Goal: Task Accomplishment & Management: Manage account settings

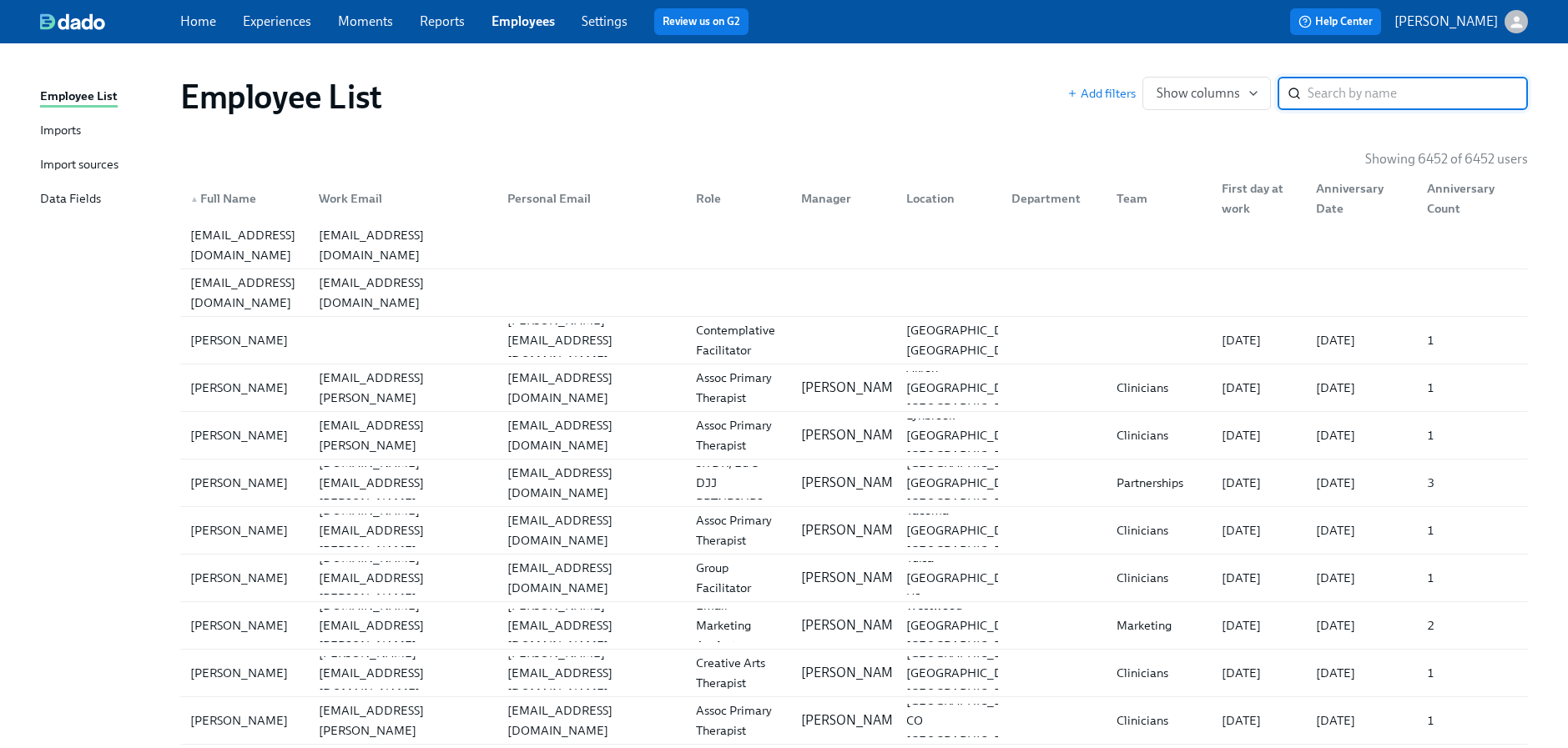
paste input "DeAgostine"
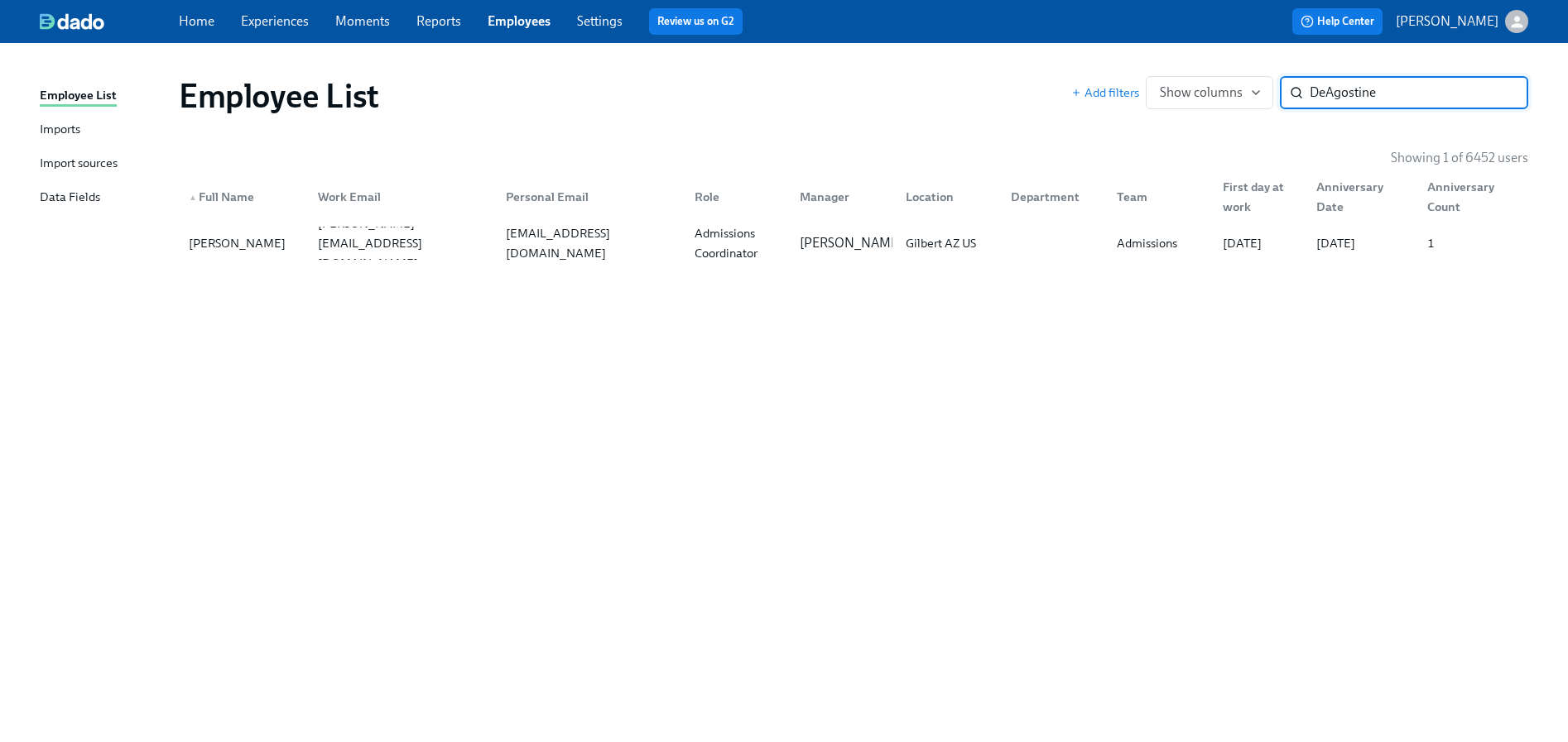
type input "DeAgostine"
click at [646, 263] on div "[PERSON_NAME] [PERSON_NAME][EMAIL_ADDRESS][DOMAIN_NAME] [EMAIL_ADDRESS][DOMAIN_…" at bounding box center [853, 243] width 1349 height 47
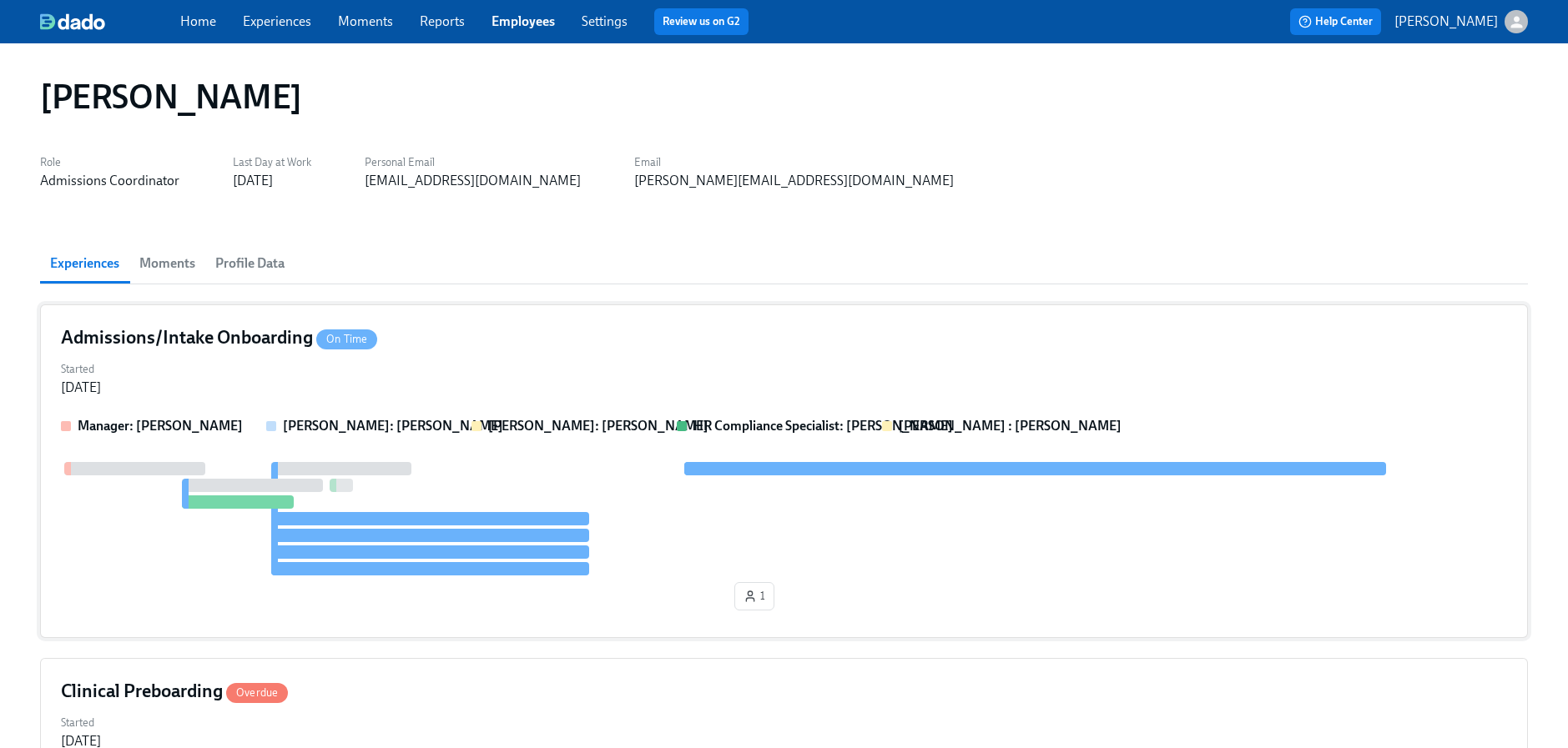
click at [528, 385] on div "Started [DATE]" at bounding box center [784, 376] width 1446 height 40
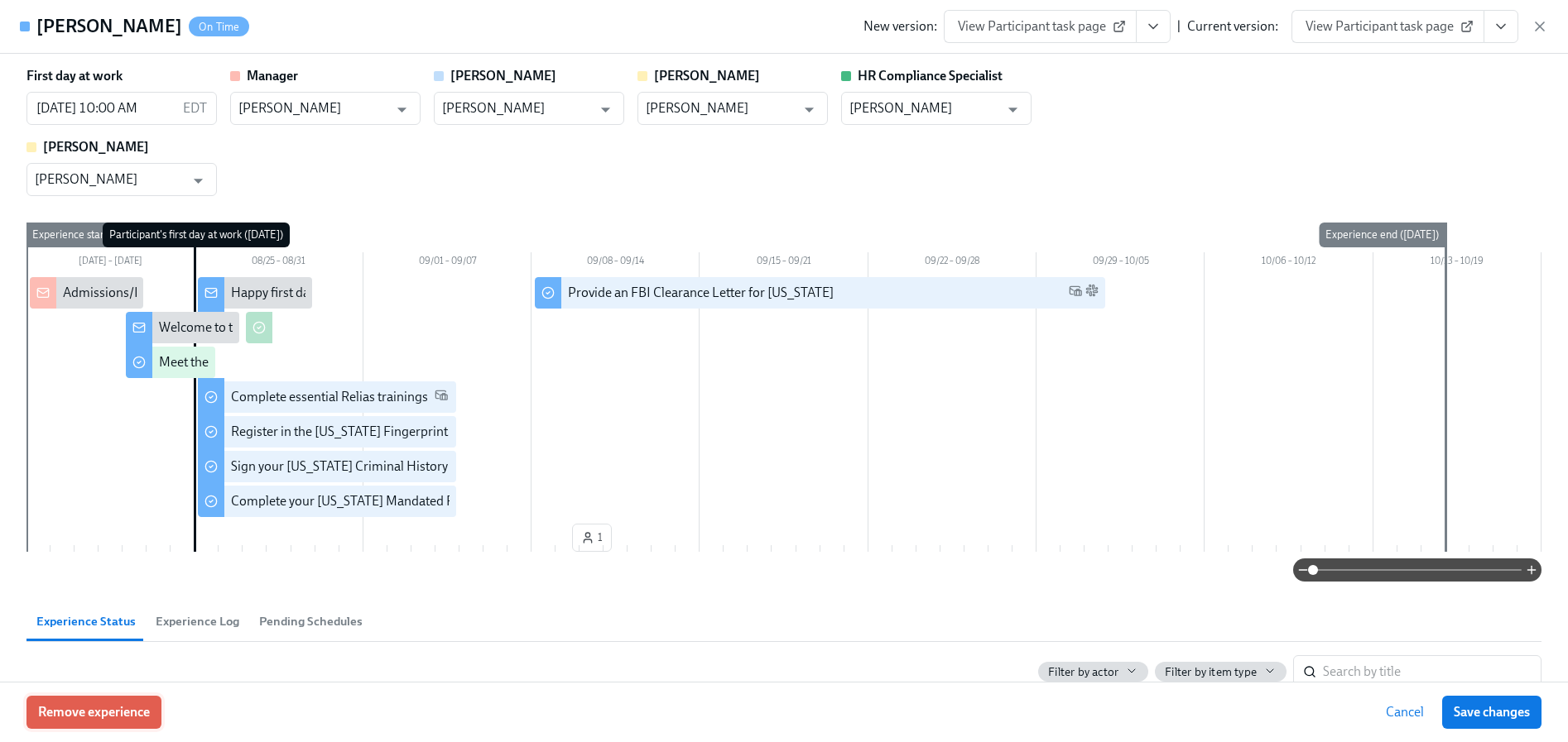
click at [110, 721] on button "Remove experience" at bounding box center [93, 712] width 135 height 33
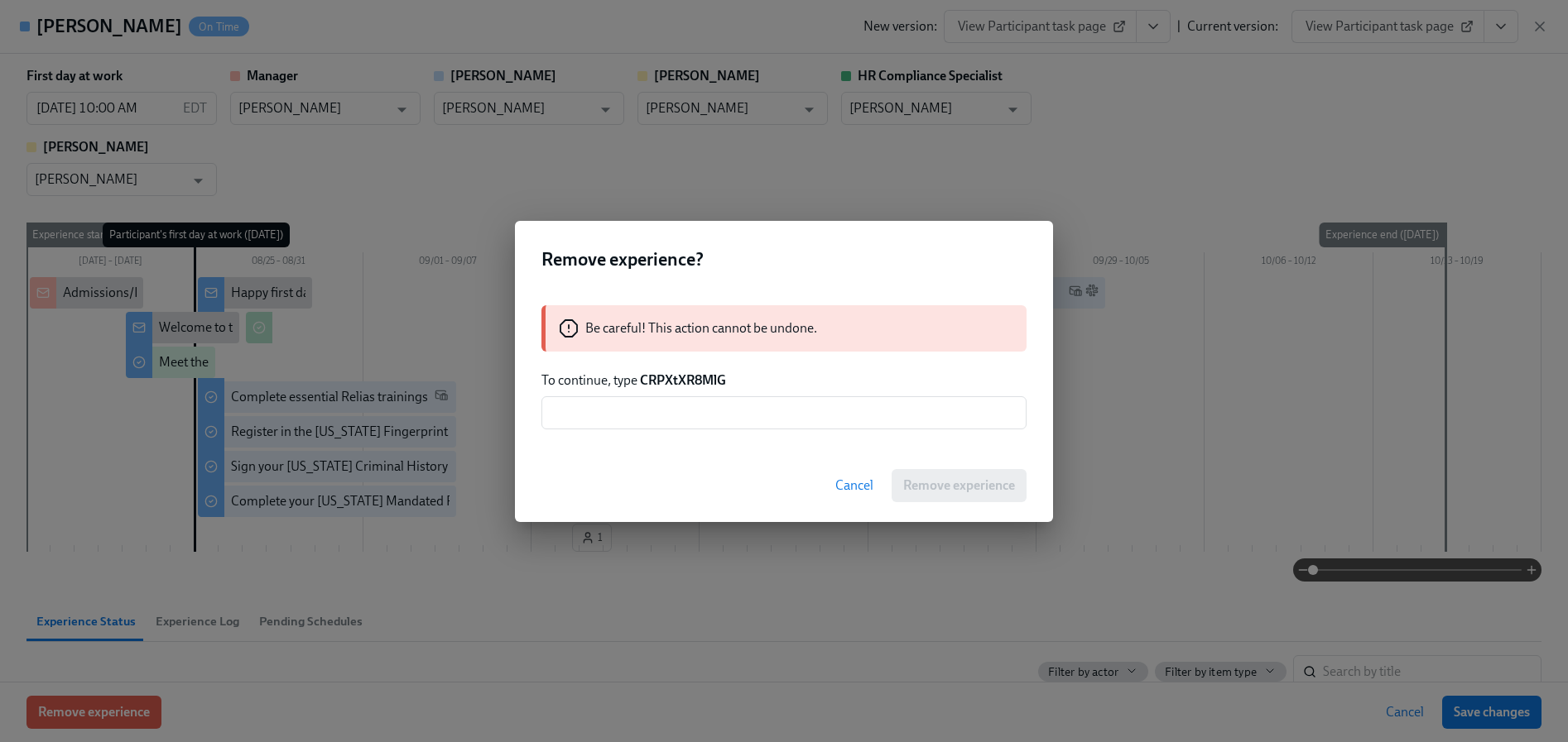
click at [684, 373] on strong "CRPXtXR8MlG" at bounding box center [683, 380] width 86 height 16
copy strong "CRPXtXR8MlG"
drag, startPoint x: 662, startPoint y: 432, endPoint x: 674, endPoint y: 430, distance: 12.2
click at [662, 432] on div "Be careful! This action cannot be undone. To continue, type CRPXtXR8MlG ​" at bounding box center [784, 367] width 538 height 164
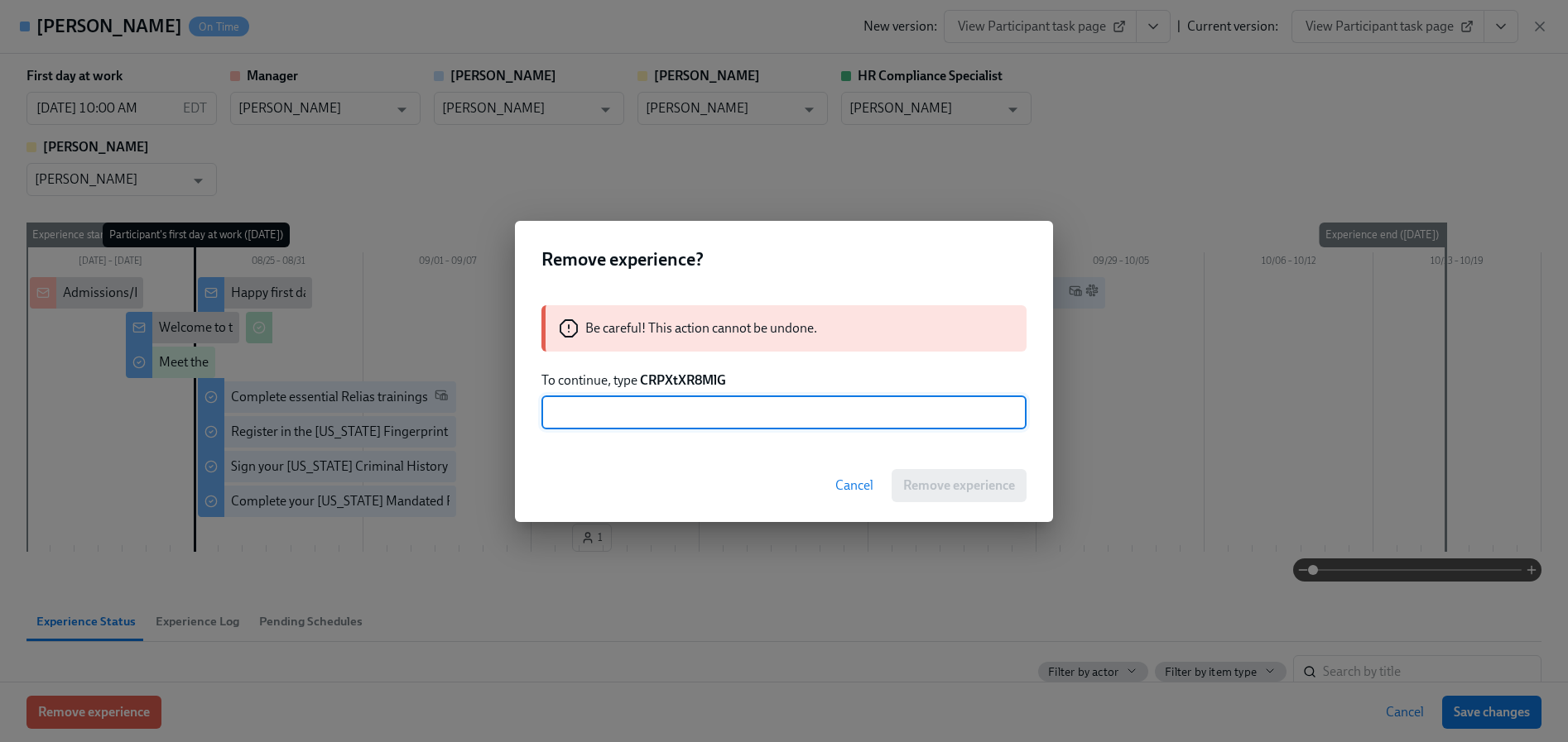
click at [675, 422] on input "text" at bounding box center [784, 413] width 485 height 33
paste input "CRPXtXR8MlG"
type input "CRPXtXR8MlG"
click at [950, 489] on span "Remove experience" at bounding box center [958, 486] width 112 height 16
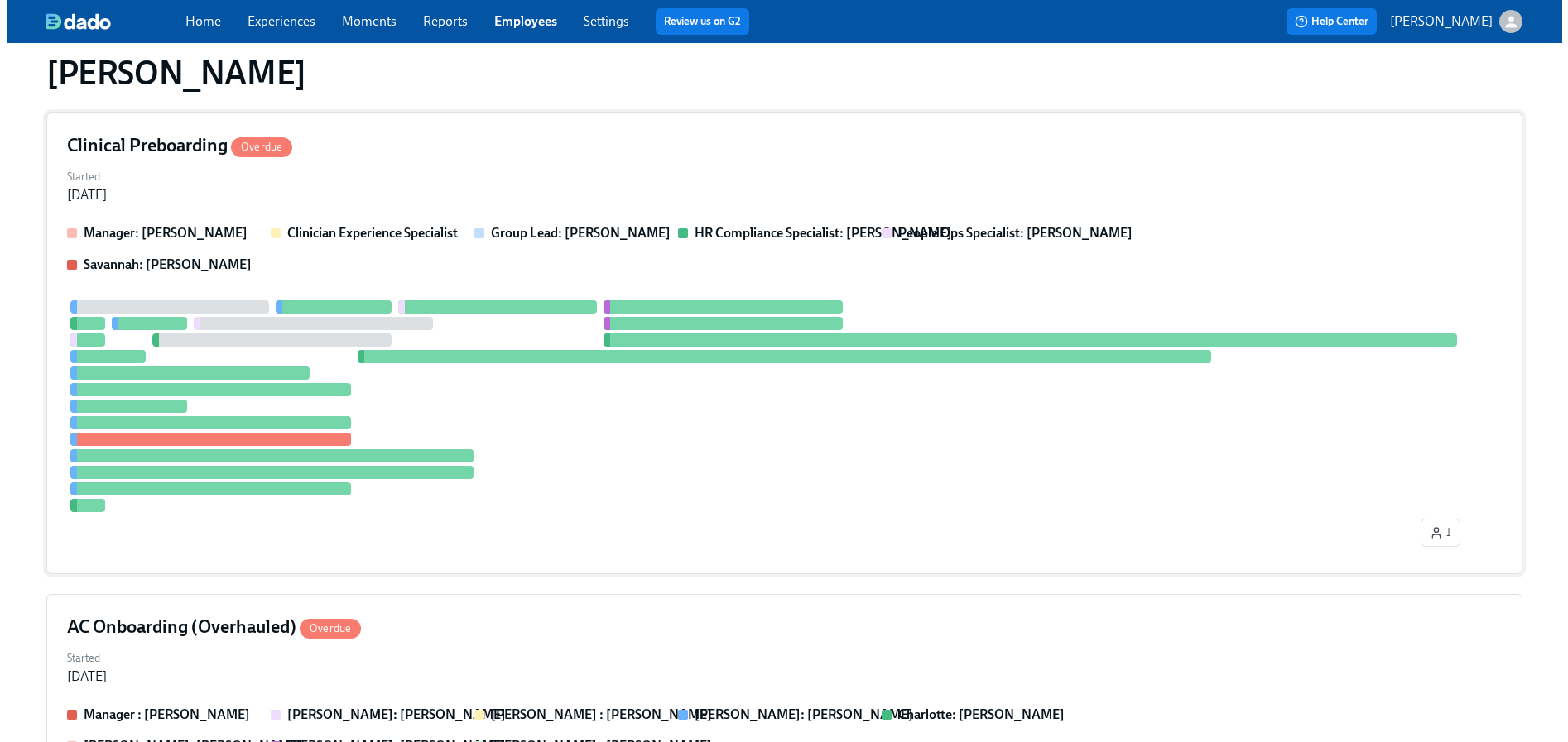
scroll to position [256, 0]
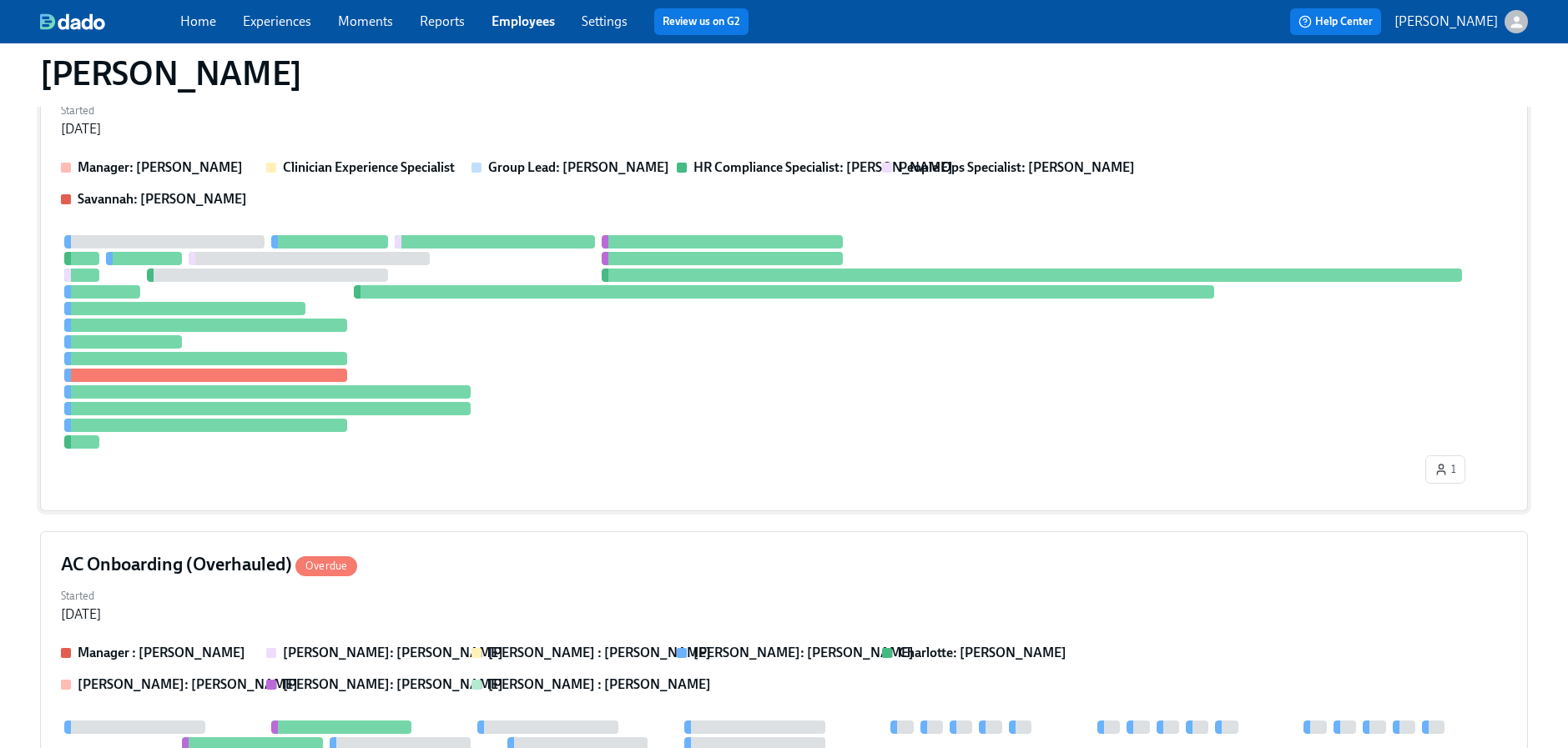
click at [497, 460] on div "1" at bounding box center [784, 362] width 1446 height 255
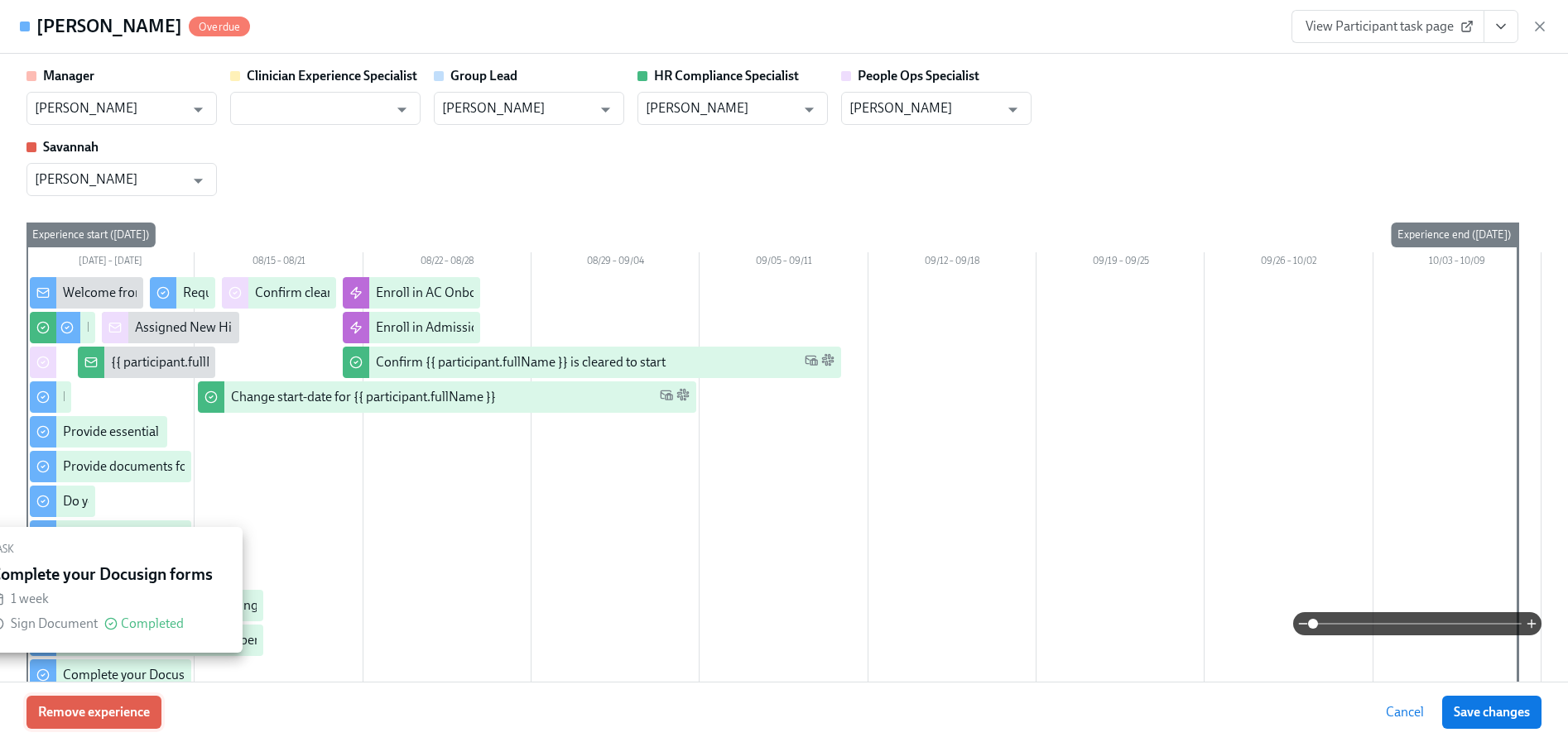
click at [114, 713] on span "Remove experience" at bounding box center [94, 712] width 112 height 16
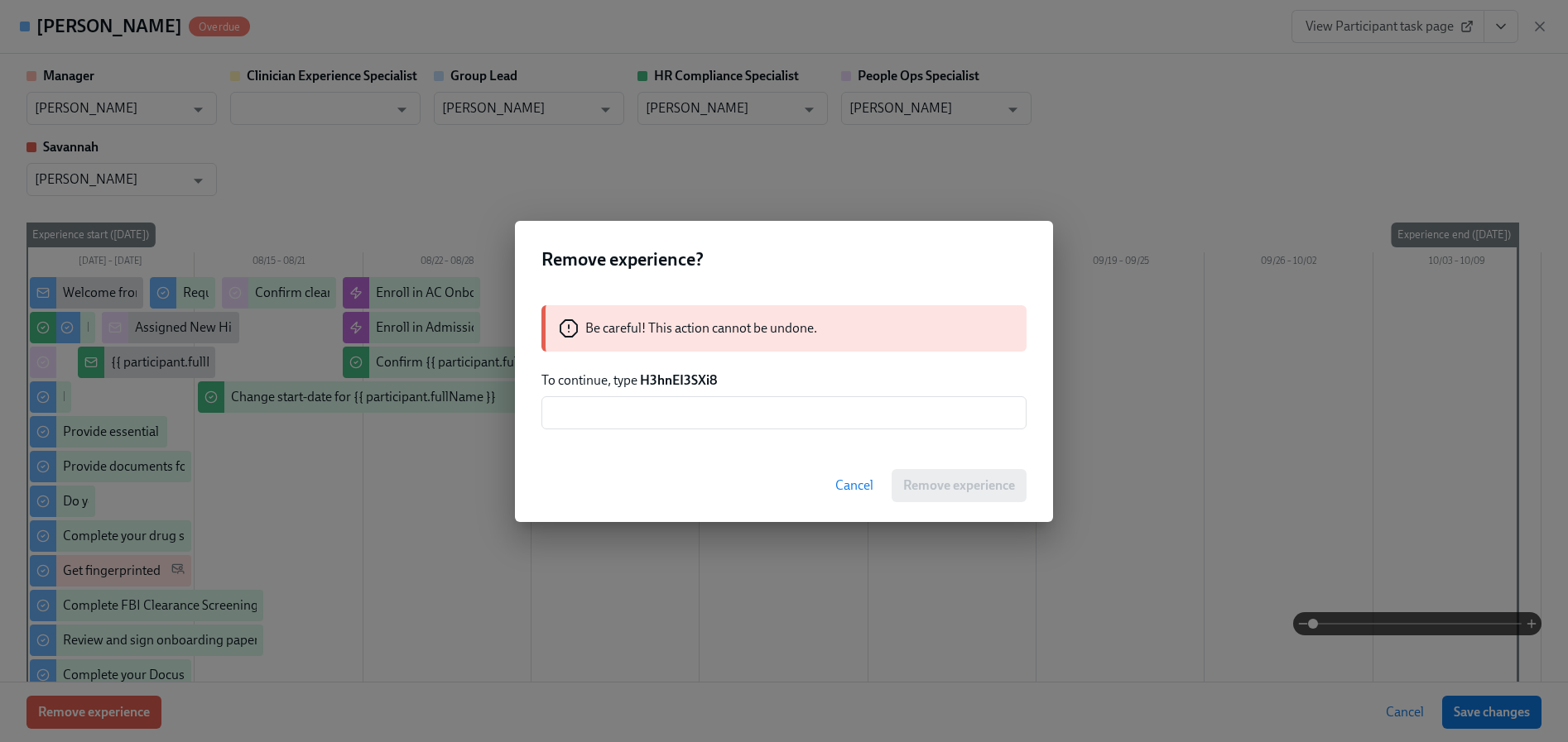
click at [692, 376] on strong "H3hnEI3SXi8" at bounding box center [678, 380] width 77 height 16
copy strong "H3hnEI3SXi8"
click at [697, 413] on input "text" at bounding box center [784, 413] width 485 height 33
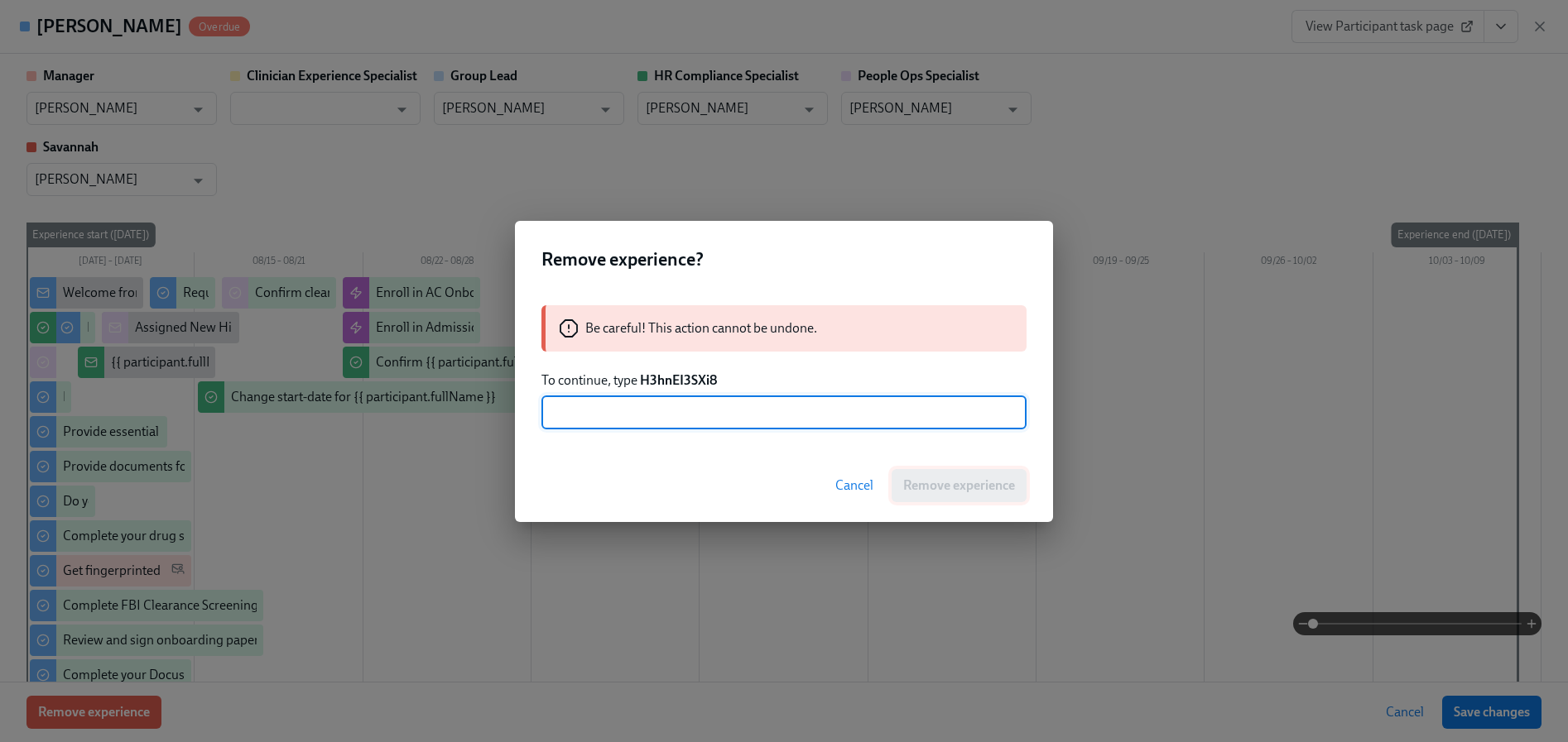
paste input "H3hnEI3SXi8"
type input "H3hnEI3SXi8"
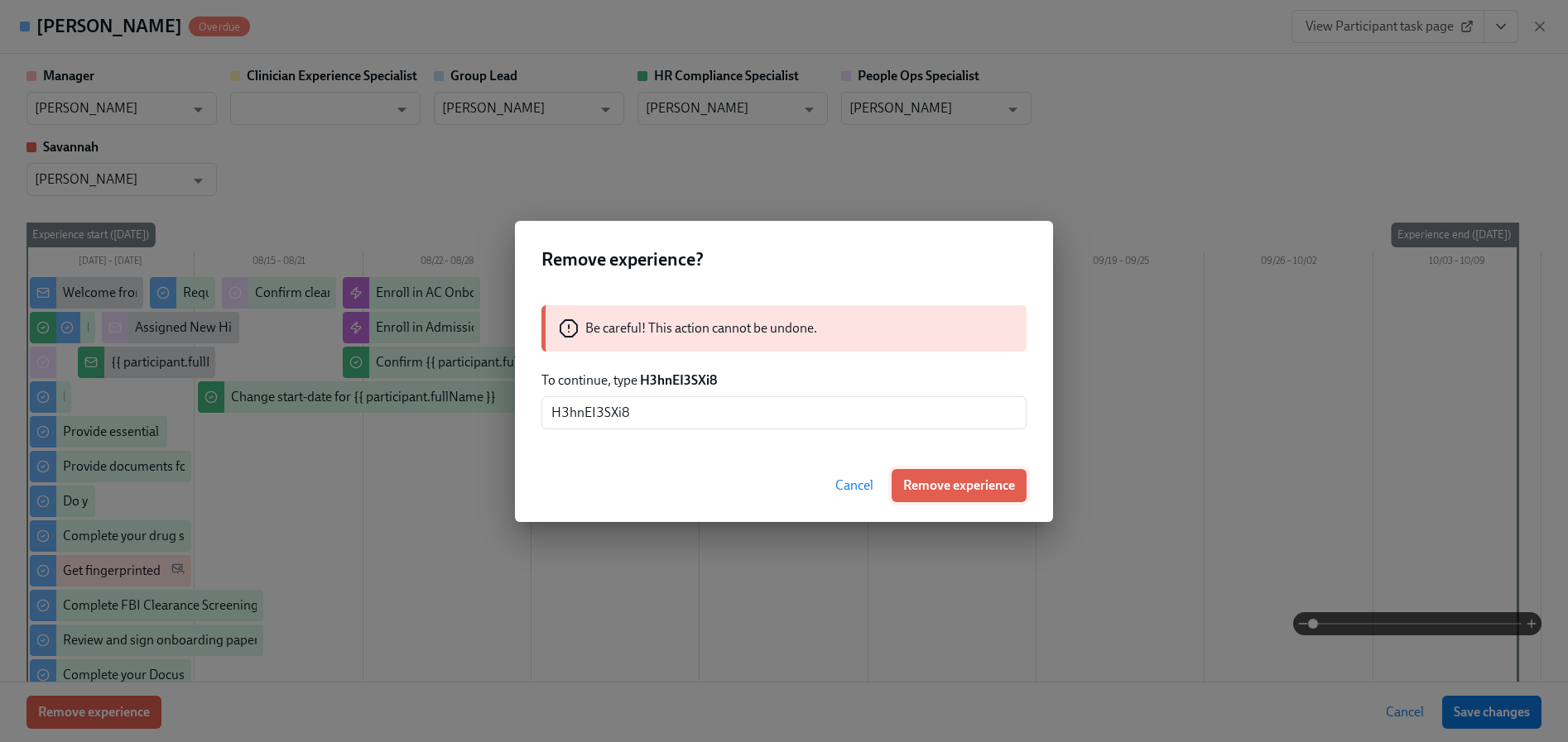
click at [984, 486] on span "Remove experience" at bounding box center [958, 486] width 112 height 16
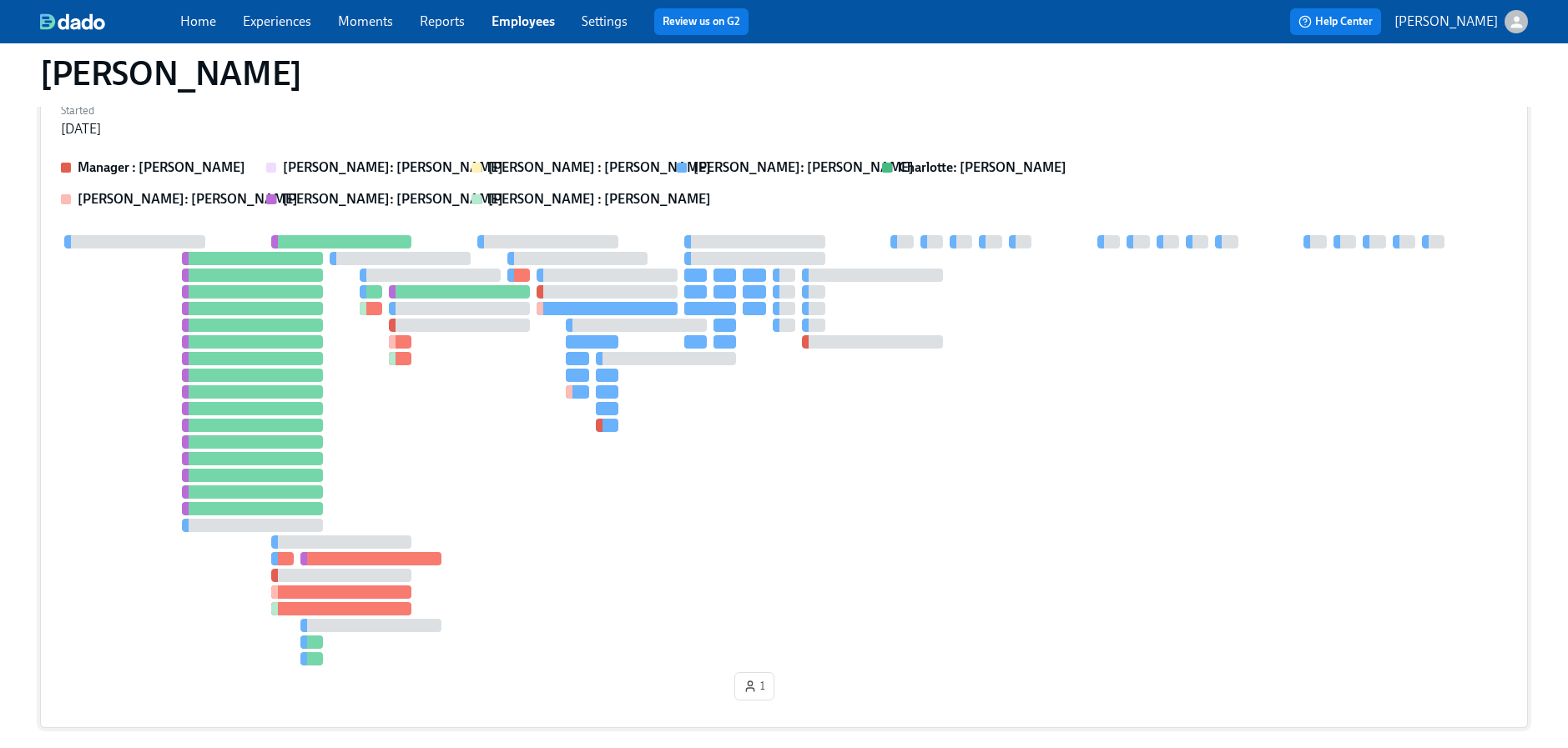
click at [432, 453] on div at bounding box center [784, 450] width 1446 height 431
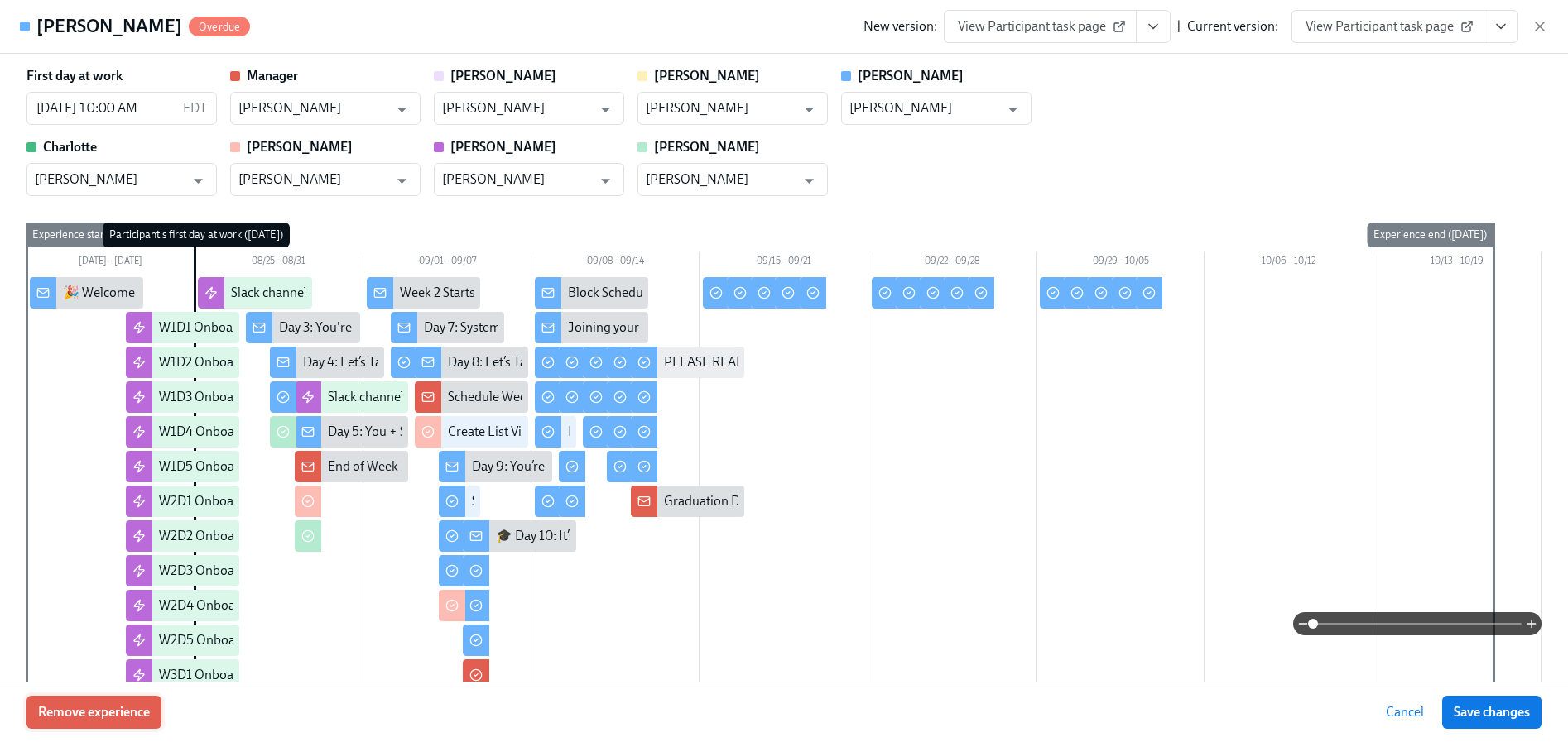
click at [108, 709] on span "Remove experience" at bounding box center [94, 712] width 112 height 16
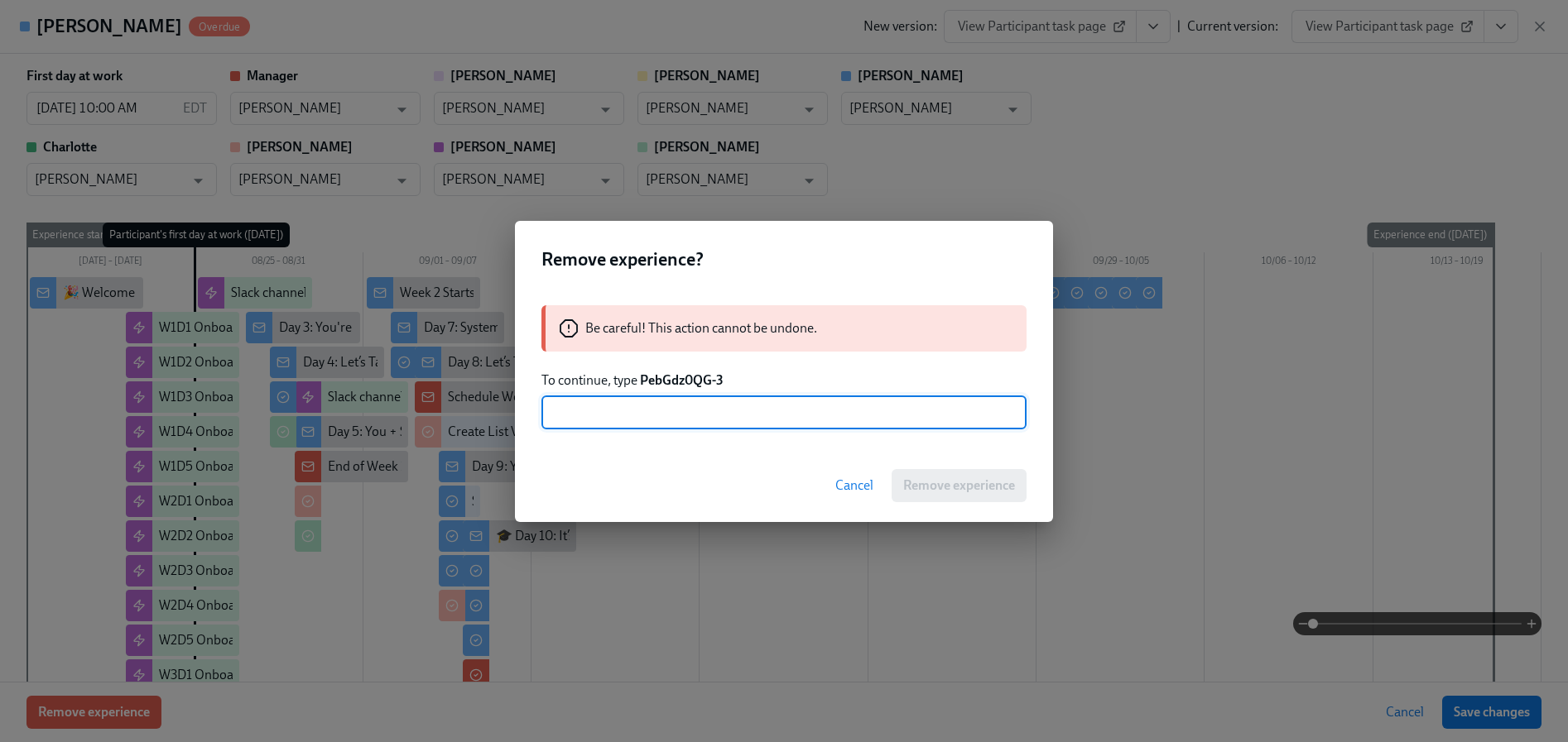
click at [681, 392] on div "Be careful! This action cannot be undone. To continue, type PebGdz0QG-3 ​" at bounding box center [784, 367] width 538 height 164
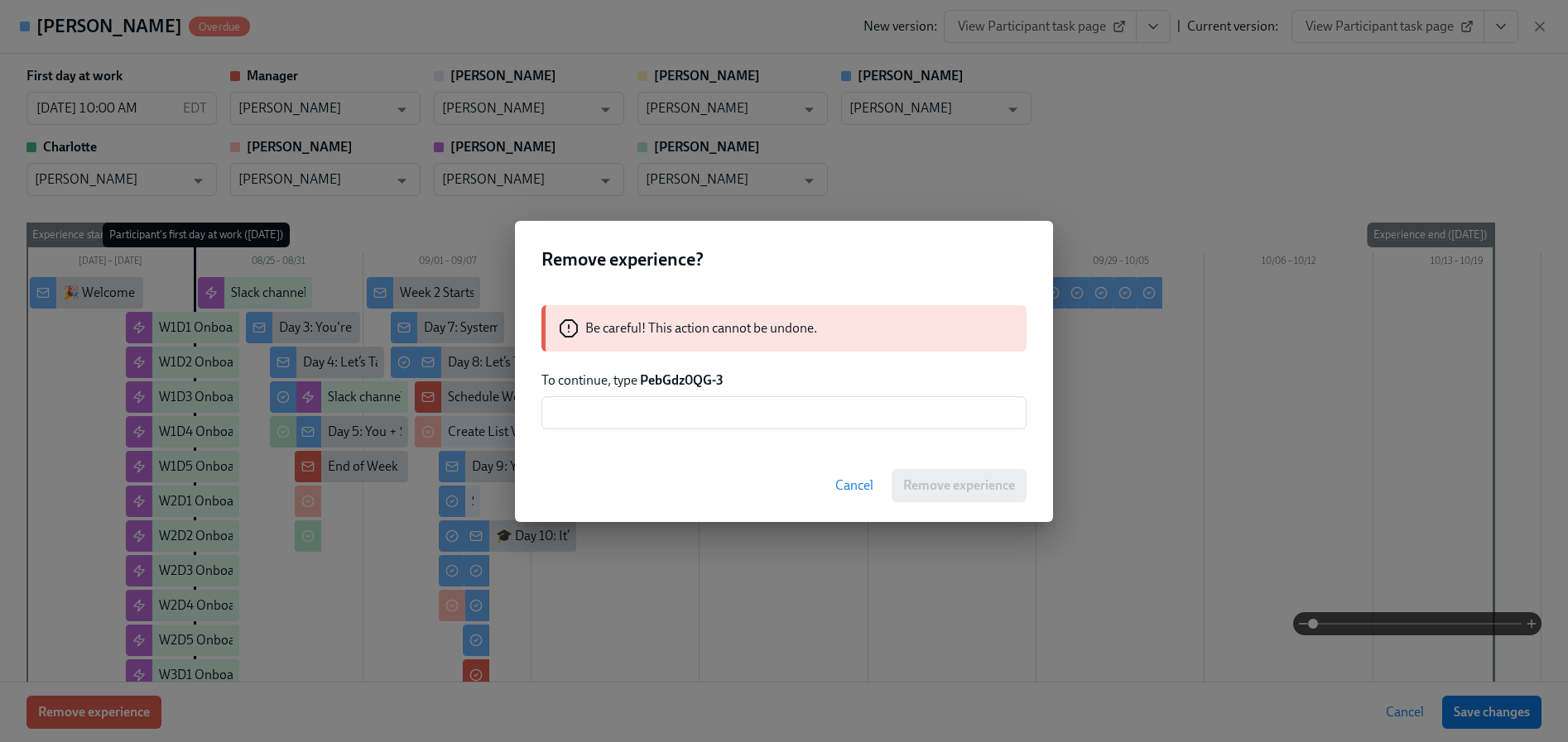
click at [680, 384] on strong "PebGdz0QG-3" at bounding box center [681, 380] width 83 height 16
click at [679, 384] on strong "PebGdz0QG-3" at bounding box center [681, 380] width 83 height 16
drag, startPoint x: 747, startPoint y: 375, endPoint x: 643, endPoint y: 378, distance: 104.0
click at [643, 378] on p "To continue, type PebGdz0QG-3" at bounding box center [784, 381] width 485 height 18
copy strong "PebGdz0QG-3"
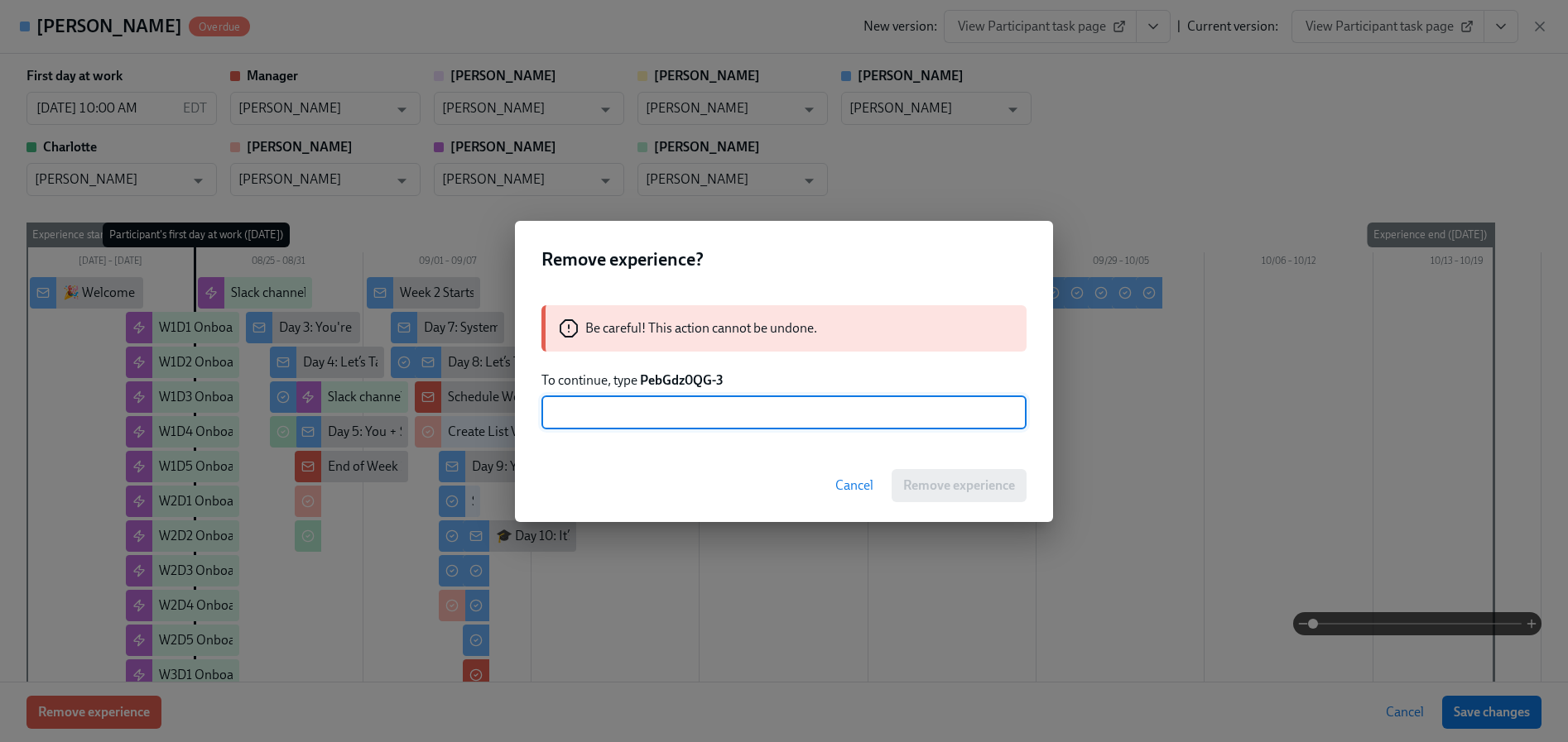
click at [662, 410] on input "text" at bounding box center [784, 413] width 485 height 33
paste input "PebGdz0QG-3"
type input "PebGdz0QG-3"
click at [946, 496] on button "Remove experience" at bounding box center [958, 486] width 135 height 33
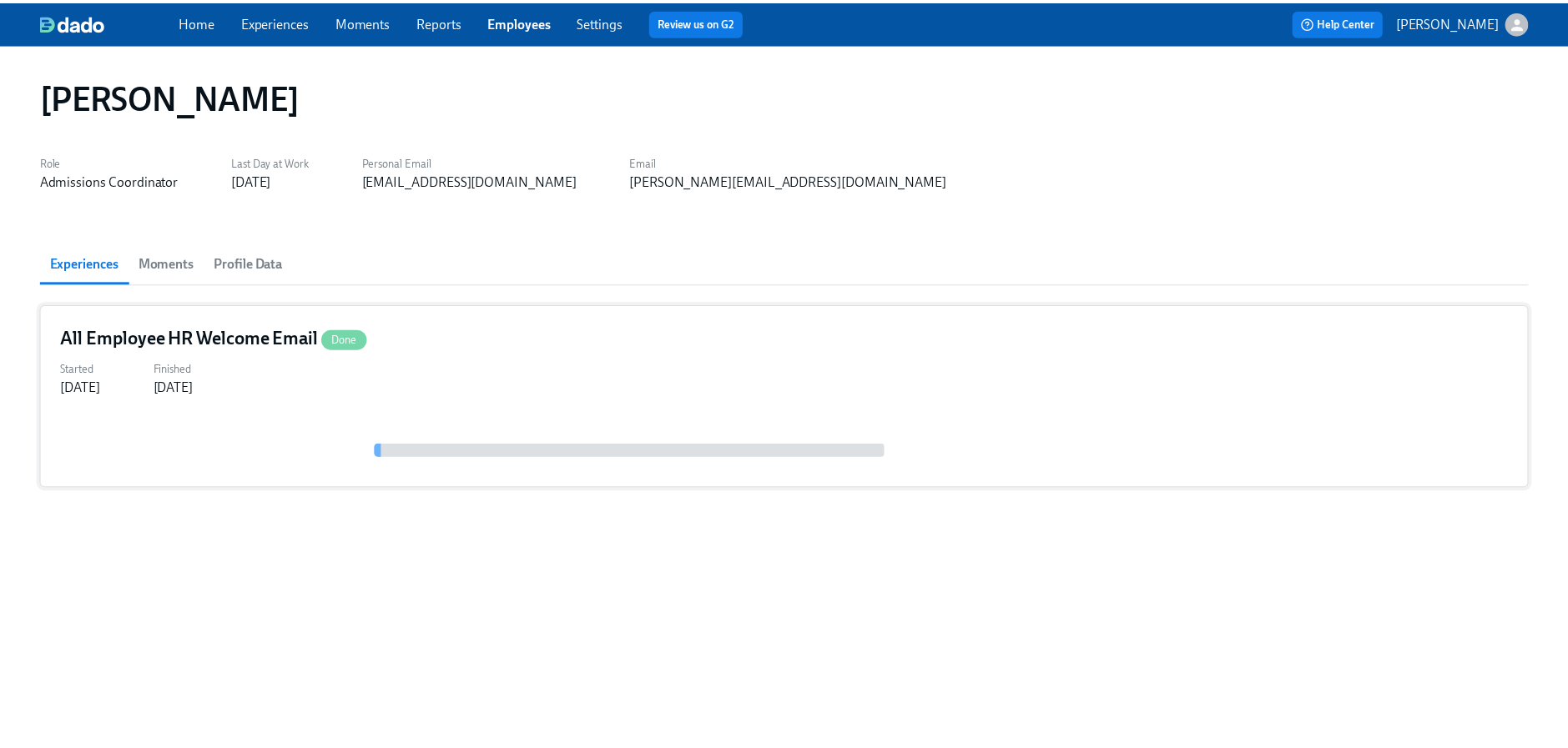
scroll to position [0, 0]
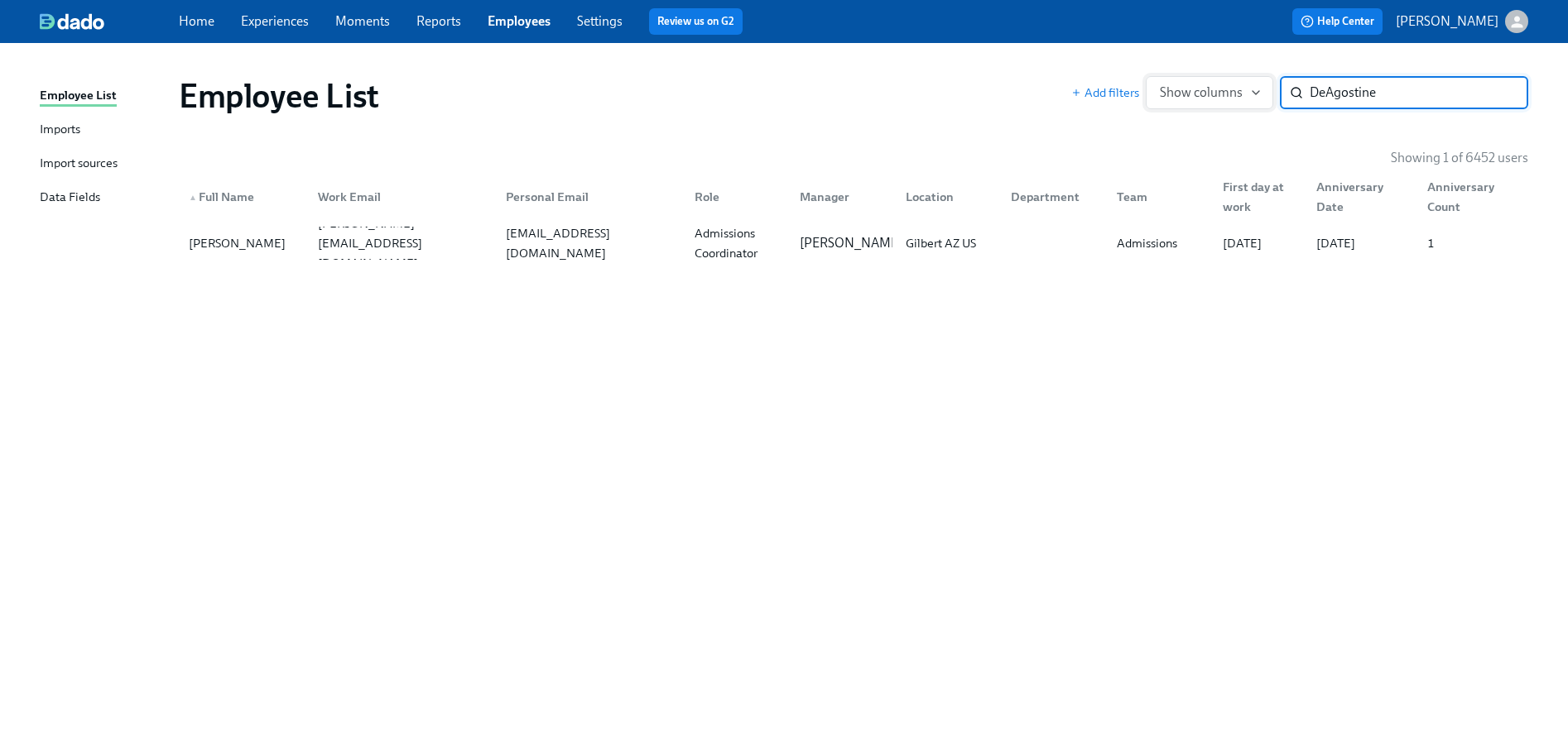
drag, startPoint x: 1423, startPoint y: 91, endPoint x: 1241, endPoint y: 88, distance: 182.0
click at [1241, 88] on div "Add filters Show columns DeAgostine ​" at bounding box center [1299, 92] width 457 height 33
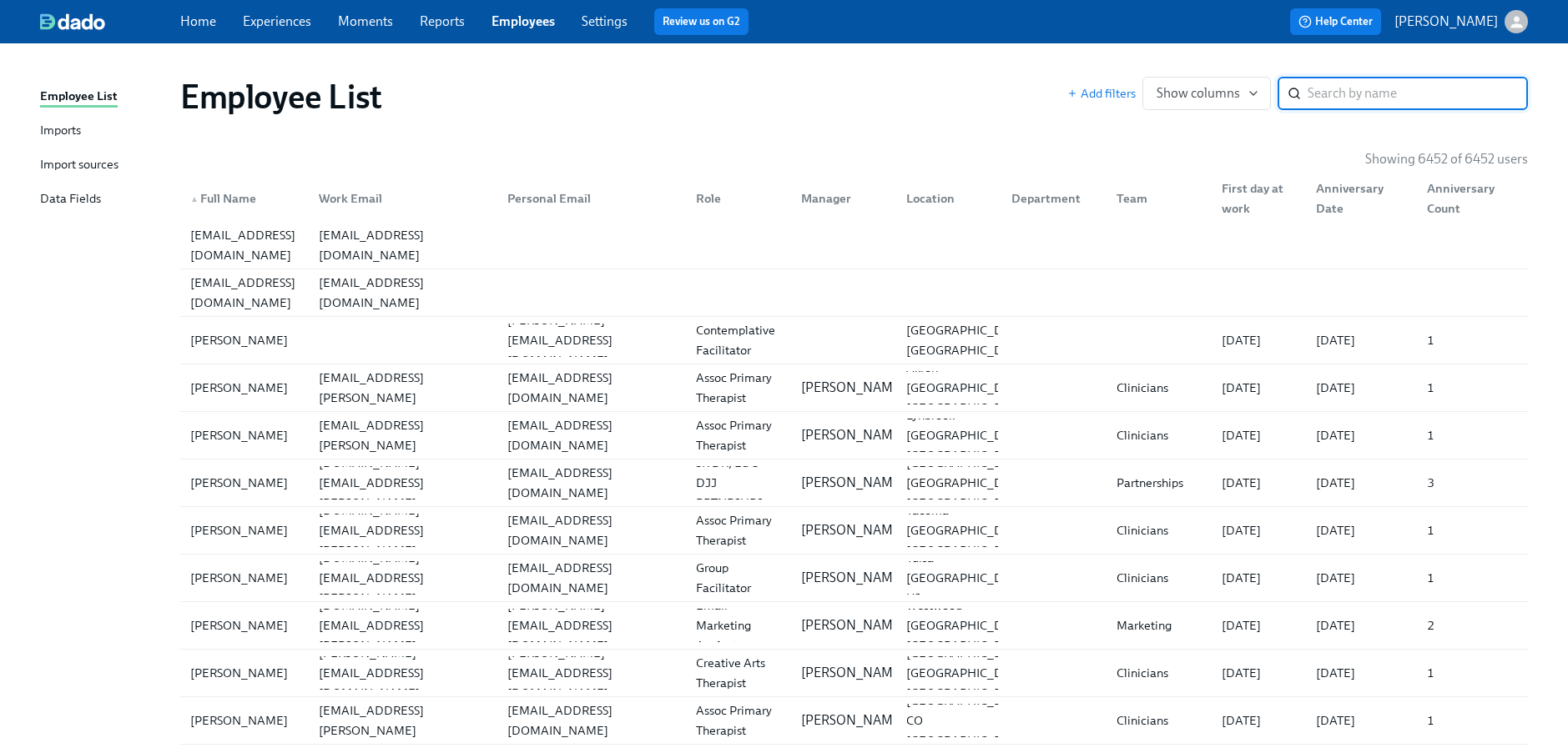
paste input "[PERSON_NAME]"
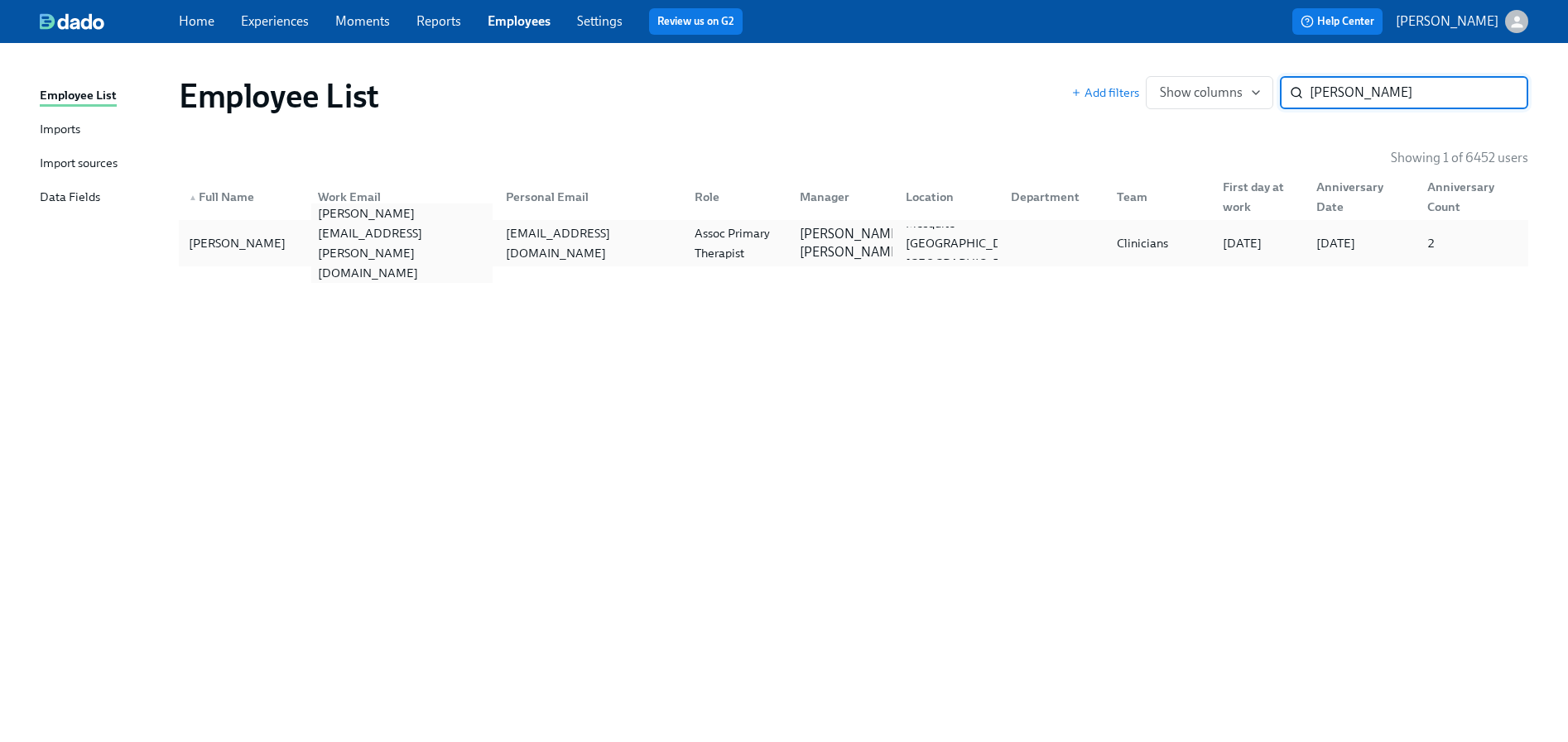
type input "[PERSON_NAME]"
click at [331, 245] on div "[PERSON_NAME][EMAIL_ADDRESS][PERSON_NAME][DOMAIN_NAME]" at bounding box center [402, 242] width 182 height 80
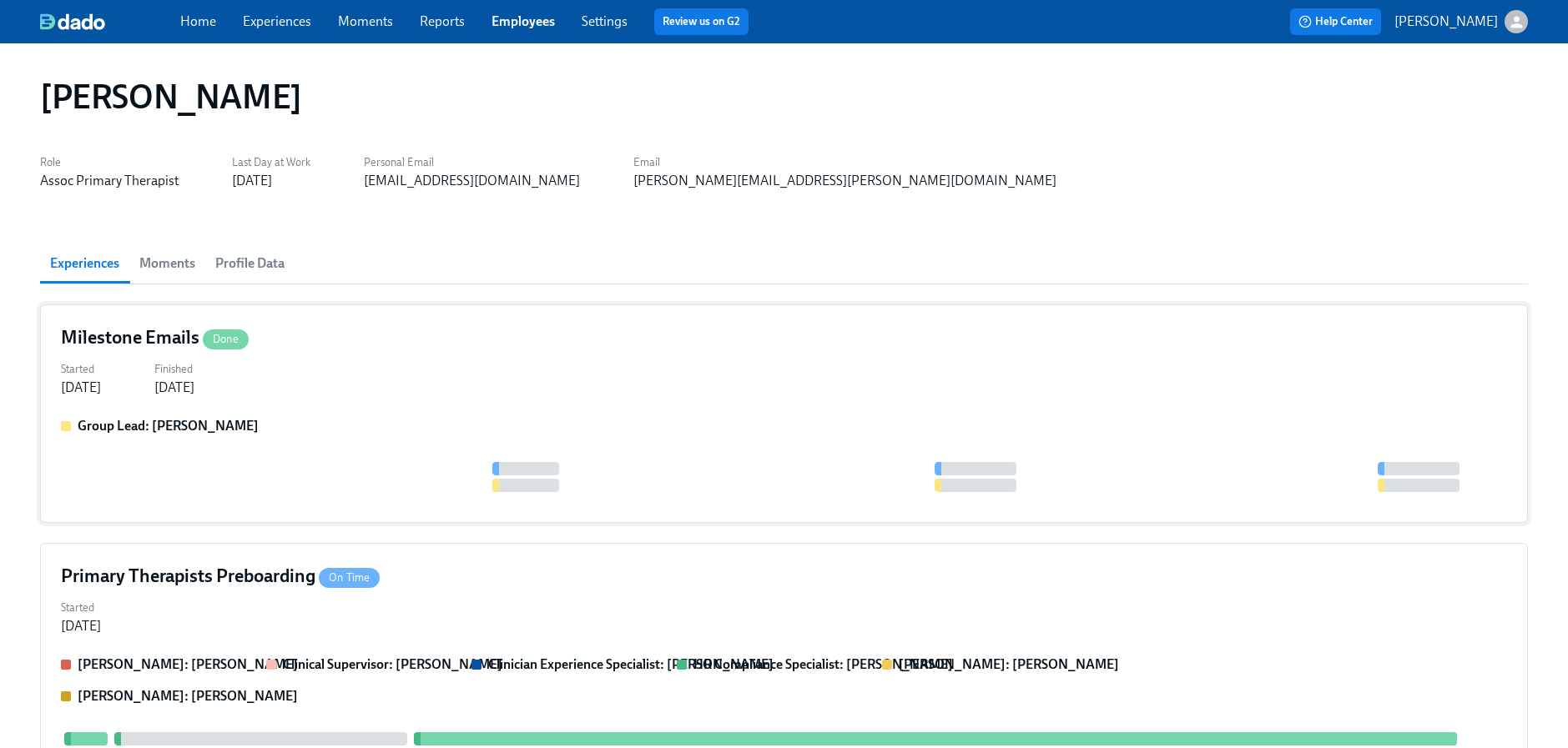
click at [231, 440] on div "Group Lead: [PERSON_NAME]" at bounding box center [784, 459] width 1446 height 85
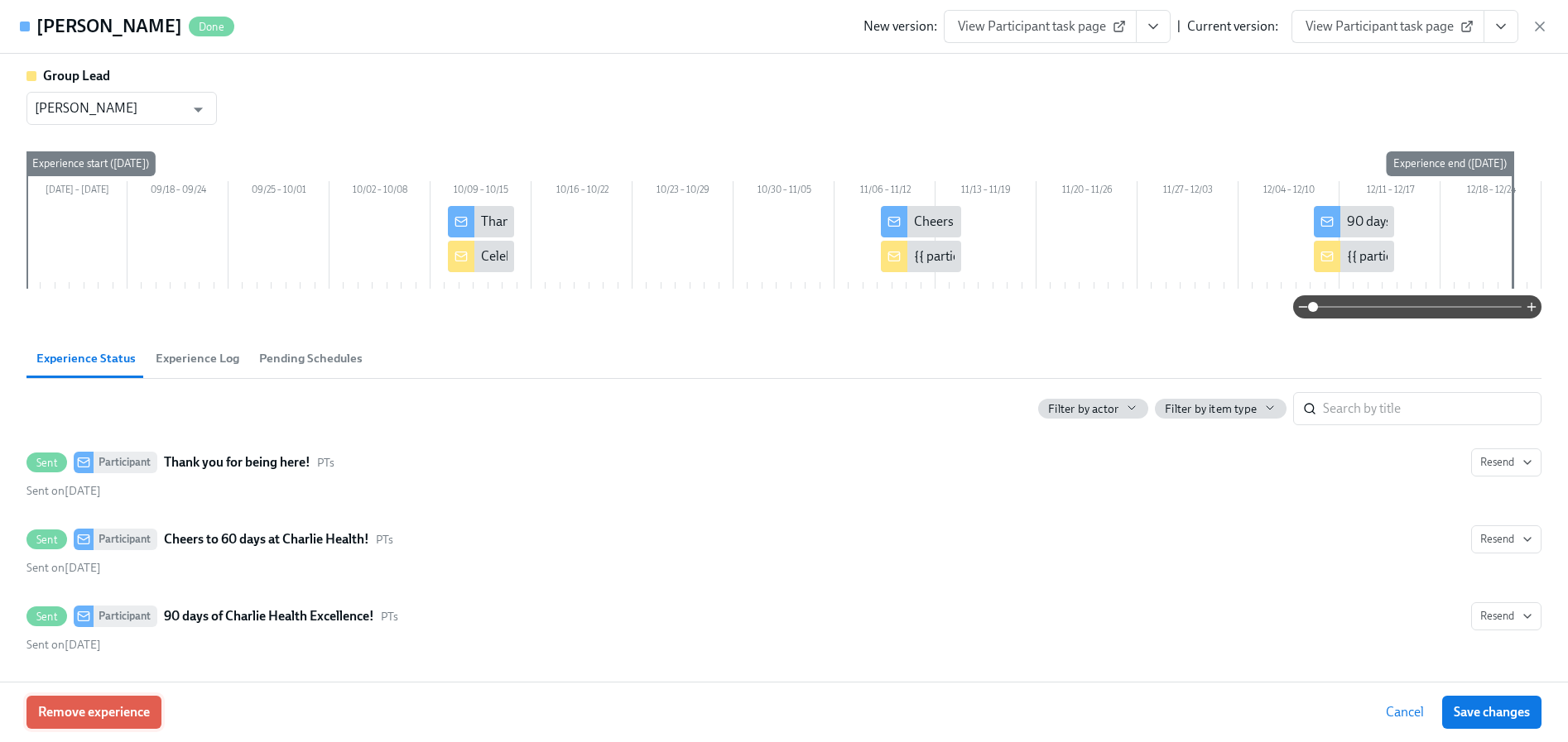
click at [121, 704] on span "Remove experience" at bounding box center [94, 712] width 112 height 16
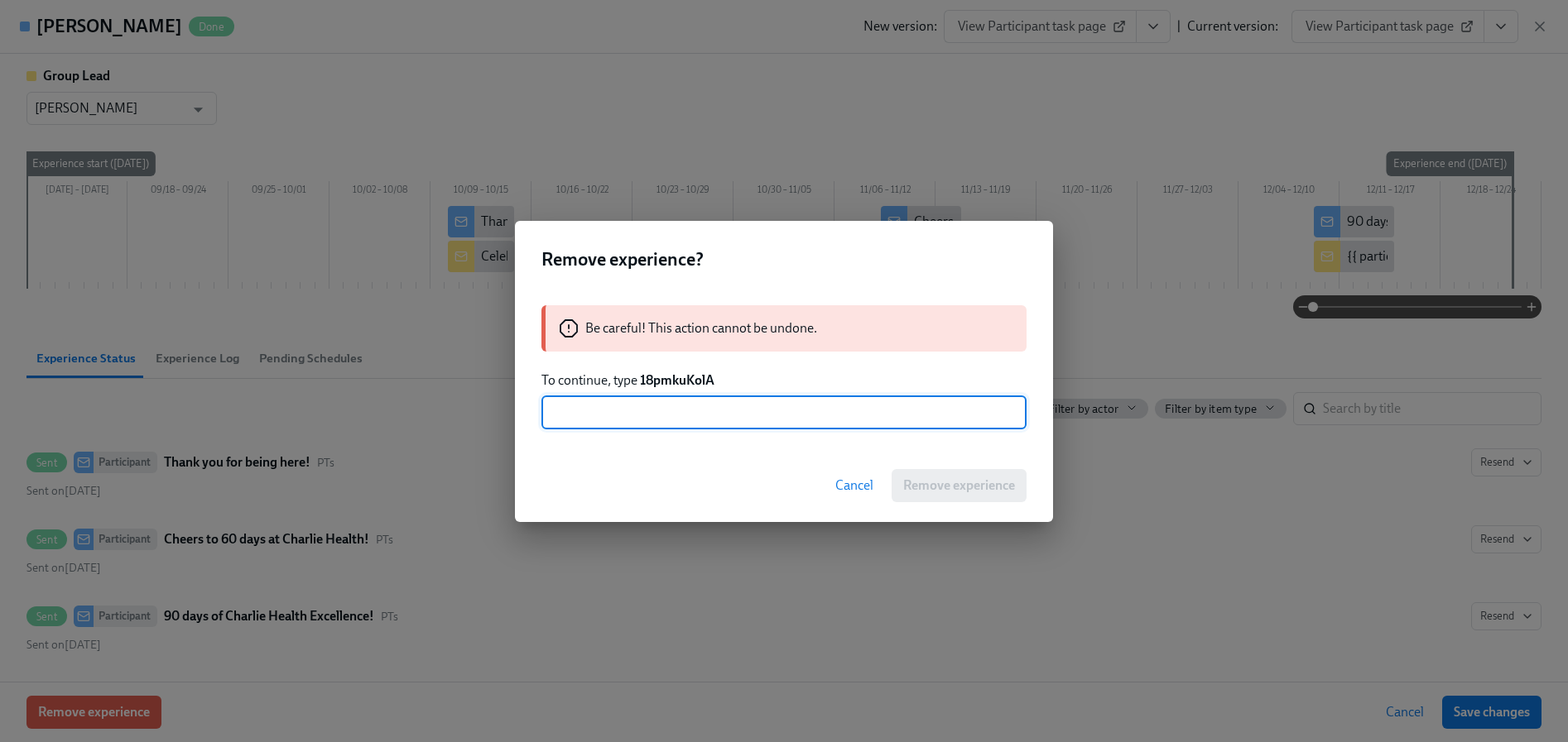
click at [669, 388] on p "To continue, type 18pmkuKolA" at bounding box center [784, 381] width 485 height 18
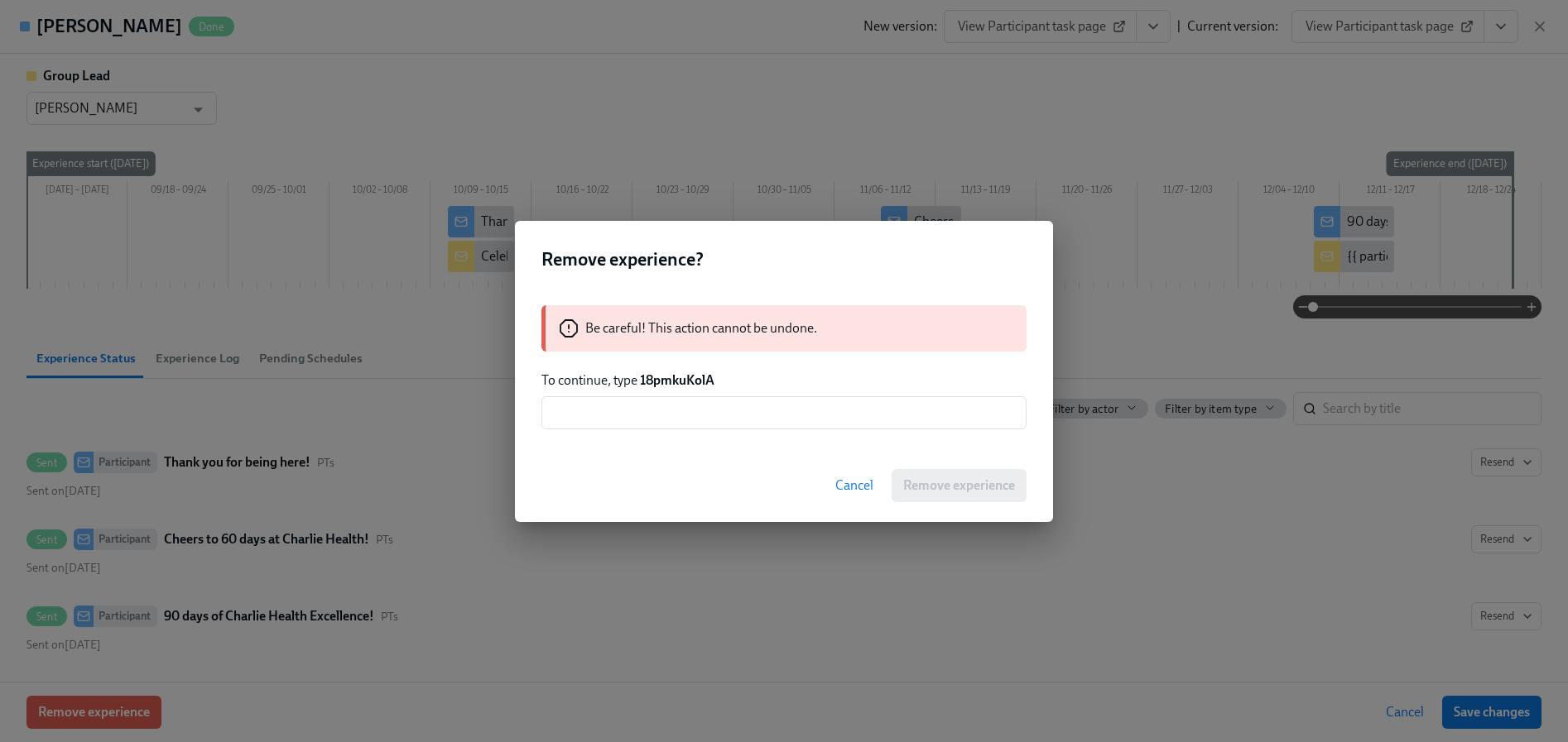
click at [667, 388] on p "To continue, type 18pmkuKolA" at bounding box center [784, 381] width 485 height 18
click at [681, 417] on input "text" at bounding box center [784, 413] width 485 height 33
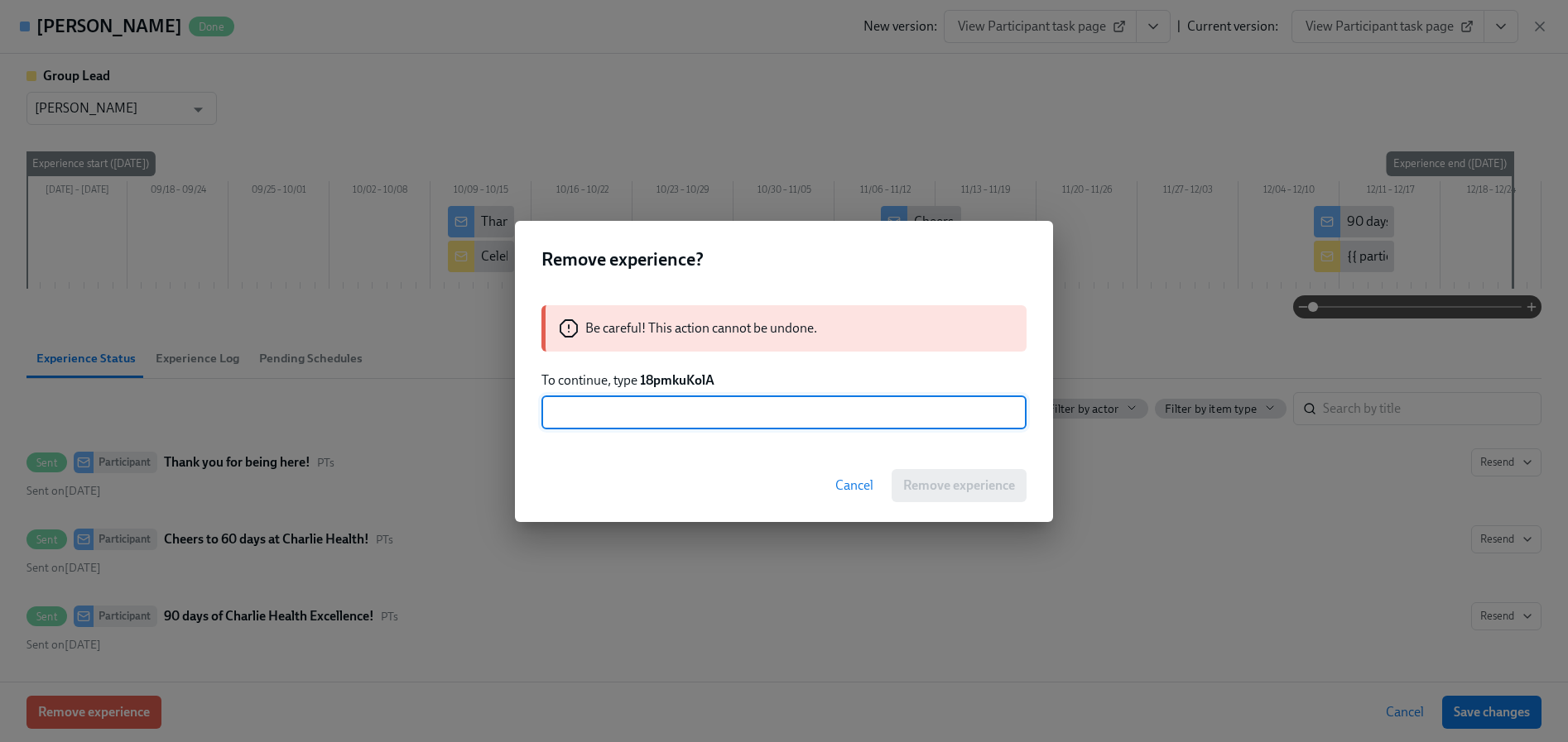
click at [677, 382] on strong "18pmkuKolA" at bounding box center [676, 380] width 74 height 16
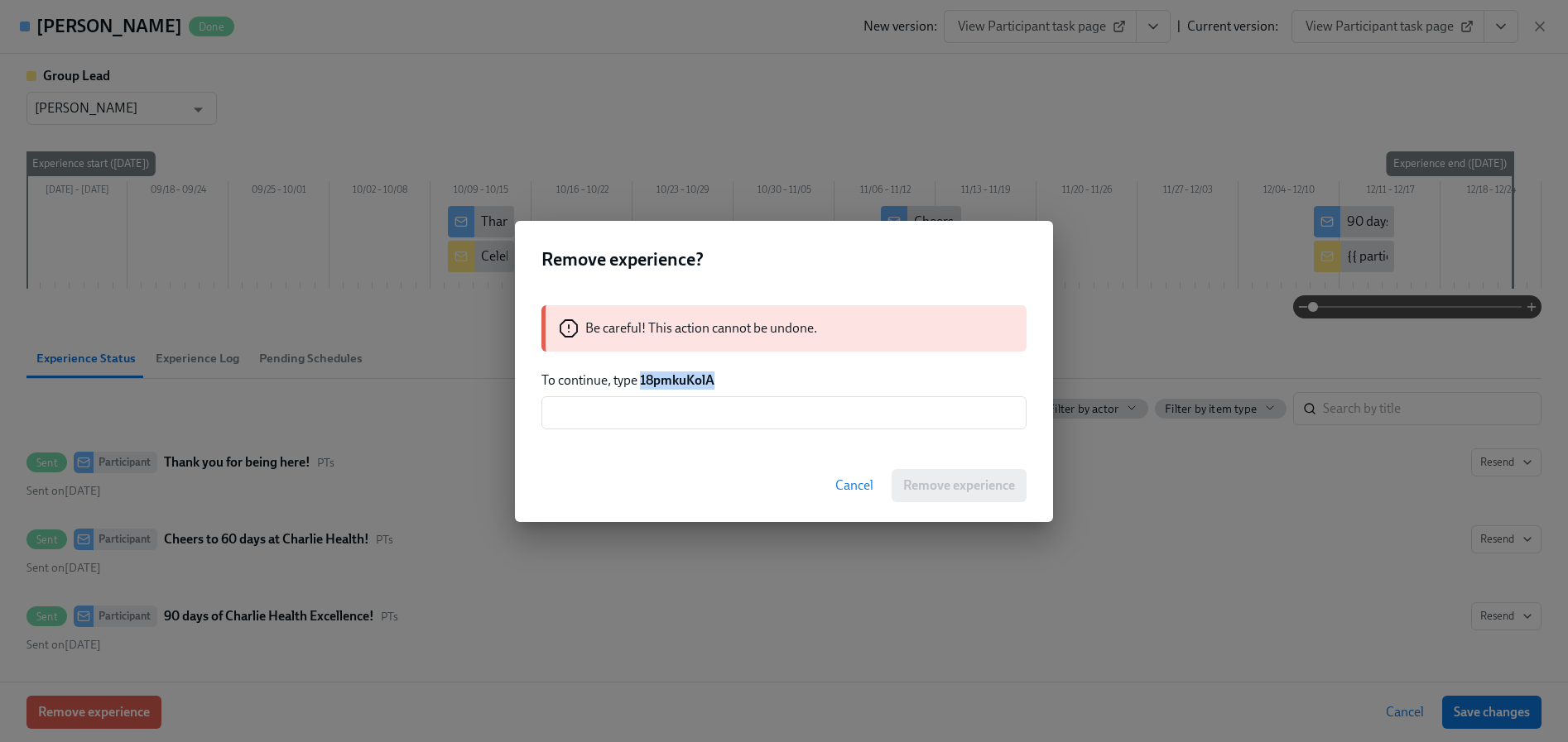
click at [677, 382] on strong "18pmkuKolA" at bounding box center [676, 380] width 74 height 16
copy strong "18pmkuKolA"
drag, startPoint x: 669, startPoint y: 406, endPoint x: 686, endPoint y: 413, distance: 18.4
click at [669, 406] on input "text" at bounding box center [784, 413] width 485 height 33
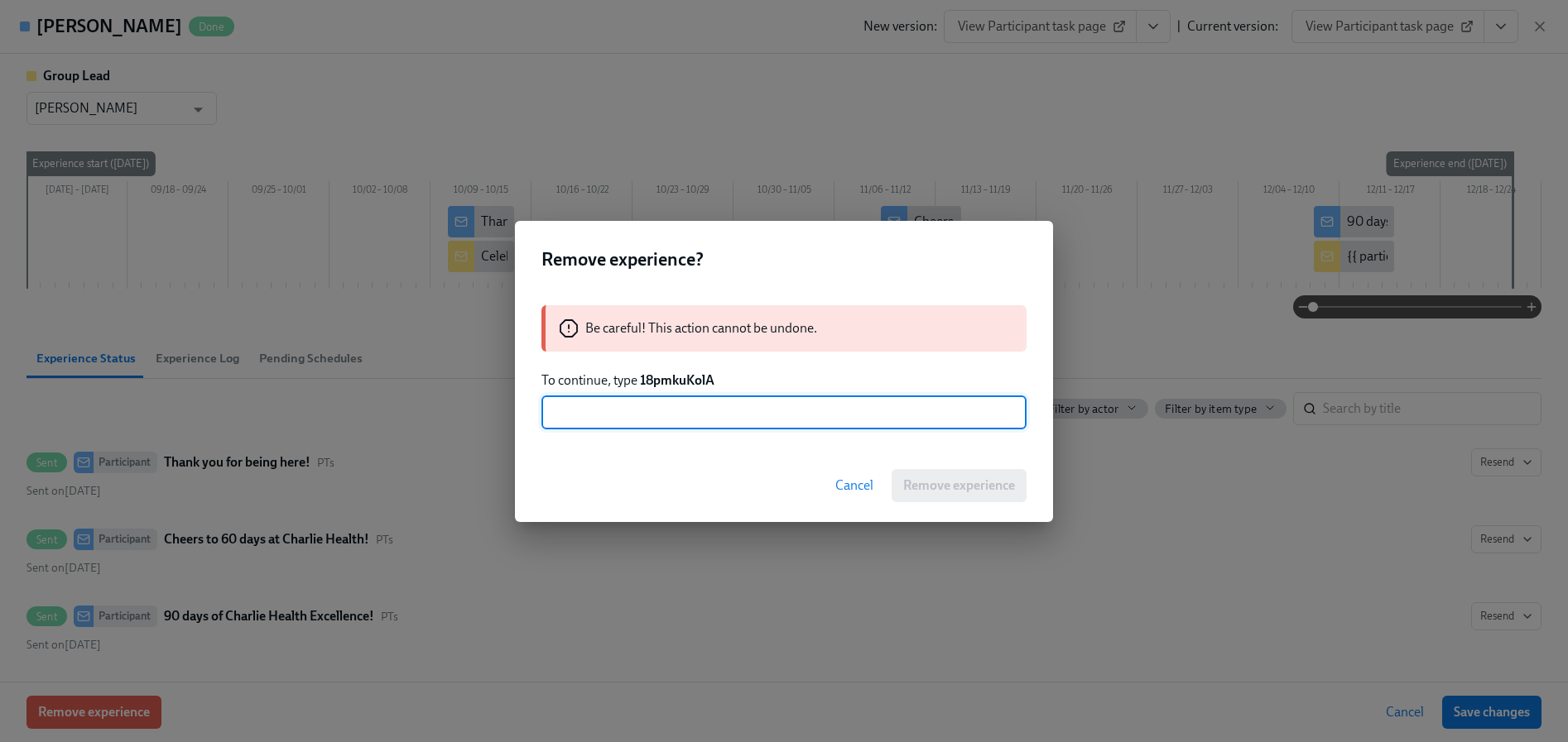
paste input "18pmkuKolA"
type input "18pmkuKolA"
click at [937, 481] on span "Remove experience" at bounding box center [958, 486] width 112 height 16
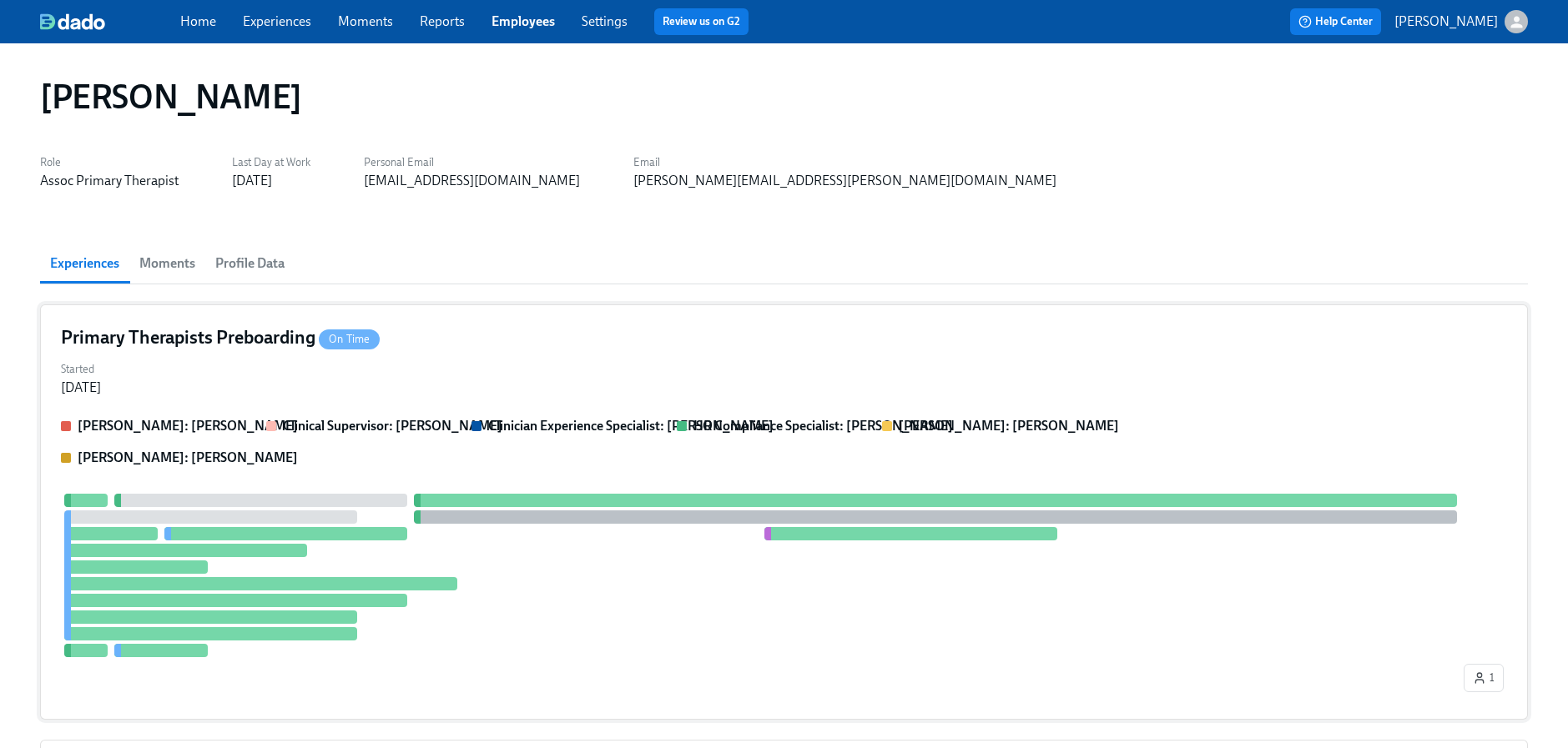
click at [501, 507] on div "1" at bounding box center [784, 596] width 1446 height 205
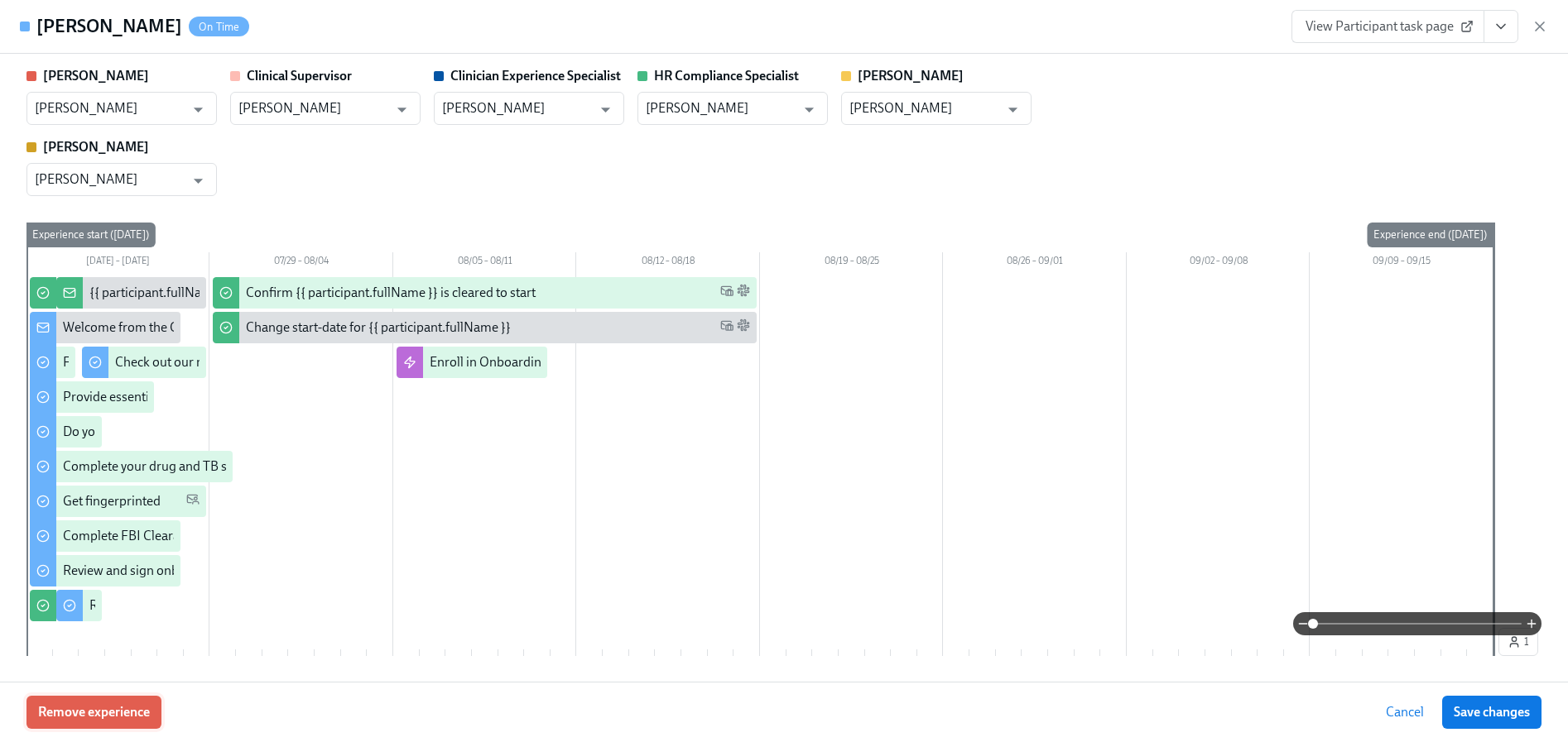
click at [132, 716] on span "Remove experience" at bounding box center [94, 712] width 112 height 16
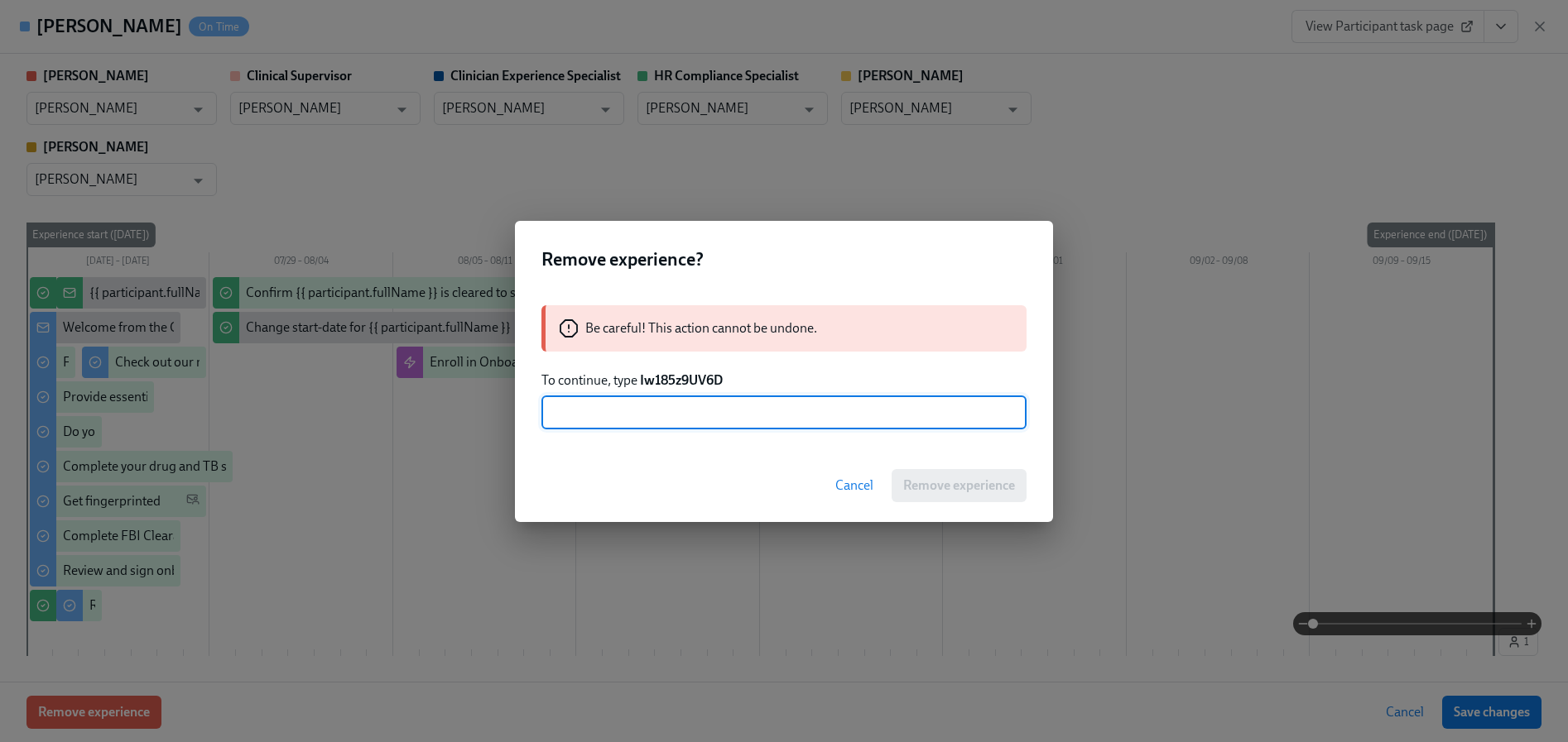
click at [695, 369] on div "Be careful! This action cannot be undone. To continue, type Iw185z9UV6D ​" at bounding box center [784, 367] width 538 height 164
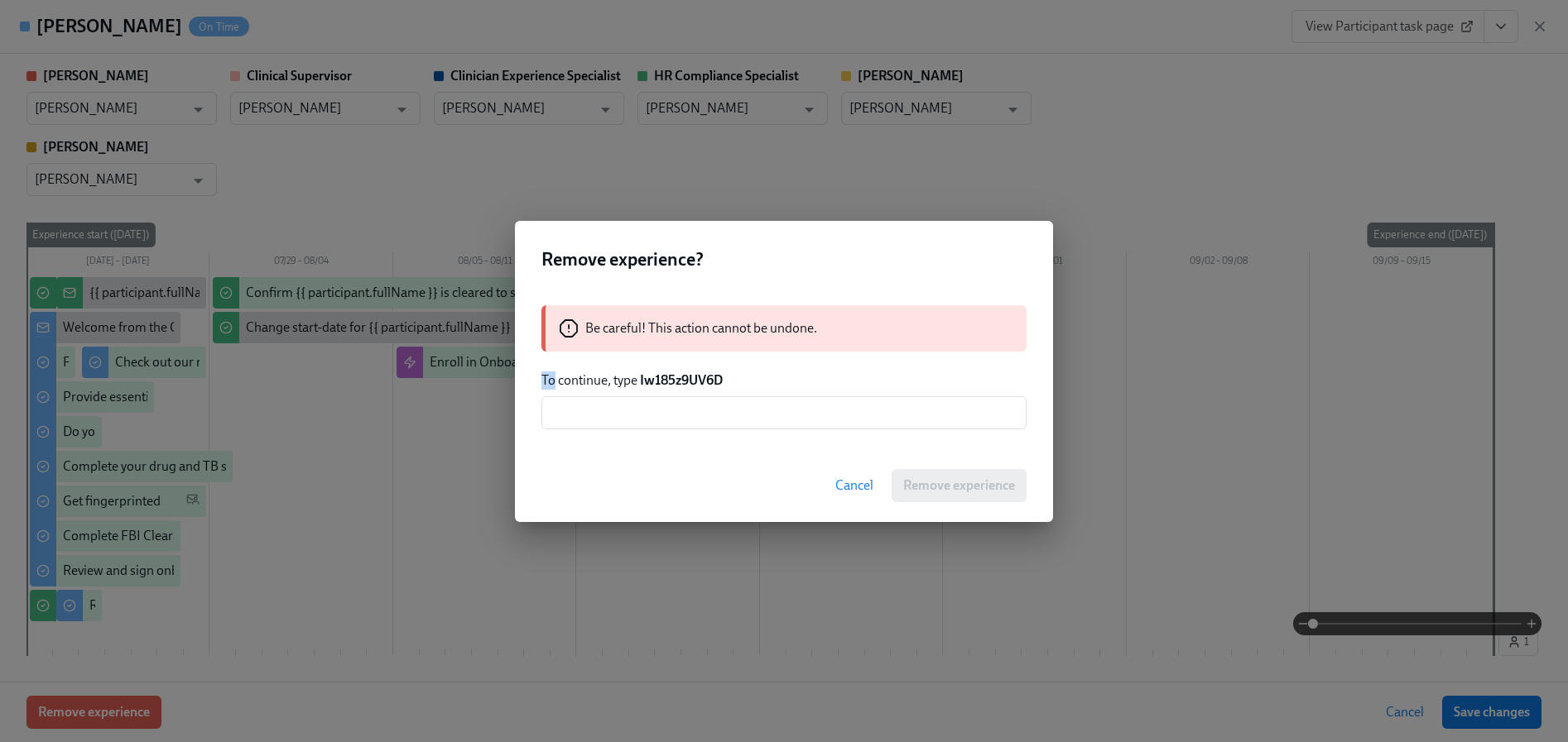
click at [695, 369] on div "Be careful! This action cannot be undone. To continue, type Iw185z9UV6D ​" at bounding box center [784, 367] width 538 height 164
click at [689, 378] on strong "Iw185z9UV6D" at bounding box center [681, 380] width 82 height 16
copy strong "Iw185z9UV6D"
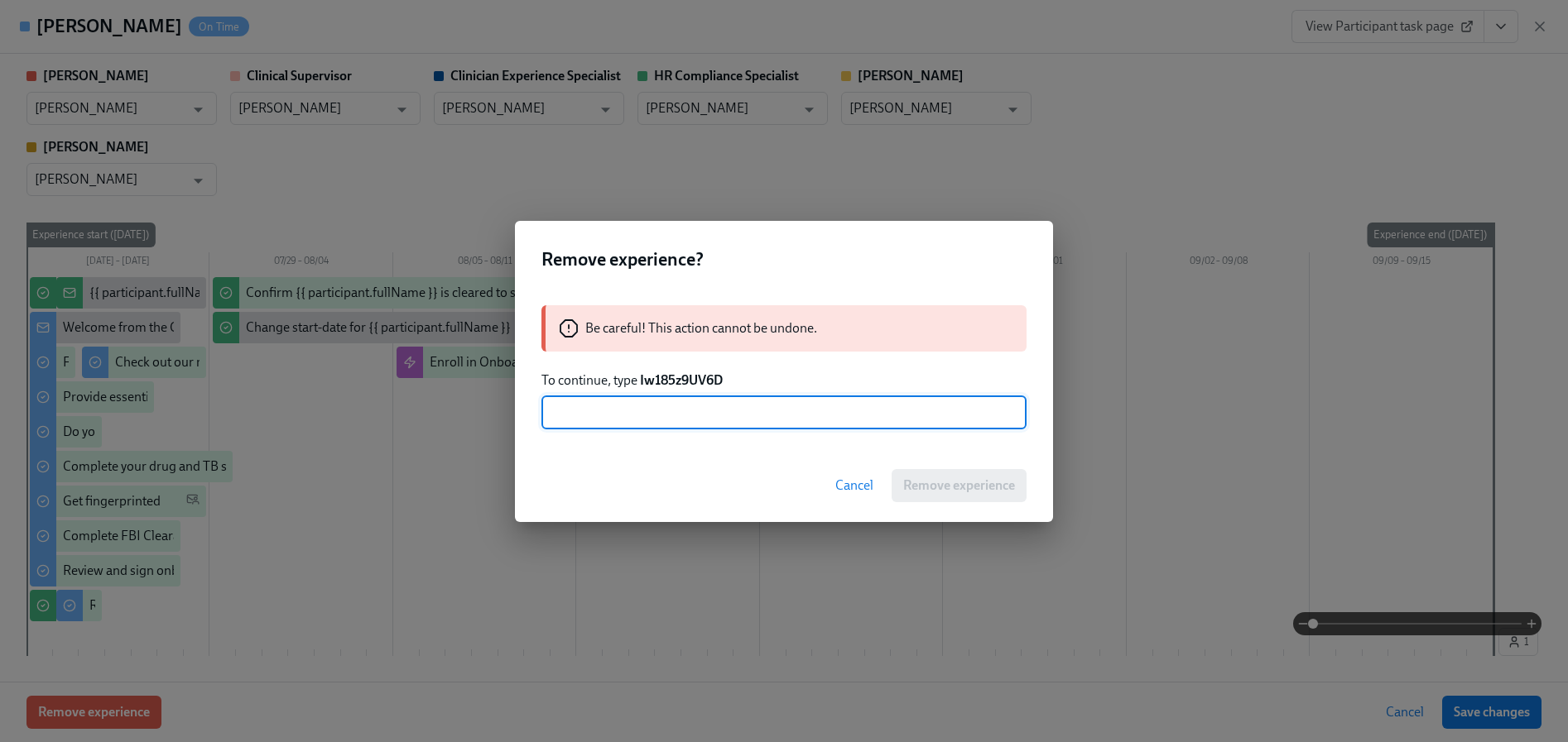
click at [687, 408] on input "text" at bounding box center [784, 413] width 485 height 33
paste input "Iw185z9UV6D"
type input "Iw185z9UV6D"
click at [950, 482] on span "Remove experience" at bounding box center [958, 486] width 112 height 16
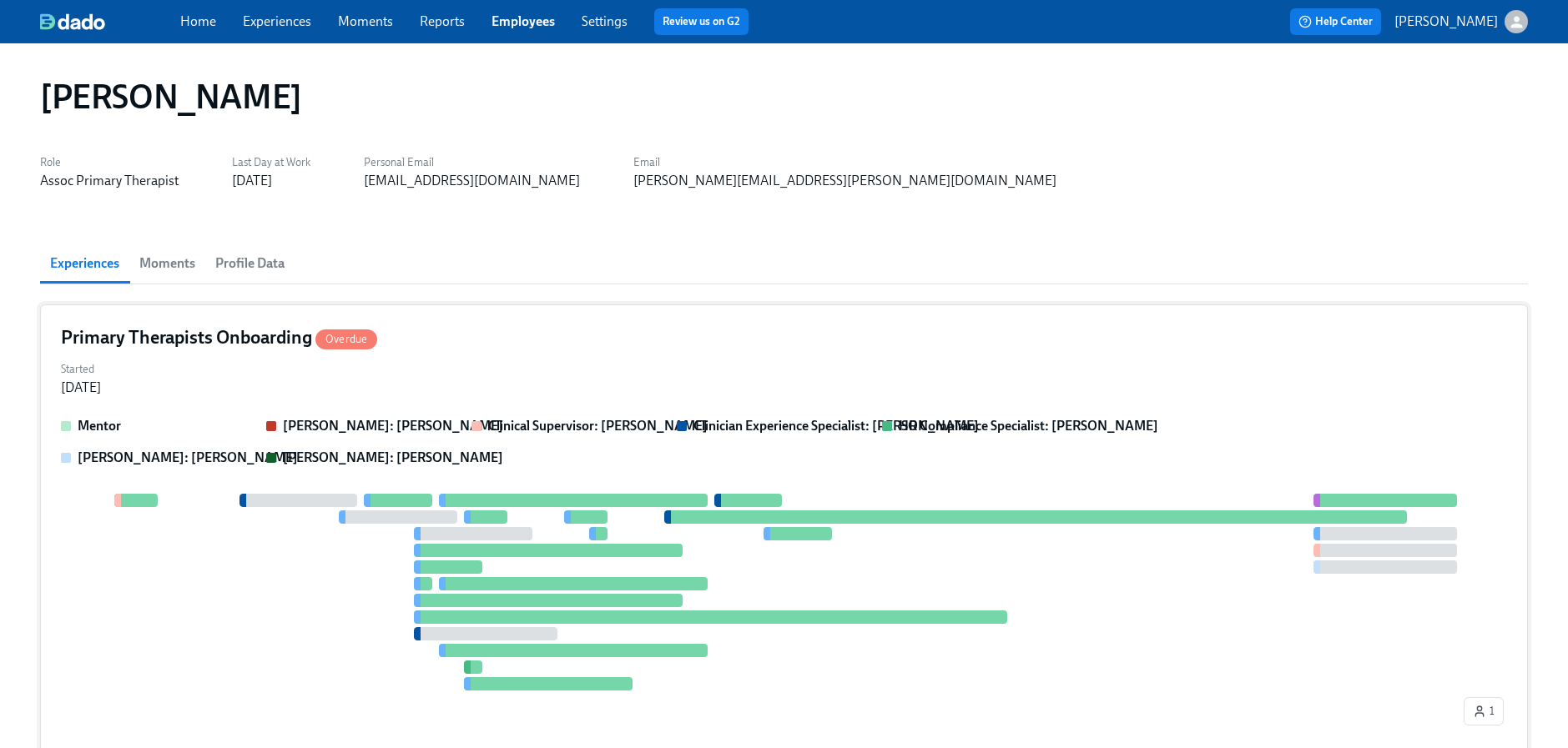
click at [506, 545] on div at bounding box center [547, 551] width 268 height 13
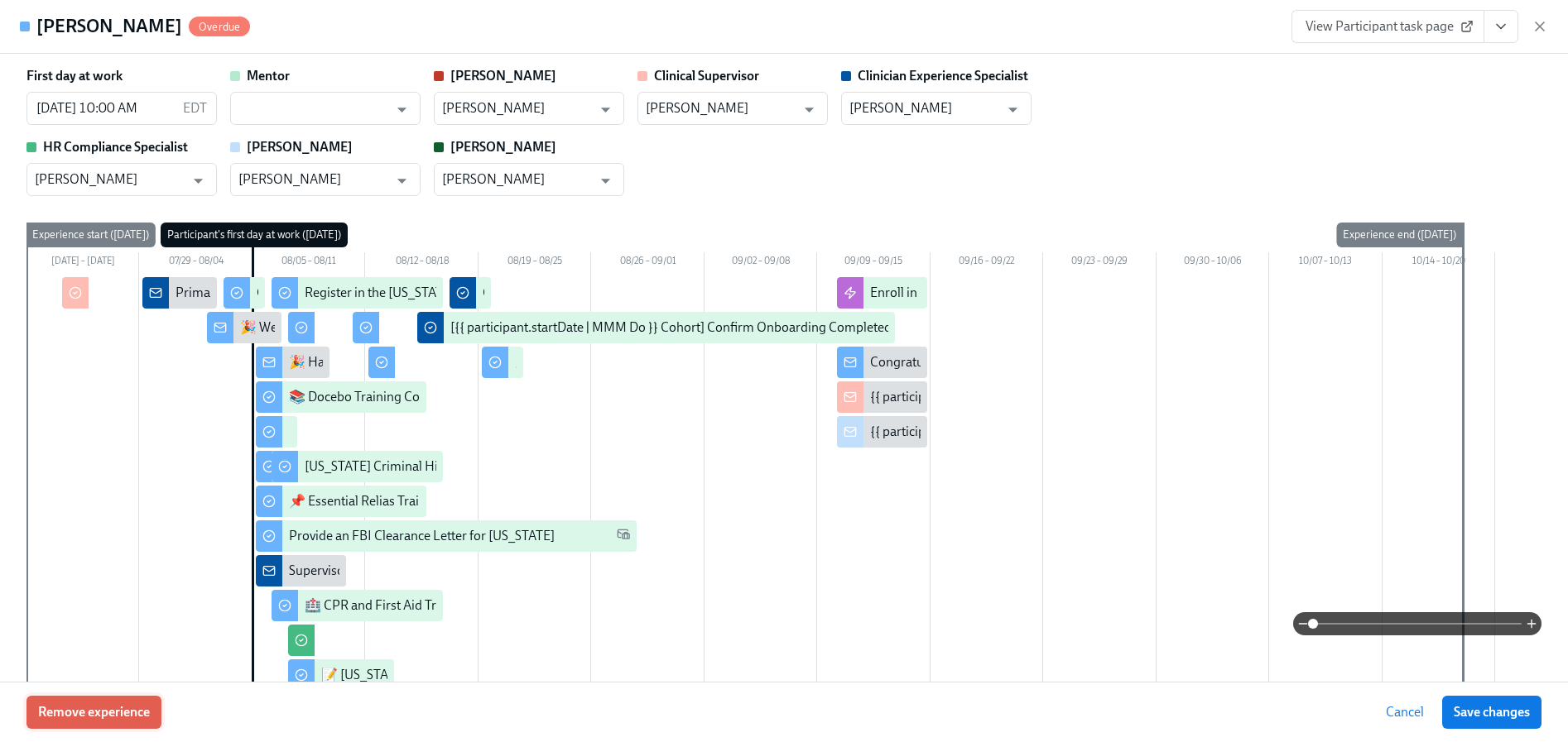
click at [132, 700] on button "Remove experience" at bounding box center [93, 712] width 135 height 33
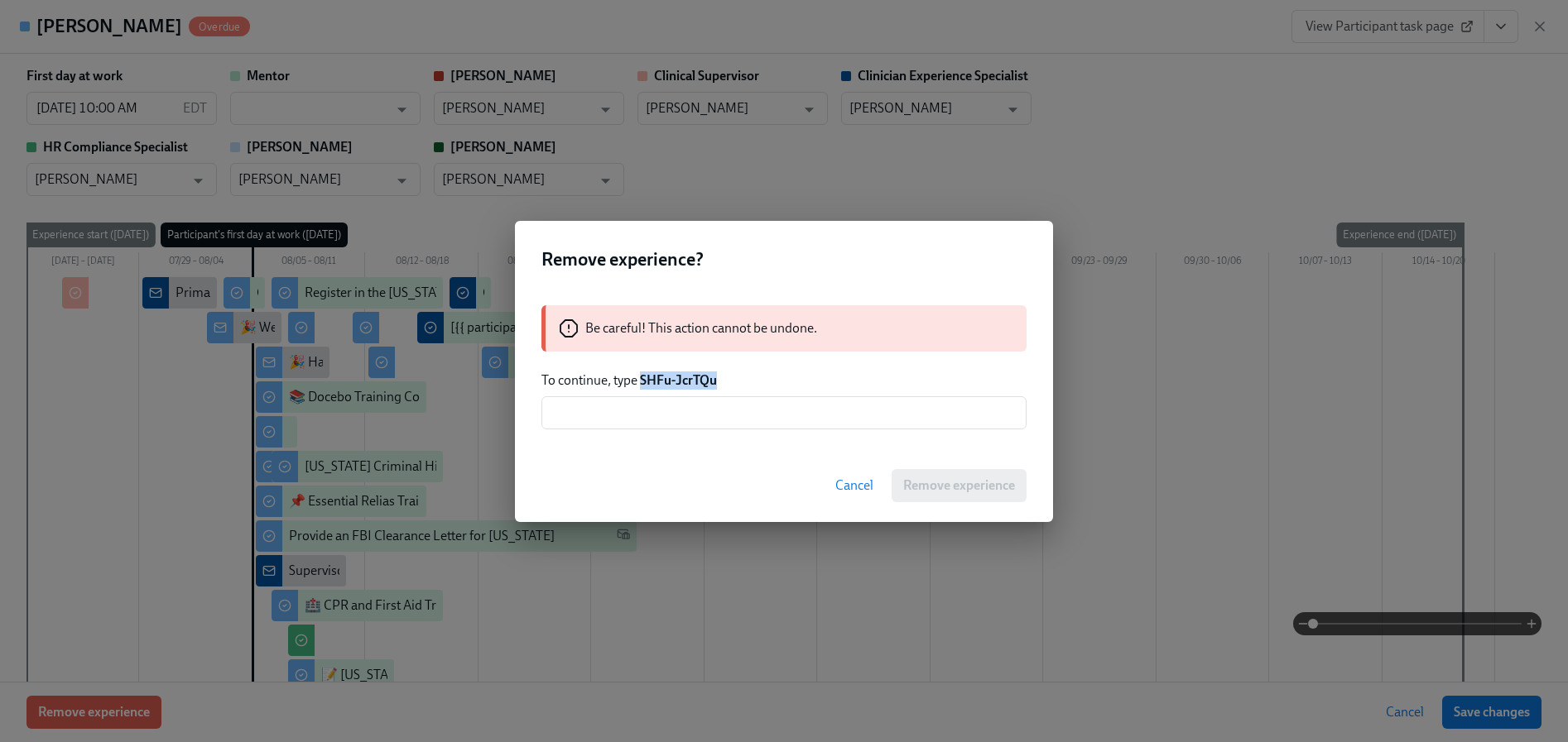
drag, startPoint x: 728, startPoint y: 376, endPoint x: 639, endPoint y: 373, distance: 89.1
click at [639, 373] on p "To continue, type SHFu-JcrTQu" at bounding box center [784, 381] width 485 height 18
copy strong "SHFu-JcrTQu"
click at [659, 404] on input "text" at bounding box center [784, 413] width 485 height 33
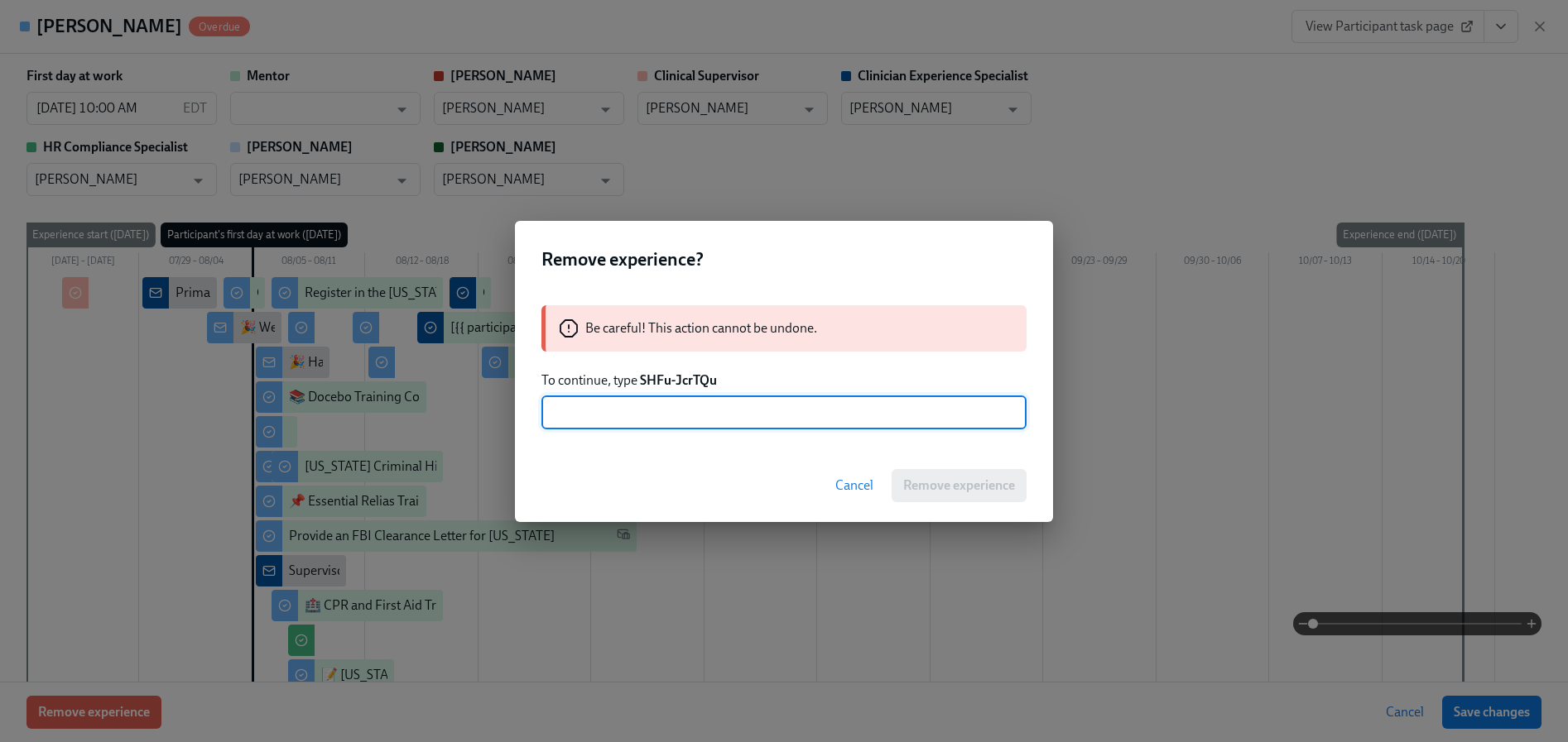
paste input "SHFu-JcrTQu"
type input "SHFu-JcrTQu"
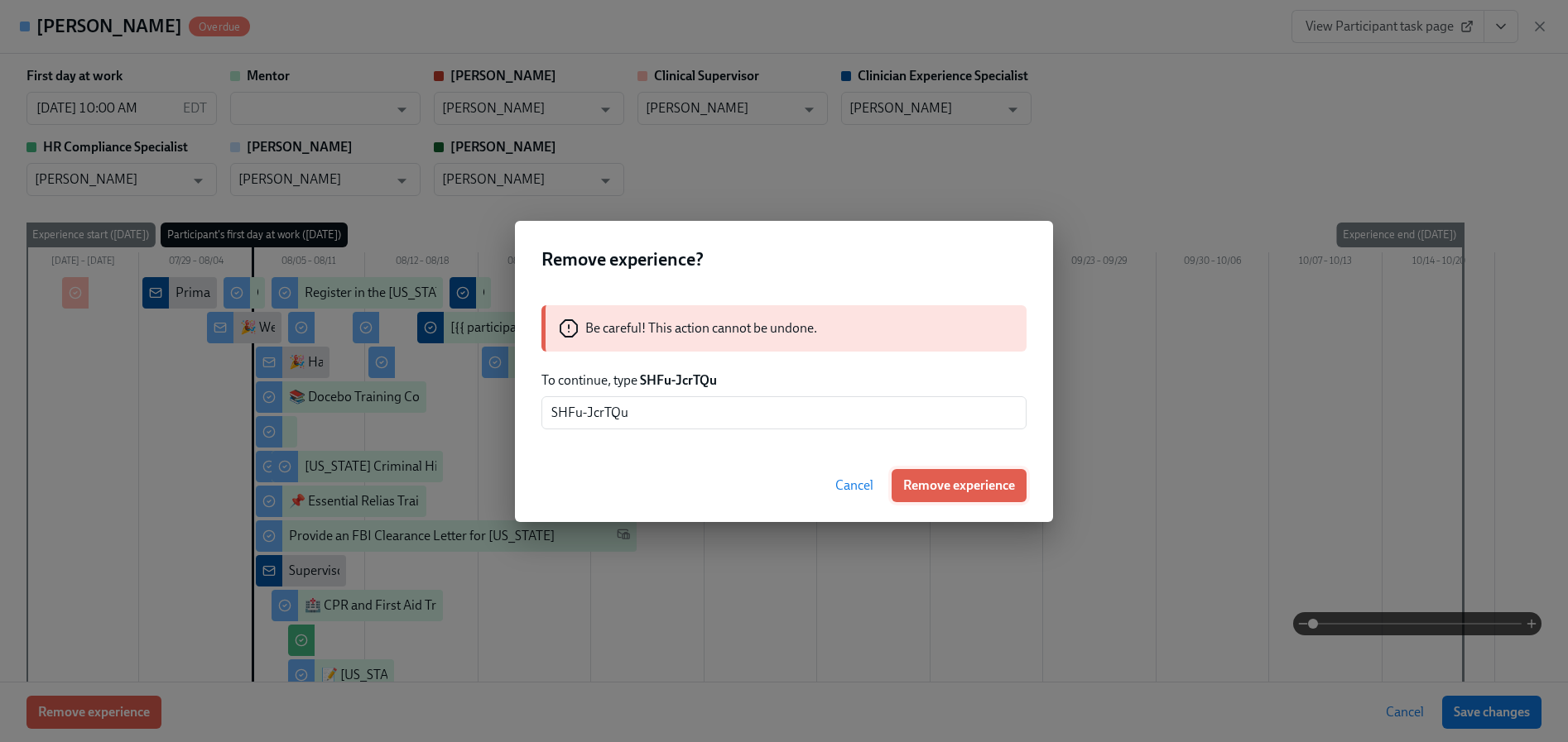
click at [924, 486] on span "Remove experience" at bounding box center [958, 486] width 112 height 16
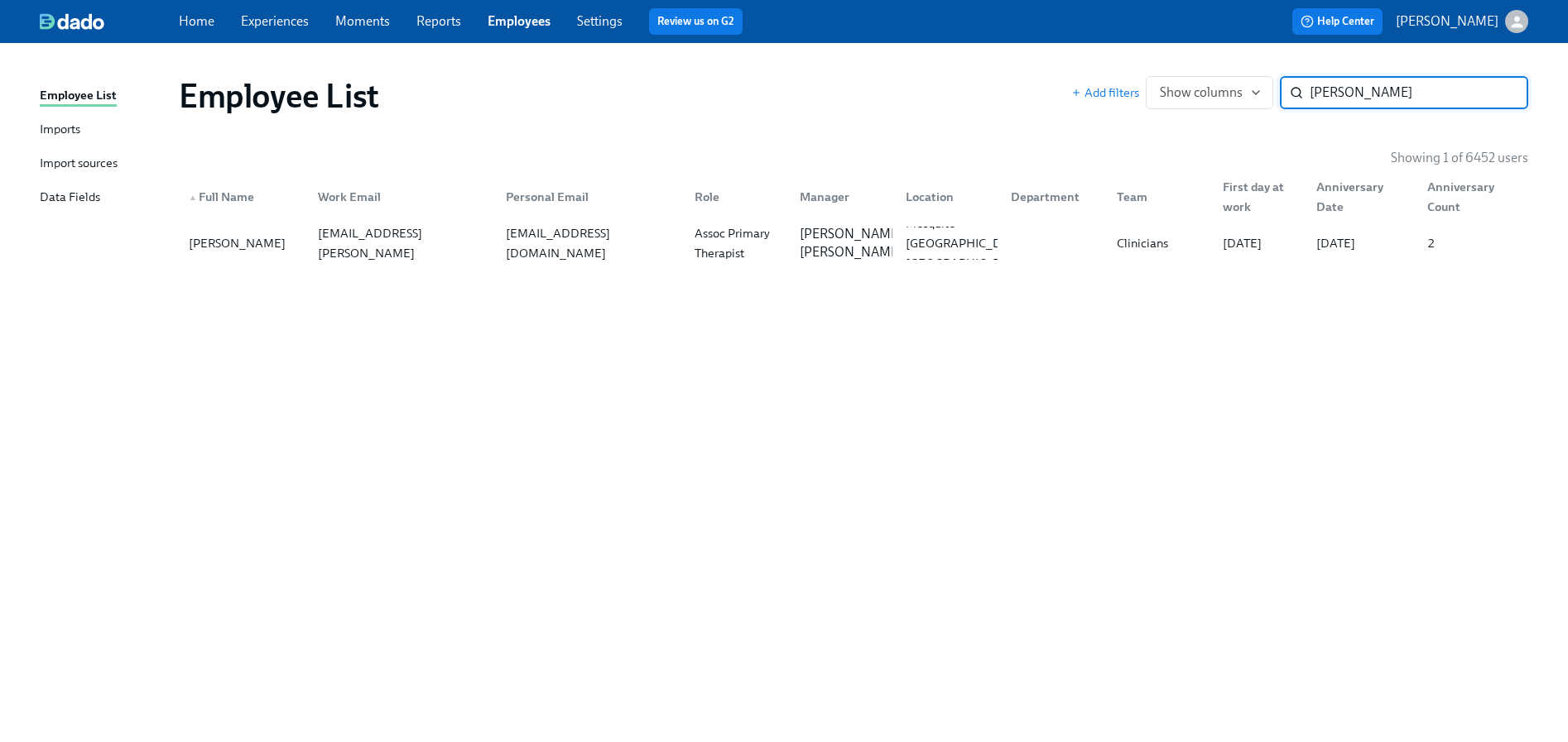
paste input "[PERSON_NAME]"
type input "[PERSON_NAME]"
click at [535, 256] on div "[EMAIL_ADDRESS][DOMAIN_NAME]" at bounding box center [587, 243] width 189 height 33
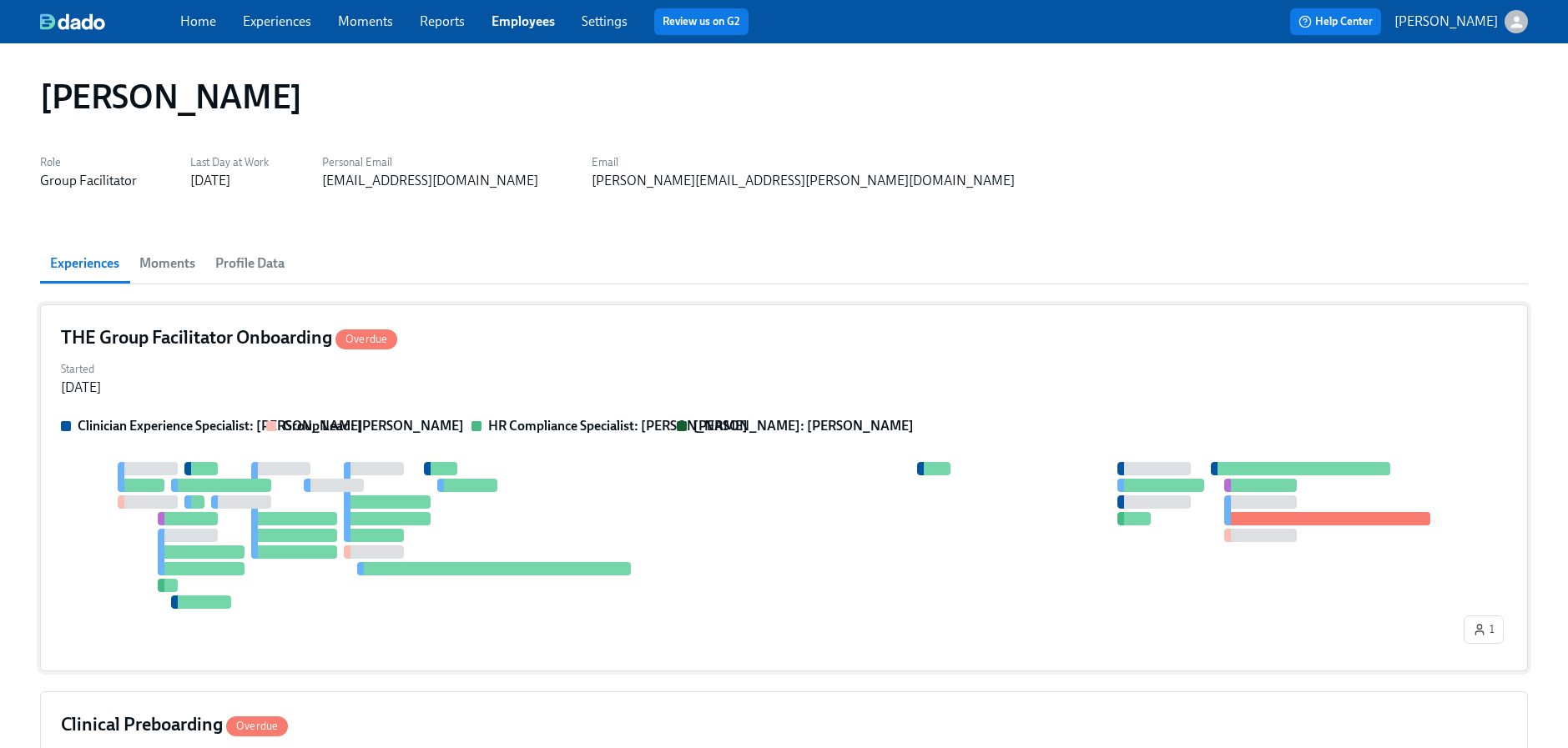
click at [384, 403] on div "THE Group Facilitator Onboarding Overdue Started [DATE] Clinician Experience Sp…" at bounding box center [784, 488] width 1488 height 367
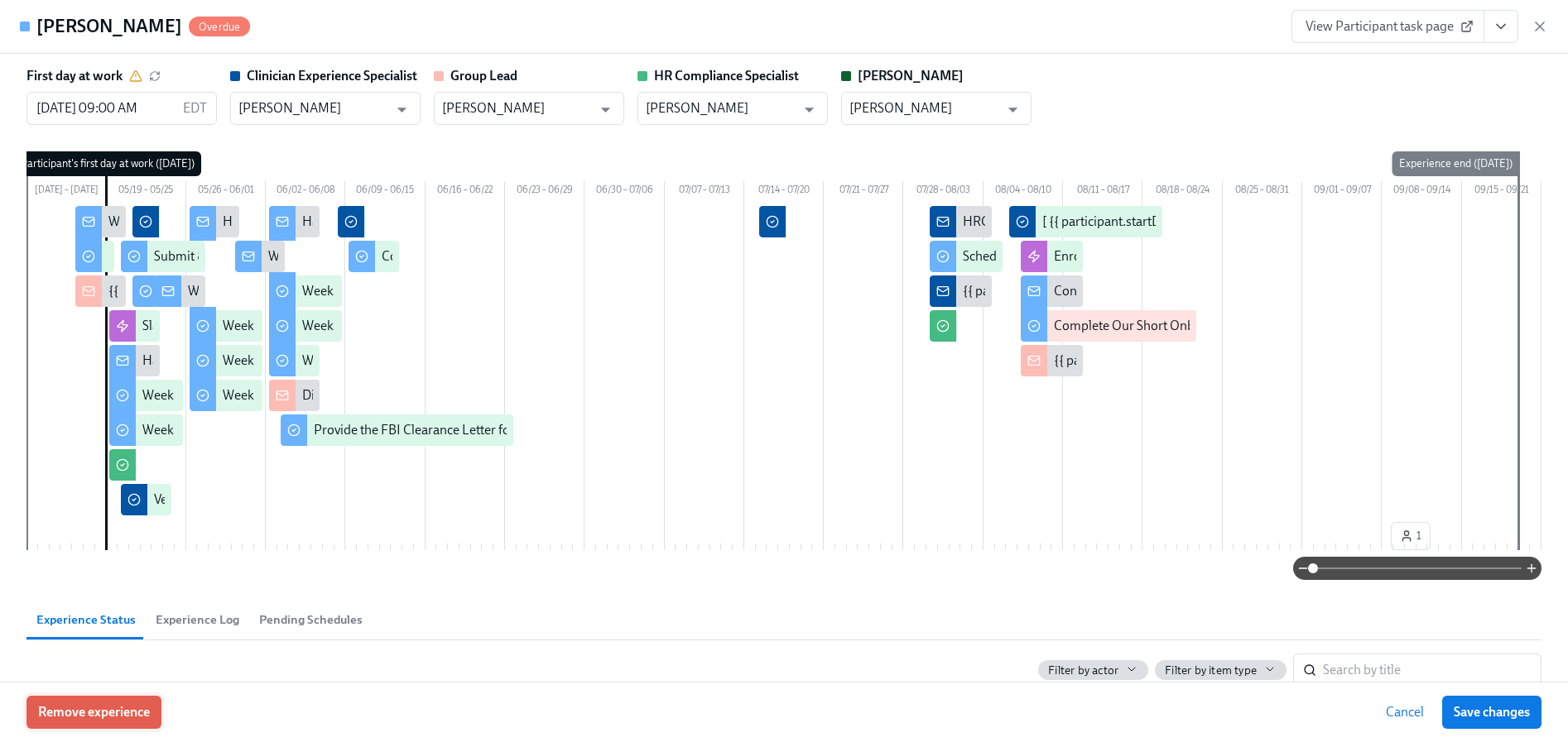
click at [113, 708] on span "Remove experience" at bounding box center [94, 712] width 112 height 16
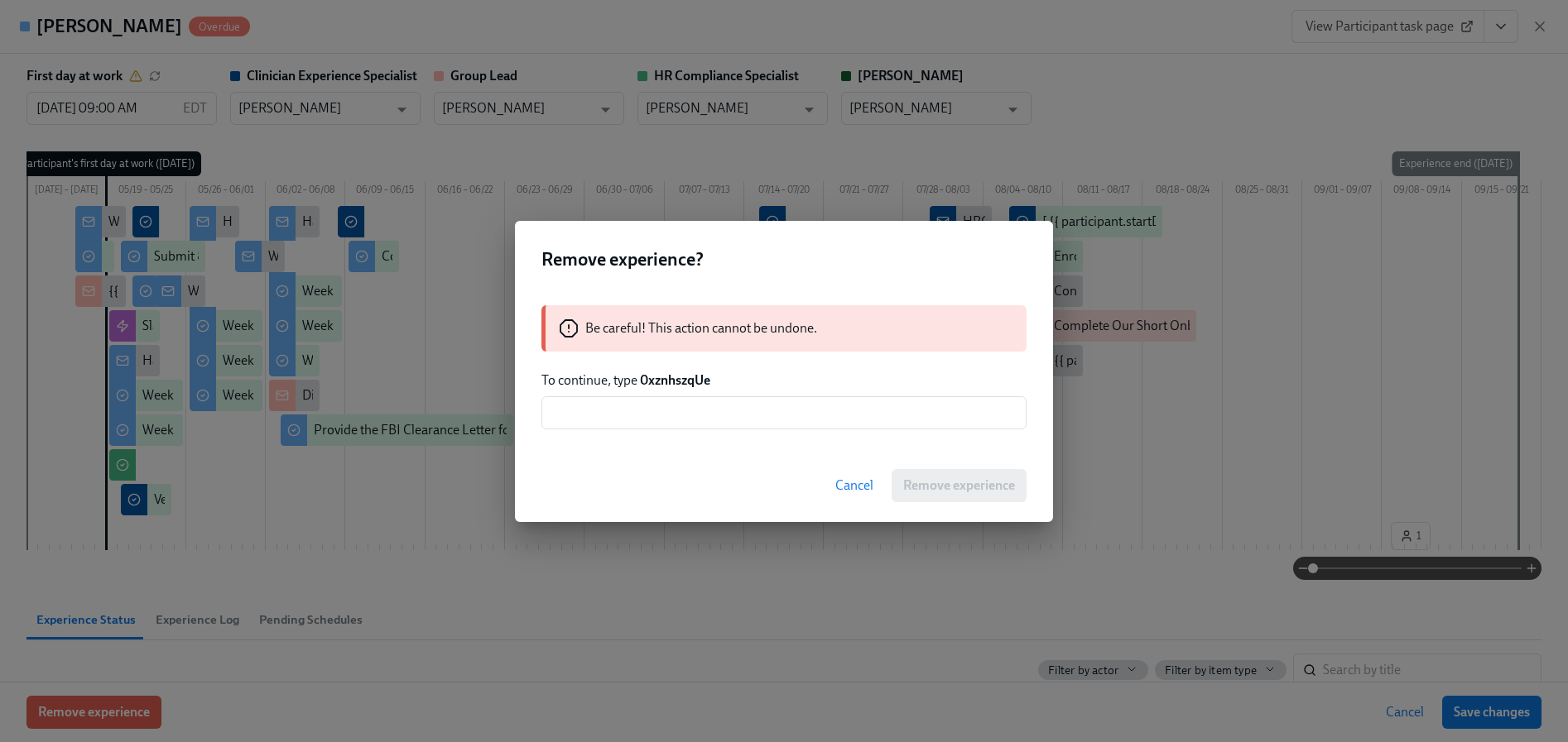
click at [685, 379] on strong "0xznhszqUe" at bounding box center [675, 380] width 70 height 16
copy strong "0xznhszqUe"
click at [661, 416] on input "text" at bounding box center [784, 413] width 485 height 33
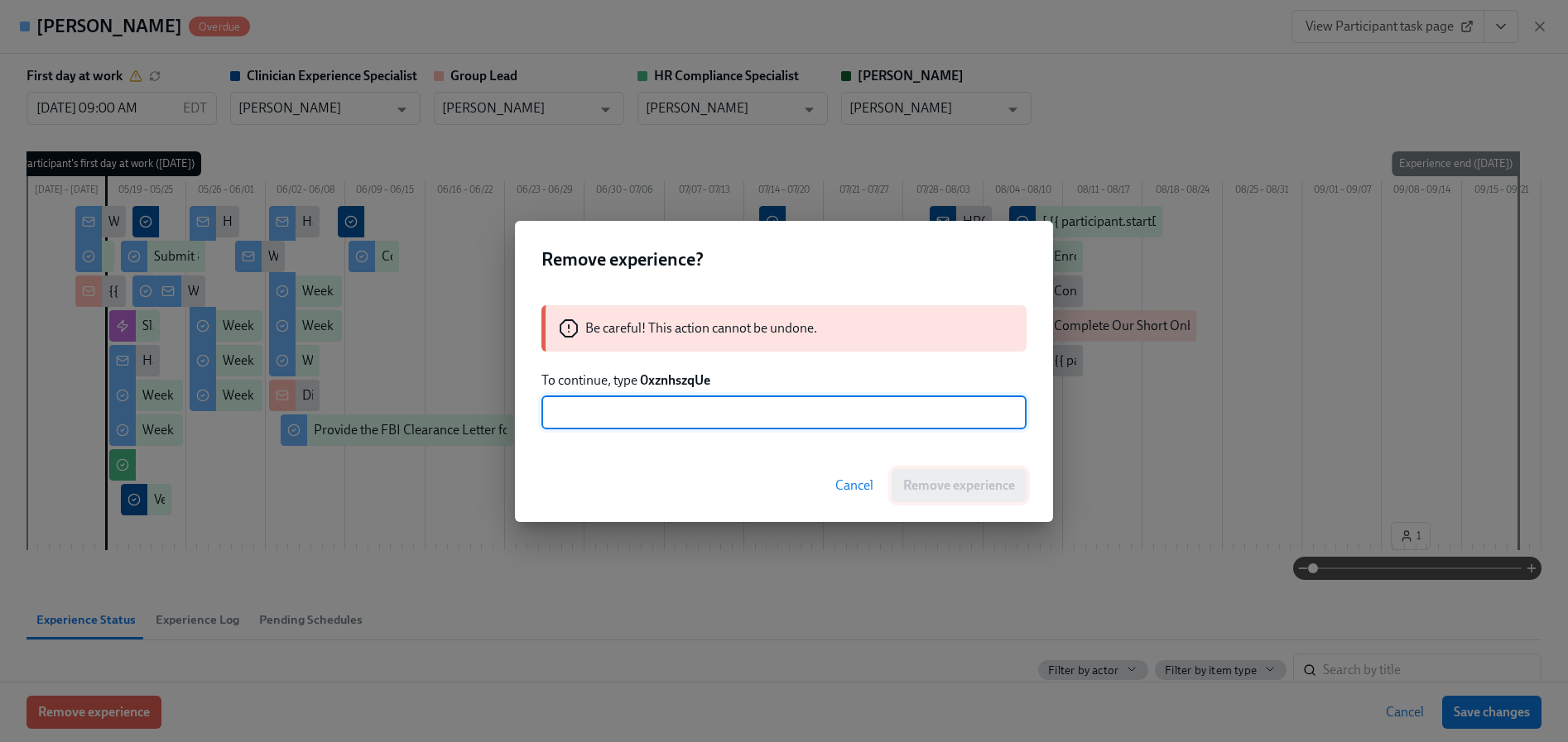
paste input "0xznhszqUe"
type input "0xznhszqUe"
click at [936, 488] on span "Remove experience" at bounding box center [958, 486] width 112 height 16
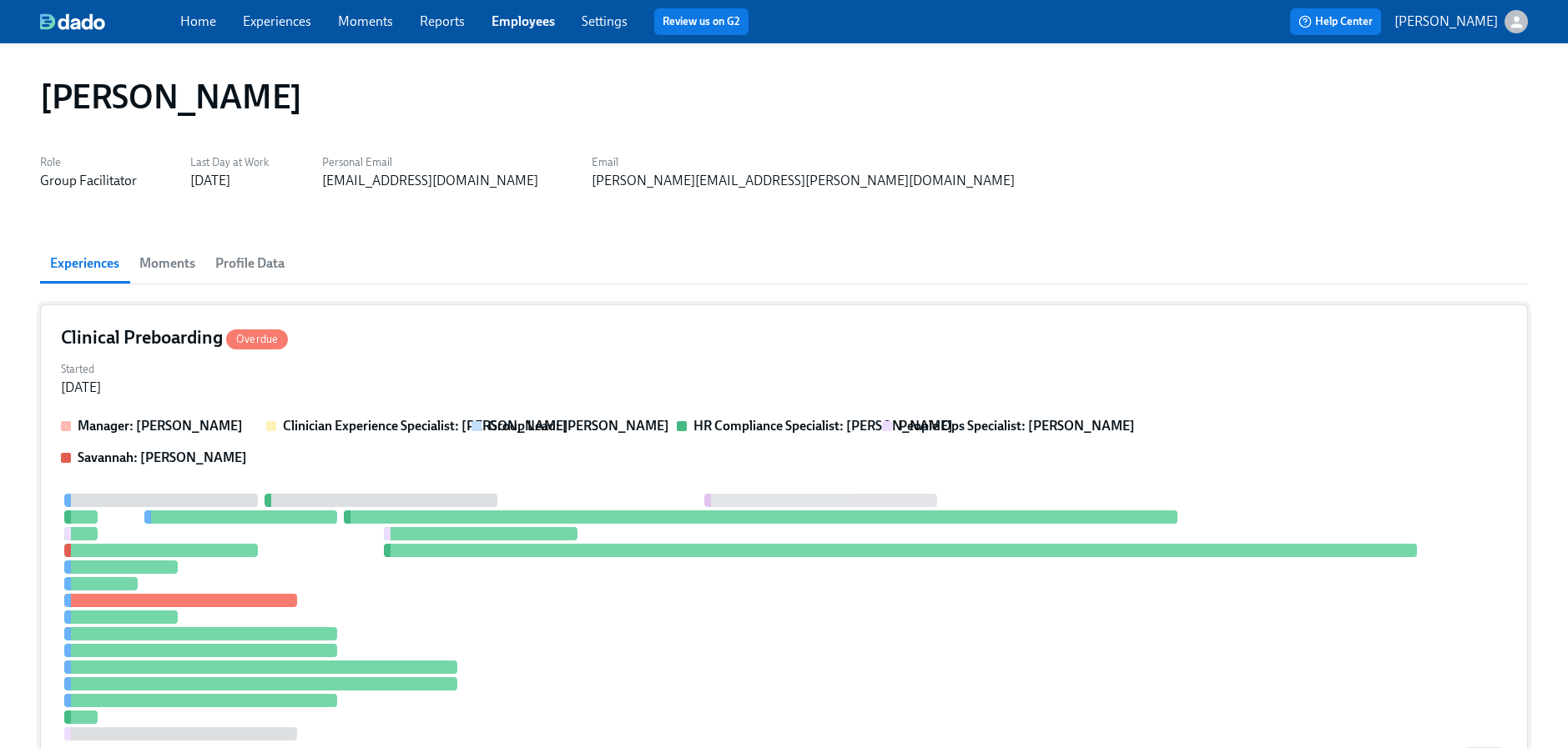
click at [366, 419] on strong "Clinician Experience Specialist: [PERSON_NAME]" at bounding box center [425, 425] width 285 height 16
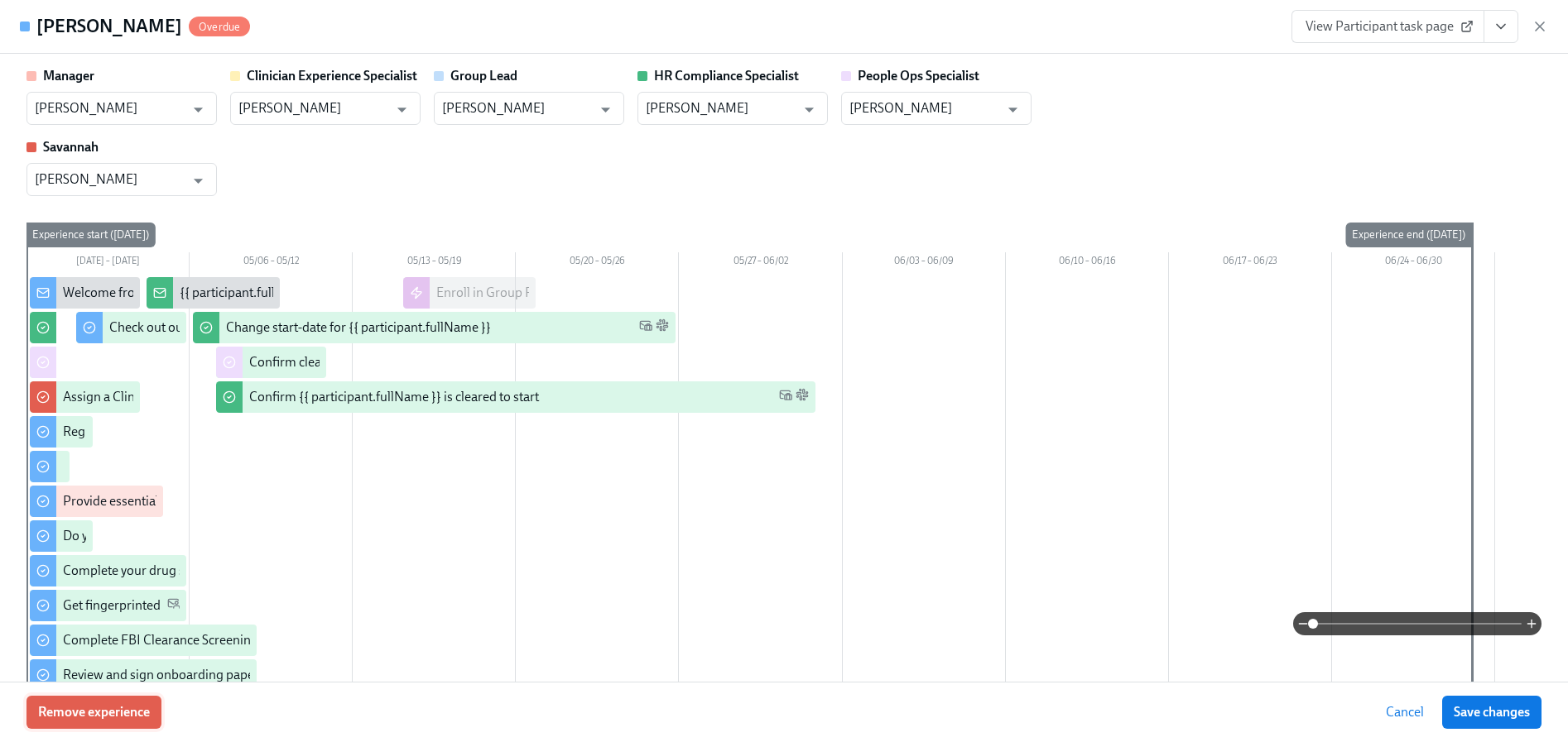
click at [93, 715] on span "Remove experience" at bounding box center [94, 712] width 112 height 16
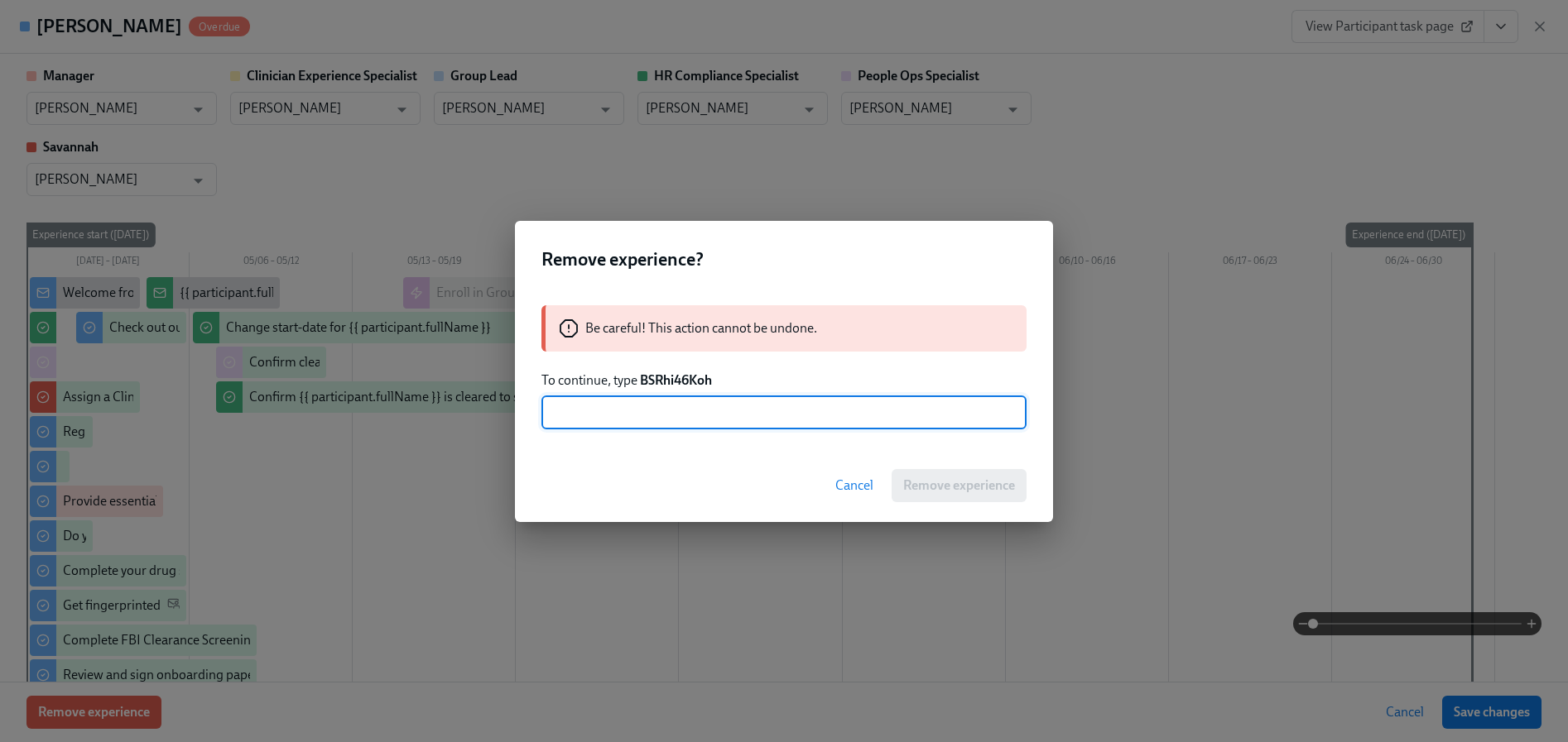
click at [675, 382] on strong "BSRhi46Koh" at bounding box center [676, 380] width 72 height 16
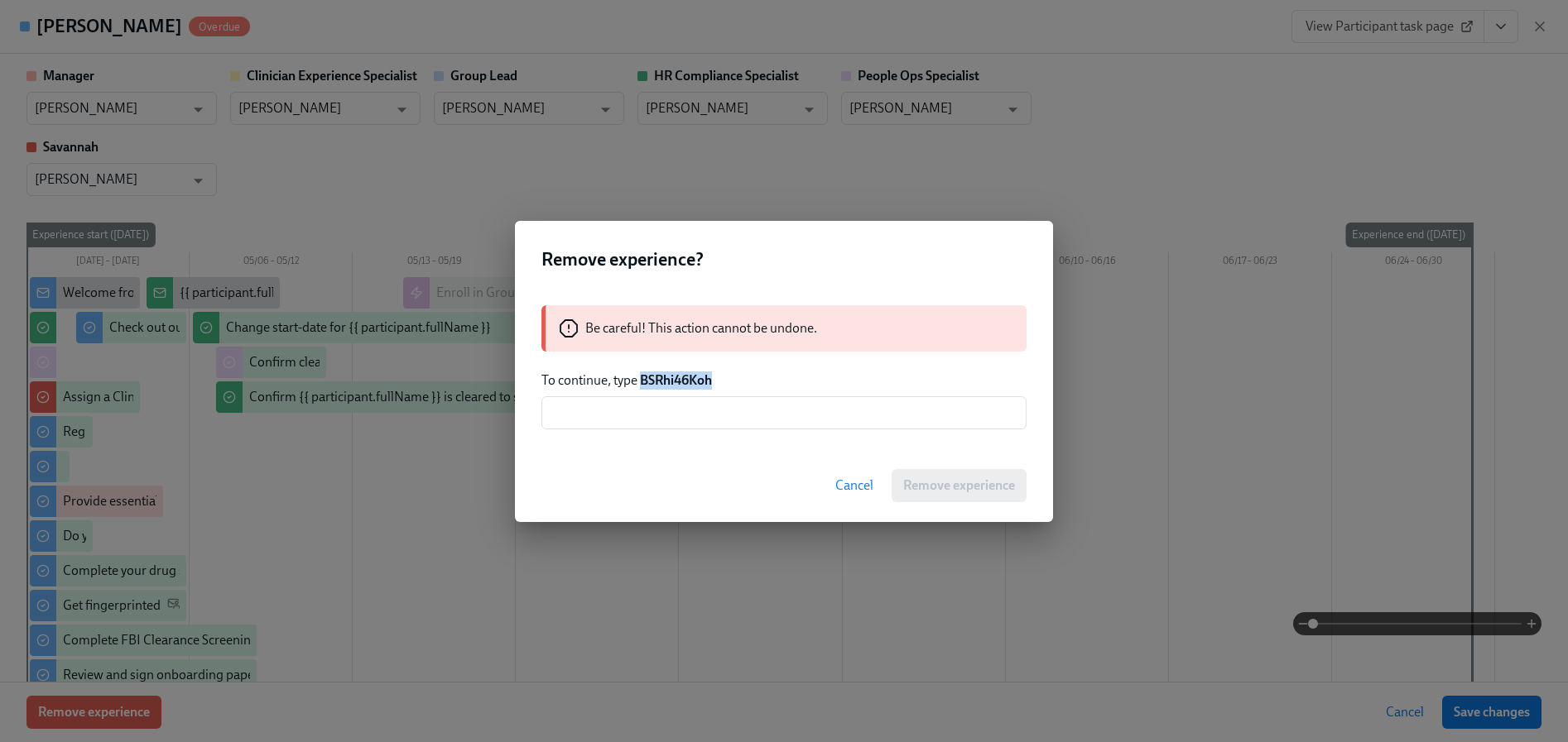
click at [675, 382] on strong "BSRhi46Koh" at bounding box center [676, 380] width 72 height 16
copy strong "BSRhi46Koh"
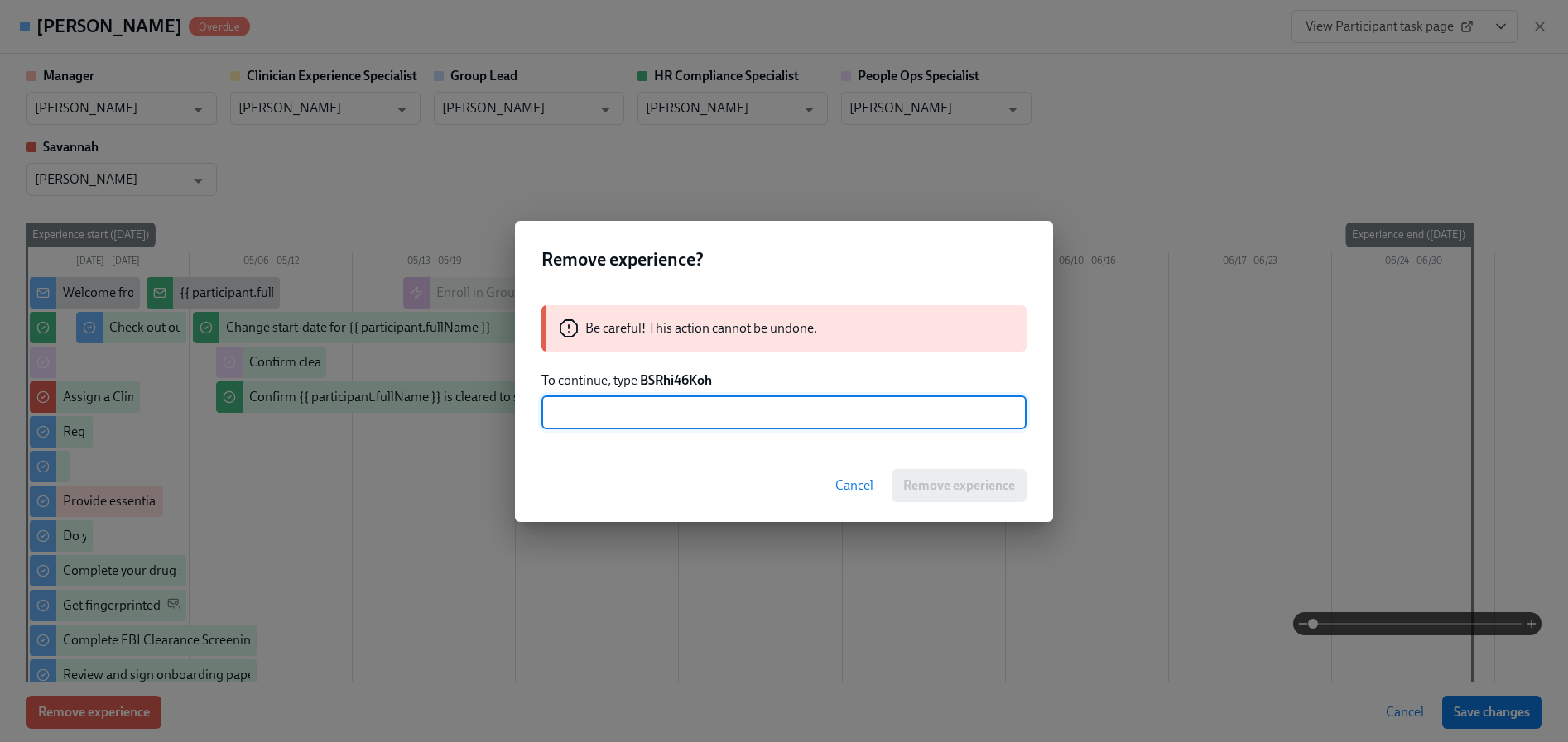
click at [686, 413] on input "text" at bounding box center [784, 413] width 485 height 33
paste input "BSRhi46Koh"
type input "BSRhi46Koh"
click at [937, 489] on span "Remove experience" at bounding box center [958, 486] width 112 height 16
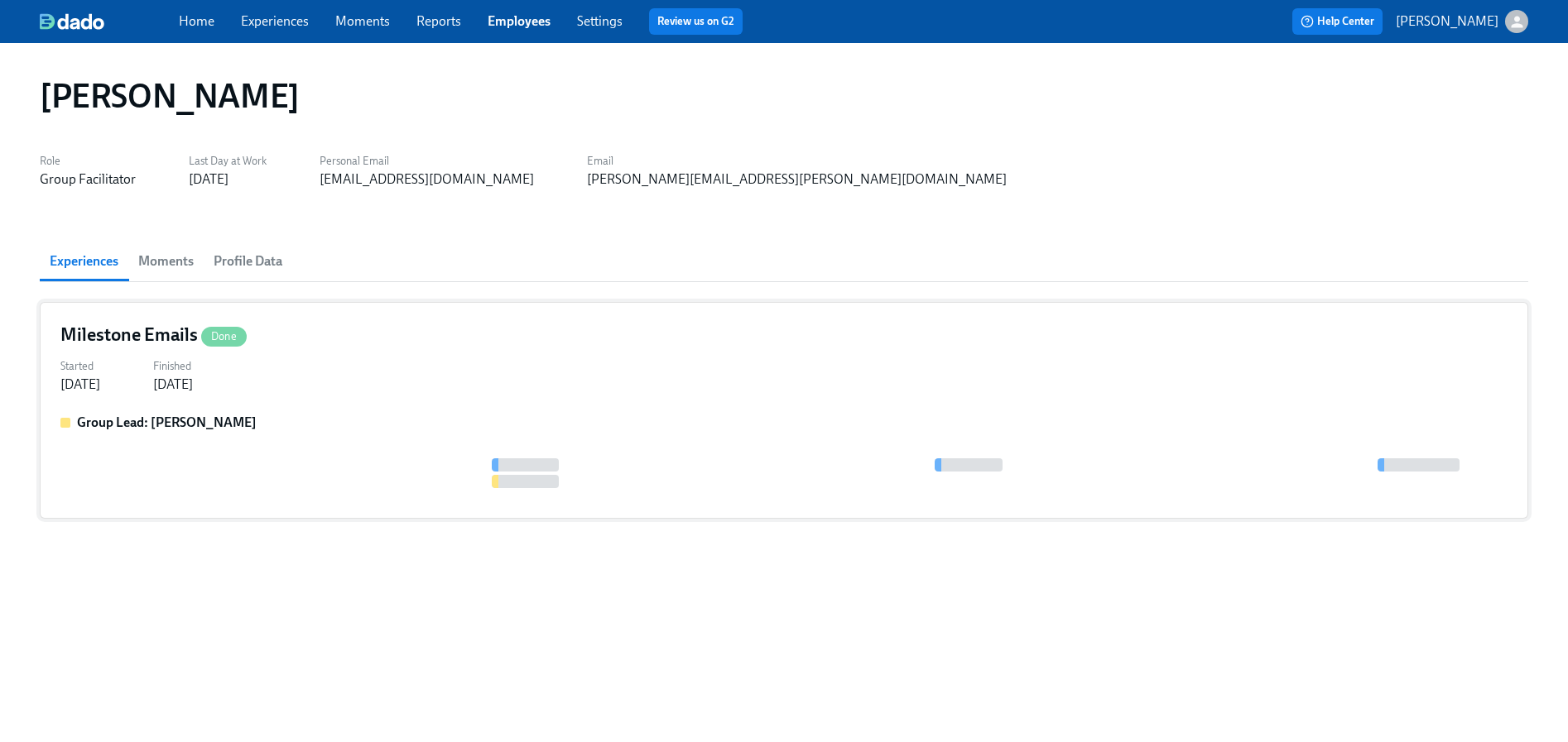
click at [351, 419] on div "Group Lead: [PERSON_NAME]" at bounding box center [784, 423] width 1447 height 18
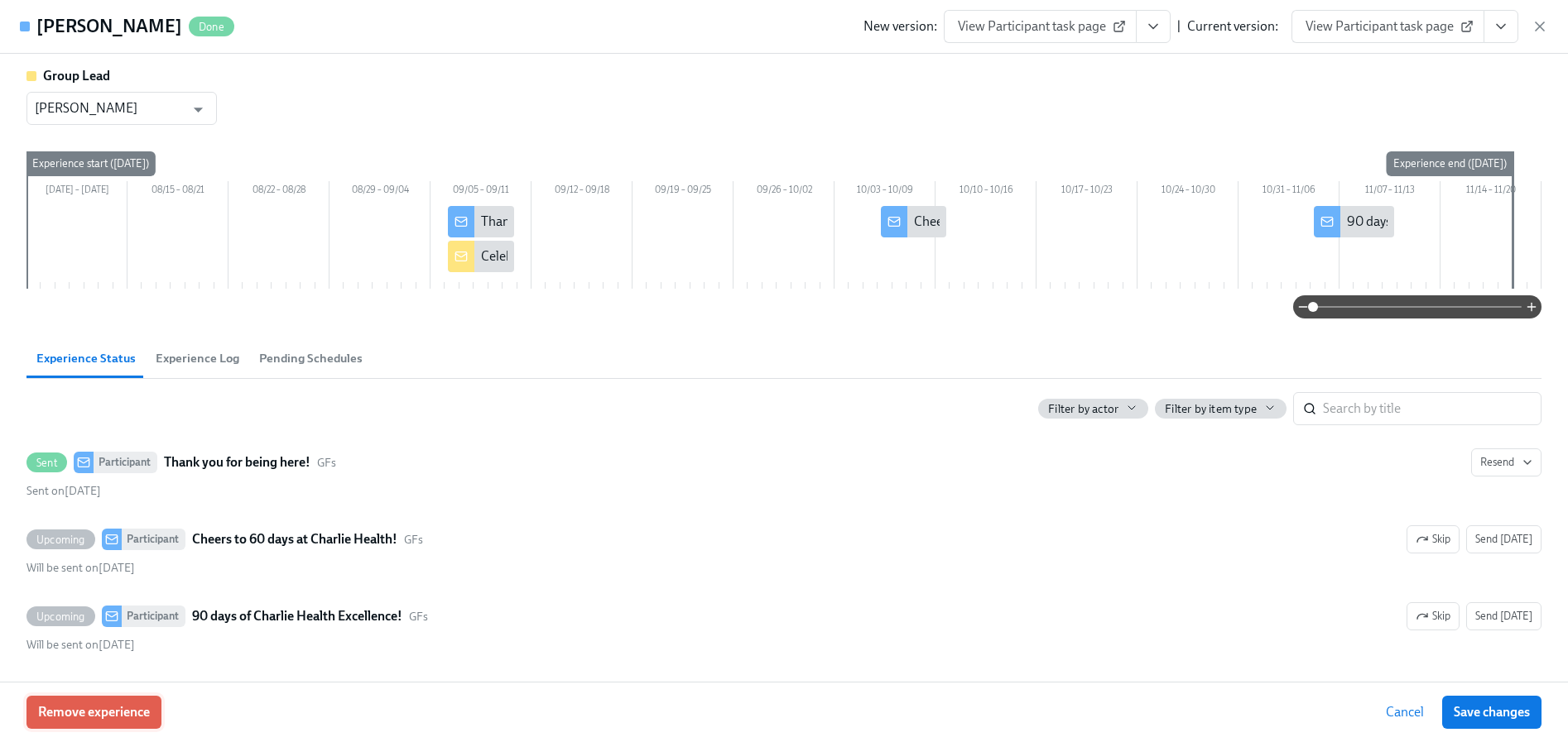
click at [139, 708] on span "Remove experience" at bounding box center [94, 712] width 112 height 16
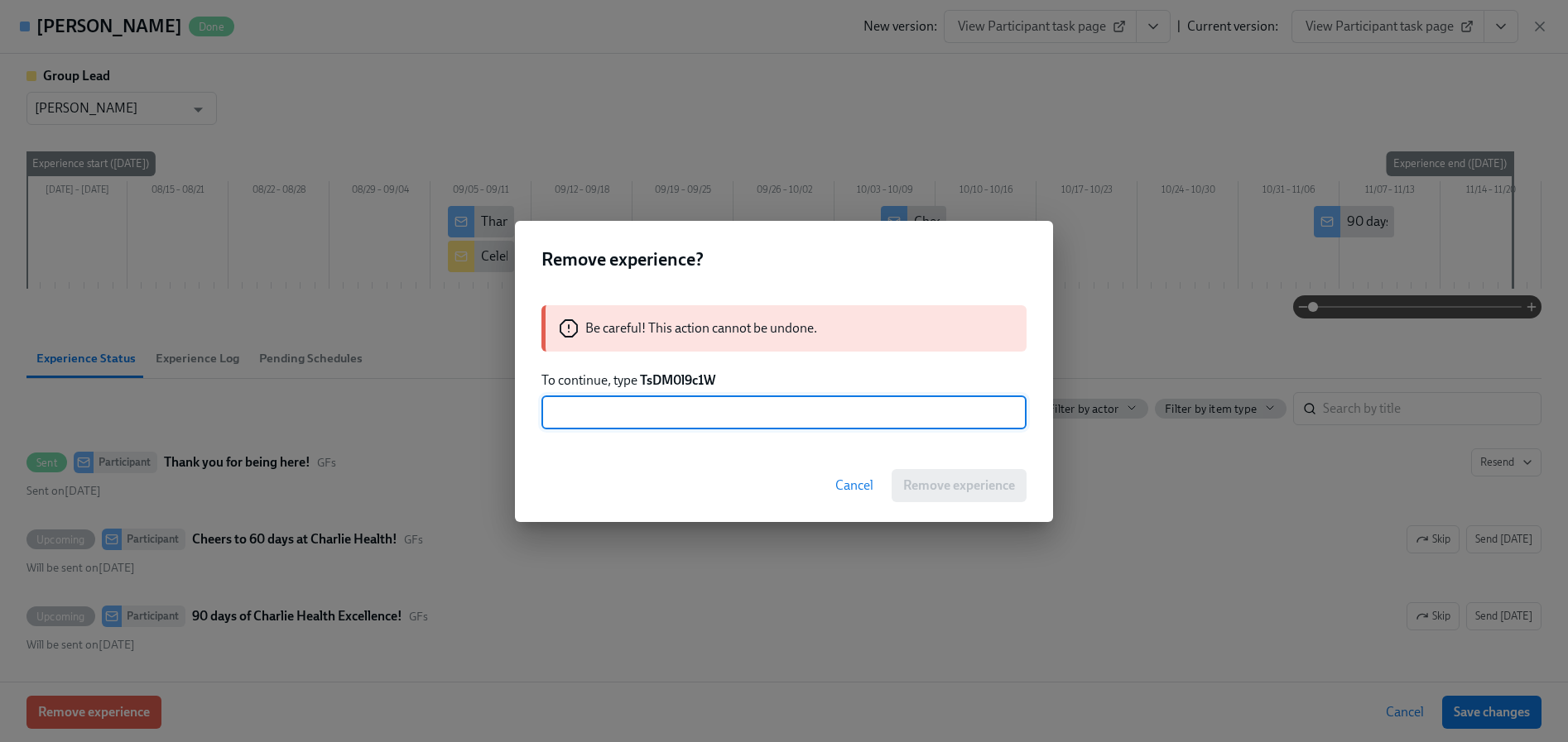
click at [661, 381] on strong "TsDM0l9c1W" at bounding box center [677, 380] width 75 height 16
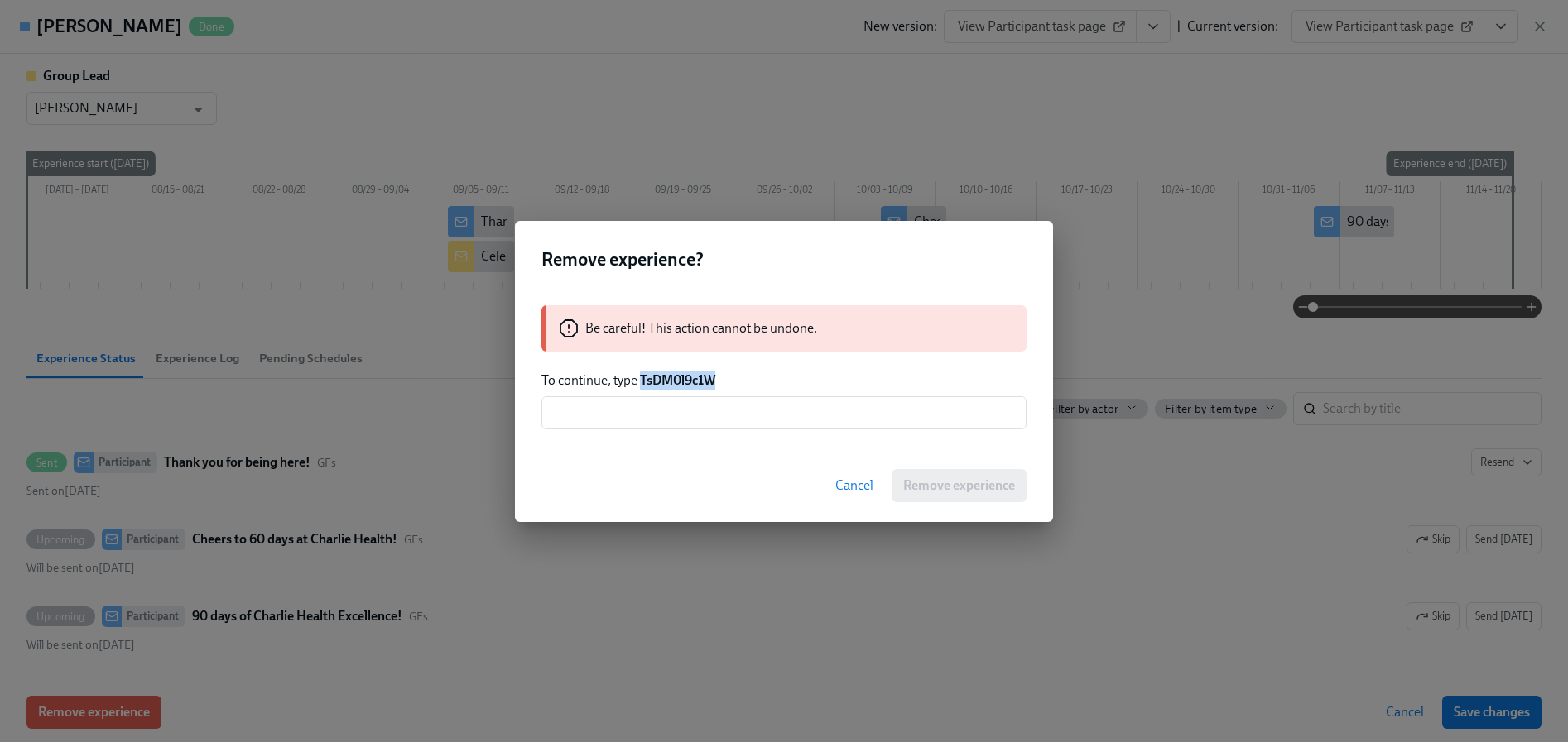
click at [661, 380] on strong "TsDM0l9c1W" at bounding box center [677, 380] width 75 height 16
copy strong "TsDM0l9c1W"
drag, startPoint x: 666, startPoint y: 410, endPoint x: 697, endPoint y: 422, distance: 33.2
click at [665, 410] on input "text" at bounding box center [784, 413] width 485 height 33
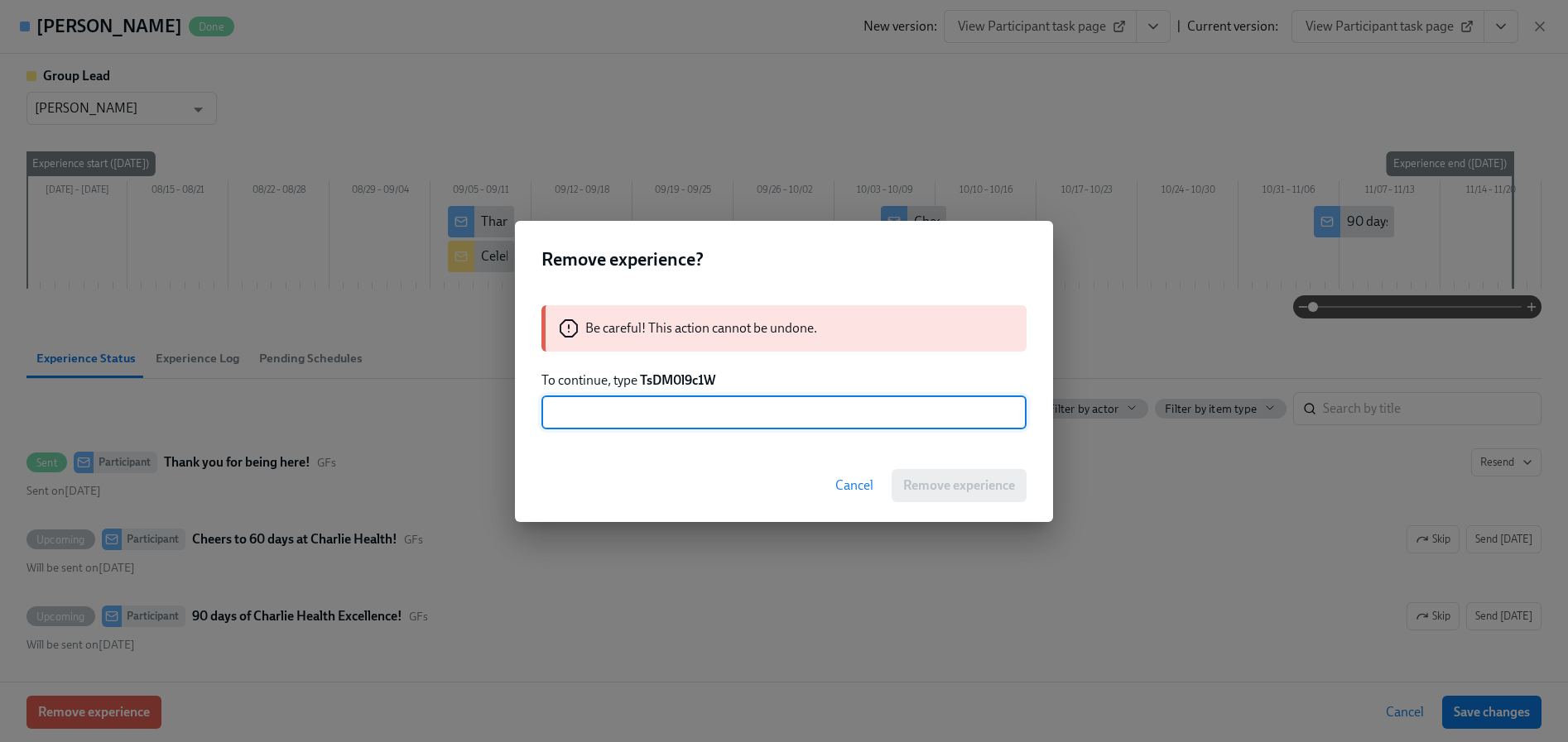
paste input "TsDM0l9c1W"
type input "TsDM0l9c1W"
click at [946, 489] on span "Remove experience" at bounding box center [958, 486] width 112 height 16
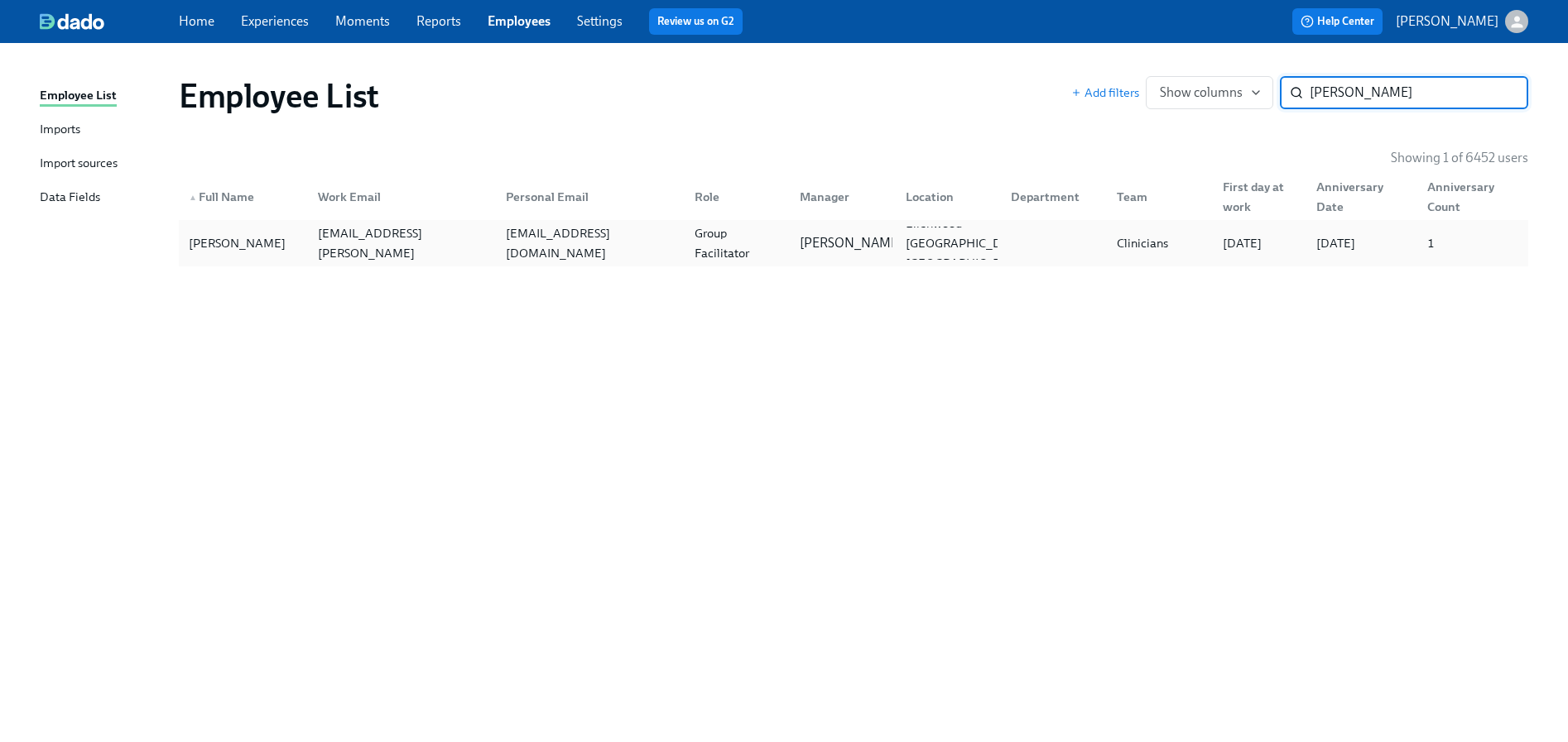
click at [600, 245] on div "[EMAIL_ADDRESS][DOMAIN_NAME]" at bounding box center [589, 242] width 182 height 39
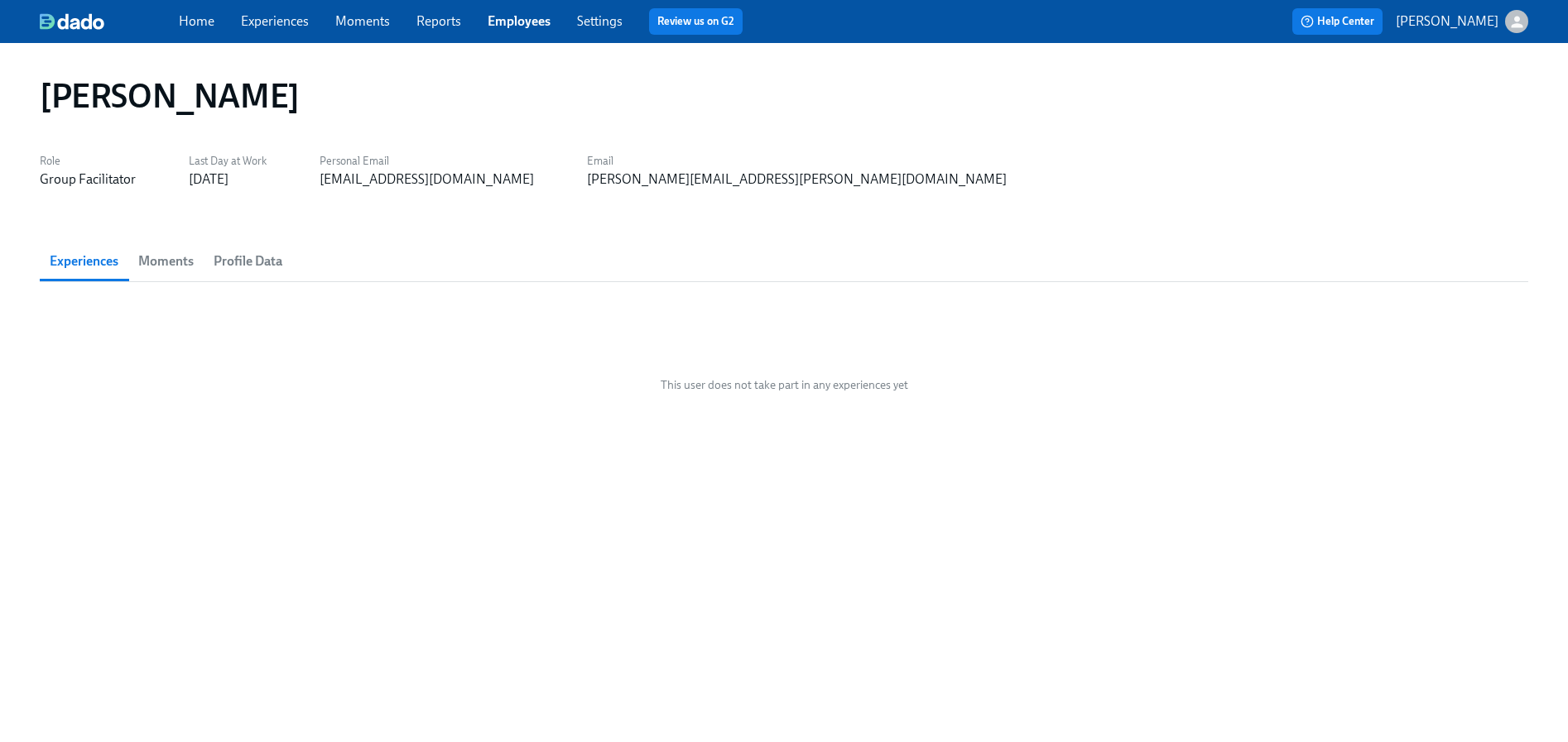
click at [147, 262] on span "Moments" at bounding box center [166, 261] width 56 height 23
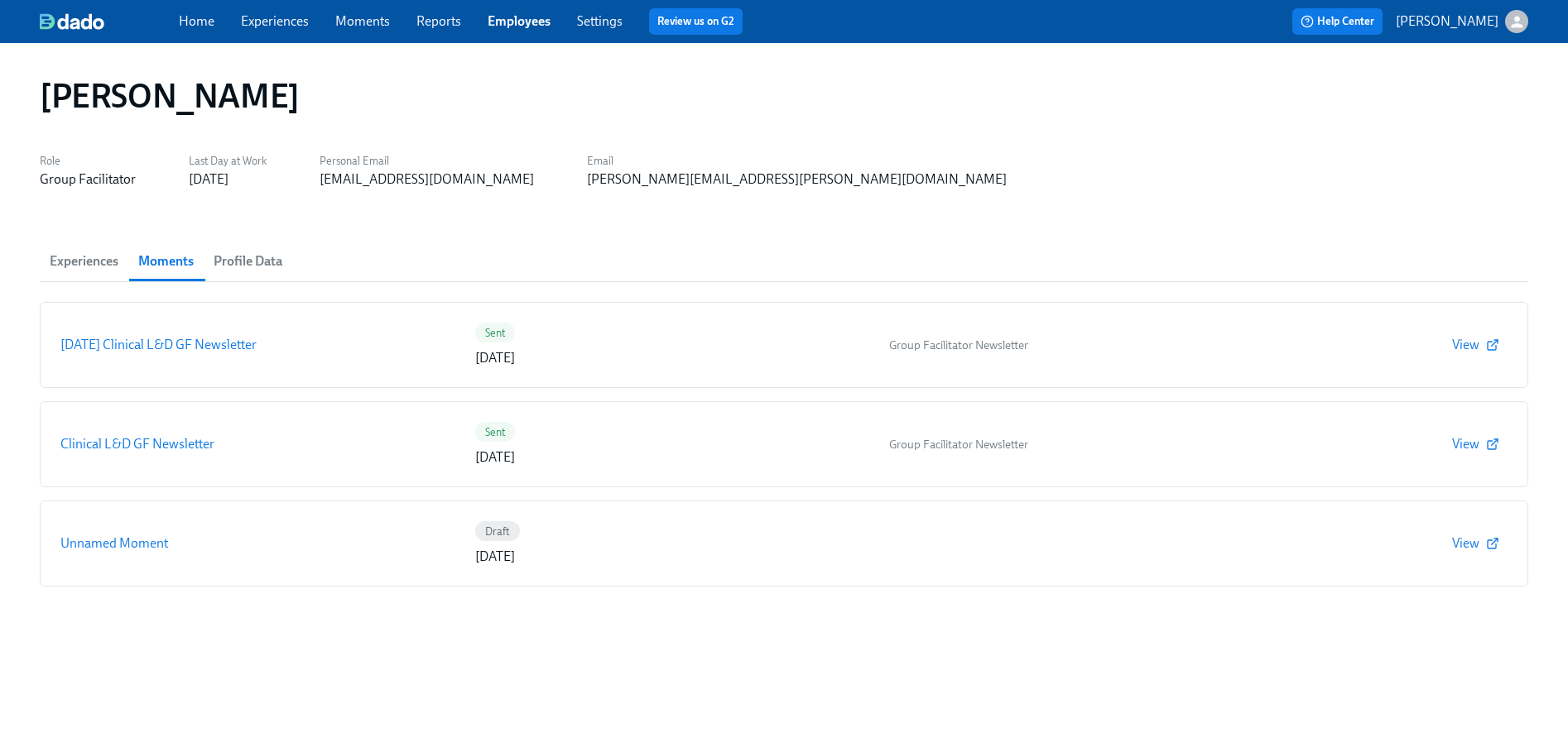
click at [246, 274] on button "Profile Data" at bounding box center [247, 261] width 89 height 39
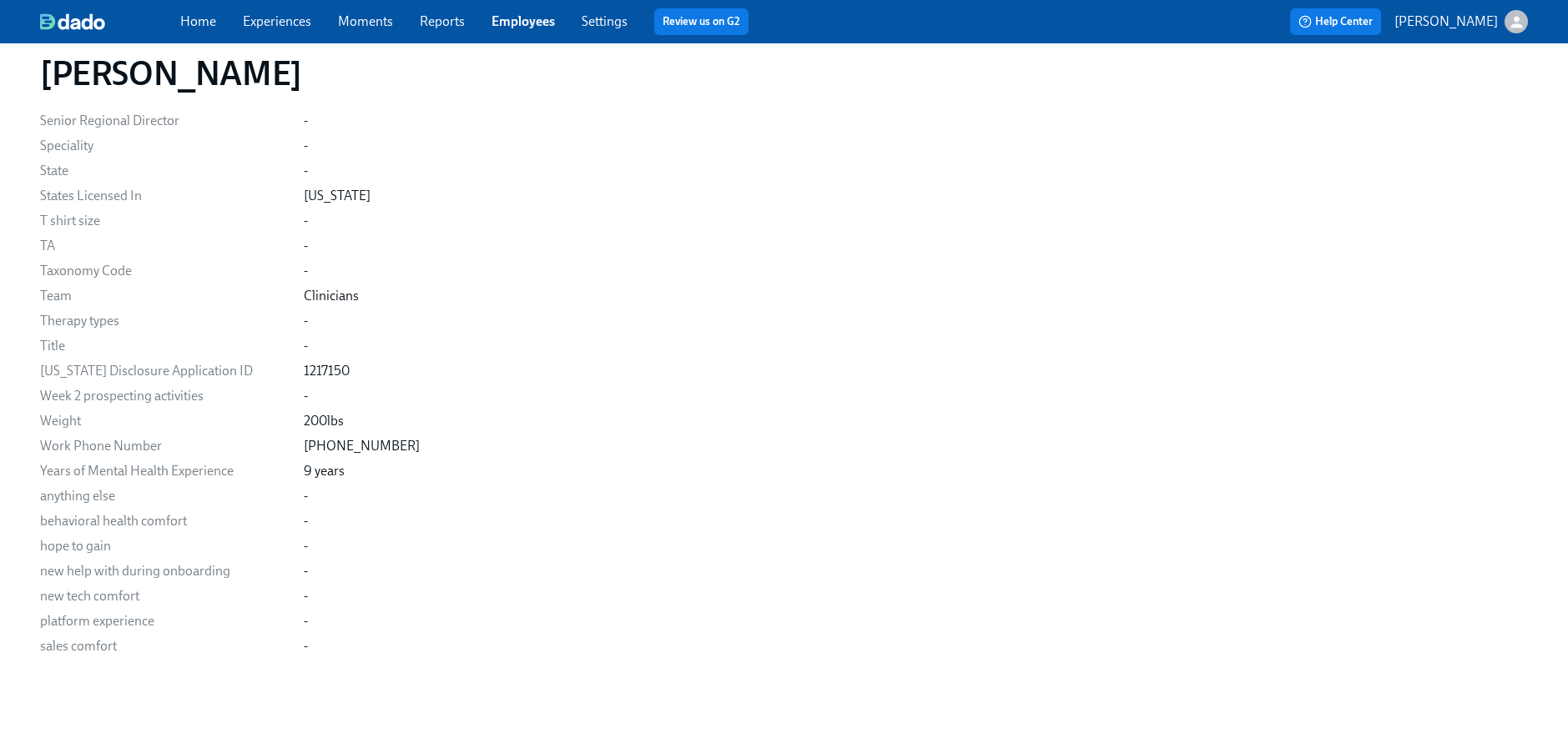
scroll to position [2445, 0]
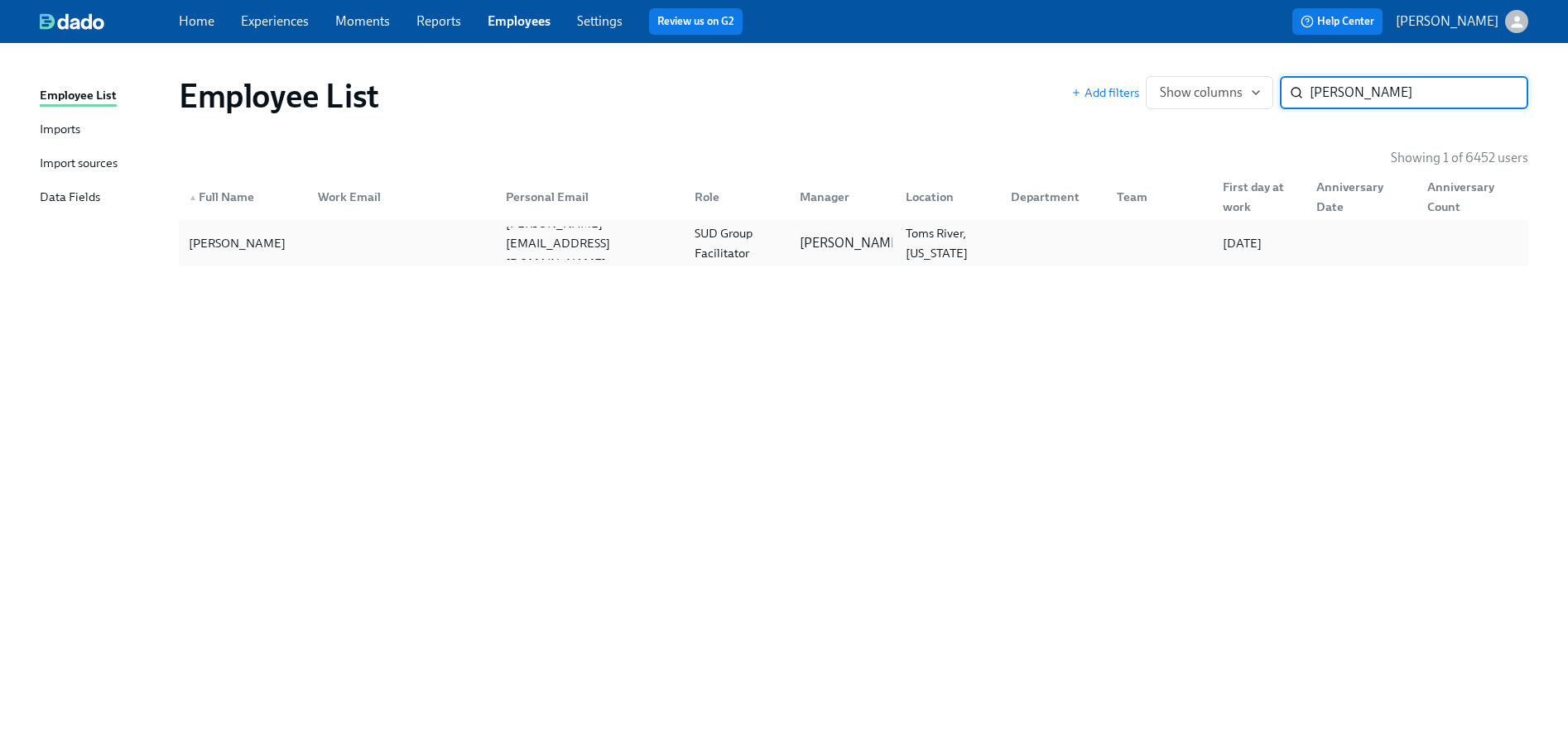
type input "[PERSON_NAME]"
click at [478, 235] on div at bounding box center [399, 243] width 189 height 33
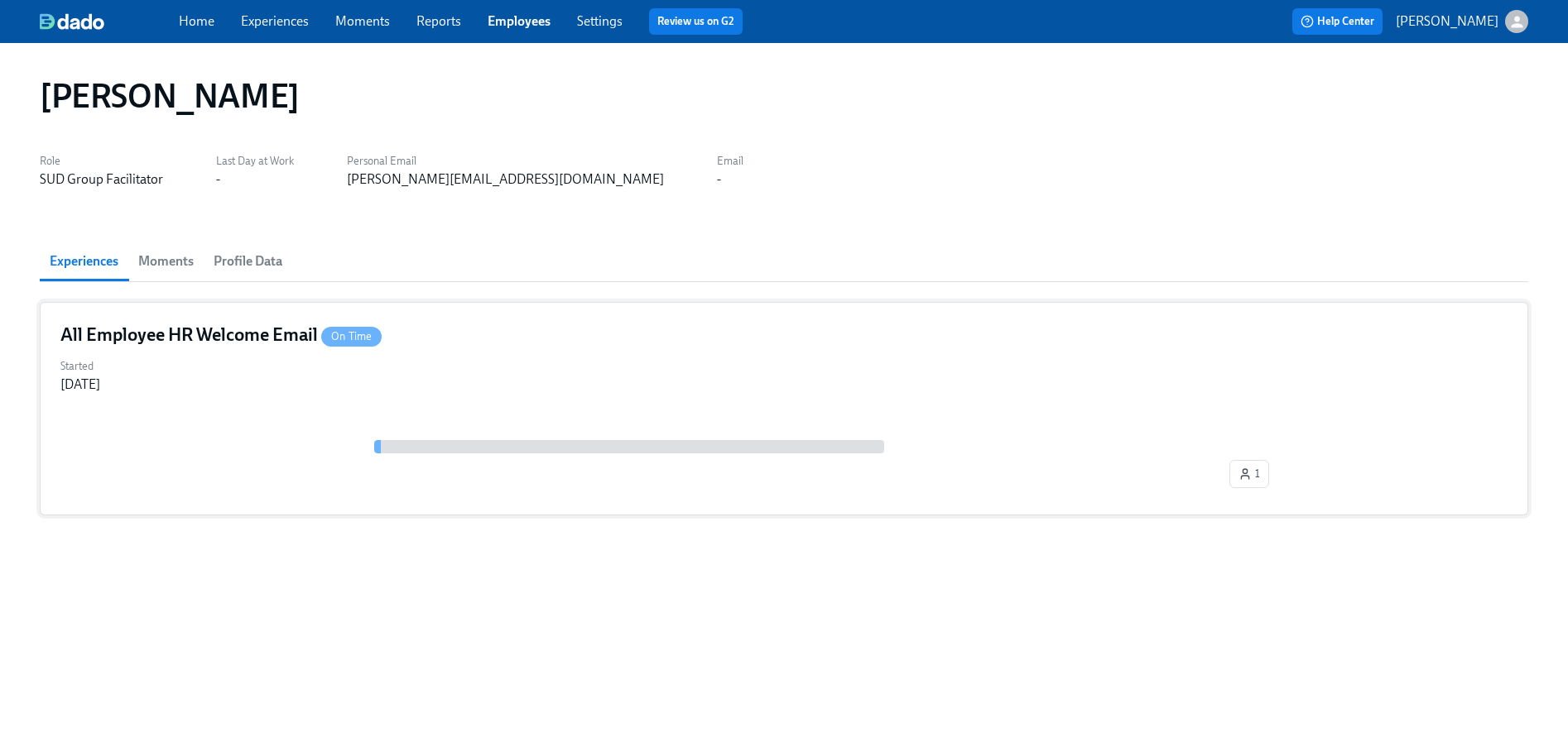
click at [246, 445] on div at bounding box center [784, 446] width 1447 height 13
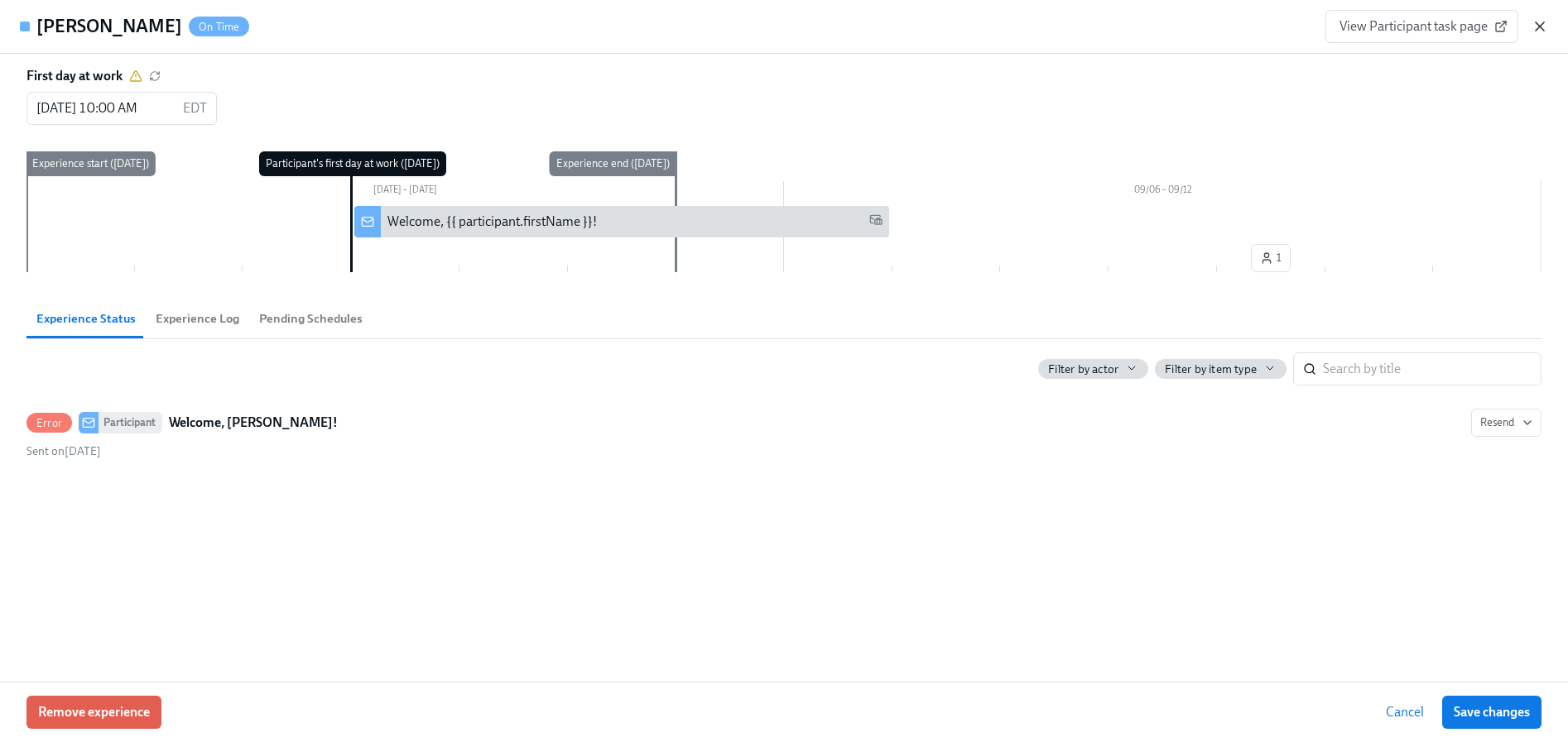
click at [1547, 23] on icon "button" at bounding box center [1540, 27] width 16 height 16
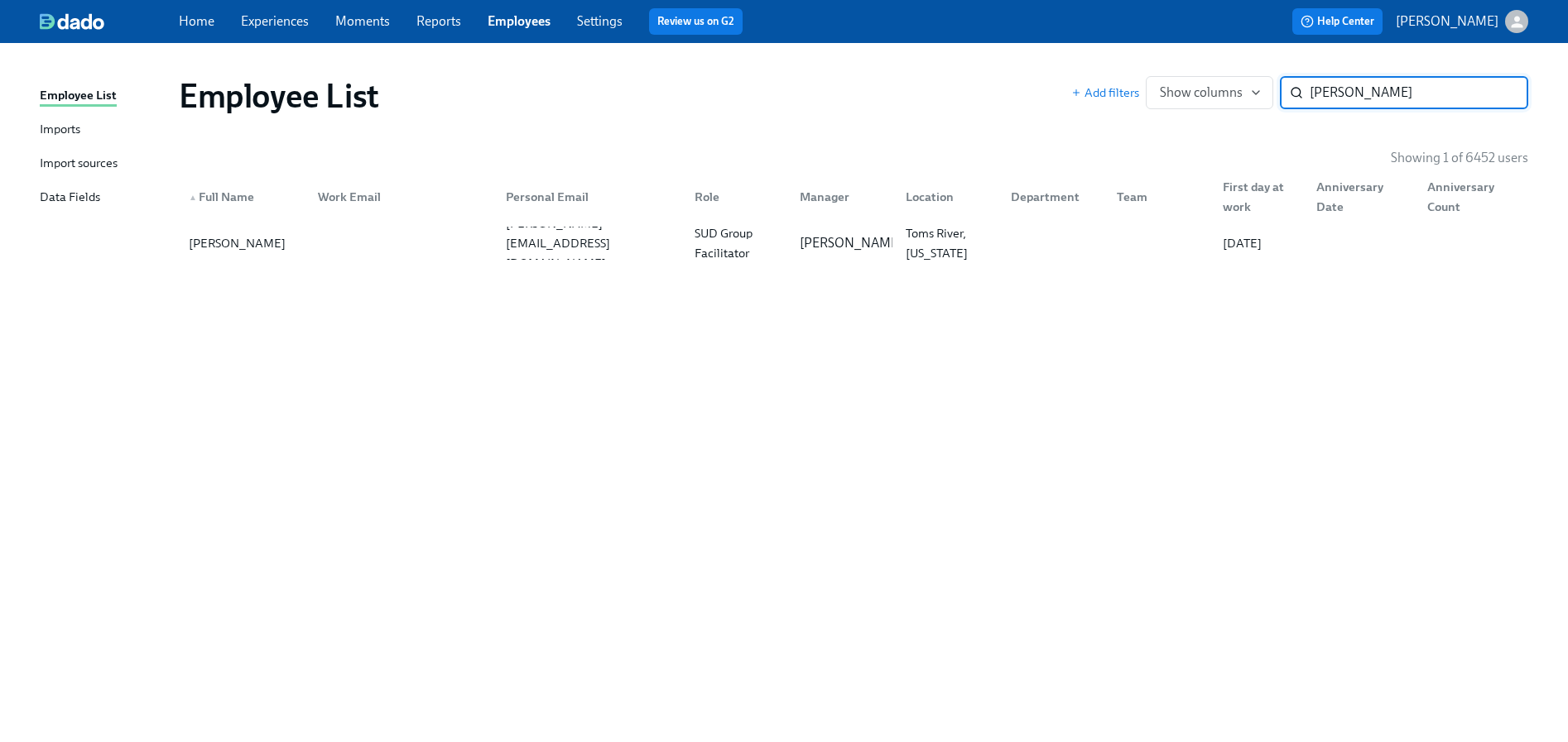
paste input "[PERSON_NAME]"
click at [1325, 87] on input "[PERSON_NAME]" at bounding box center [1418, 92] width 219 height 33
click at [1324, 87] on input "[PERSON_NAME]" at bounding box center [1418, 92] width 219 height 33
type input "[PERSON_NAME]"
click at [514, 249] on div "[EMAIL_ADDRESS][DOMAIN_NAME]" at bounding box center [589, 242] width 182 height 39
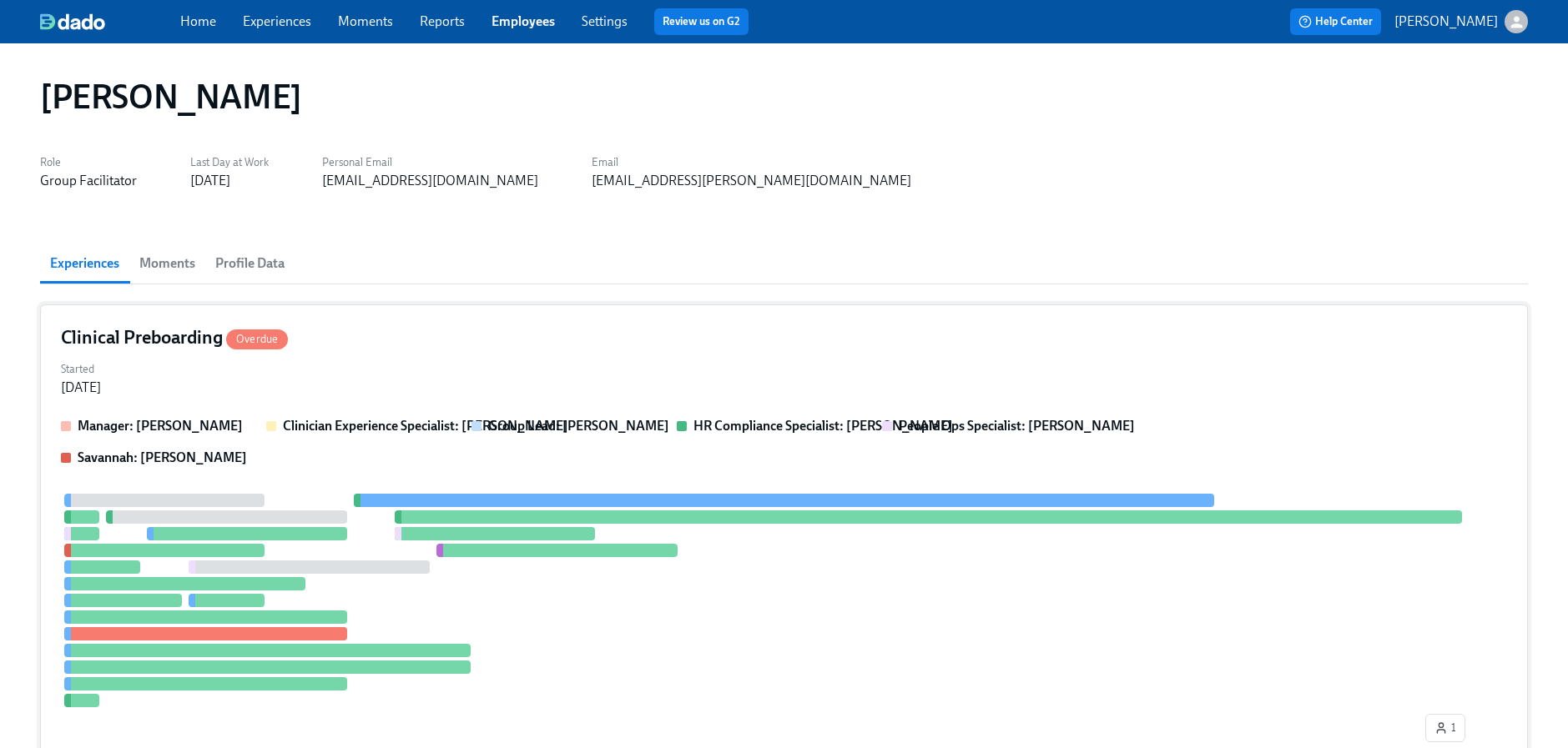
click at [344, 434] on p "Clinician Experience Specialist: [PERSON_NAME]" at bounding box center [425, 426] width 285 height 18
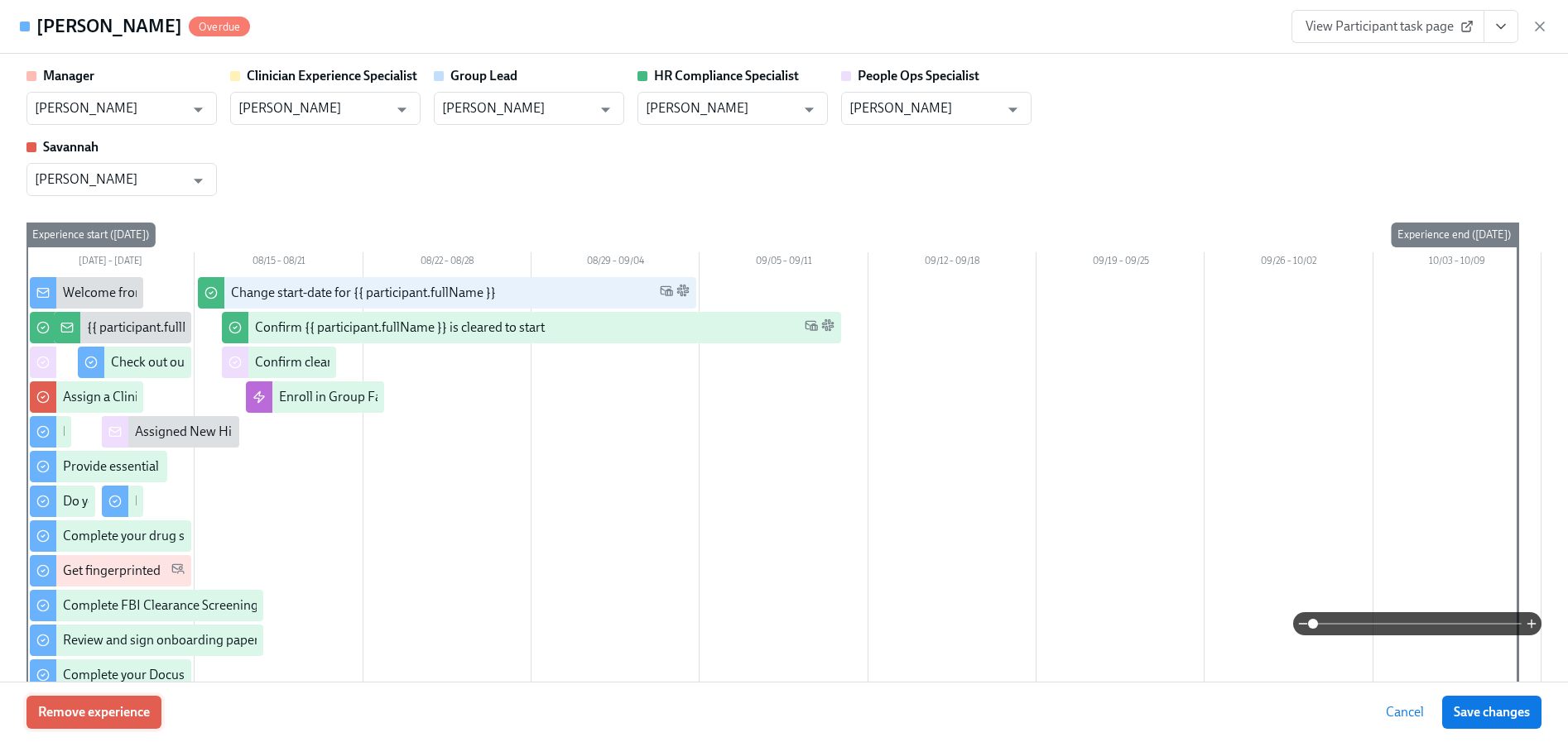
click at [106, 719] on span "Remove experience" at bounding box center [94, 712] width 112 height 16
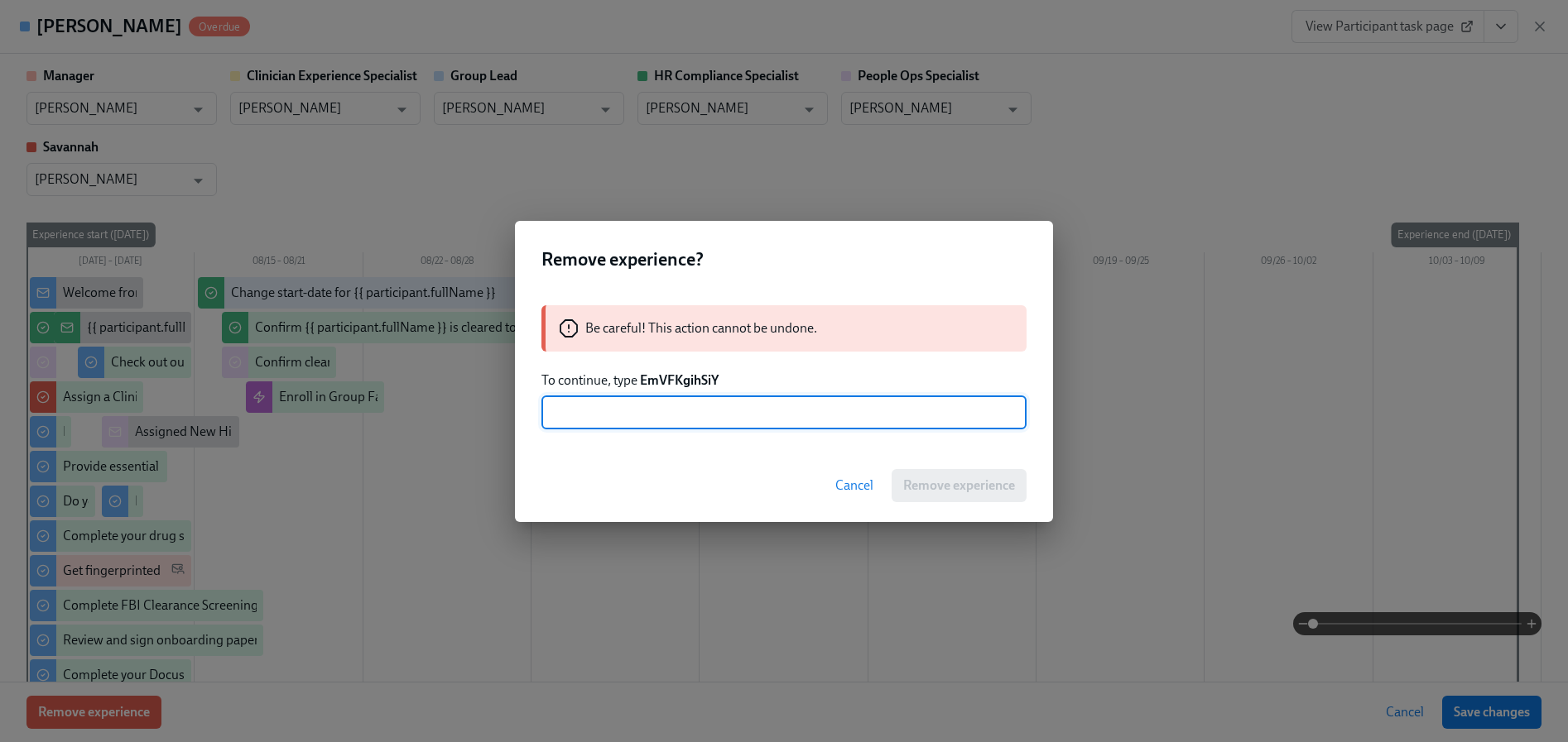
click at [671, 374] on strong "EmVFKgihSiY" at bounding box center [679, 380] width 79 height 16
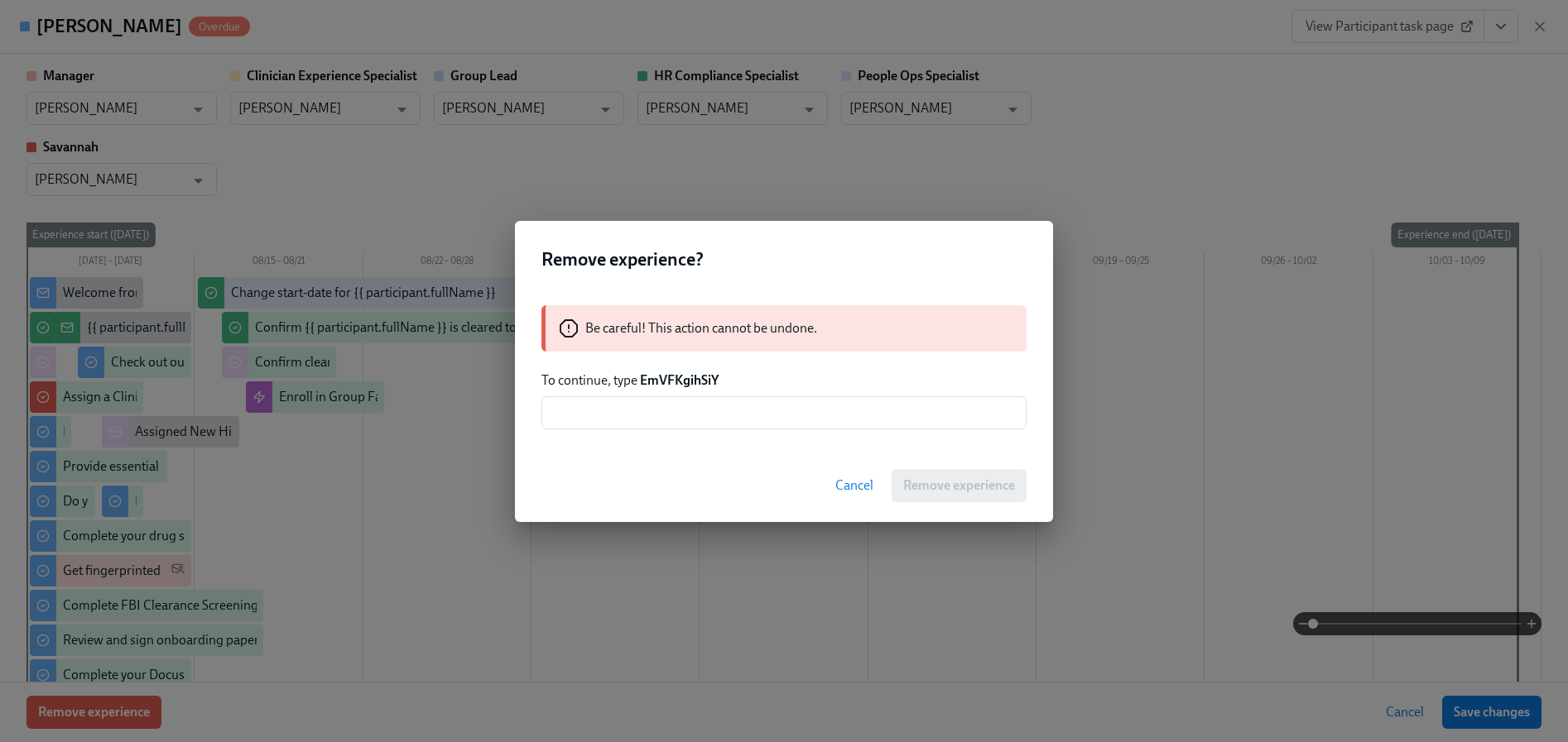
click at [671, 374] on strong "EmVFKgihSiY" at bounding box center [679, 380] width 79 height 16
click at [676, 417] on input "text" at bounding box center [784, 413] width 485 height 33
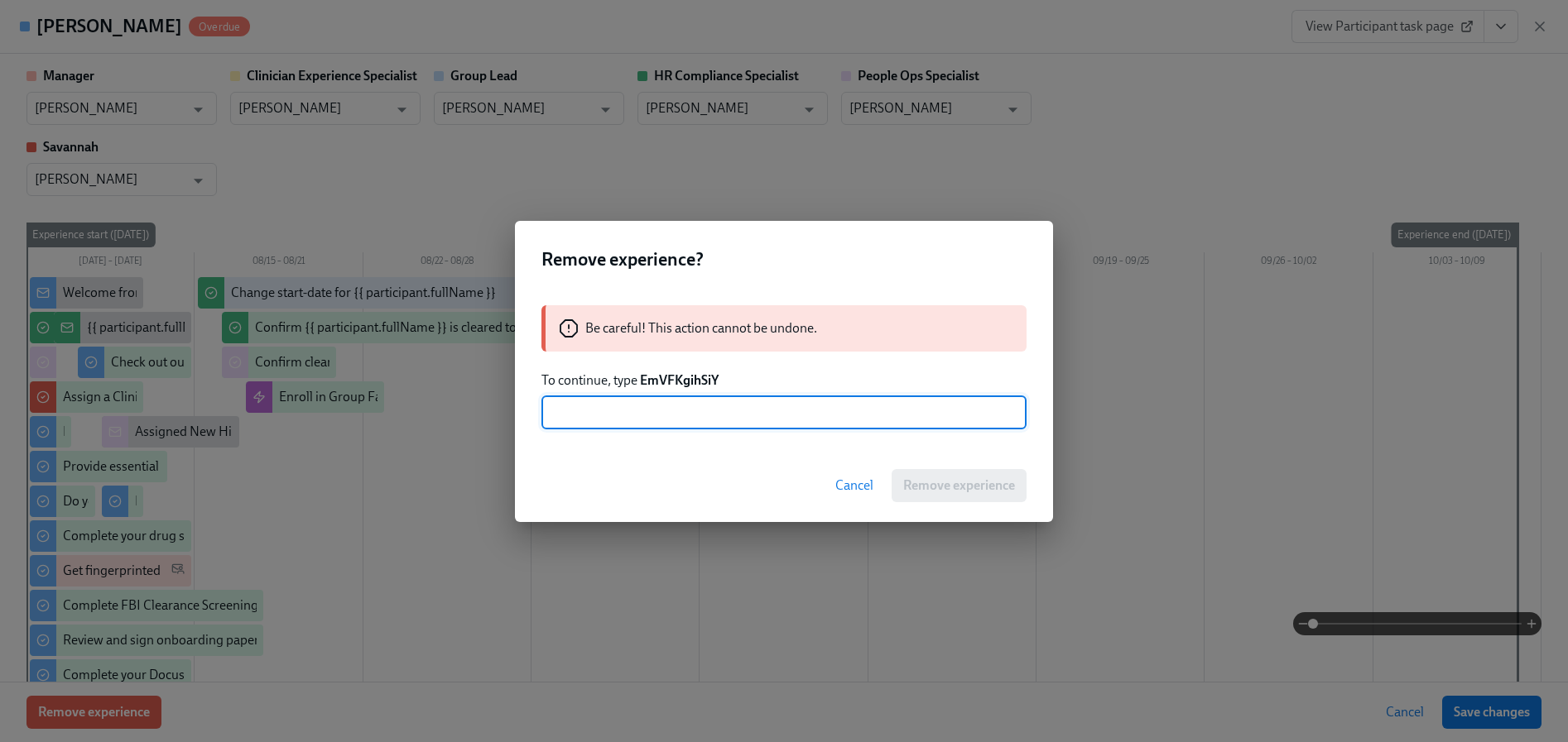
paste input "[PERSON_NAME]"
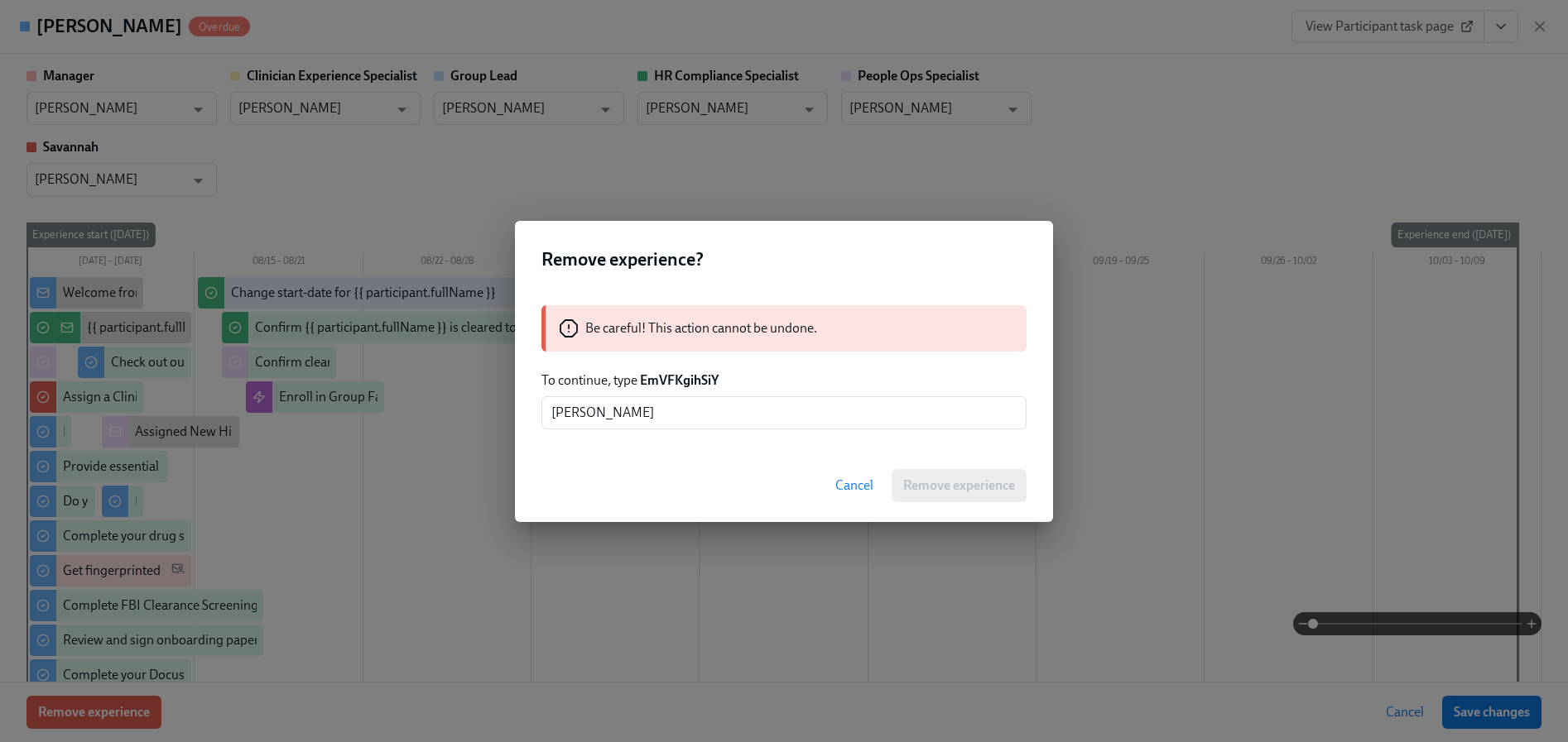
click at [936, 488] on div "Cancel Remove experience" at bounding box center [784, 486] width 538 height 73
click at [670, 390] on div "Be careful! This action cannot be undone. To continue, type EmVFKgihSiY [PERSON…" at bounding box center [784, 367] width 538 height 164
click at [669, 367] on div "Be careful! This action cannot be undone. To continue, type EmVFKgihSiY [PERSON…" at bounding box center [784, 367] width 538 height 164
click at [674, 383] on strong "EmVFKgihSiY" at bounding box center [679, 380] width 79 height 16
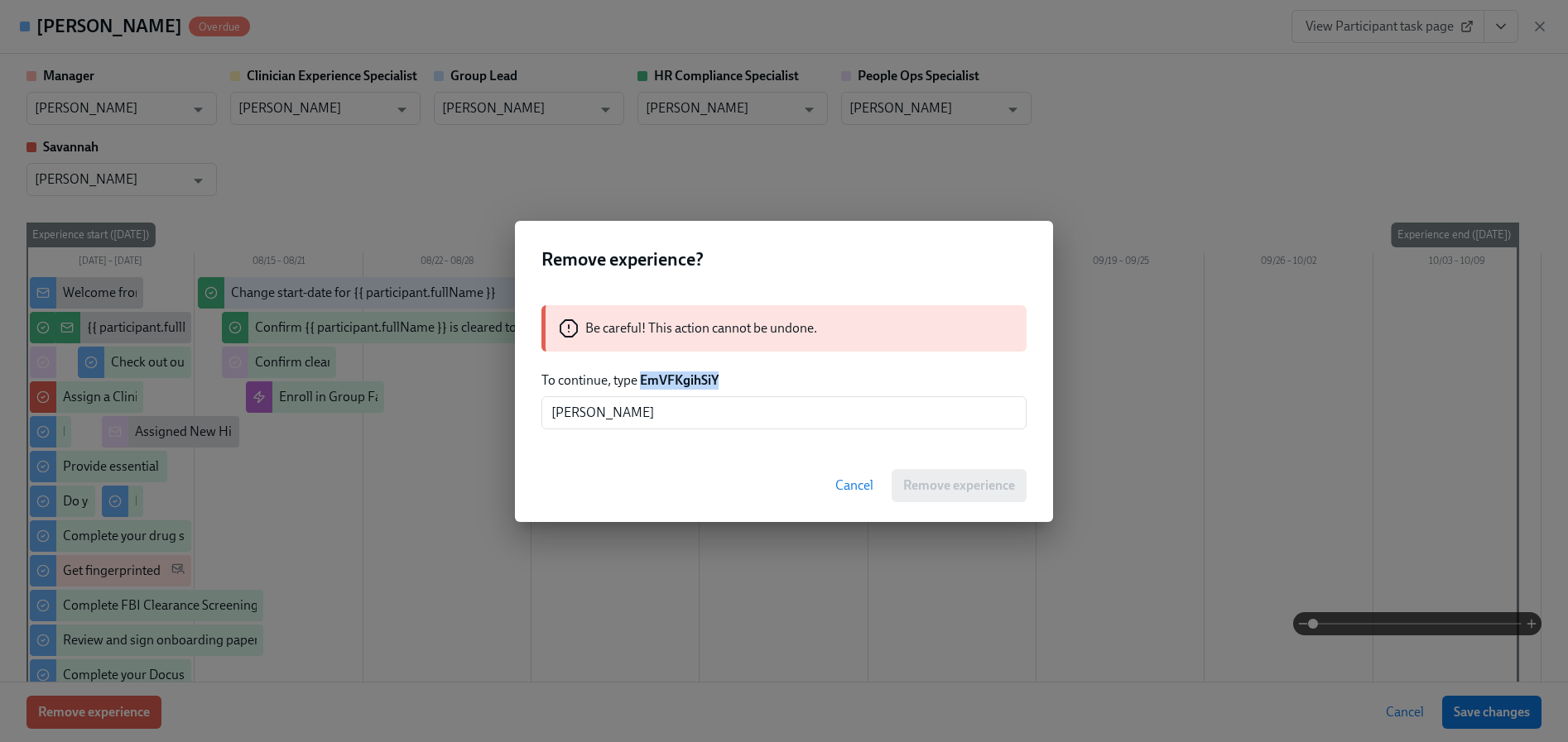
click at [674, 383] on strong "EmVFKgihSiY" at bounding box center [679, 380] width 79 height 16
copy strong "EmVFKgihSiY"
click at [643, 406] on input "[PERSON_NAME]" at bounding box center [784, 413] width 485 height 33
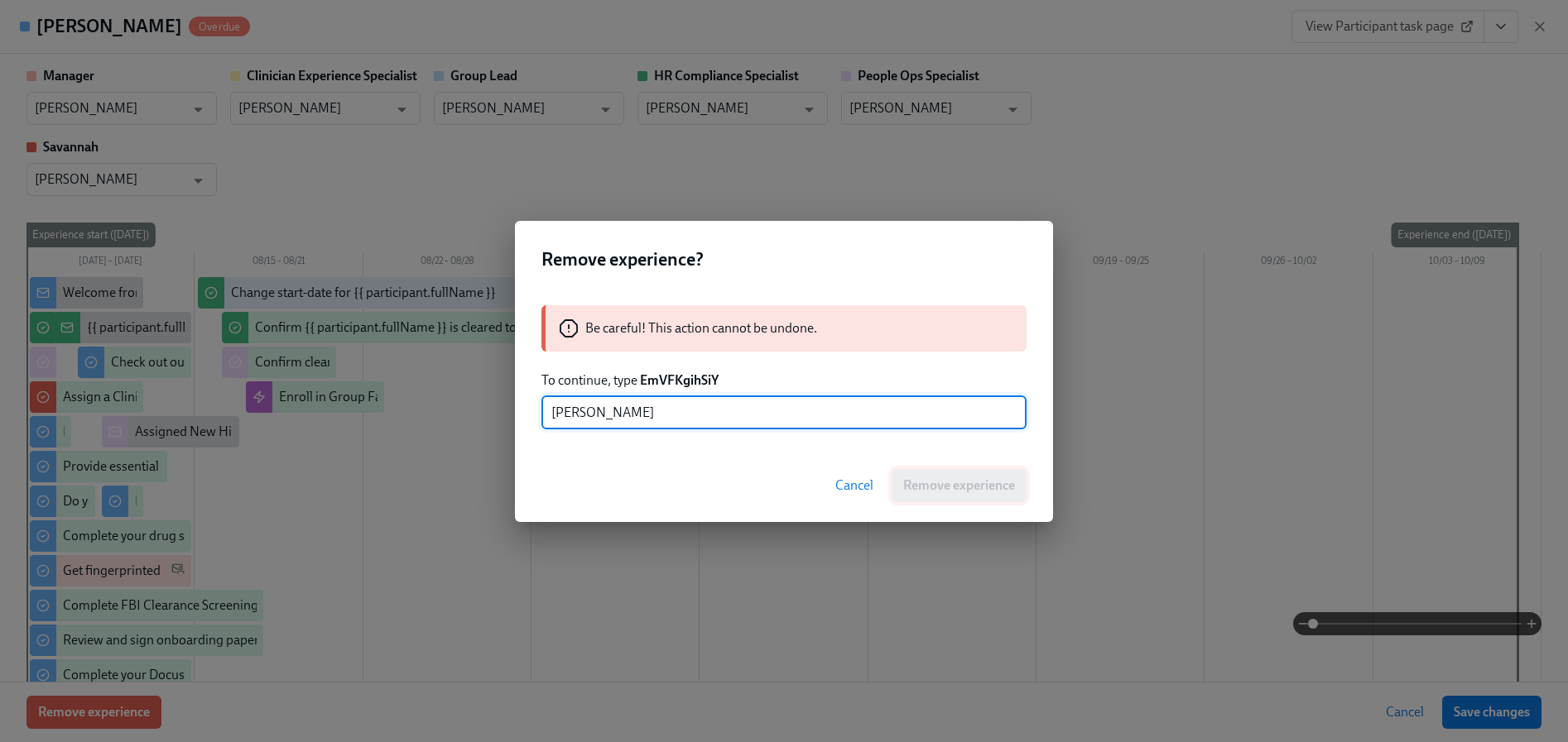
paste input "EmVFKgihSiY"
type input "EmVFKgihSiY"
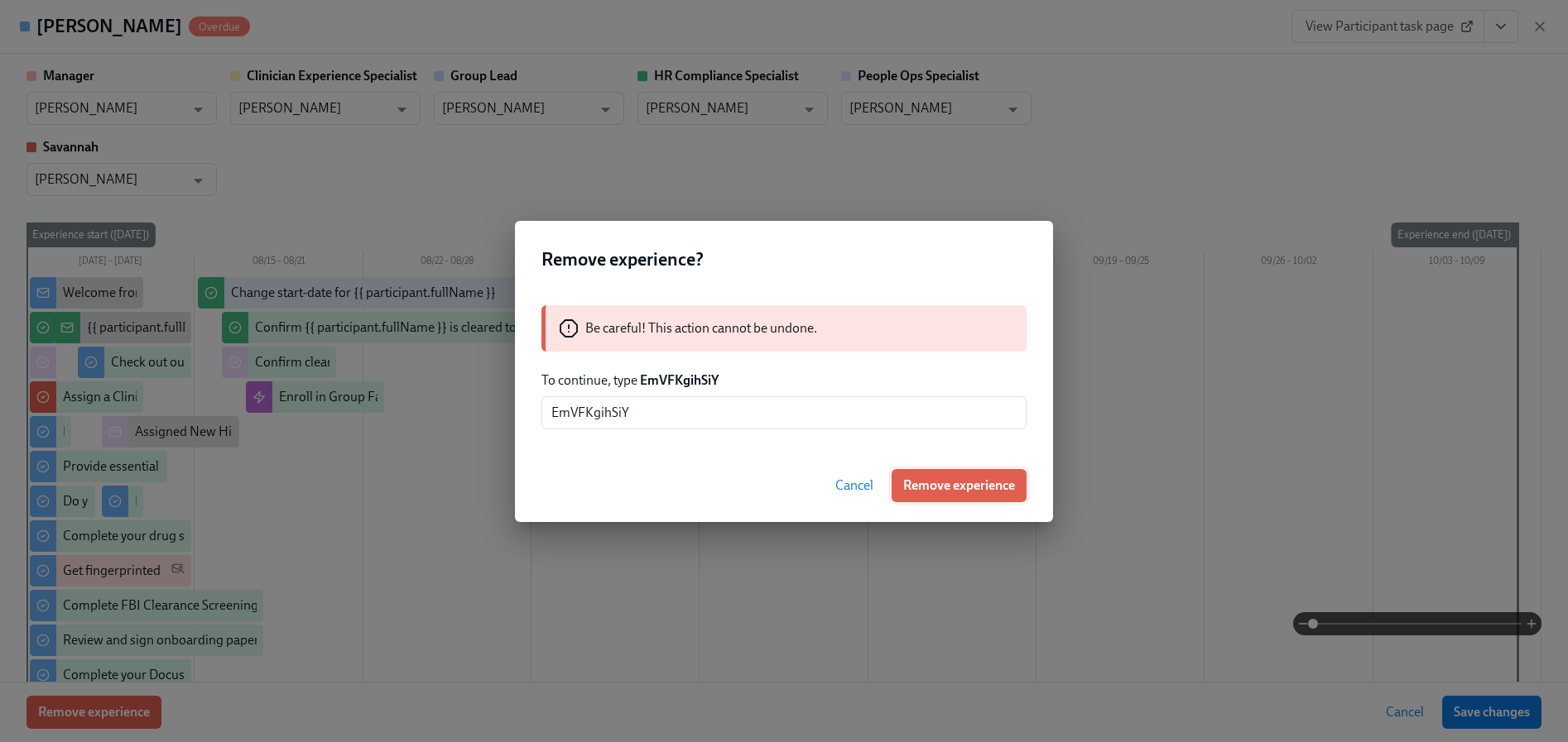
click at [991, 490] on span "Remove experience" at bounding box center [958, 486] width 112 height 16
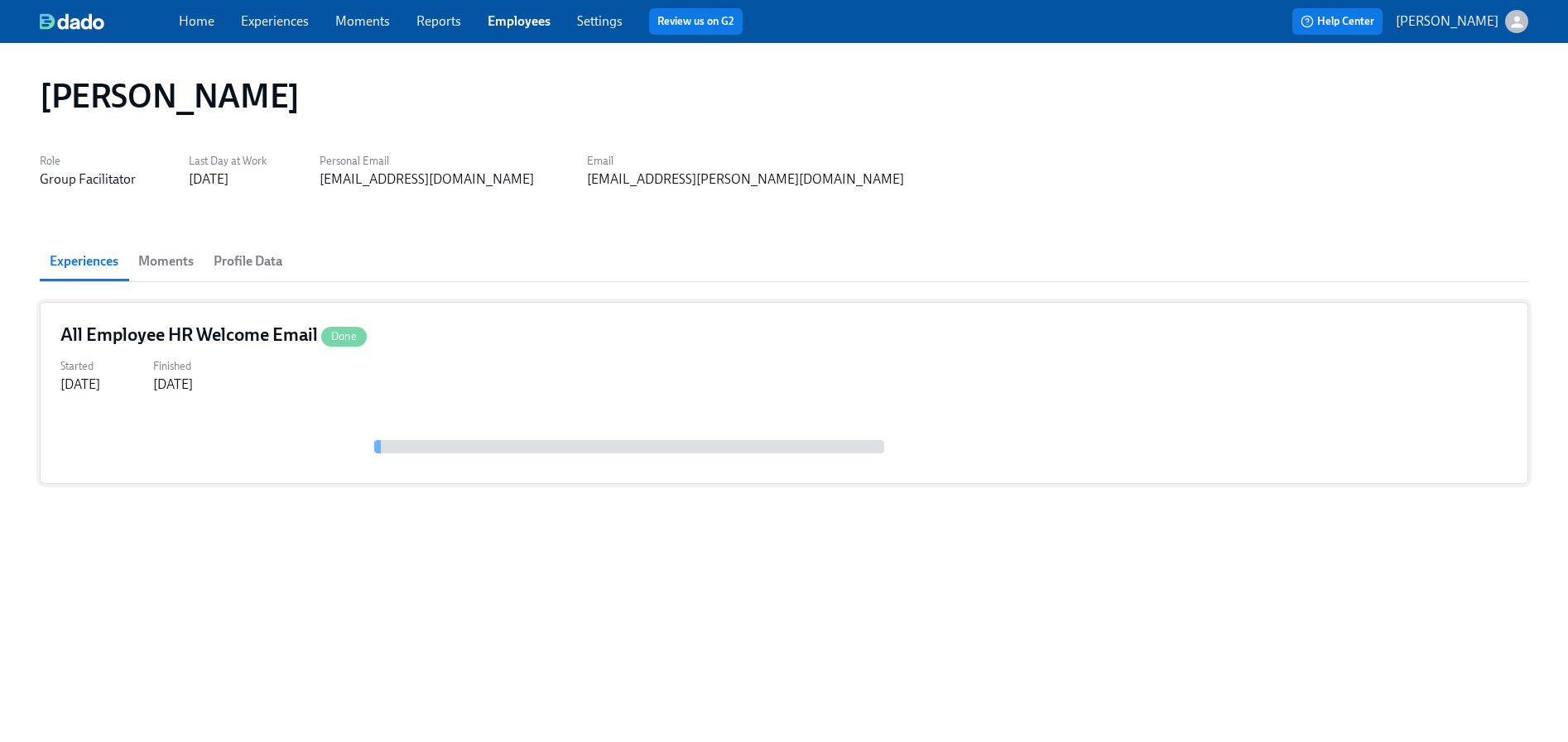
click at [325, 371] on div "Started [DATE] Finished [DATE]" at bounding box center [784, 373] width 1447 height 39
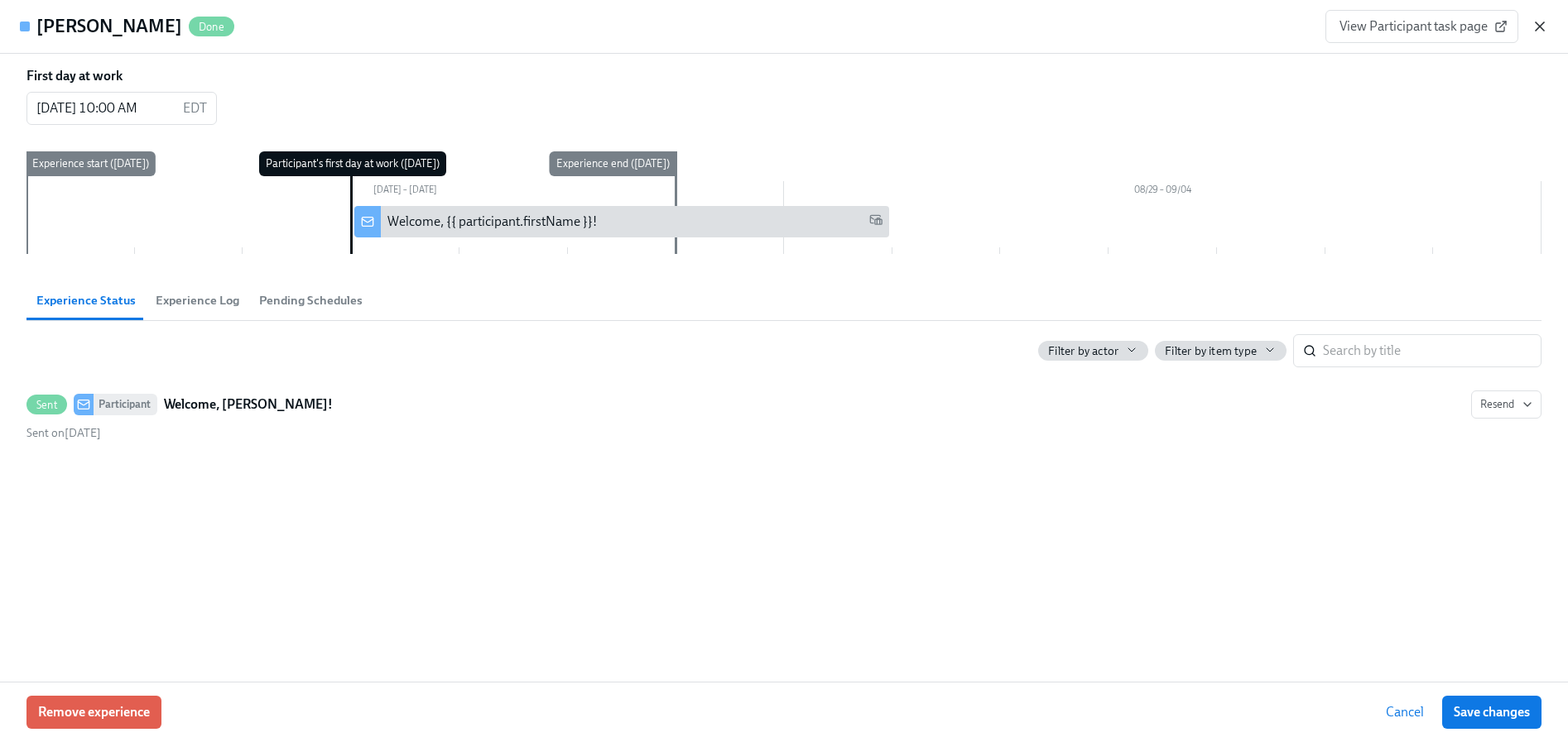
click at [1536, 21] on icon "button" at bounding box center [1540, 27] width 16 height 16
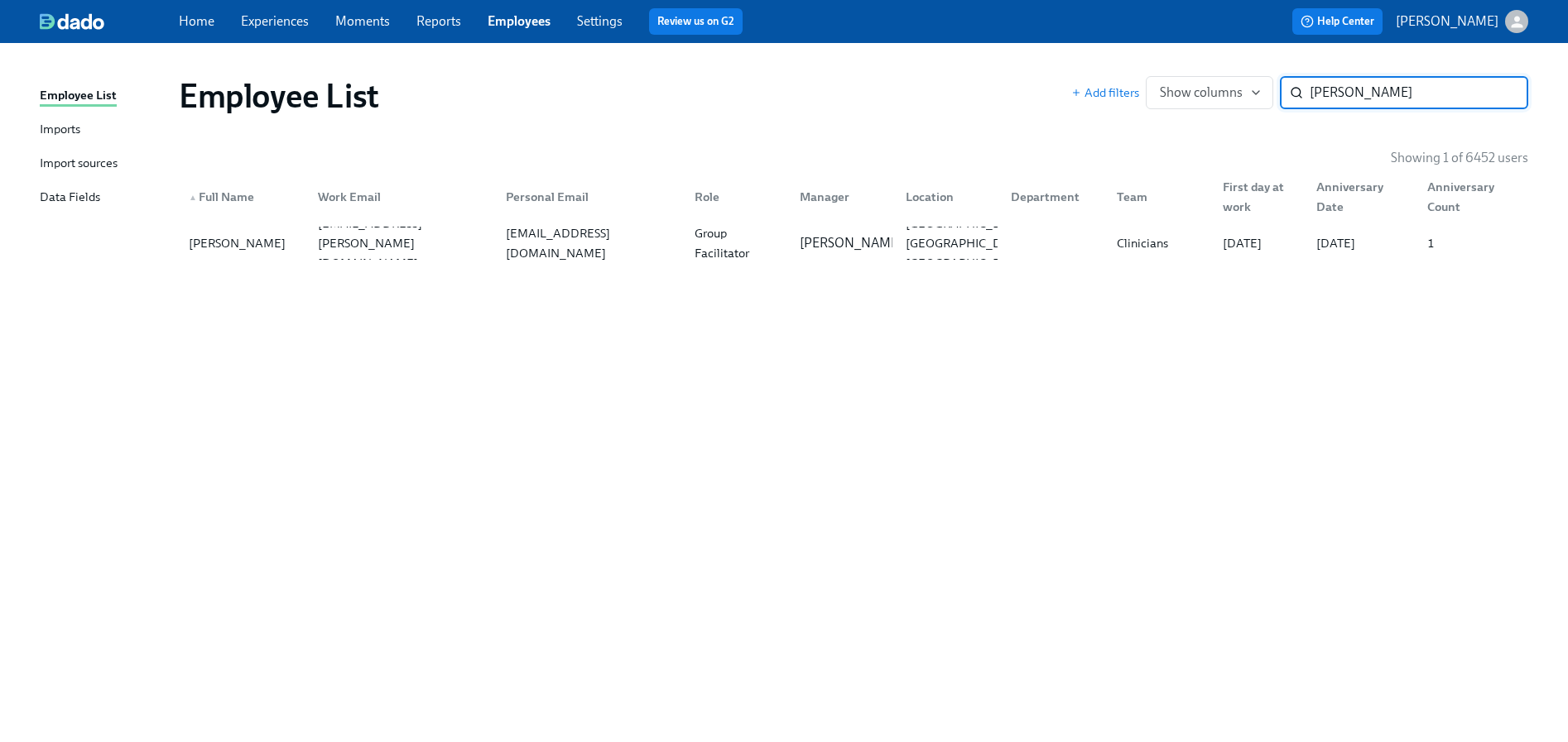
paste input "[PERSON_NAME]"
type input "[PERSON_NAME]"
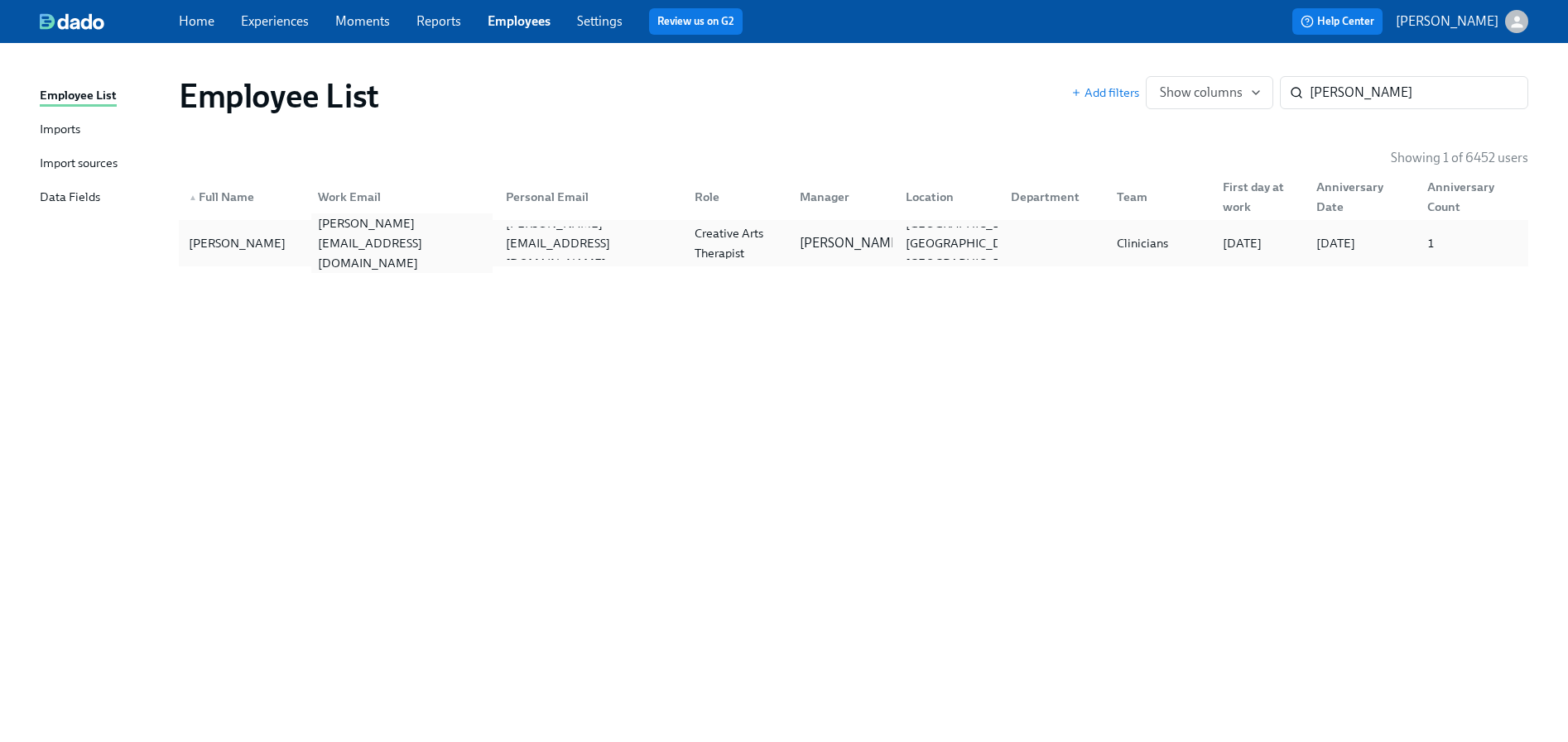
click at [341, 256] on div "[PERSON_NAME][EMAIL_ADDRESS][DOMAIN_NAME]" at bounding box center [399, 243] width 189 height 33
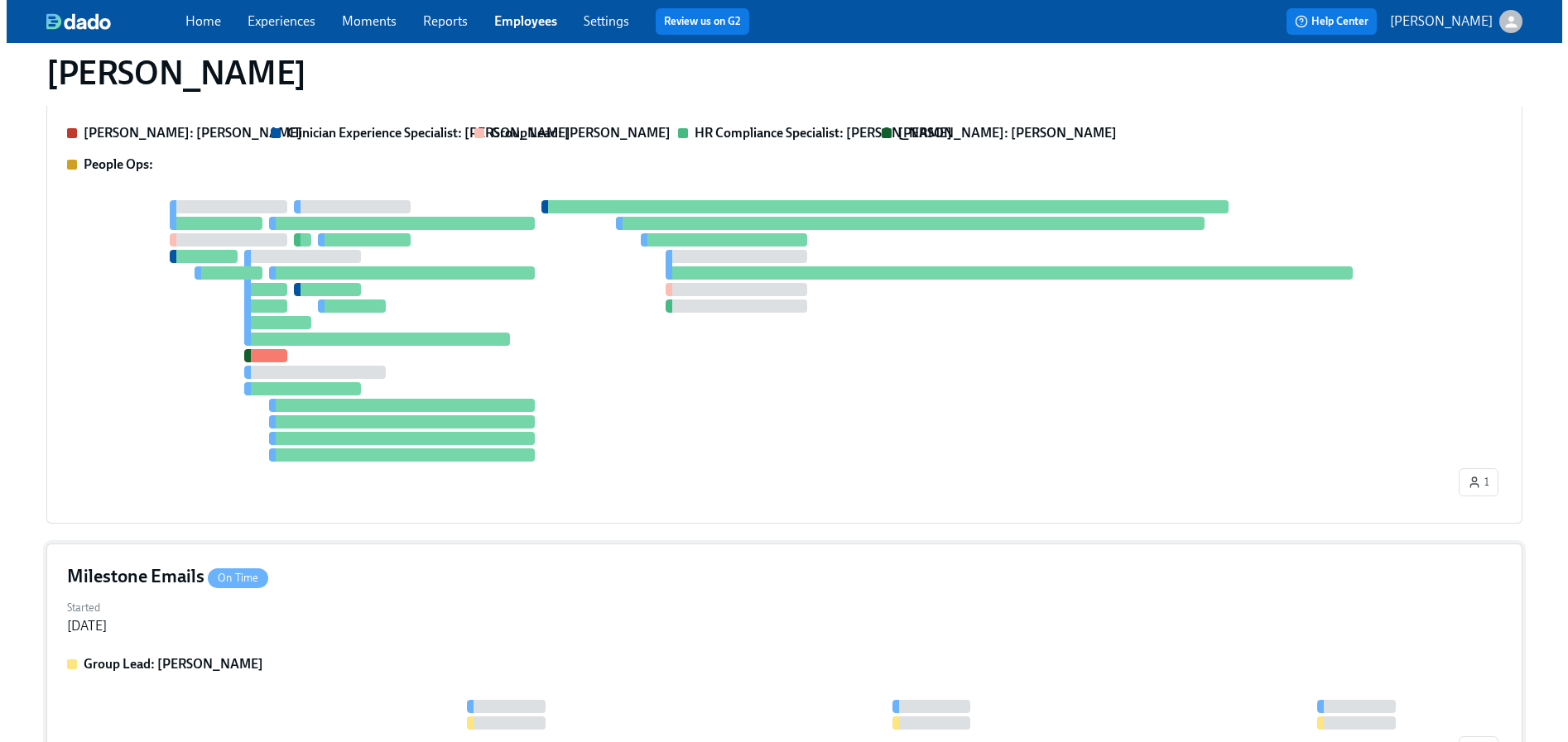
scroll to position [837, 0]
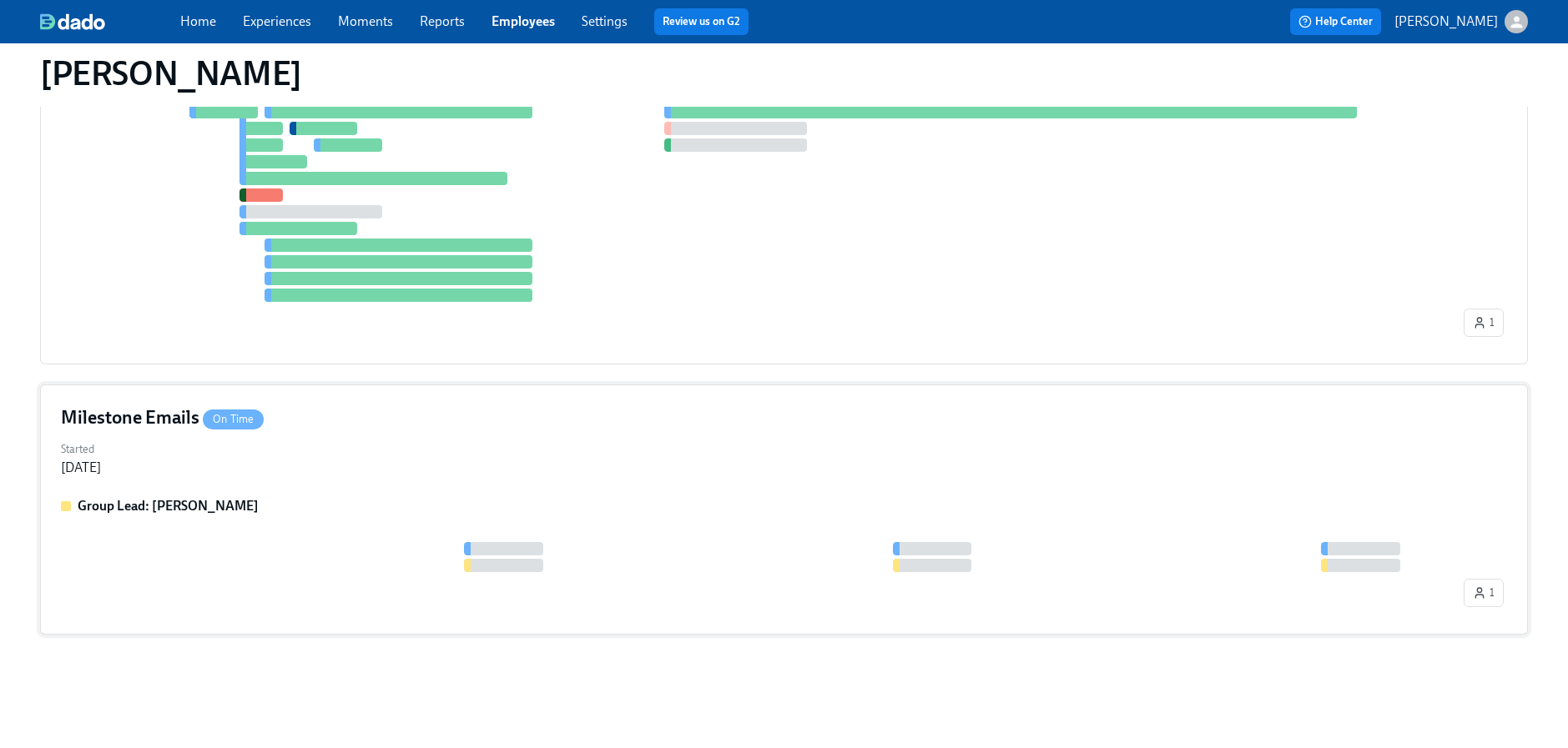
click at [368, 482] on div "Milestone Emails On Time Started [DATE] Group Lead: [PERSON_NAME] 1" at bounding box center [784, 509] width 1488 height 250
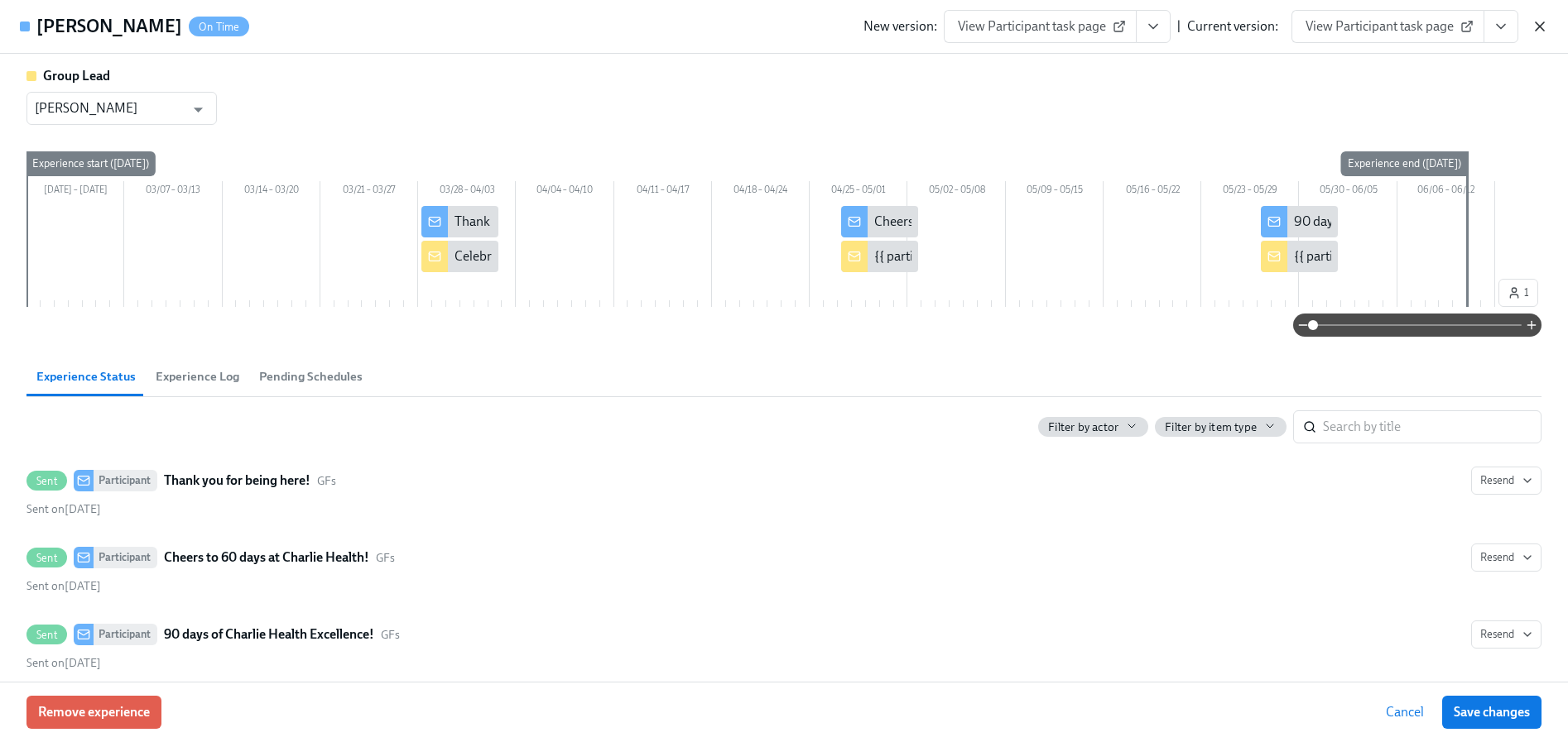
click at [1541, 28] on icon "button" at bounding box center [1539, 26] width 8 height 8
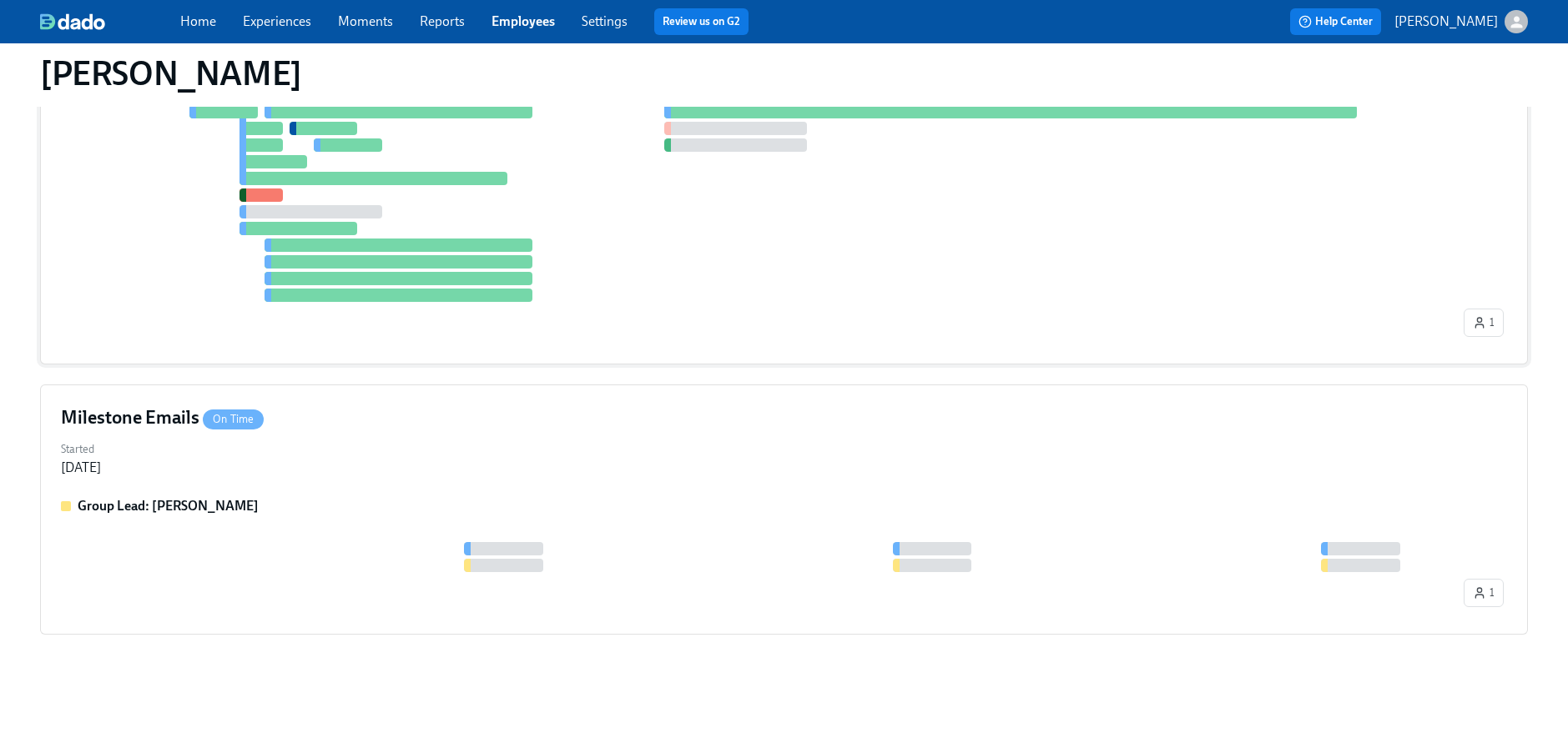
click at [446, 247] on div at bounding box center [399, 245] width 268 height 13
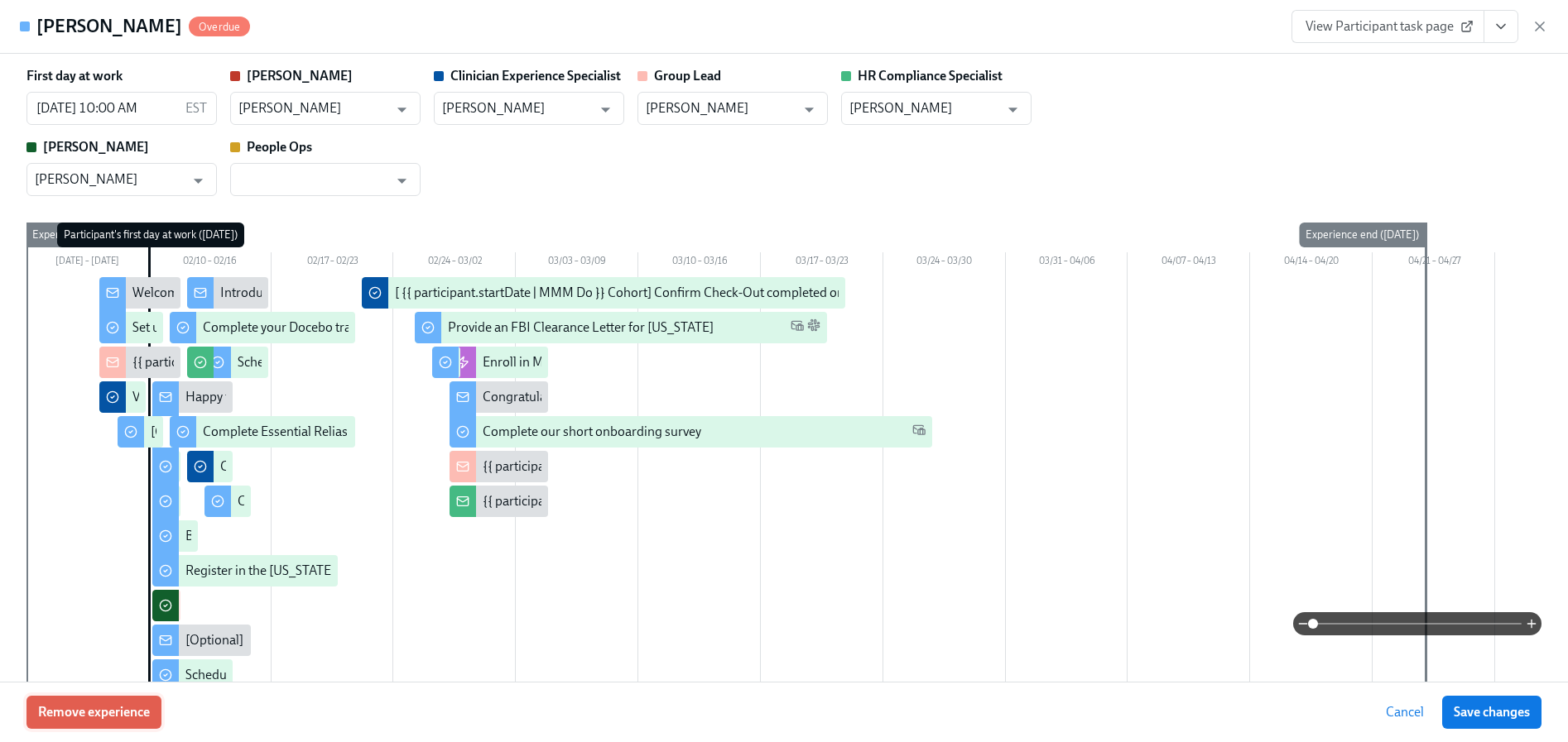
click at [86, 707] on span "Remove experience" at bounding box center [94, 712] width 112 height 16
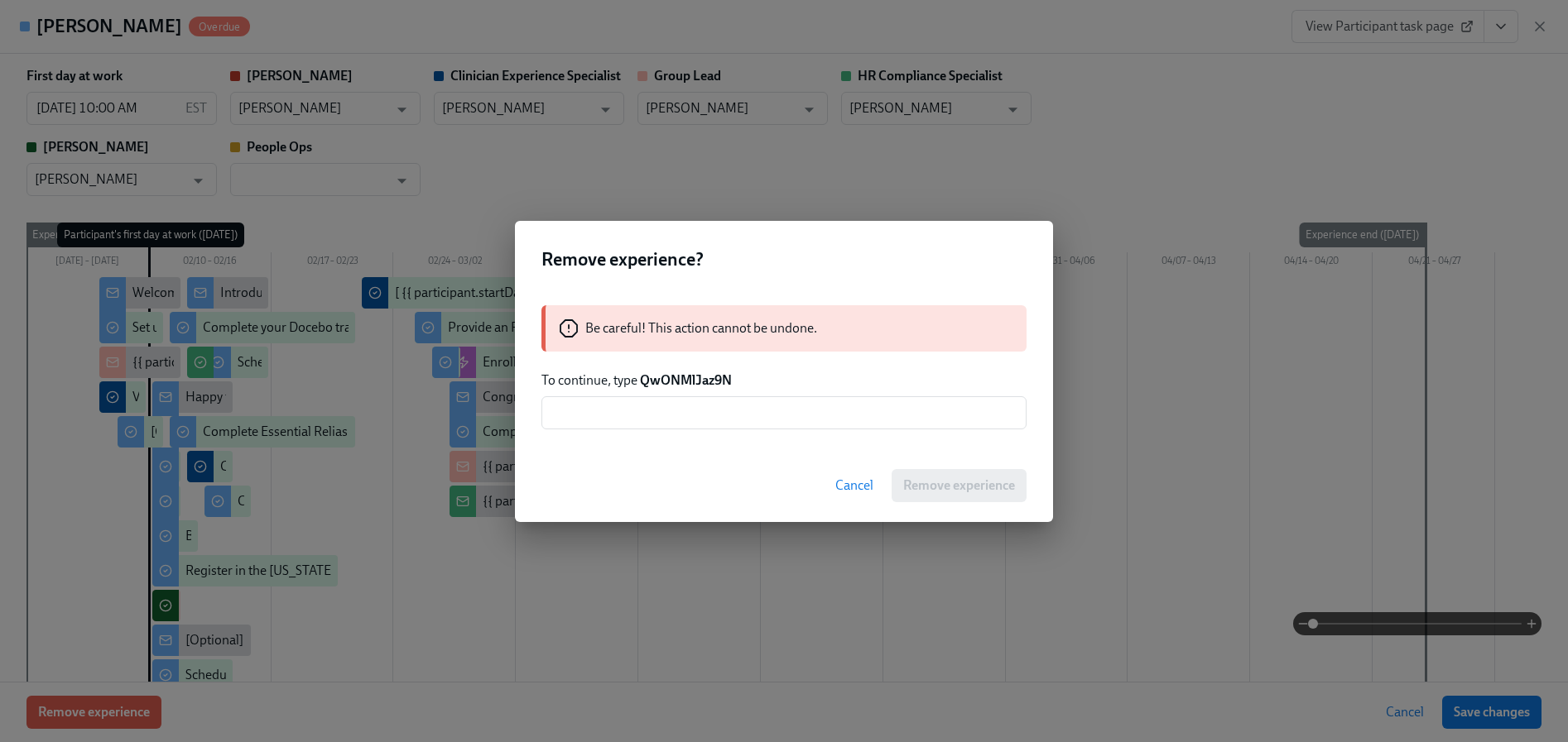
click at [675, 381] on strong "QwONMlJaz9N" at bounding box center [686, 380] width 92 height 16
click at [674, 381] on strong "QwONMlJaz9N" at bounding box center [686, 380] width 92 height 16
click at [665, 403] on input "text" at bounding box center [784, 413] width 485 height 33
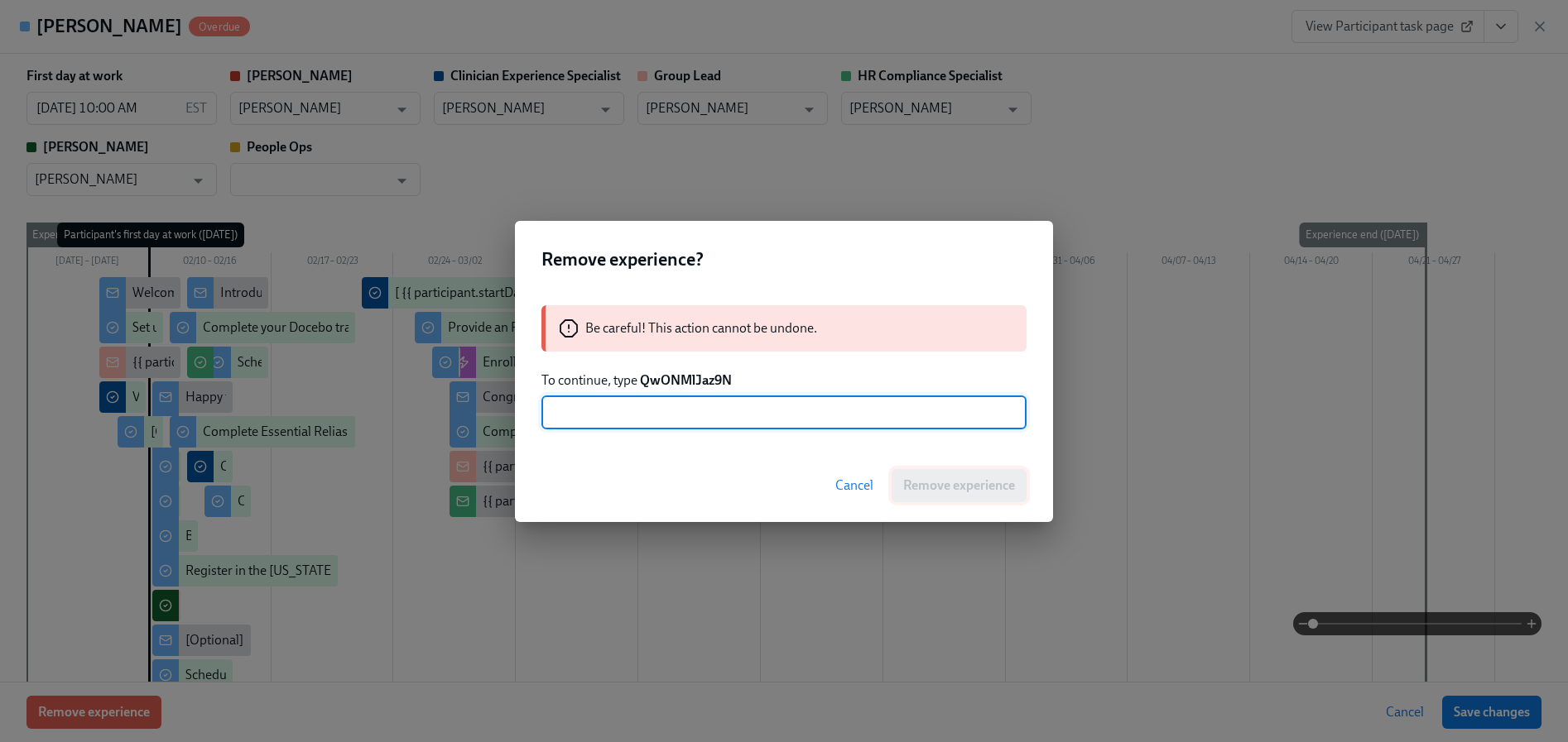
paste input "QwONMlJaz9N"
type input "QwONMlJaz9N"
click at [899, 490] on button "Remove experience" at bounding box center [958, 486] width 135 height 33
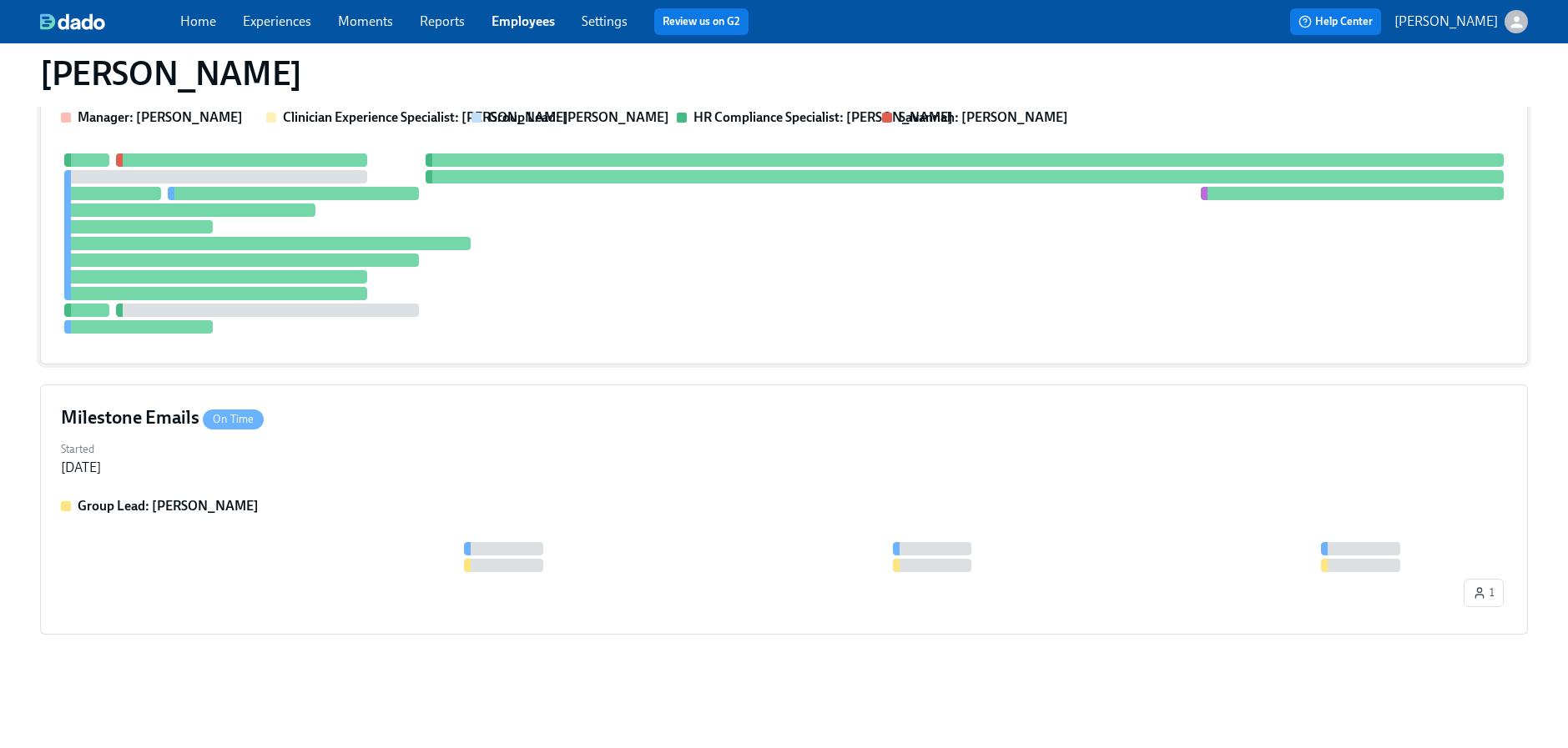
click at [319, 319] on div at bounding box center [784, 243] width 1446 height 180
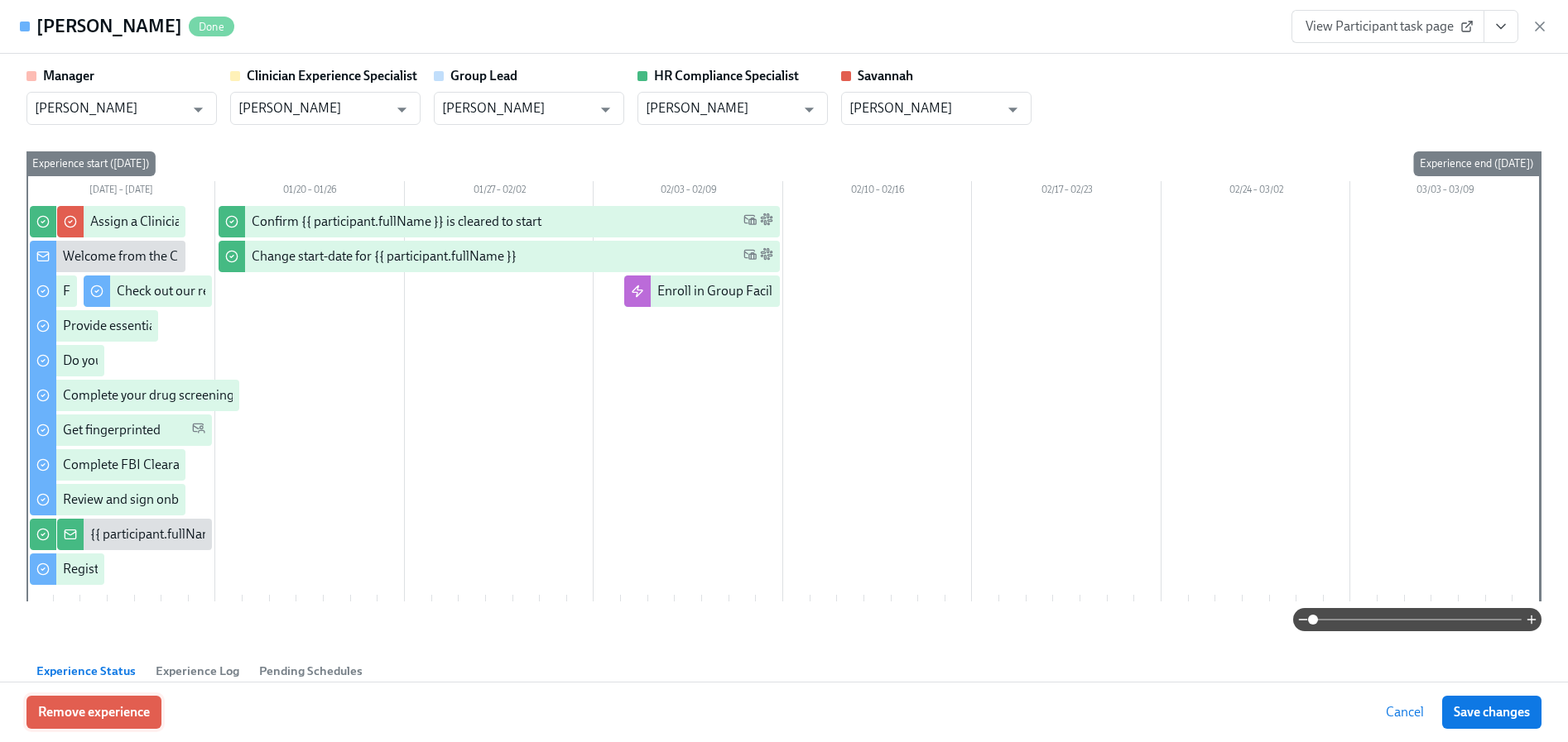
click at [135, 695] on button "Remove experience" at bounding box center [93, 712] width 135 height 33
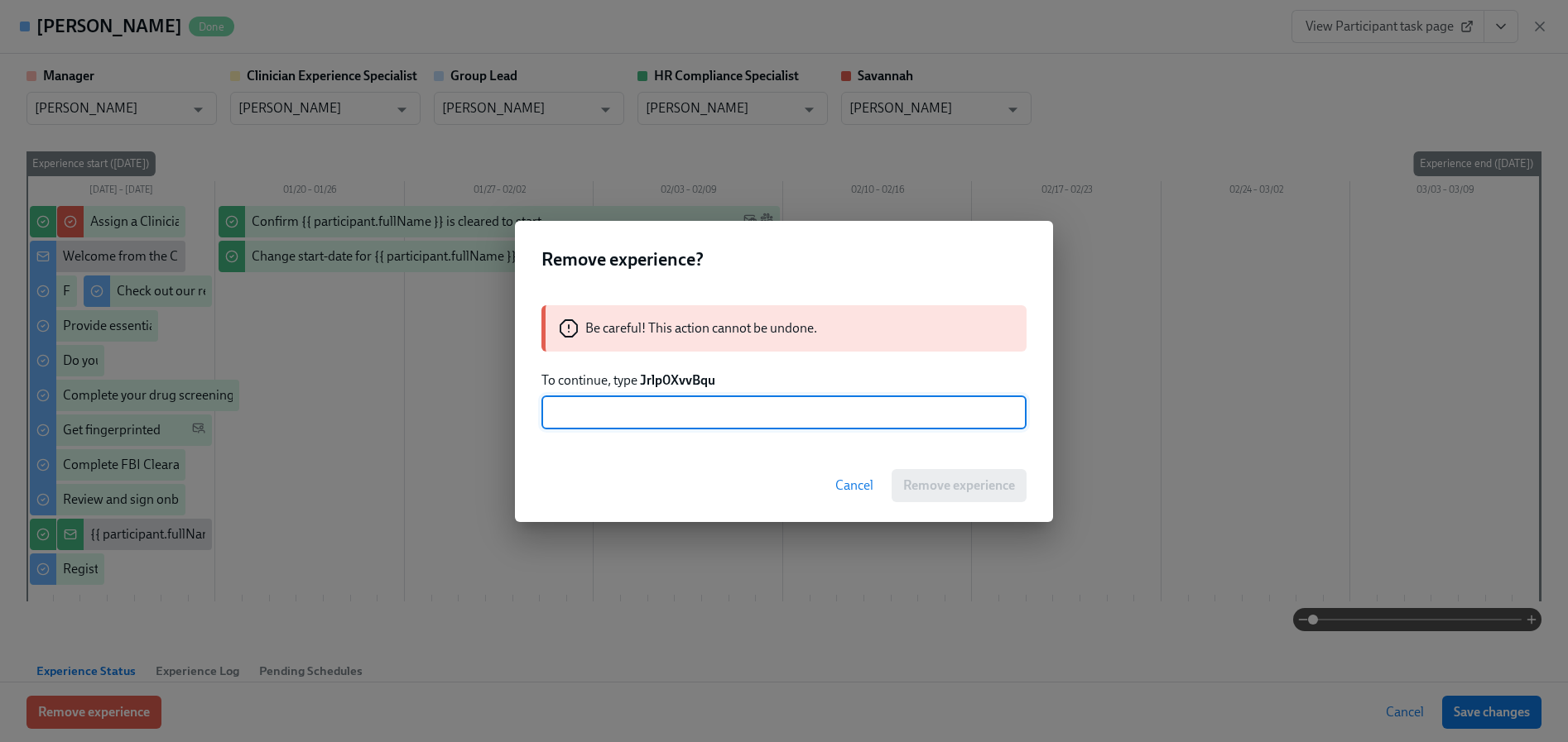
click at [657, 380] on strong "Jrlp0XvvBqu" at bounding box center [677, 380] width 75 height 16
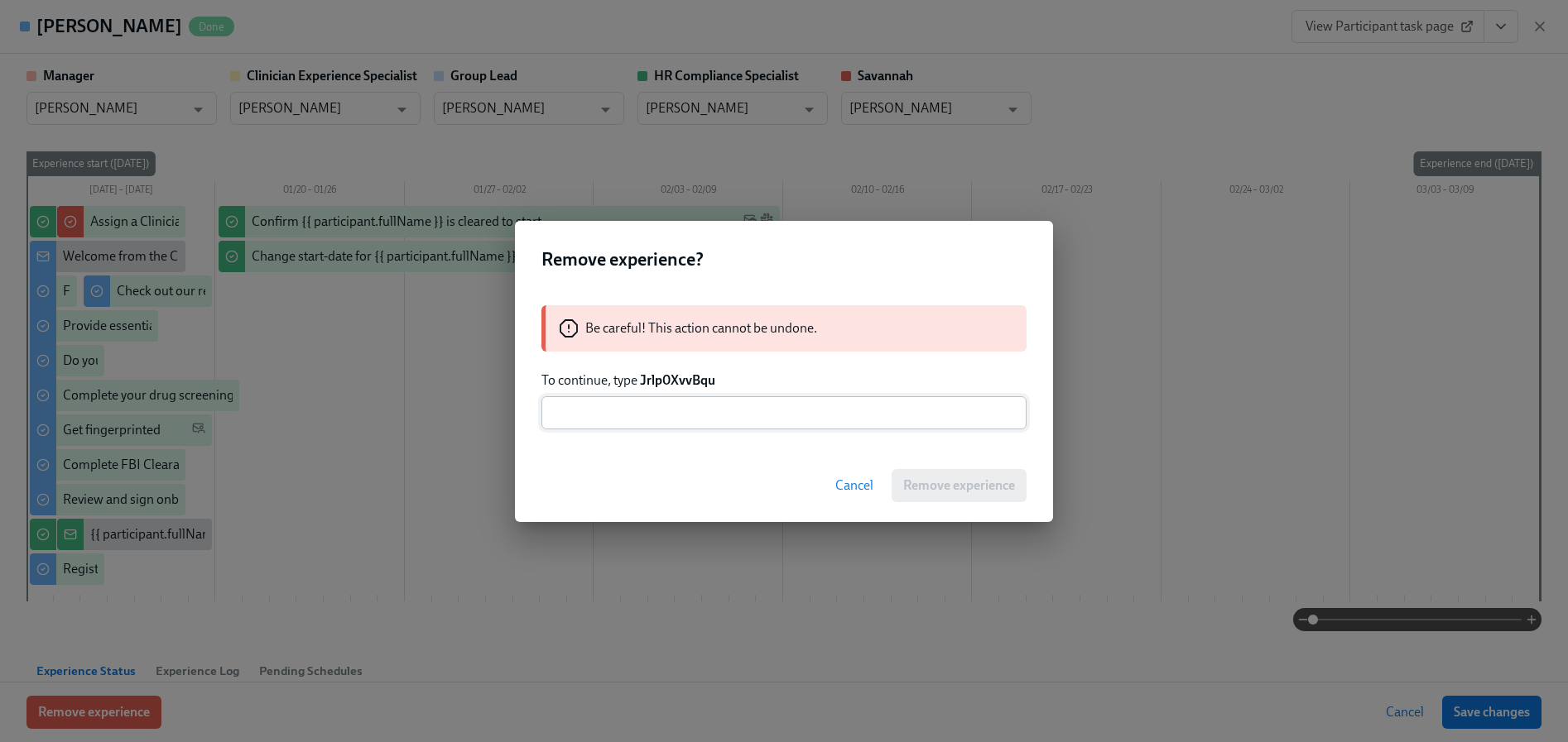
click at [690, 426] on input "text" at bounding box center [784, 413] width 485 height 33
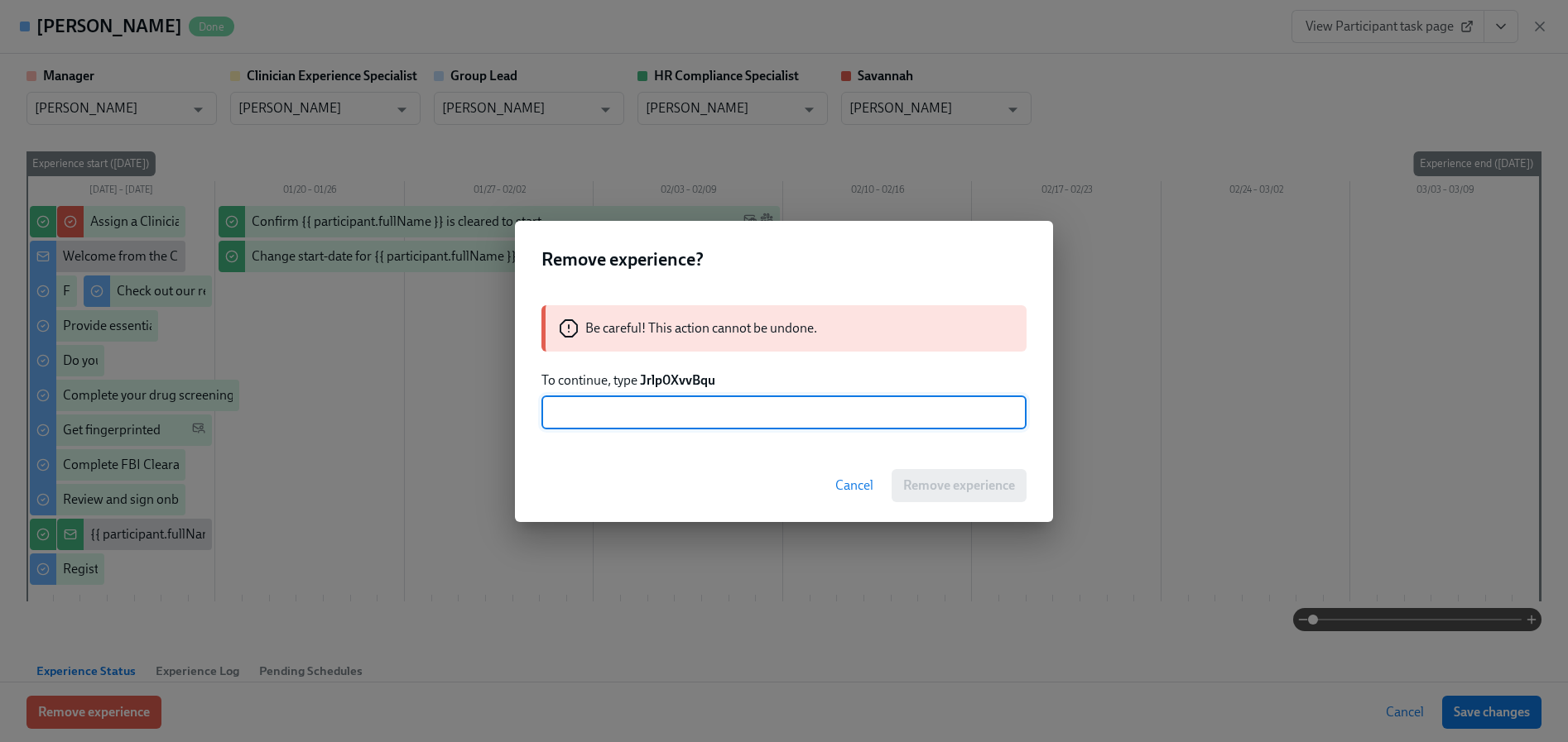
paste input "Jrlp0XvvBqu"
type input "Jrlp0XvvBqu"
drag, startPoint x: 923, startPoint y: 494, endPoint x: 924, endPoint y: 486, distance: 8.1
click at [924, 493] on button "Remove experience" at bounding box center [958, 486] width 135 height 33
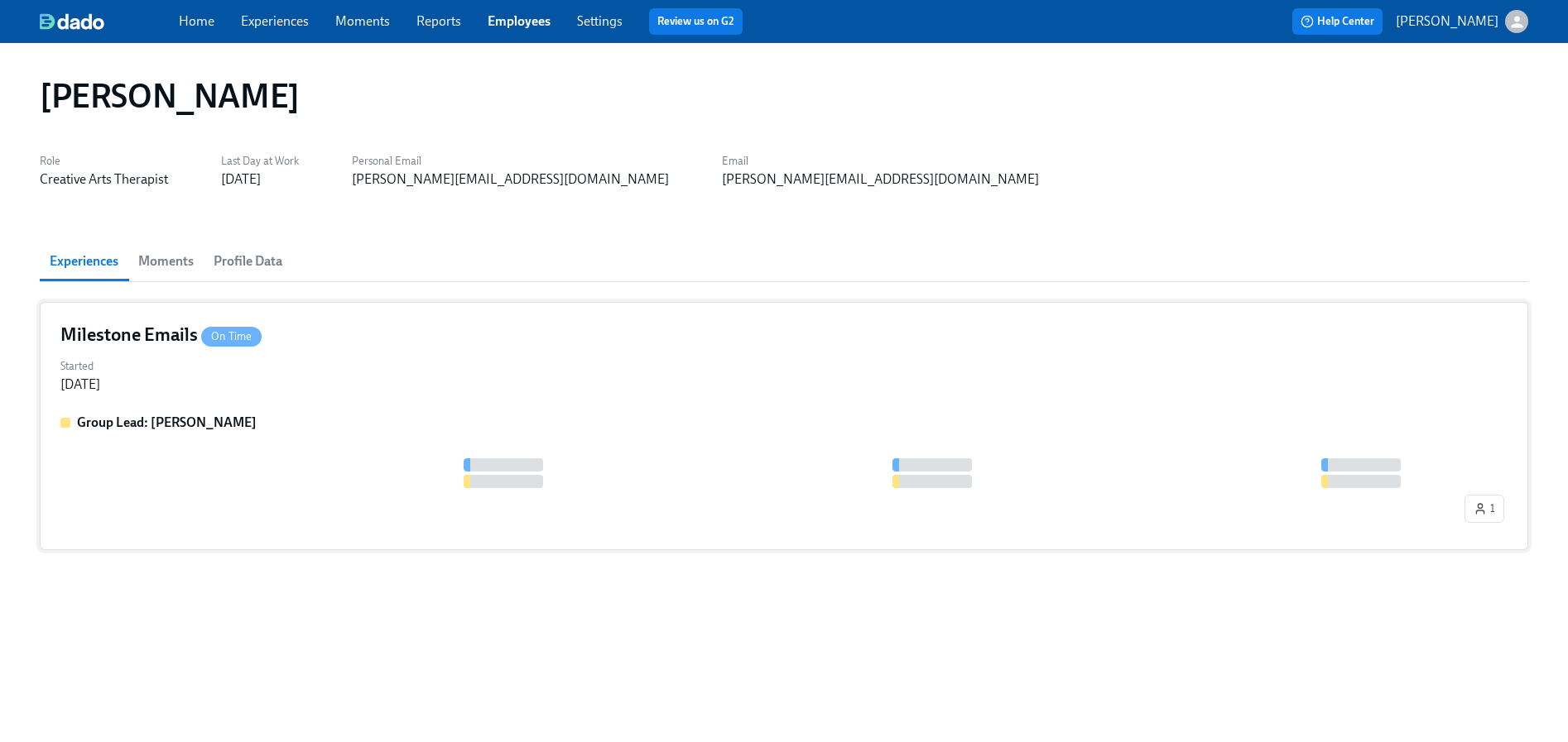
scroll to position [0, 0]
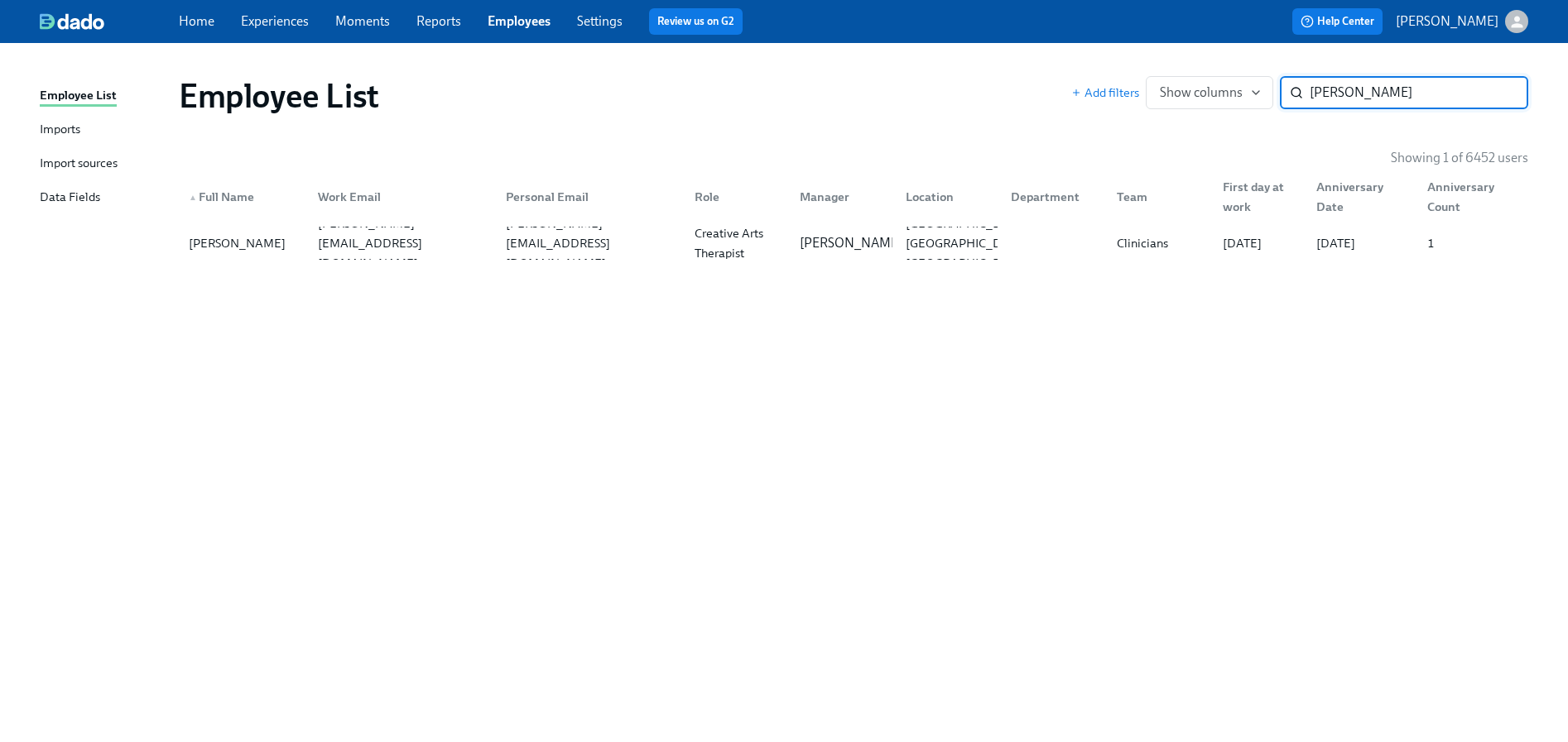
paste input "Madonna Moon"
type input "Madonna Moon"
click at [249, 244] on div "Madonna Moon" at bounding box center [231, 243] width 97 height 20
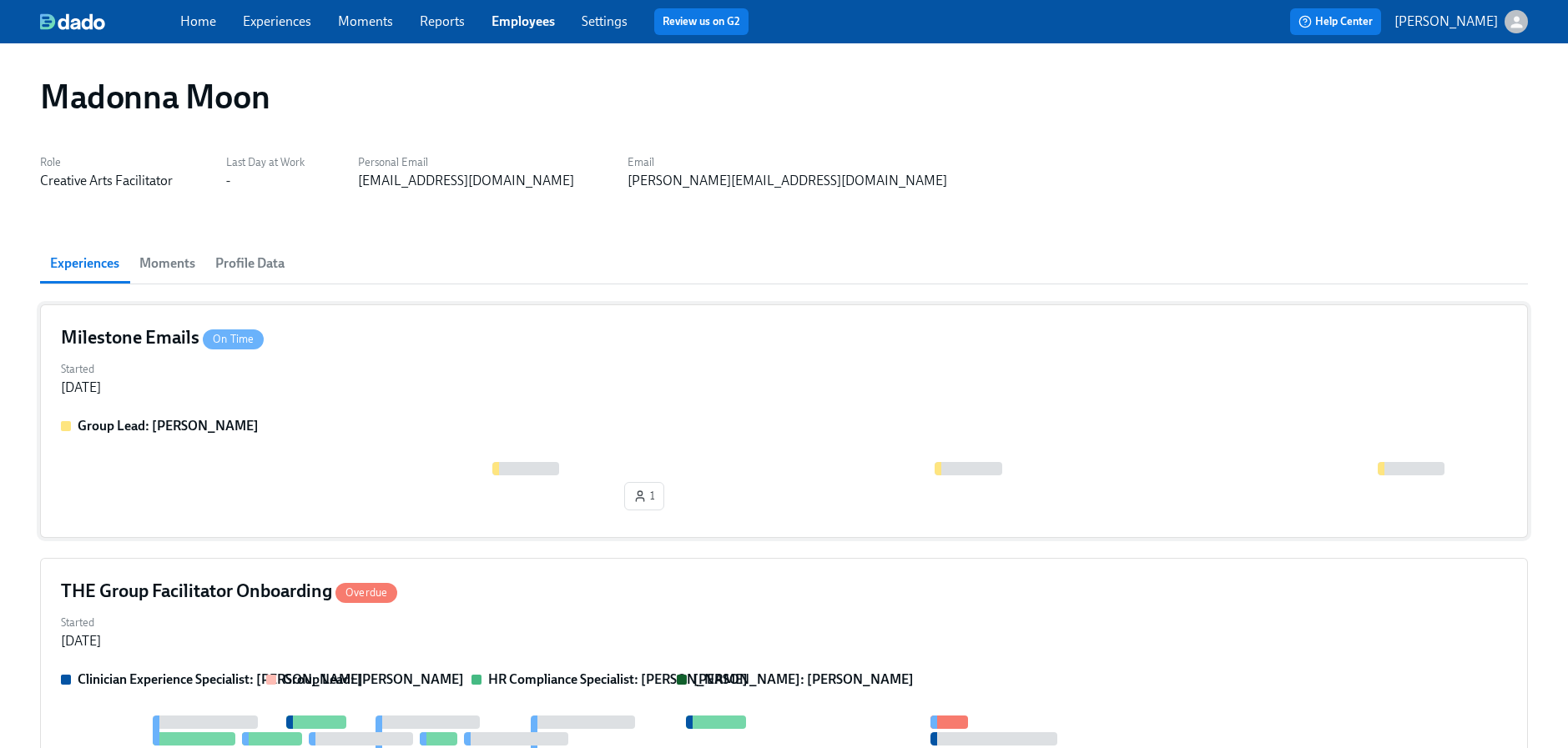
click at [318, 421] on div "Group Lead: [PERSON_NAME]" at bounding box center [784, 426] width 1446 height 18
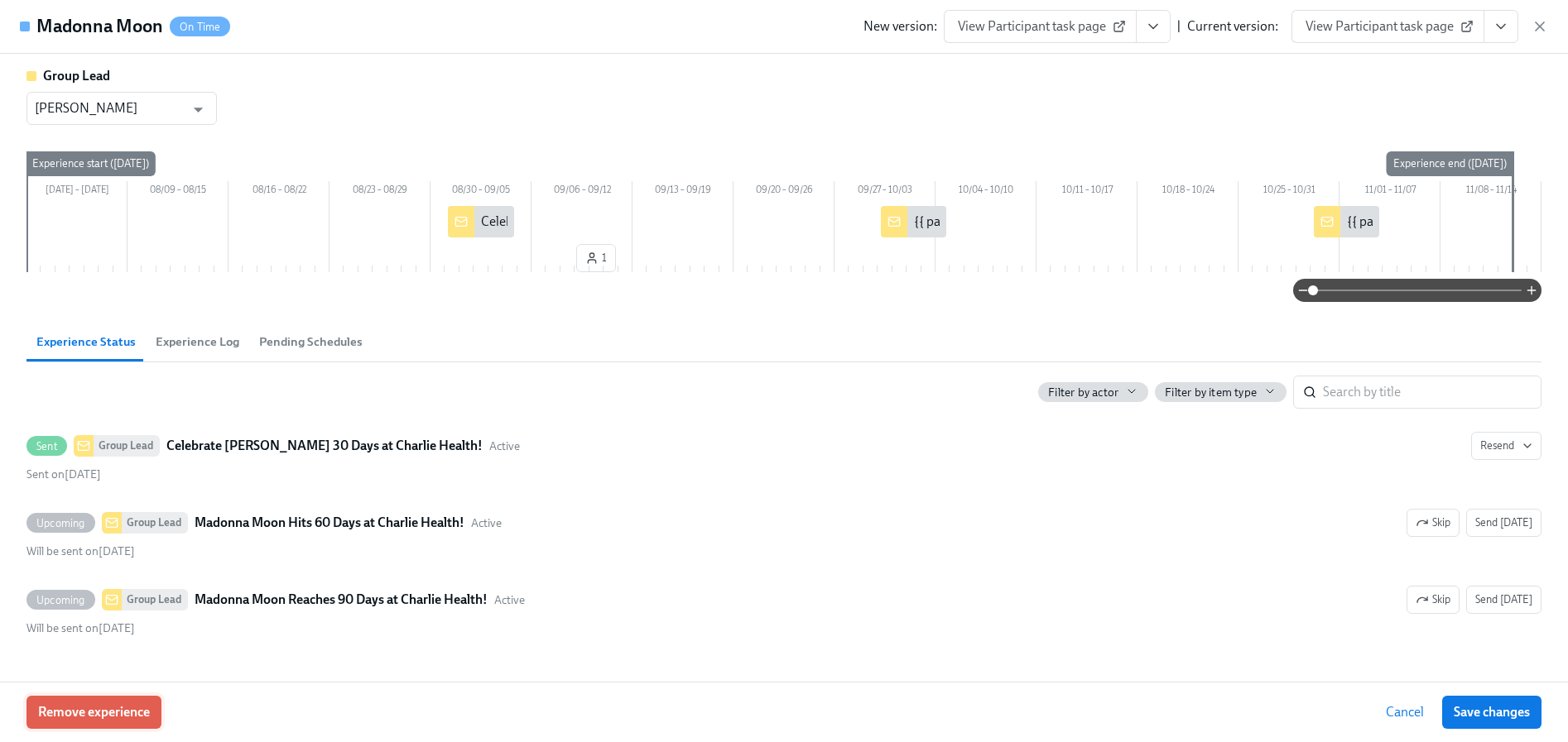
click at [137, 715] on span "Remove experience" at bounding box center [94, 712] width 112 height 16
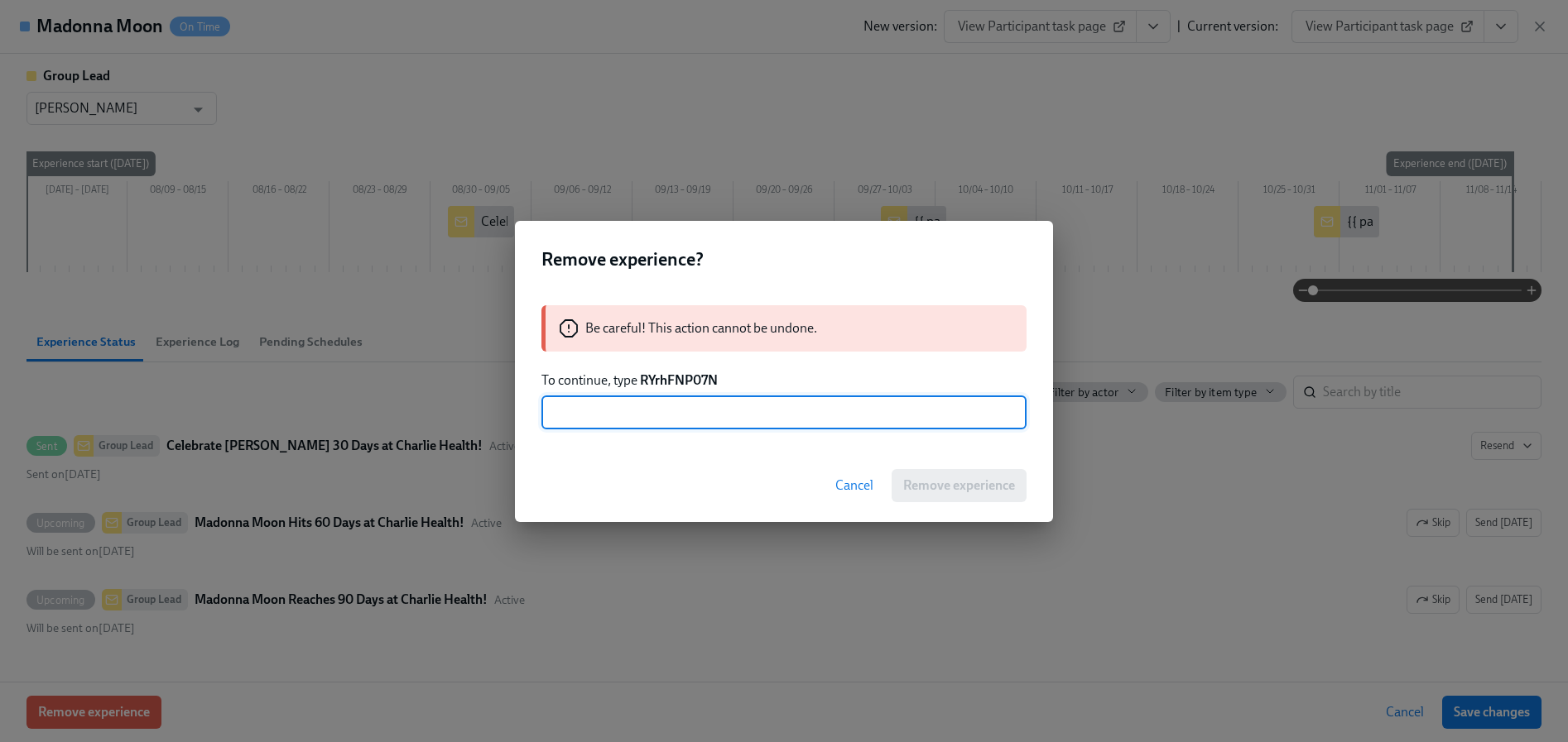
click at [679, 393] on div "Be careful! This action cannot be undone. To continue, type RYrhFNP07N ​" at bounding box center [784, 367] width 538 height 164
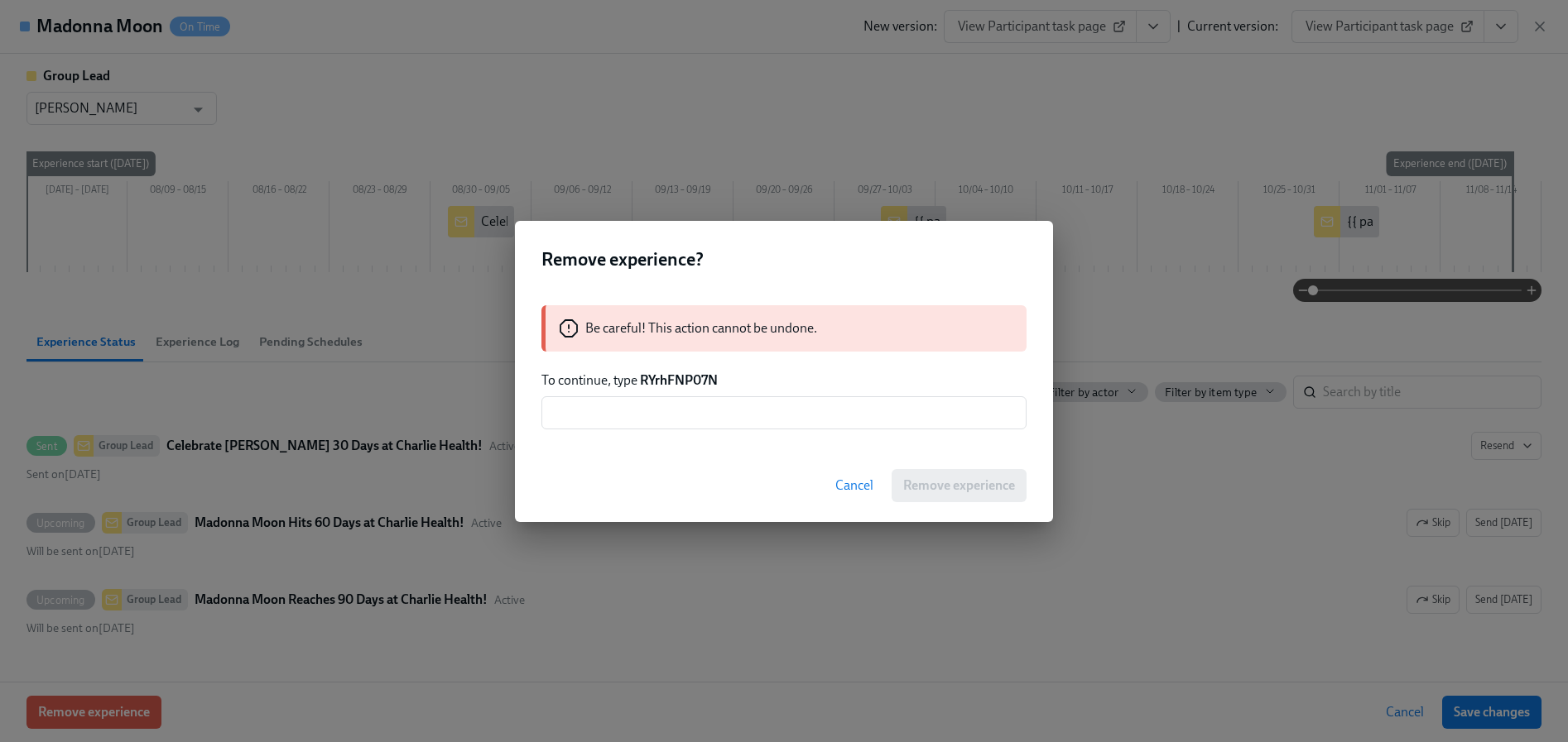
click at [676, 382] on strong "RYrhFNP07N" at bounding box center [678, 380] width 78 height 16
click at [683, 410] on input "text" at bounding box center [784, 413] width 485 height 33
click at [937, 484] on div "Cancel Remove experience" at bounding box center [784, 486] width 538 height 73
click at [768, 421] on input "text" at bounding box center [784, 413] width 485 height 33
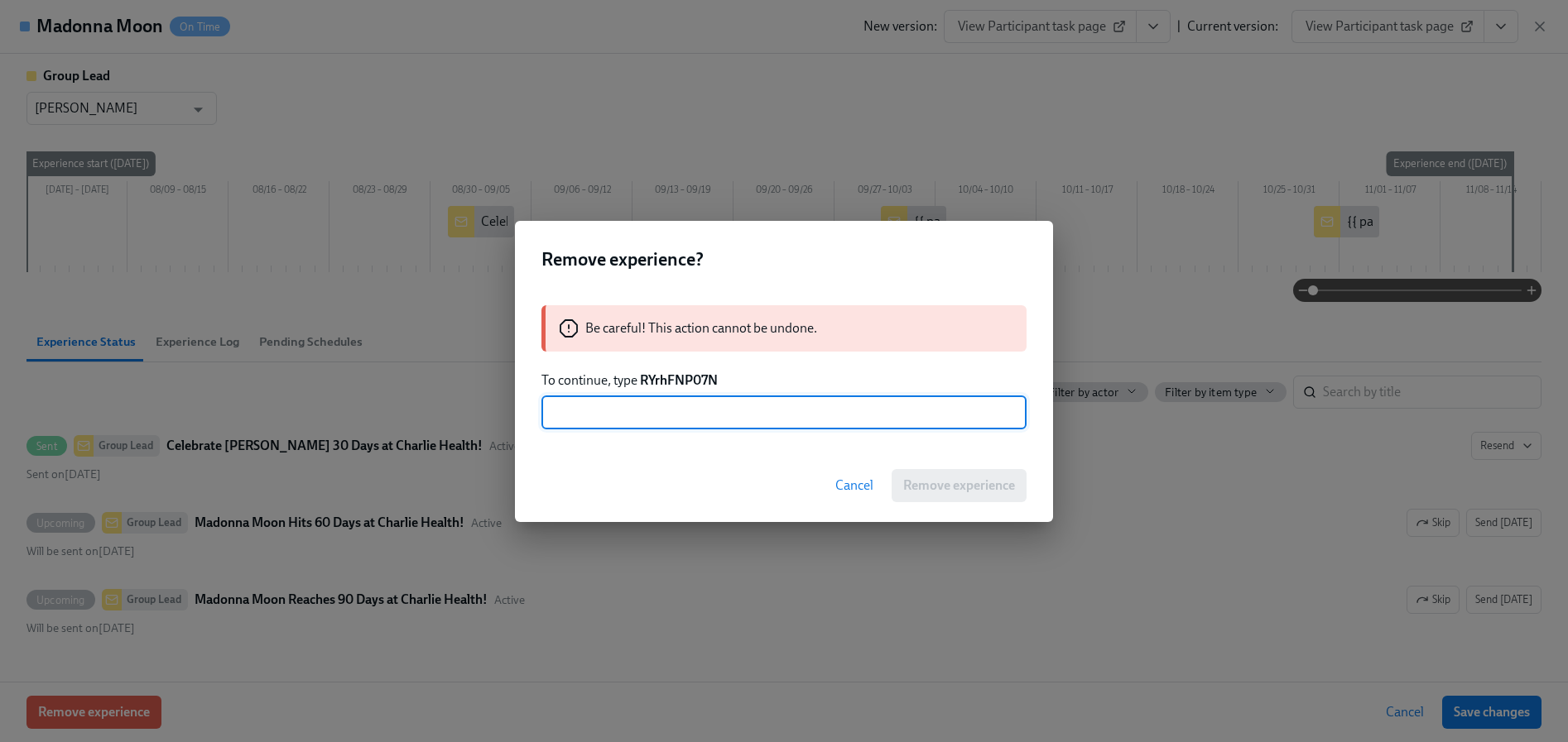
paste input "RYrhFNP07N"
type input "RYrhFNP07N"
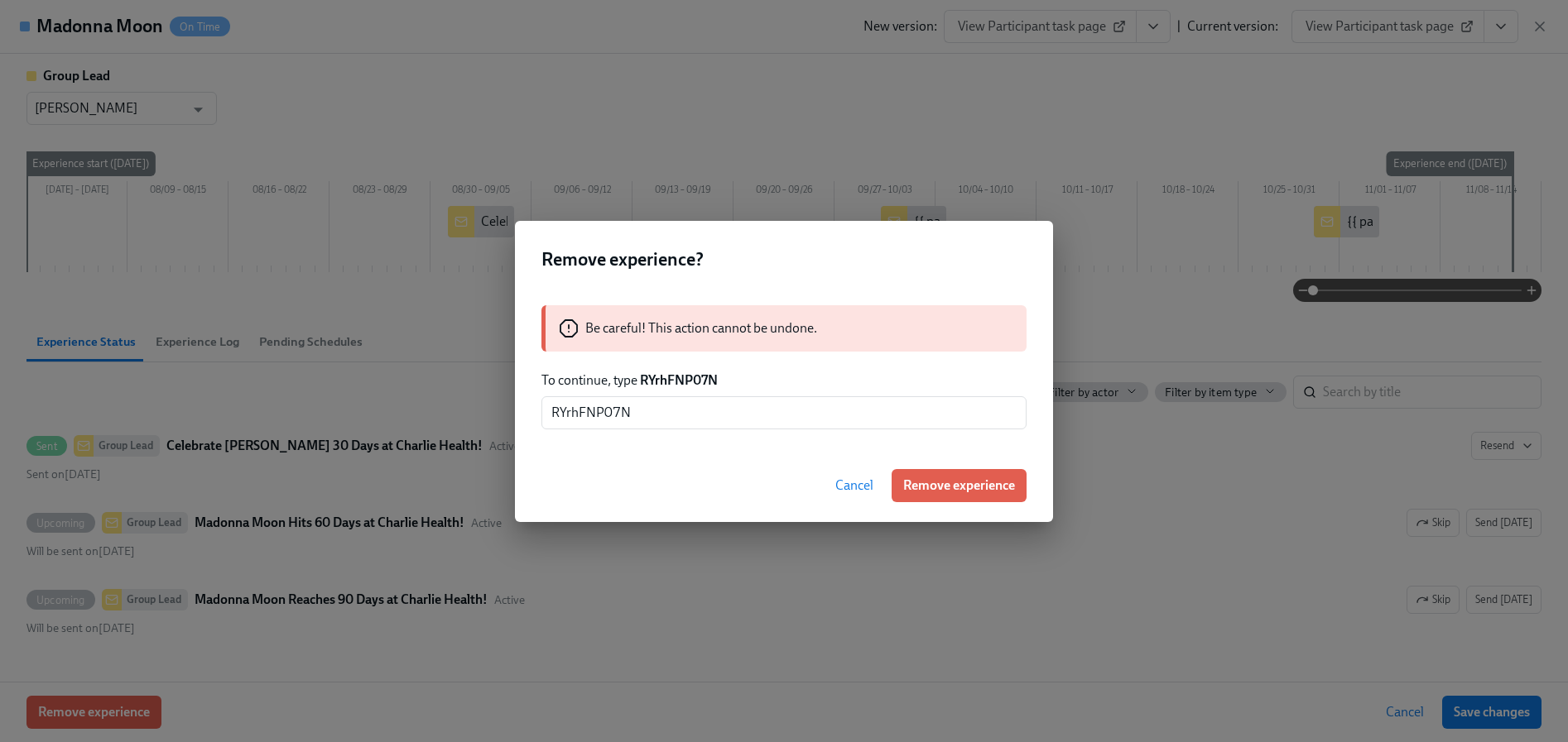
click at [953, 475] on button "Remove experience" at bounding box center [958, 486] width 135 height 33
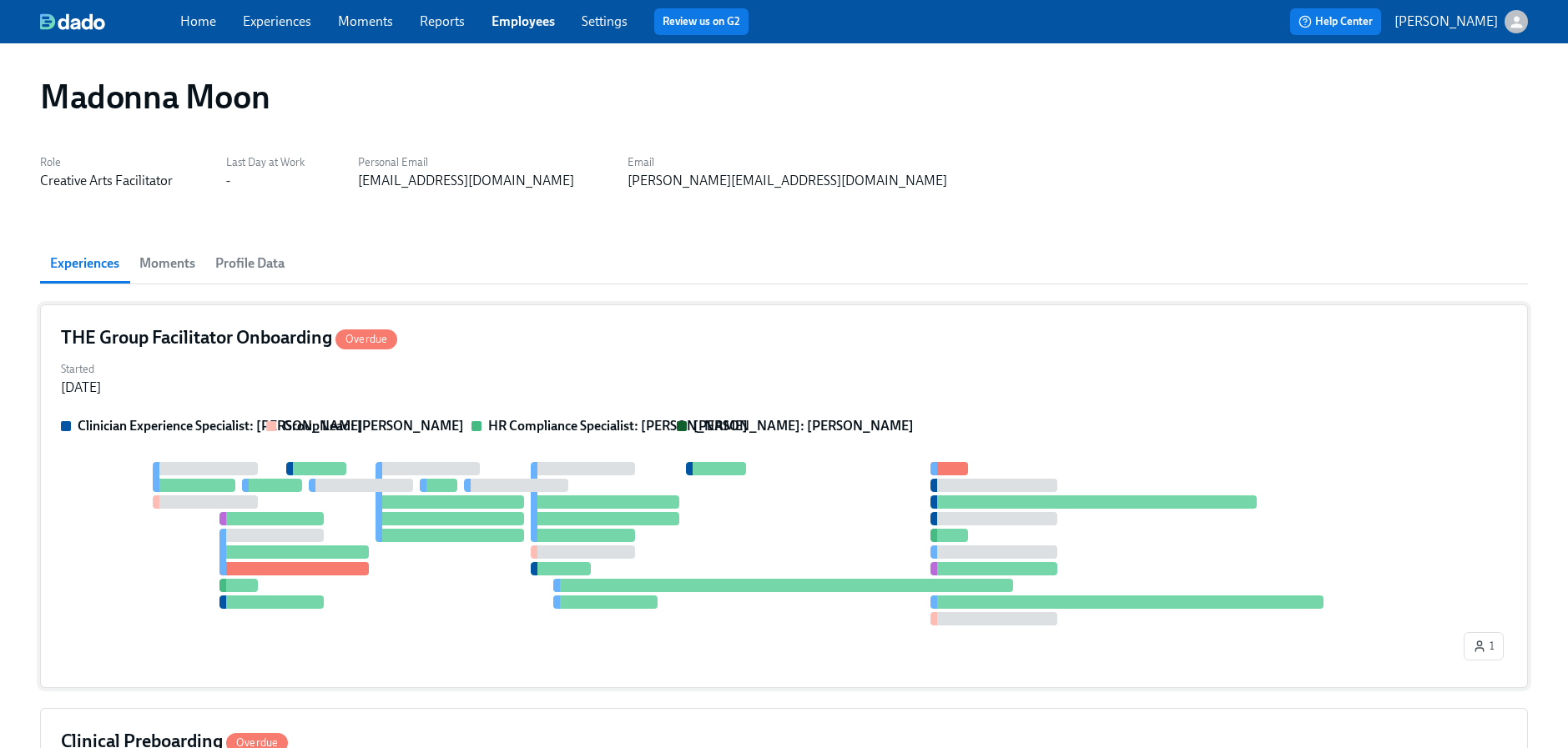
click at [848, 464] on div at bounding box center [760, 543] width 1399 height 163
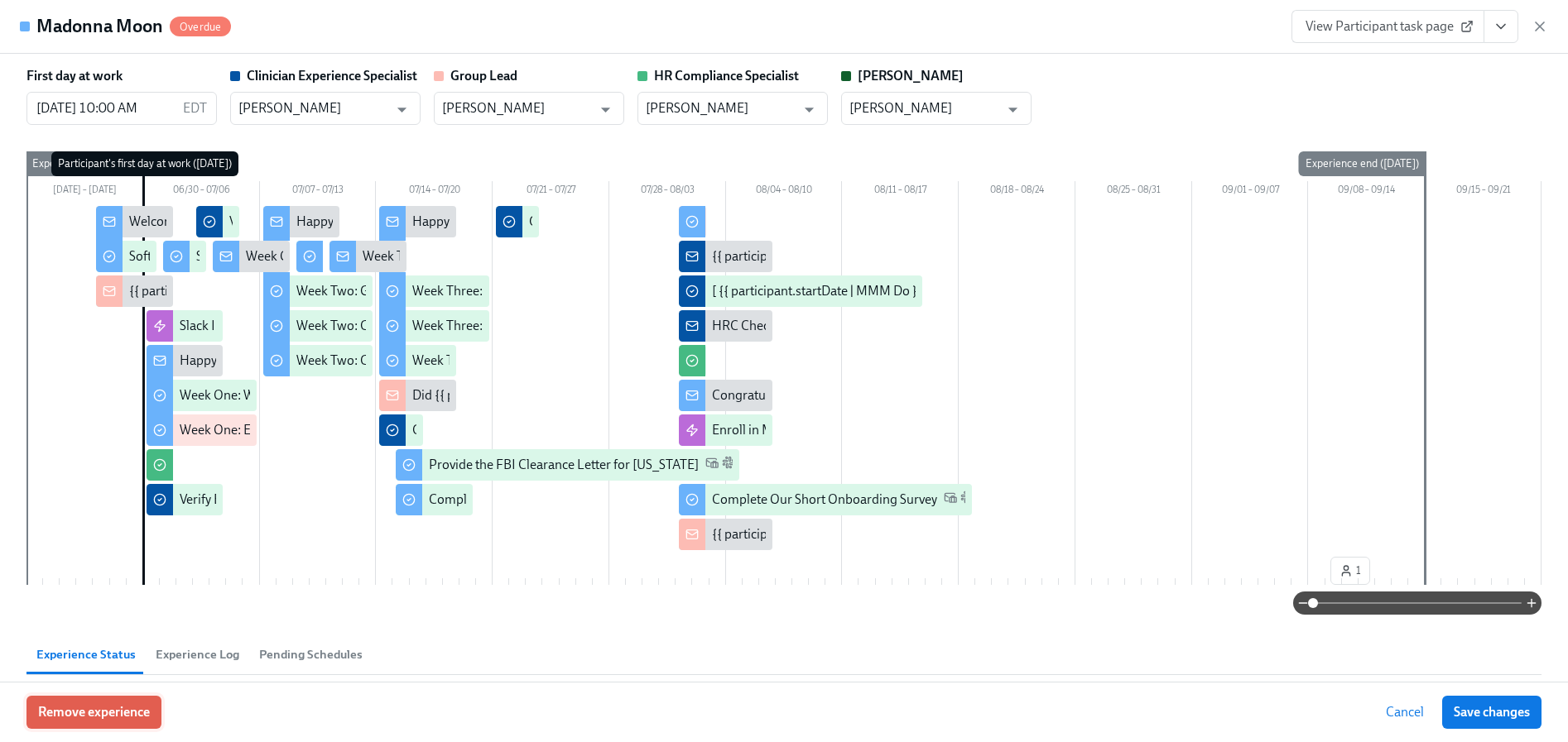
click at [108, 723] on button "Remove experience" at bounding box center [93, 712] width 135 height 33
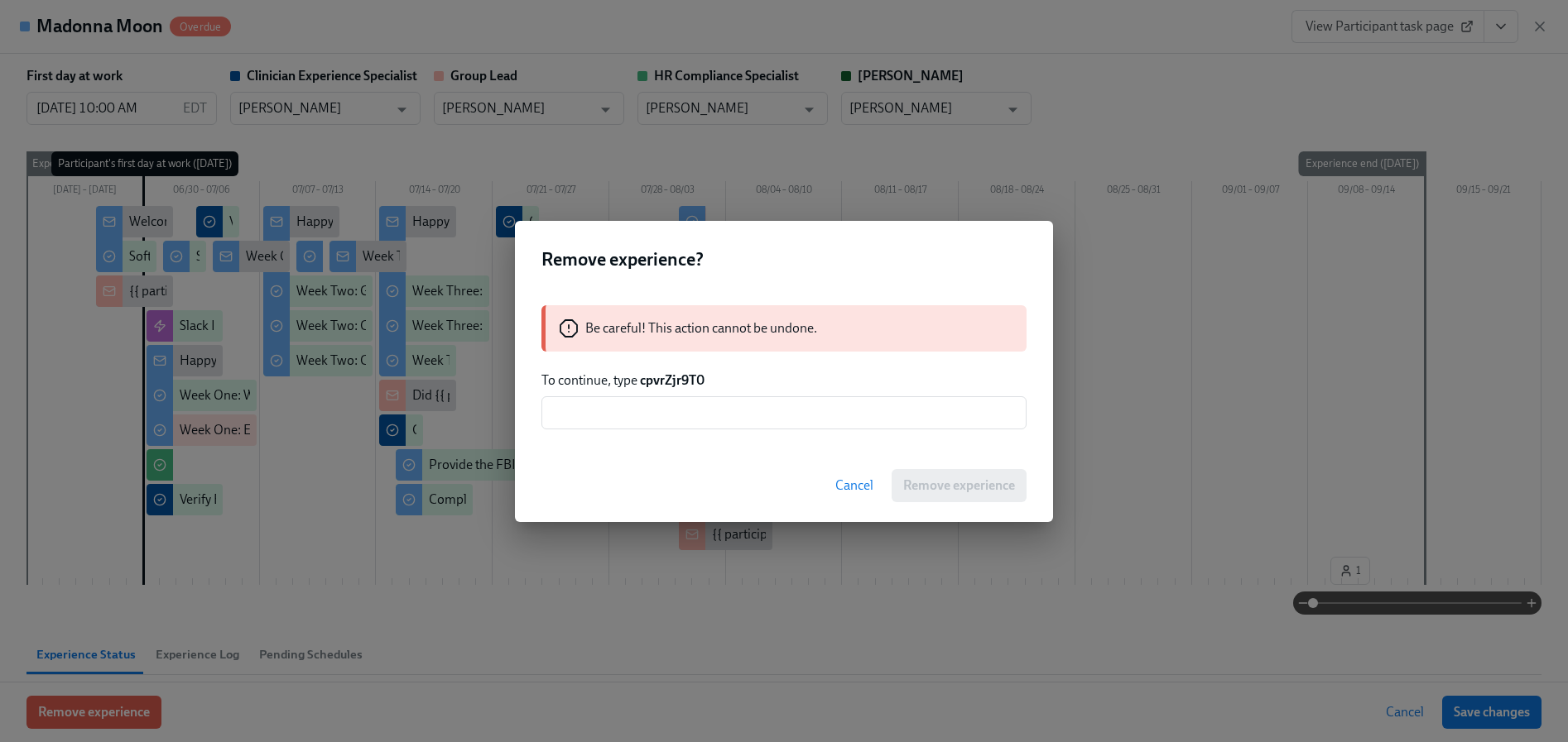
click at [676, 383] on strong "cpvrZjr9T0" at bounding box center [672, 380] width 65 height 16
click at [676, 415] on input "text" at bounding box center [784, 413] width 485 height 33
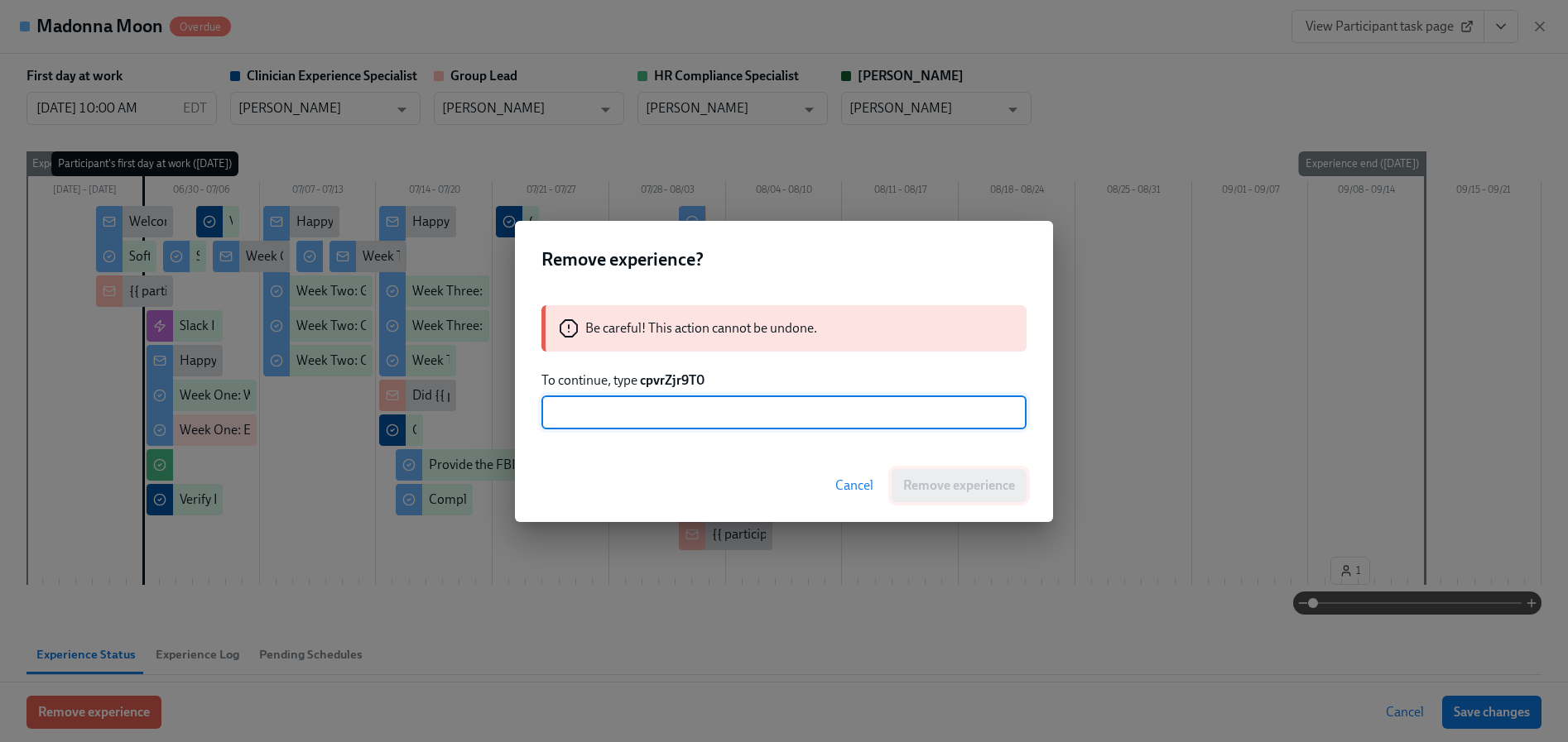
paste input "cpvrZjr9T0"
type input "cpvrZjr9T0"
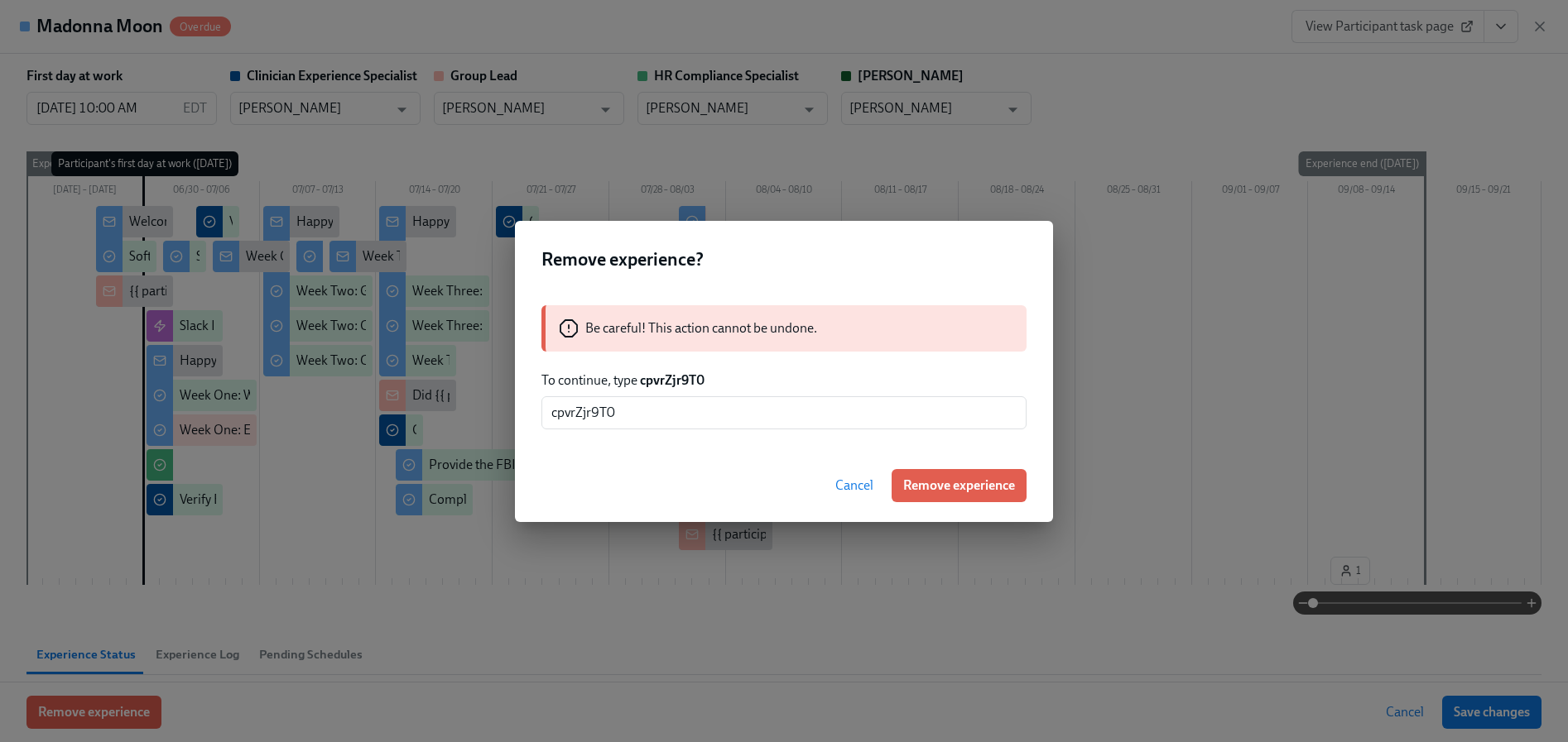
drag, startPoint x: 942, startPoint y: 481, endPoint x: 914, endPoint y: 482, distance: 28.0
click at [943, 482] on span "Remove experience" at bounding box center [958, 486] width 112 height 16
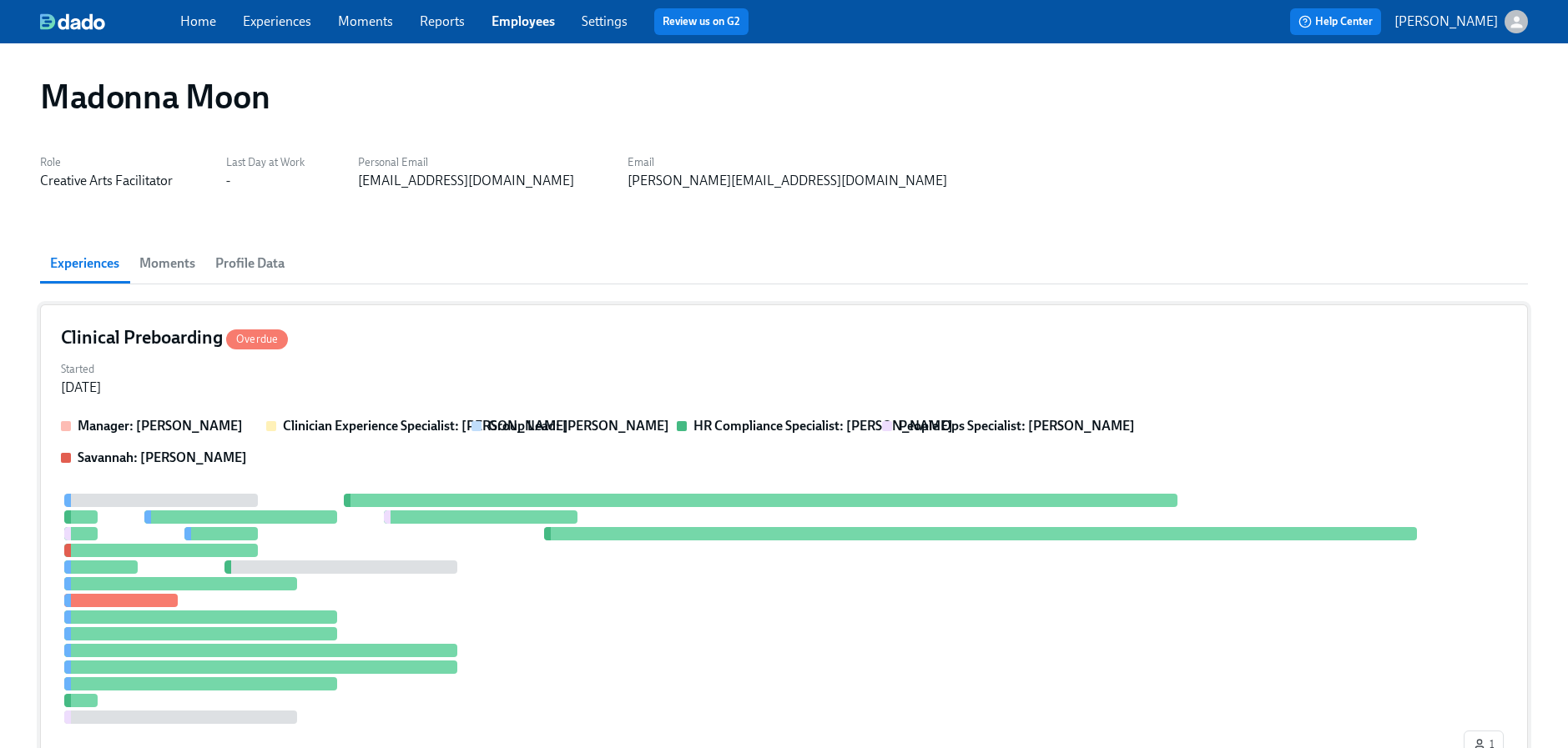
click at [474, 528] on div at bounding box center [760, 609] width 1399 height 231
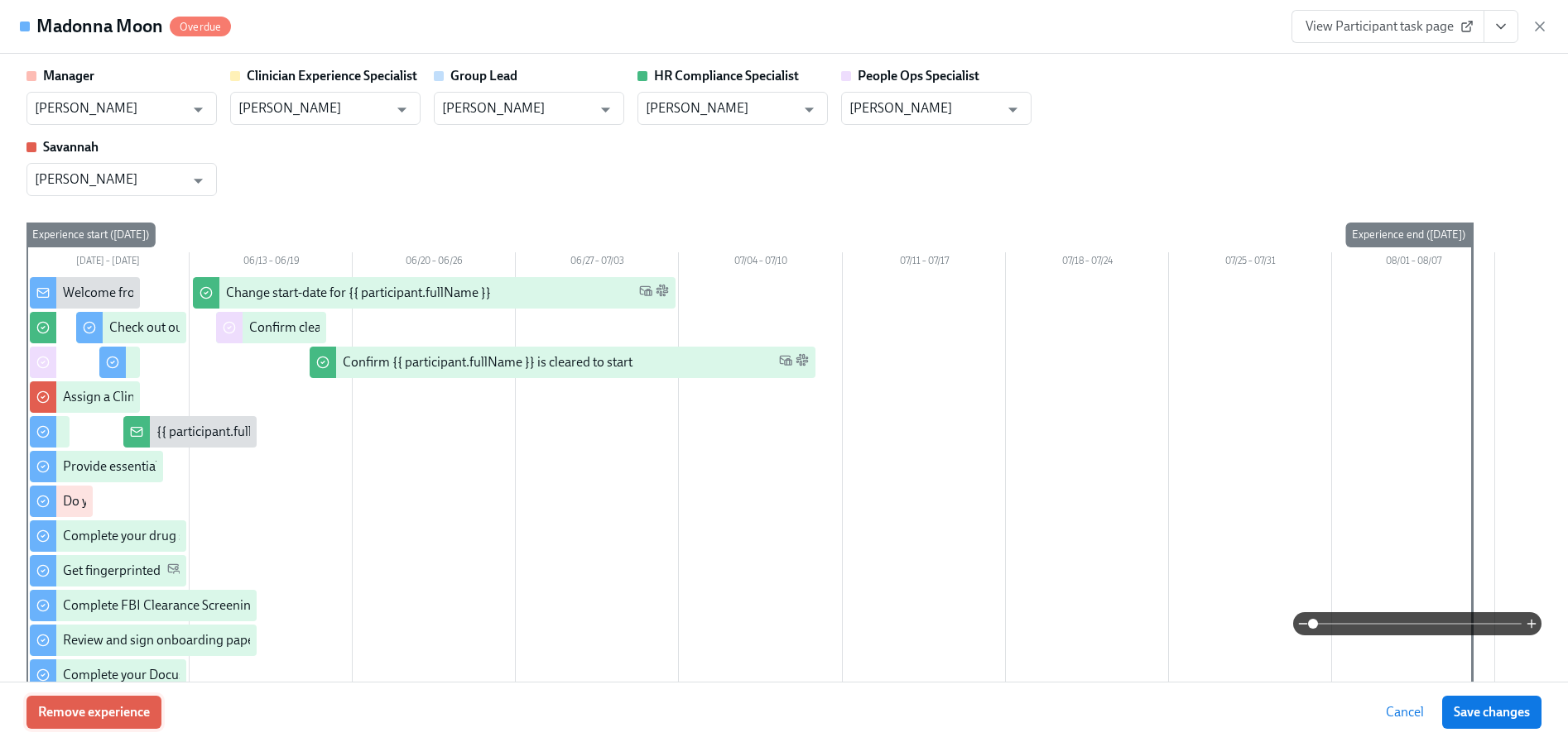
click at [98, 717] on span "Remove experience" at bounding box center [94, 712] width 112 height 16
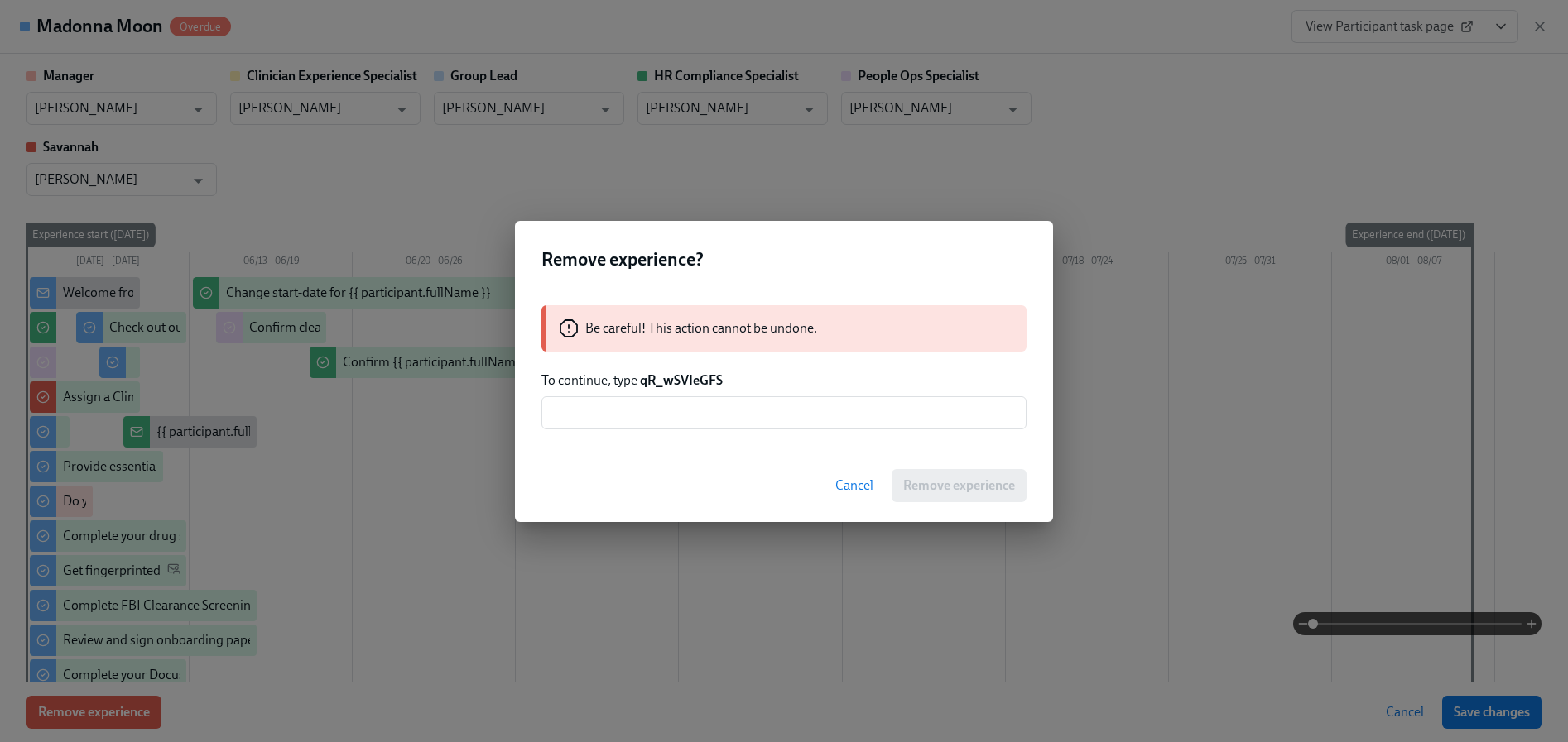
click at [686, 392] on div "Be careful! This action cannot be undone. To continue, type qR_wSVIeGFS ​" at bounding box center [784, 367] width 538 height 164
click at [685, 391] on div "Be careful! This action cannot be undone. To continue, type qR_wSVIeGFS ​" at bounding box center [784, 367] width 538 height 164
click at [675, 382] on strong "qR_wSVIeGFS" at bounding box center [681, 380] width 82 height 16
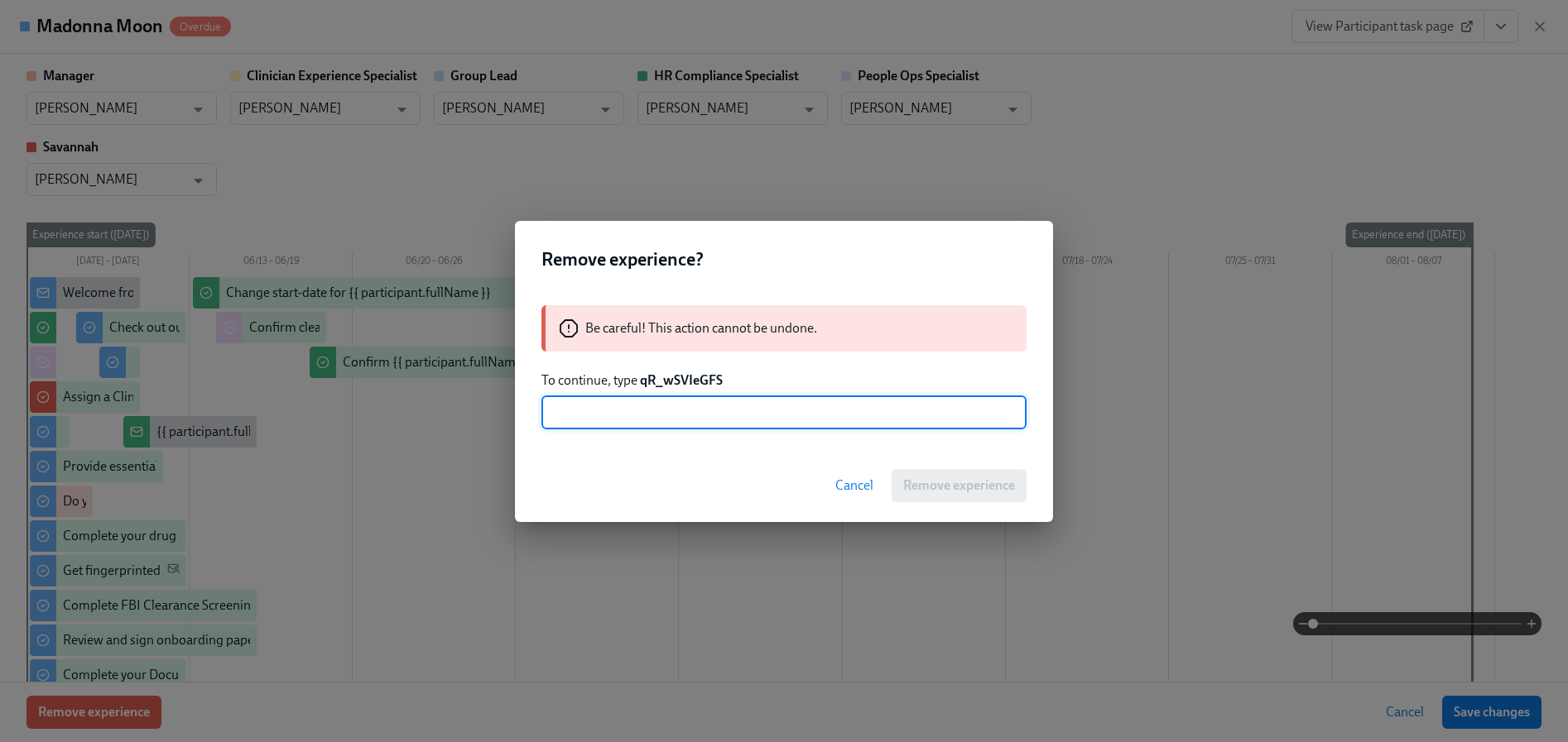
drag, startPoint x: 671, startPoint y: 399, endPoint x: 687, endPoint y: 411, distance: 20.0
click at [671, 400] on input "text" at bounding box center [784, 413] width 485 height 33
paste input "qR_wSVIeGFS"
type input "qR_wSVIeGFS"
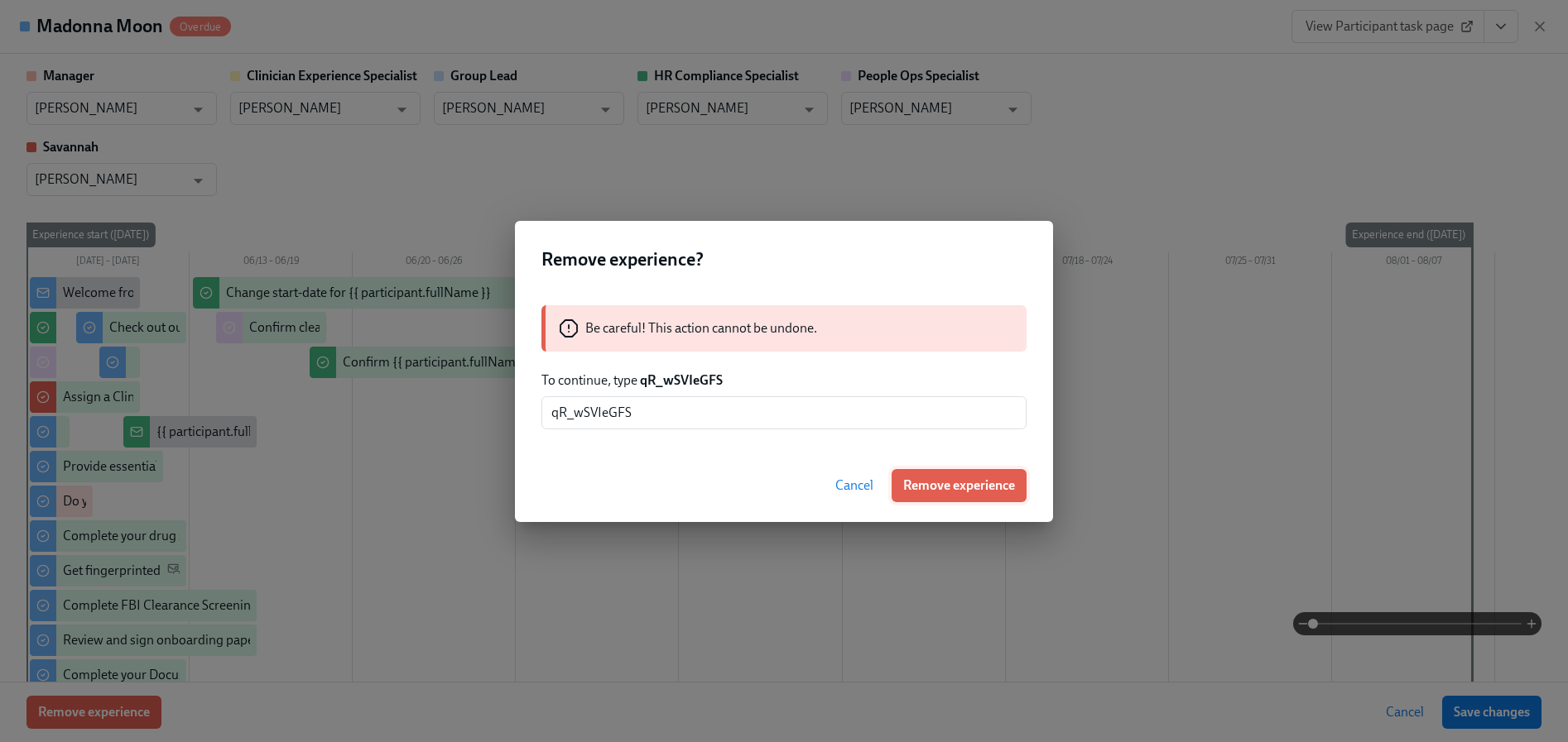
click at [937, 492] on span "Remove experience" at bounding box center [958, 486] width 112 height 16
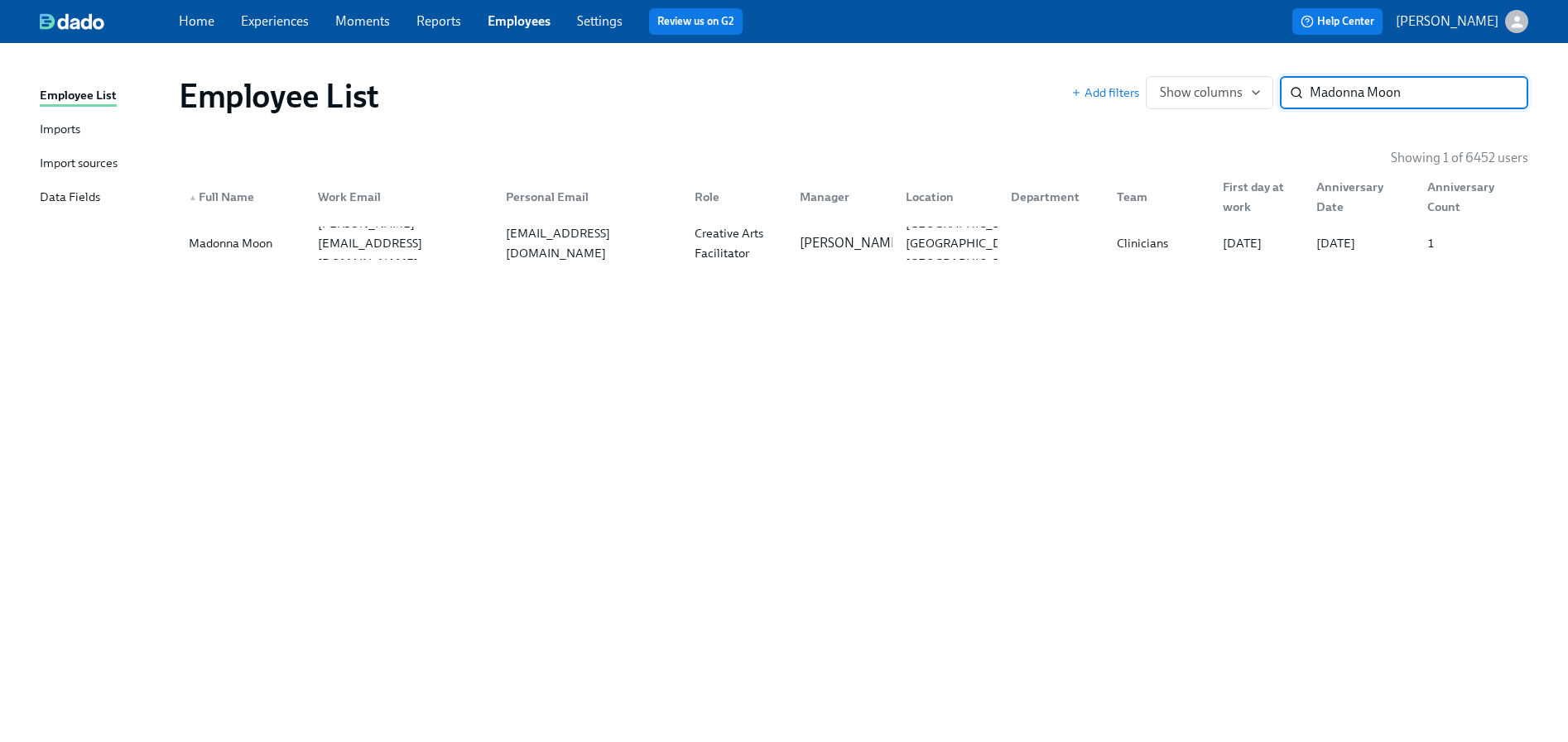
paste input "[PERSON_NAME]"
type input "[PERSON_NAME]"
click at [576, 253] on div "[EMAIL_ADDRESS][DOMAIN_NAME]" at bounding box center [589, 242] width 182 height 39
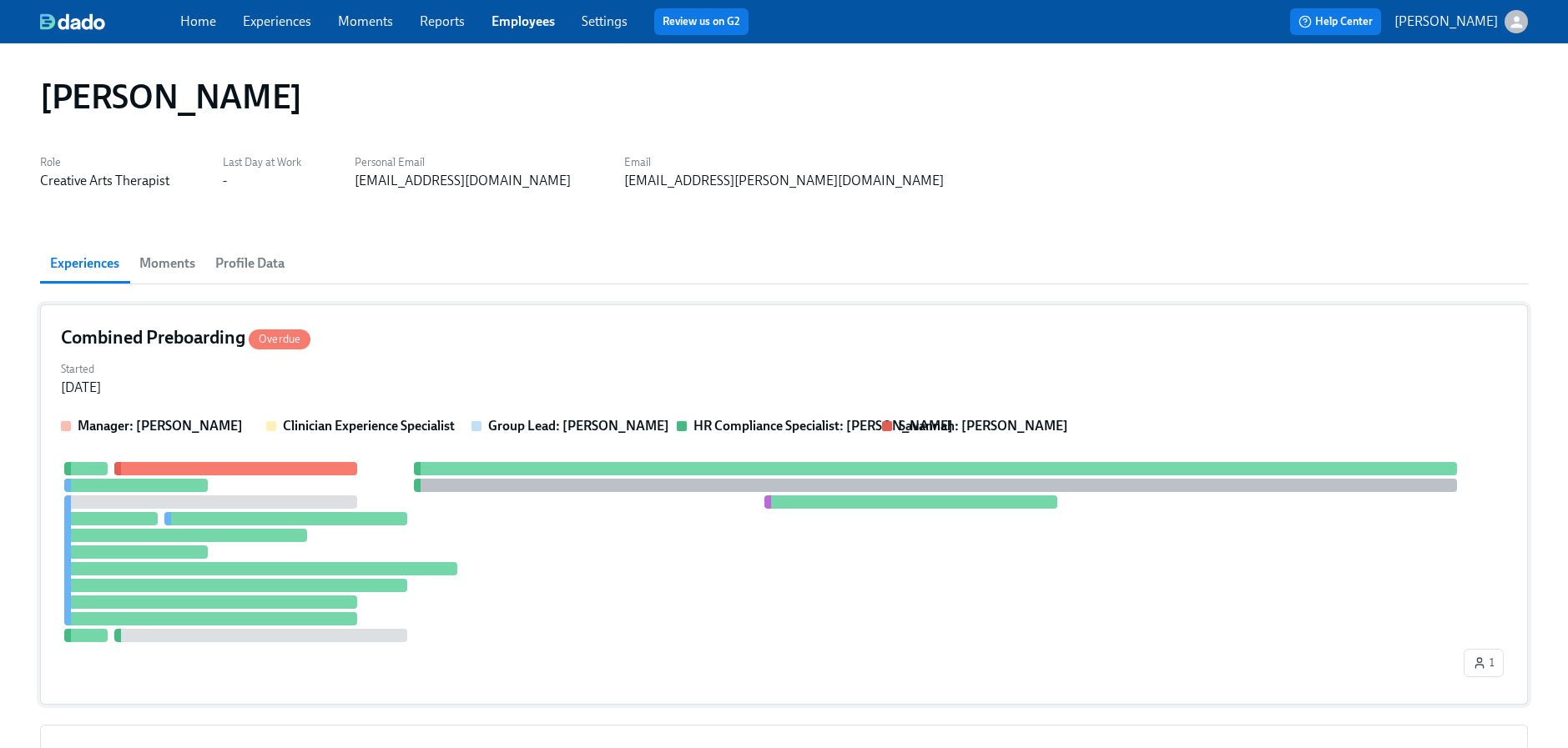
click at [247, 452] on div "Manager: [PERSON_NAME] Clinician Experience Specialist Group Lead: [PERSON_NAME…" at bounding box center [784, 550] width 1446 height 267
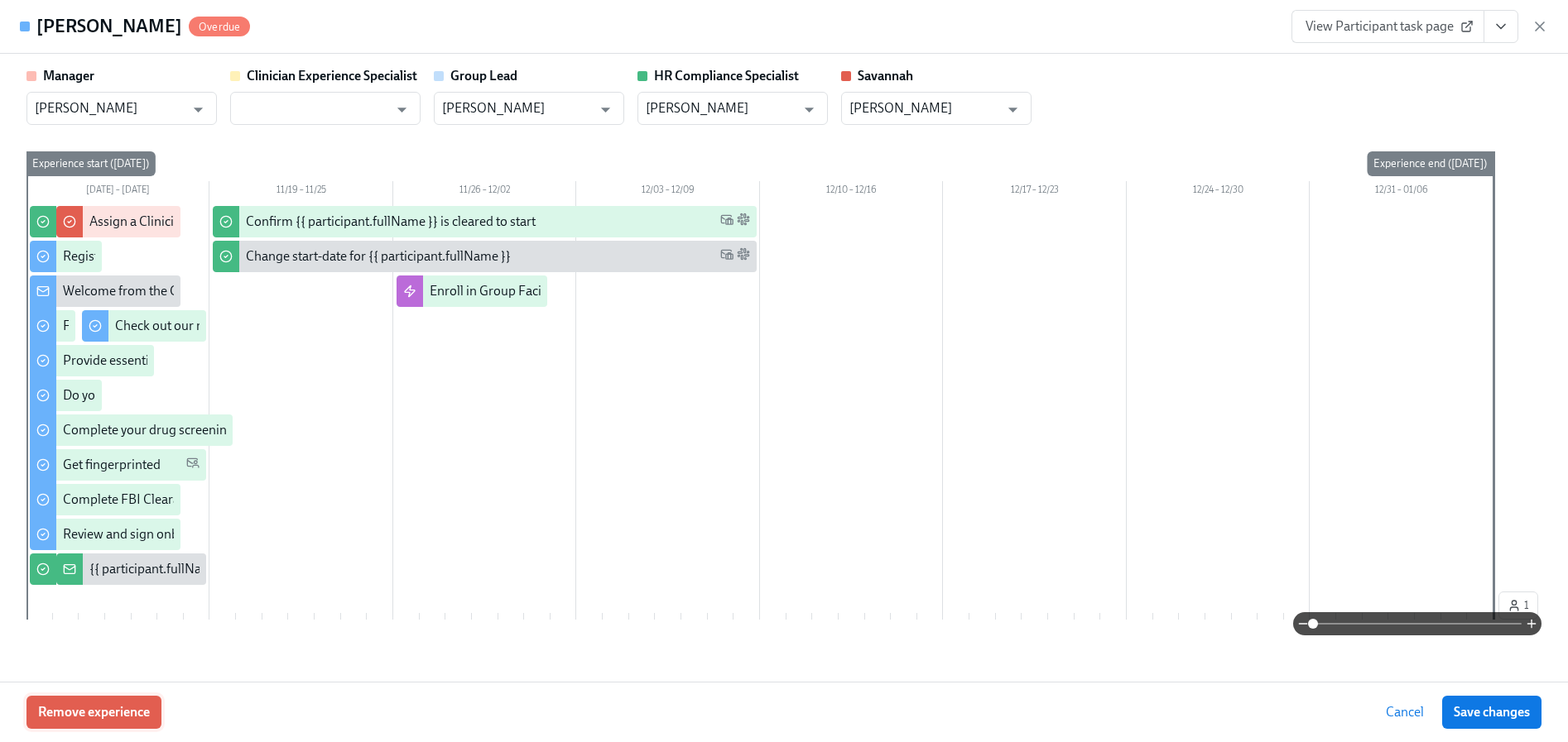
click at [92, 689] on div "Remove experience Cancel Save changes" at bounding box center [784, 712] width 1568 height 60
click at [94, 704] on span "Remove experience" at bounding box center [94, 712] width 112 height 16
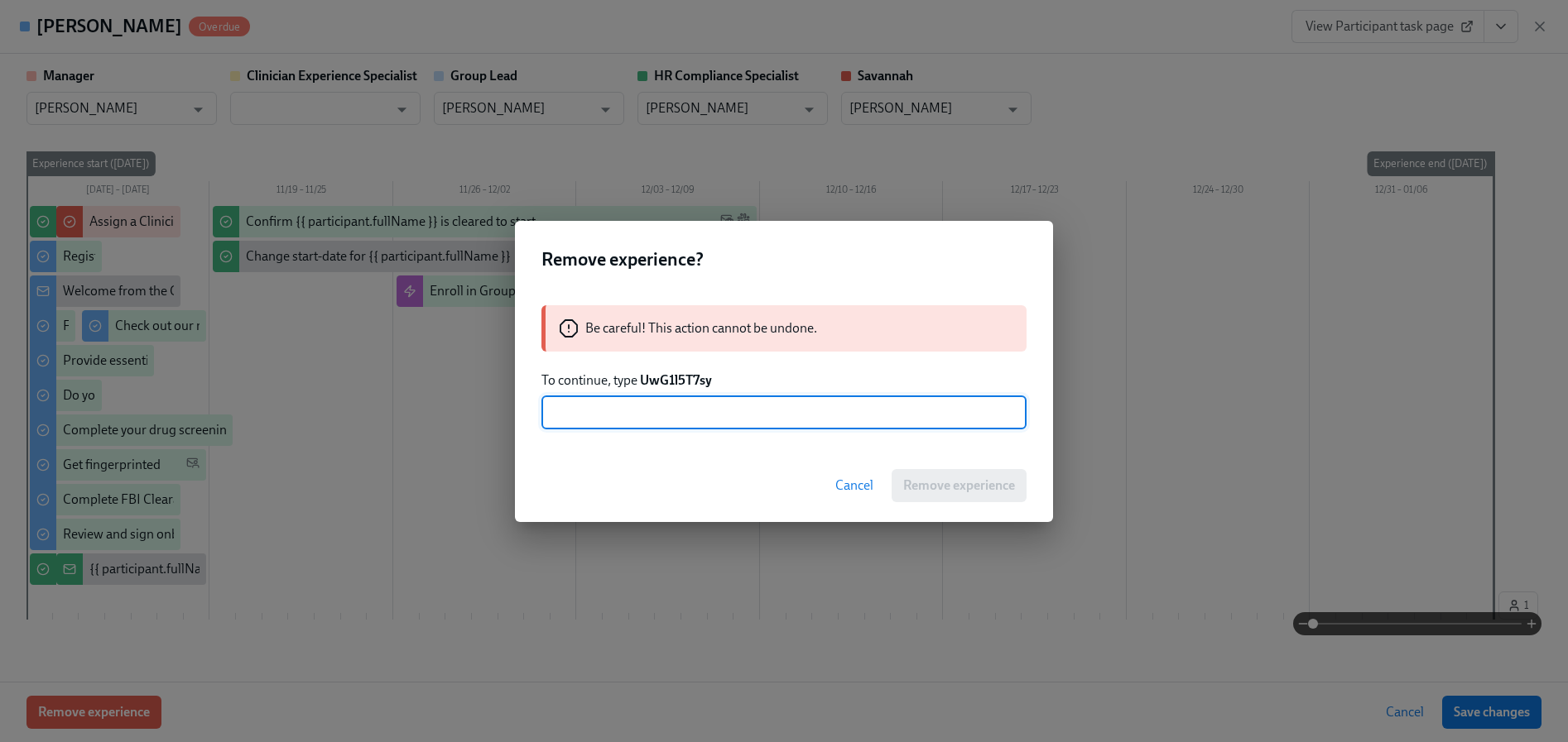
click at [677, 382] on strong "UwG1l5T7sy" at bounding box center [676, 380] width 72 height 16
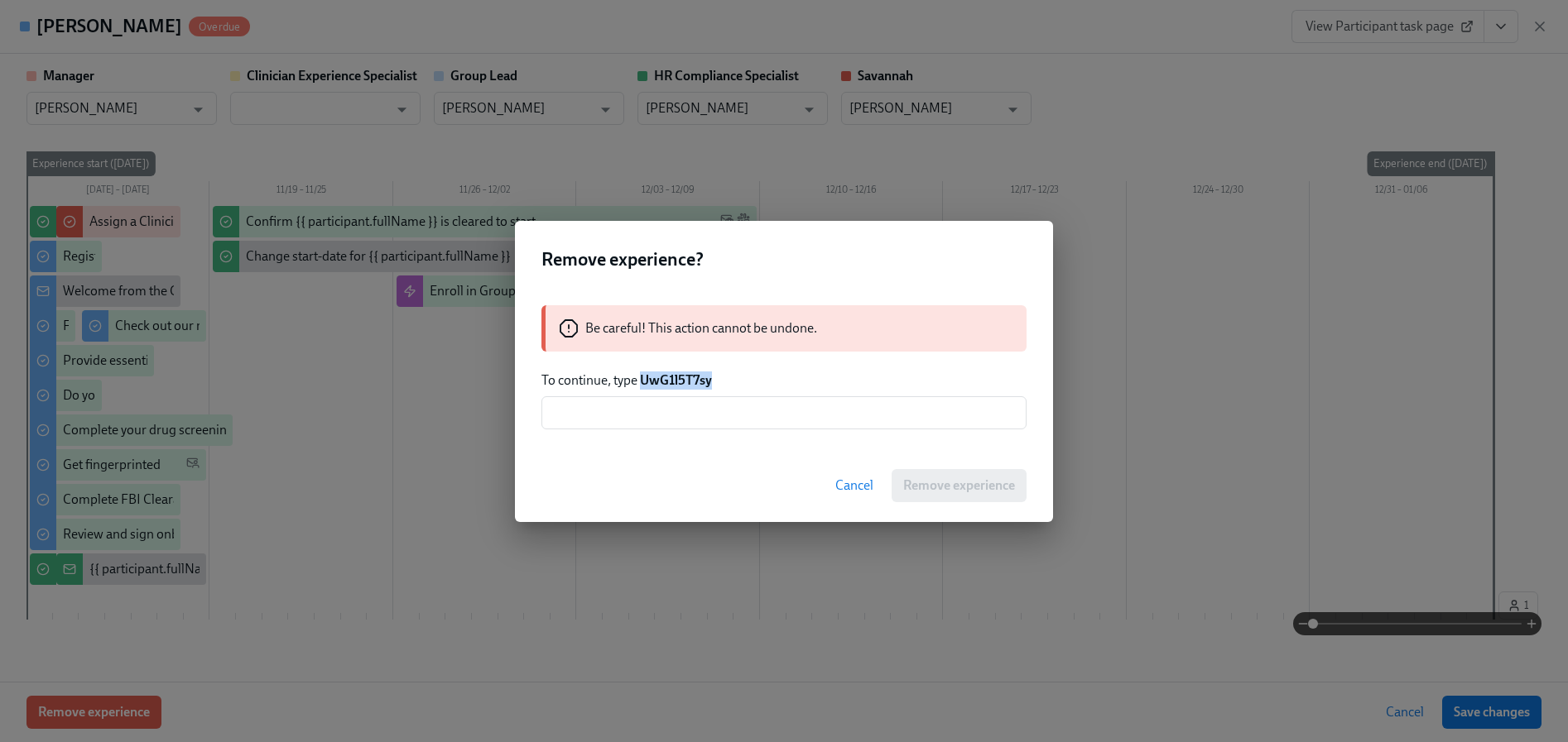
click at [677, 382] on strong "UwG1l5T7sy" at bounding box center [676, 380] width 72 height 16
click at [677, 413] on input "text" at bounding box center [784, 413] width 485 height 33
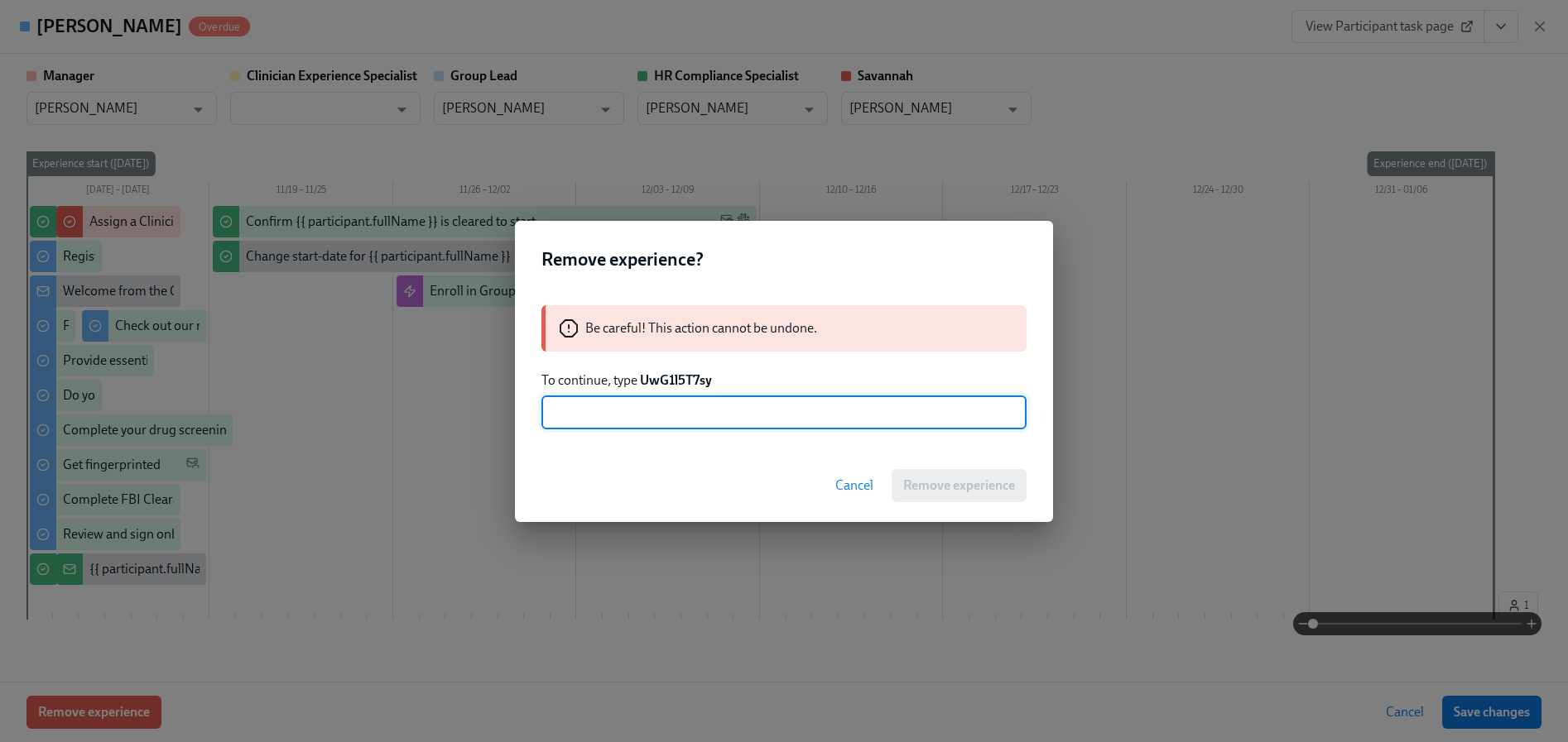
paste input "UwG1l5T7sy"
type input "UwG1l5T7sy"
click at [915, 485] on span "Remove experience" at bounding box center [958, 486] width 112 height 16
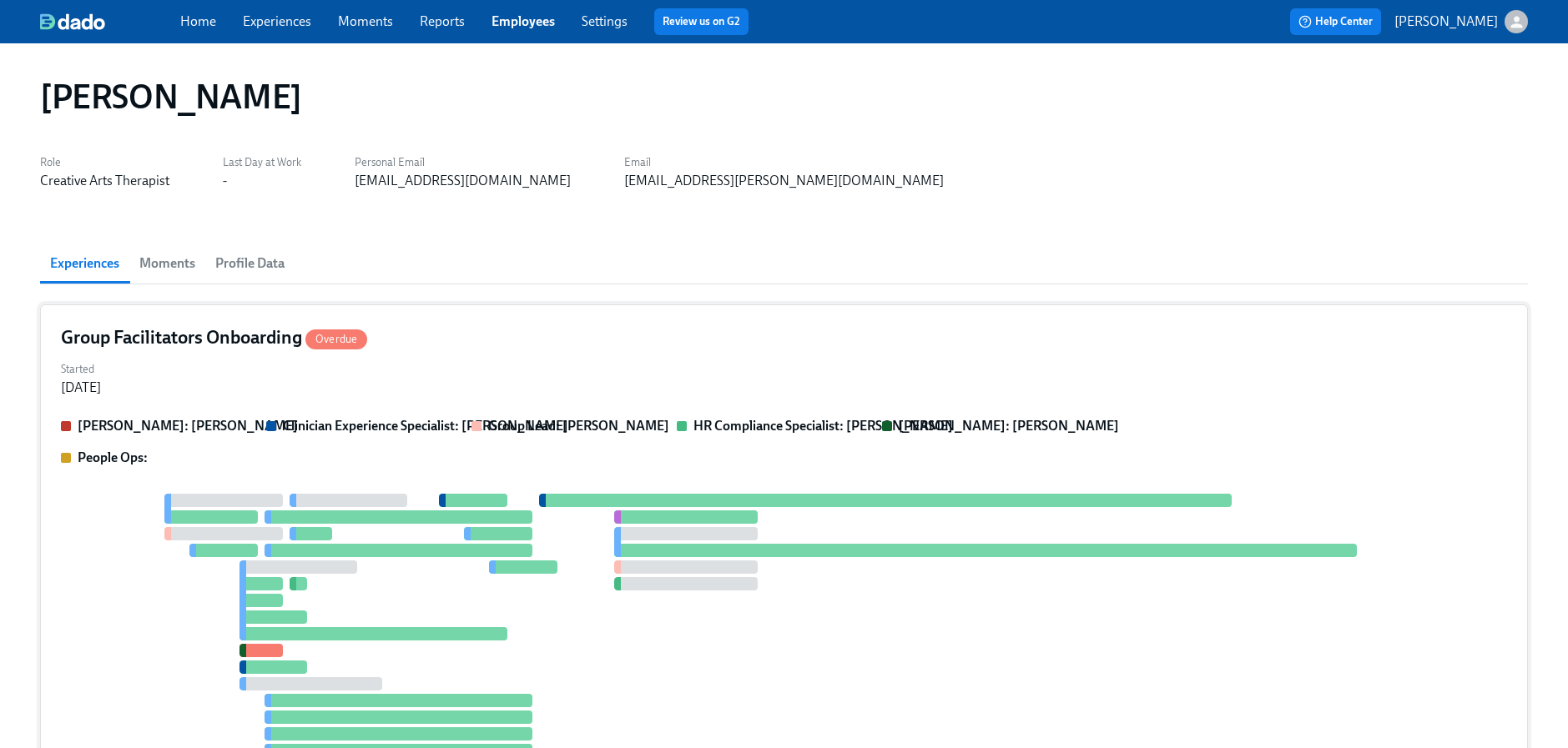
click at [489, 465] on div "[PERSON_NAME]: [PERSON_NAME] Clinician Experience Specialist: [PERSON_NAME] Gro…" at bounding box center [784, 442] width 1446 height 50
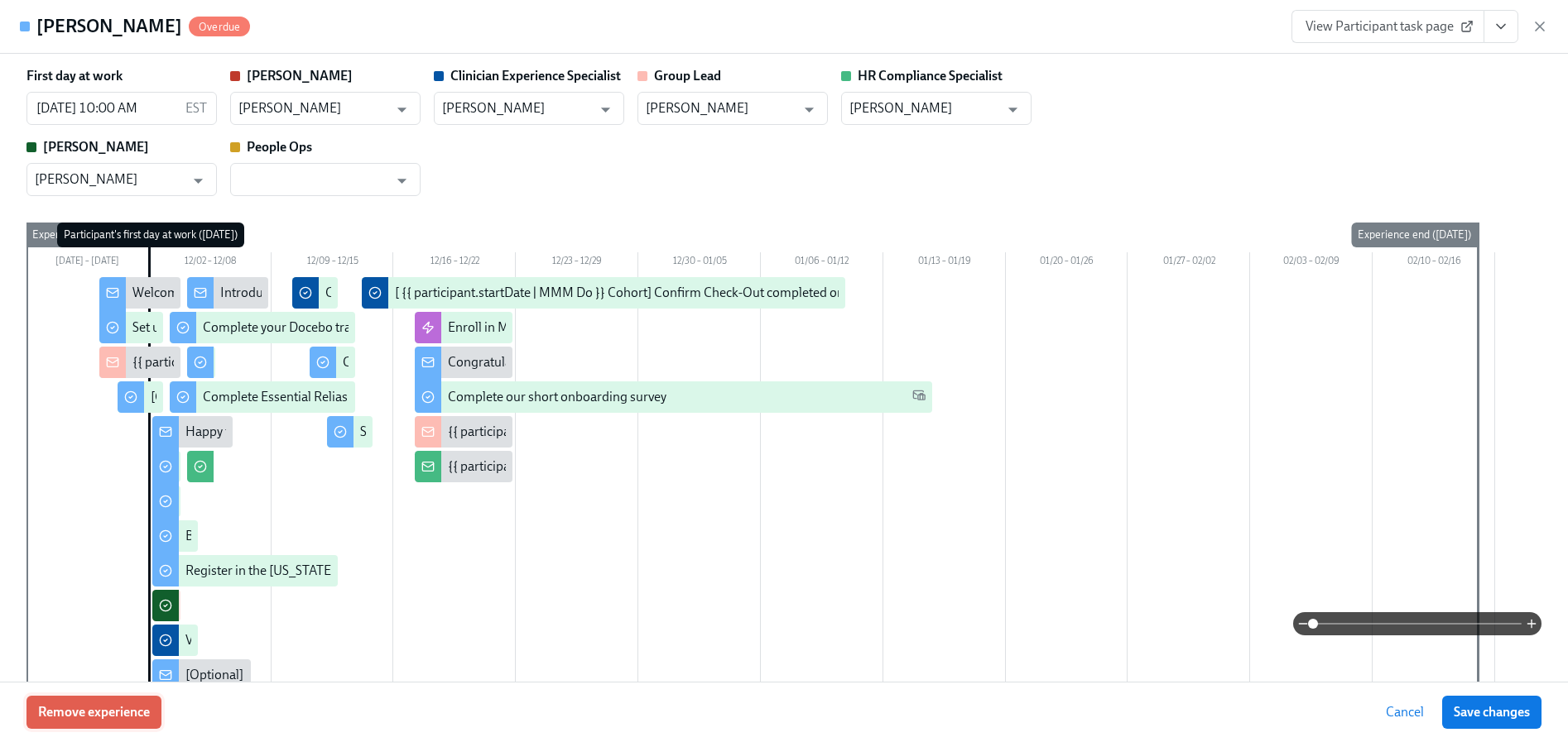
click at [117, 702] on button "Remove experience" at bounding box center [93, 712] width 135 height 33
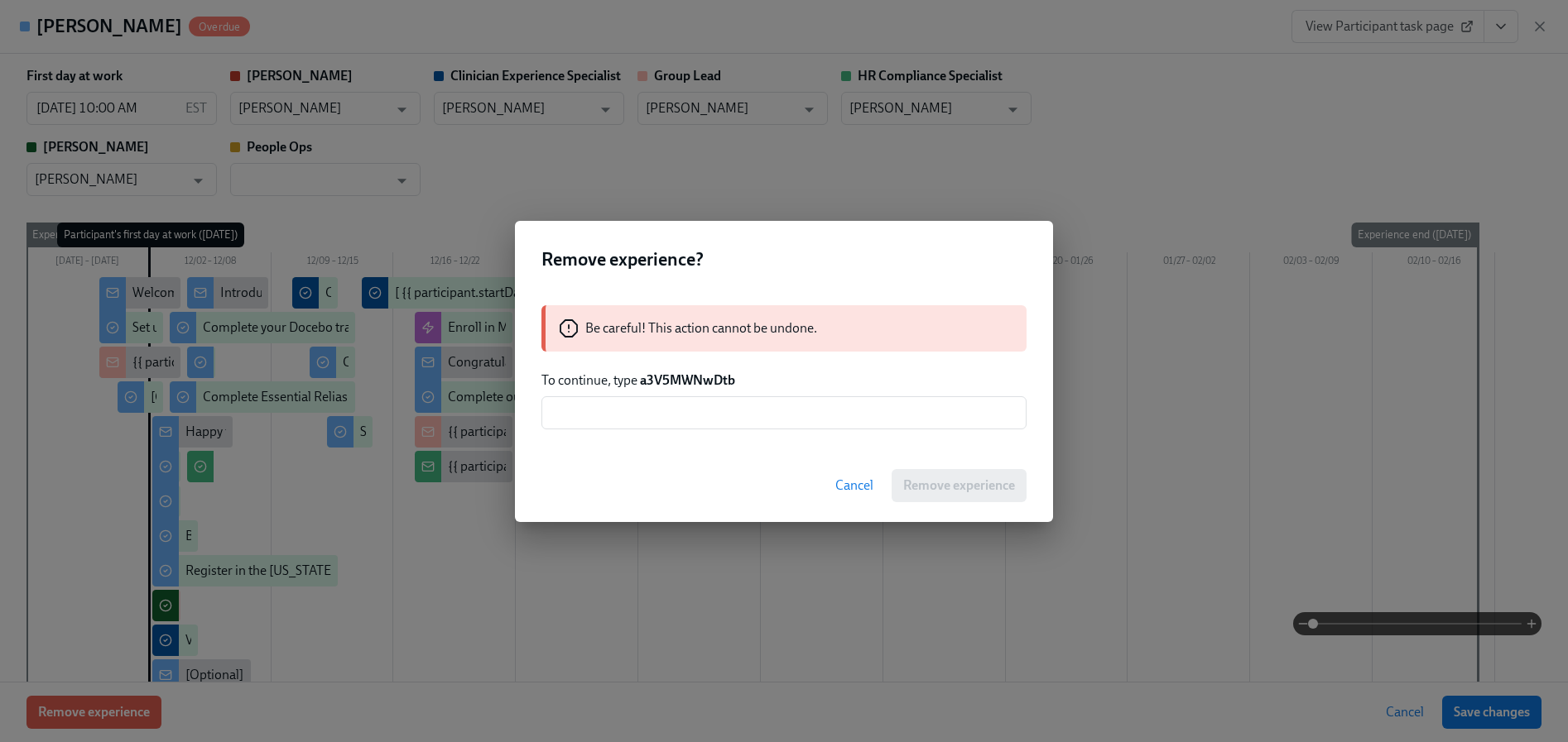
click at [681, 373] on strong "a3V5MWNwDtb" at bounding box center [687, 380] width 95 height 16
drag, startPoint x: 685, startPoint y: 405, endPoint x: 719, endPoint y: 423, distance: 38.5
click at [685, 406] on input "text" at bounding box center [784, 413] width 485 height 33
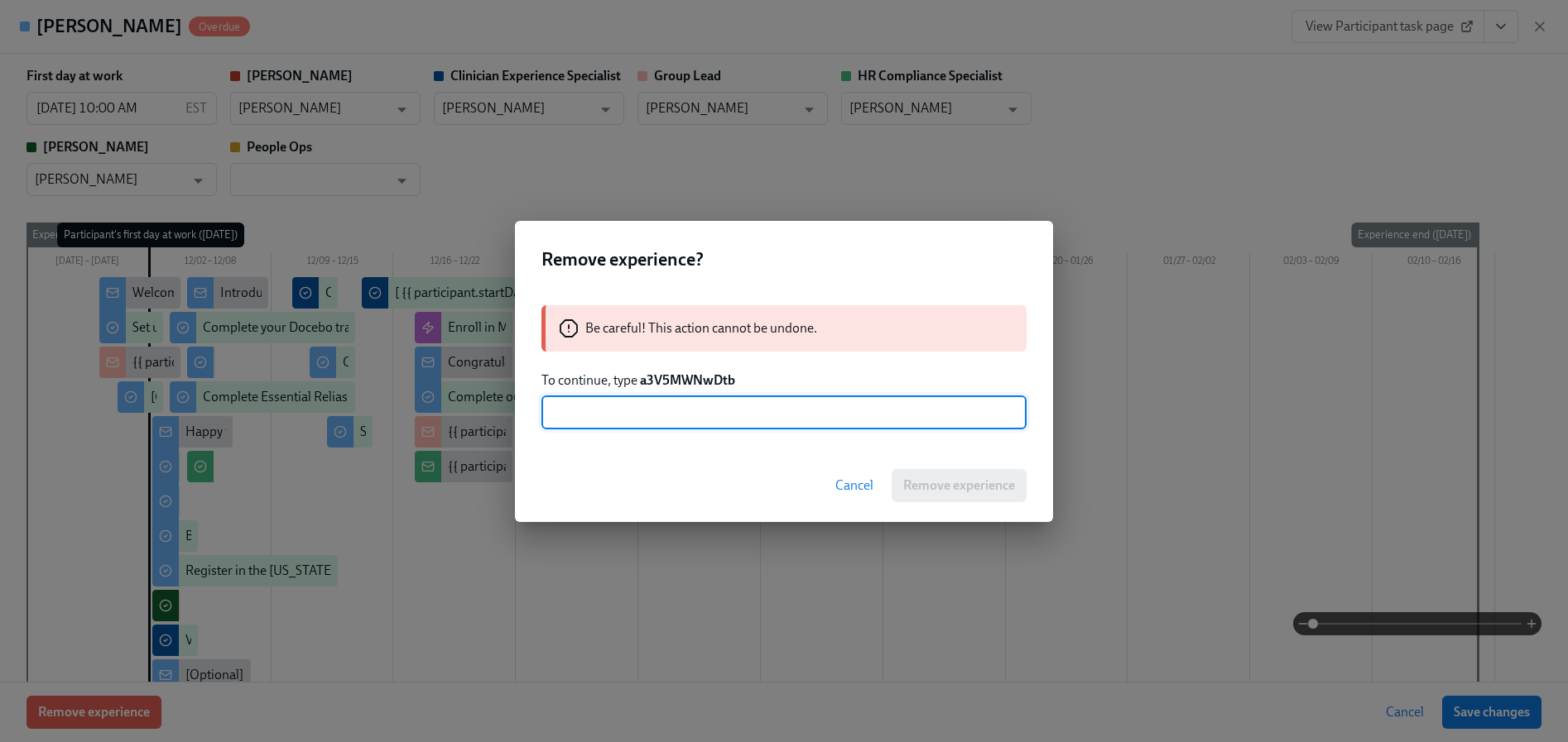
paste input "a3V5MWNwDtb"
type input "a3V5MWNwDtb"
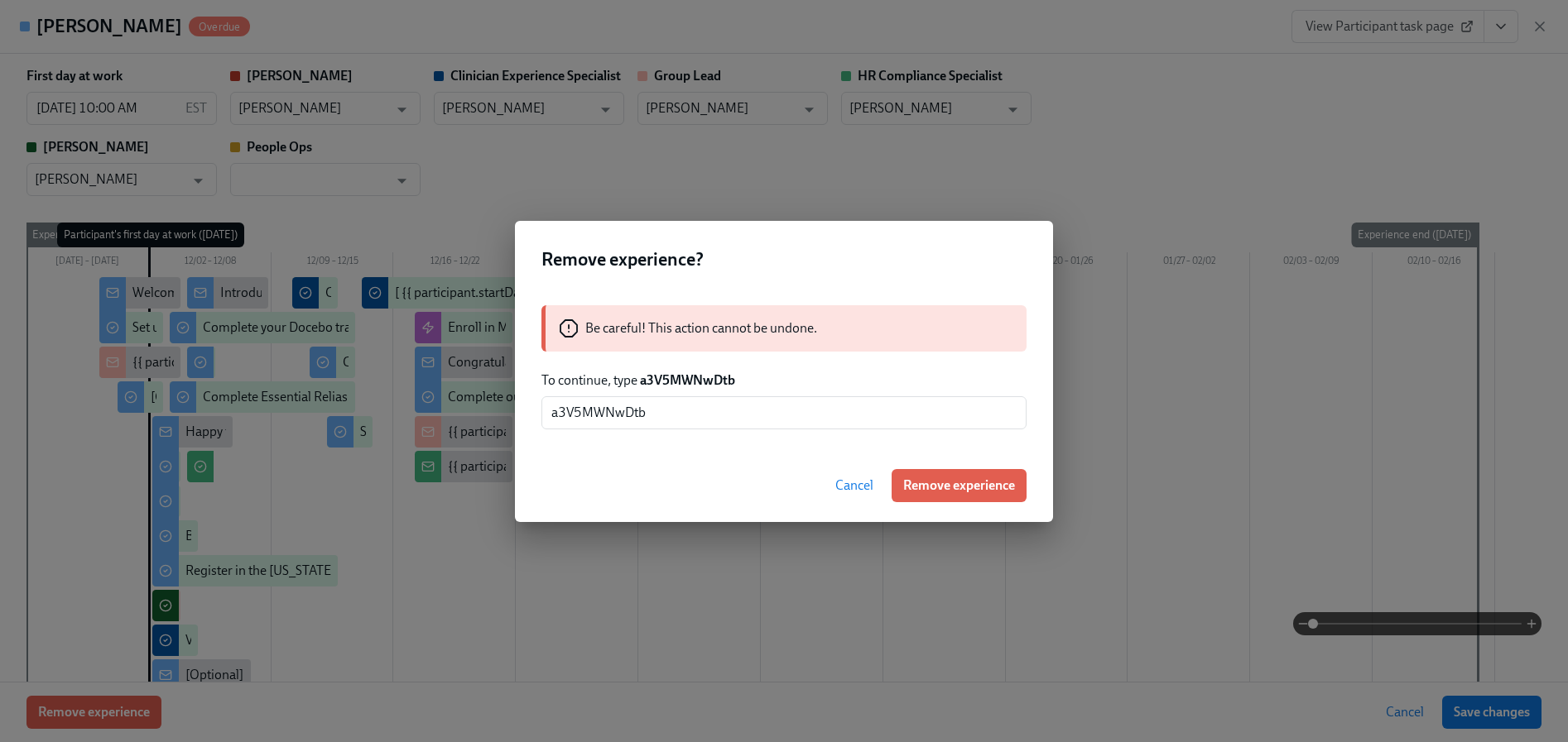
click at [972, 475] on button "Remove experience" at bounding box center [958, 486] width 135 height 33
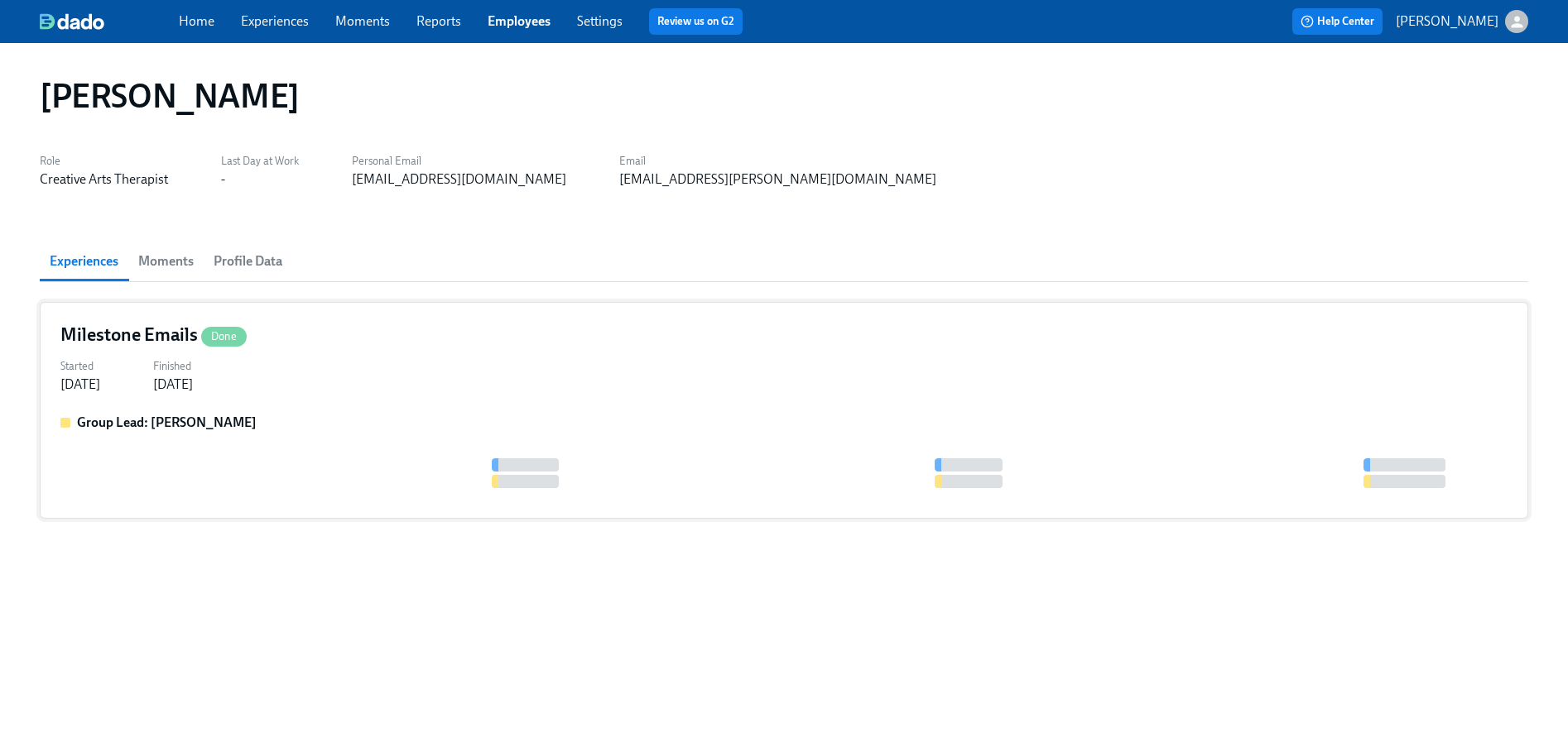
click at [270, 448] on div "Group Lead: [PERSON_NAME]" at bounding box center [784, 456] width 1447 height 84
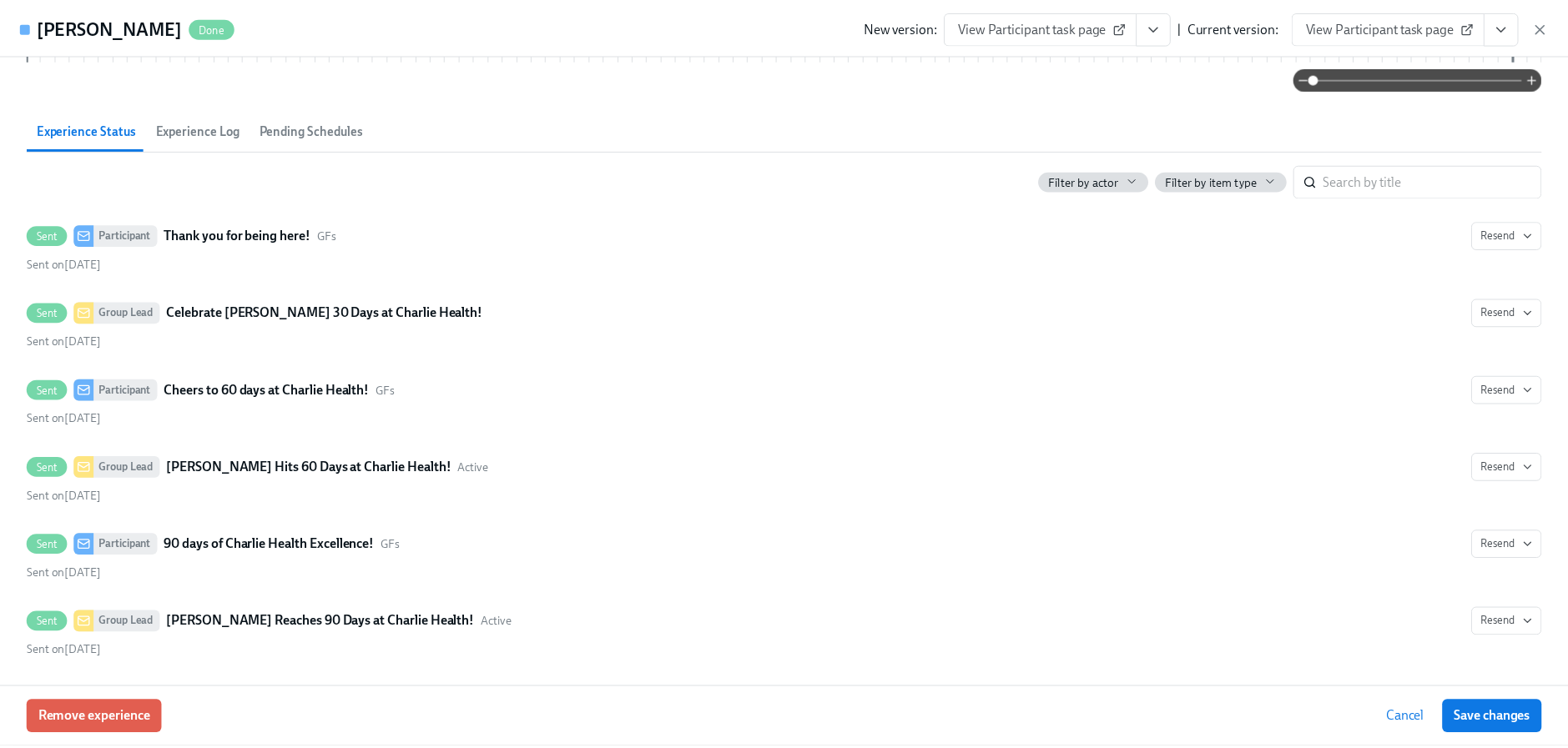
scroll to position [233, 0]
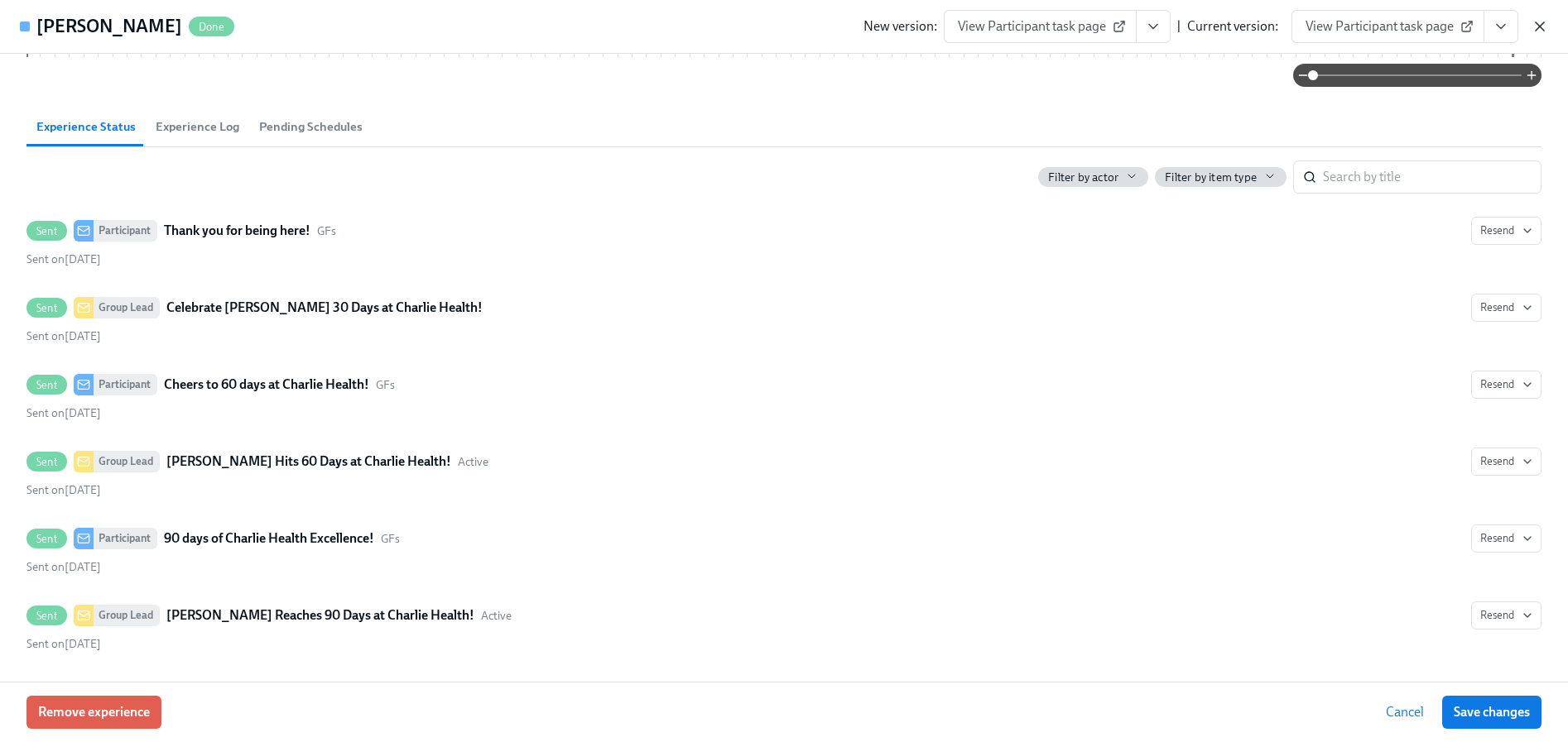
click at [1539, 22] on icon "button" at bounding box center [1540, 27] width 16 height 16
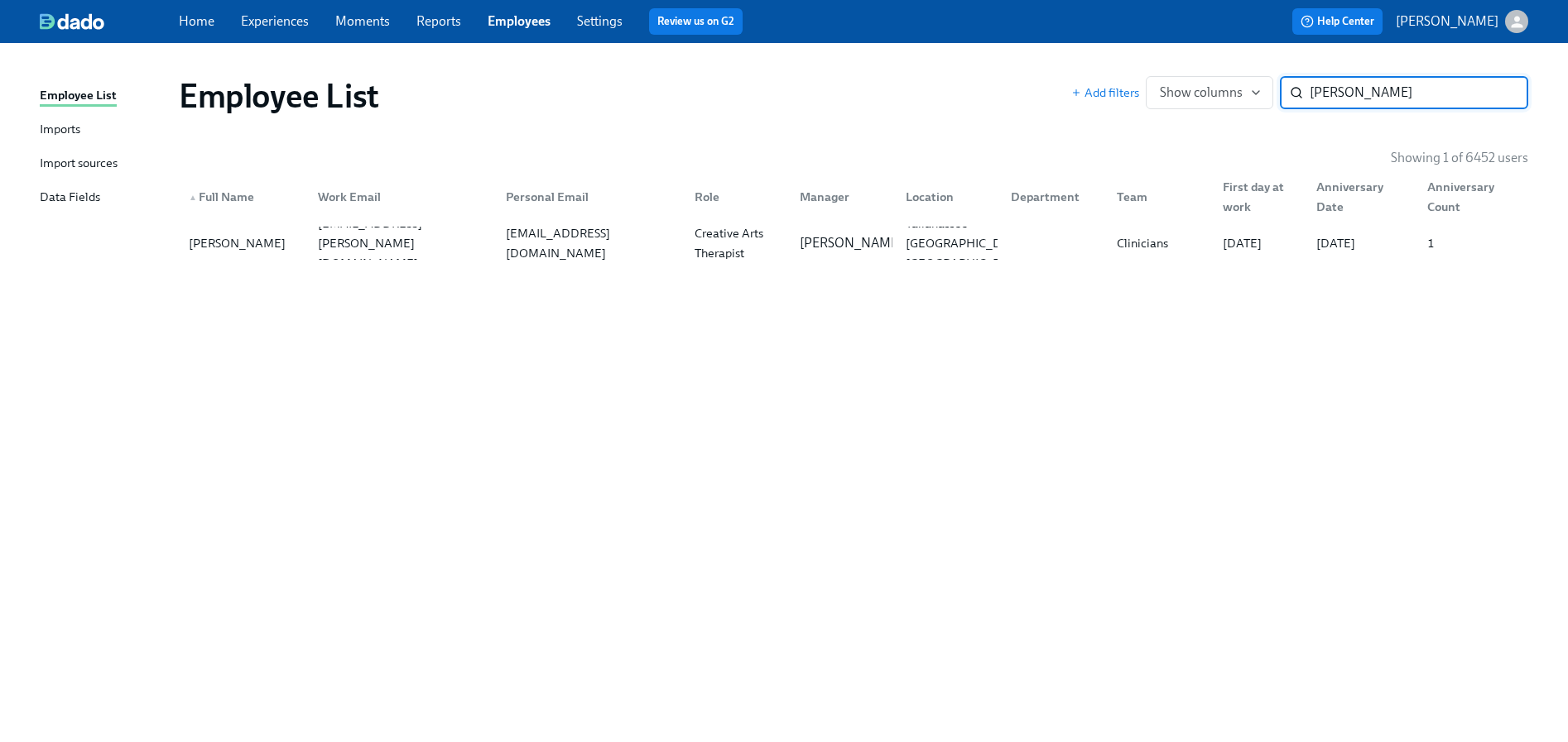
paste input "[PERSON_NAME]"
type input "[PERSON_NAME]"
click at [362, 246] on div "[PERSON_NAME][EMAIL_ADDRESS][PERSON_NAME][DOMAIN_NAME]" at bounding box center [402, 242] width 182 height 80
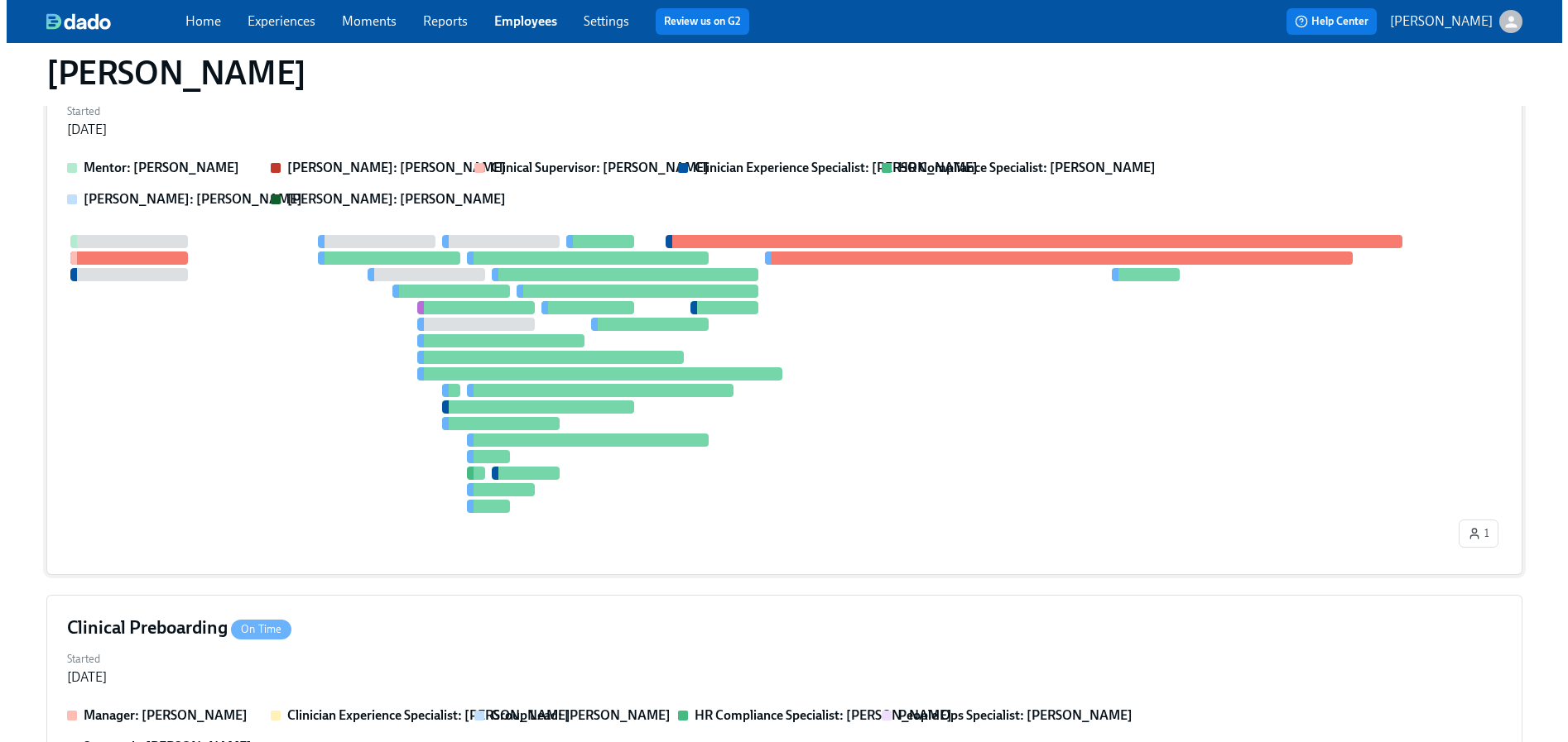
scroll to position [293, 0]
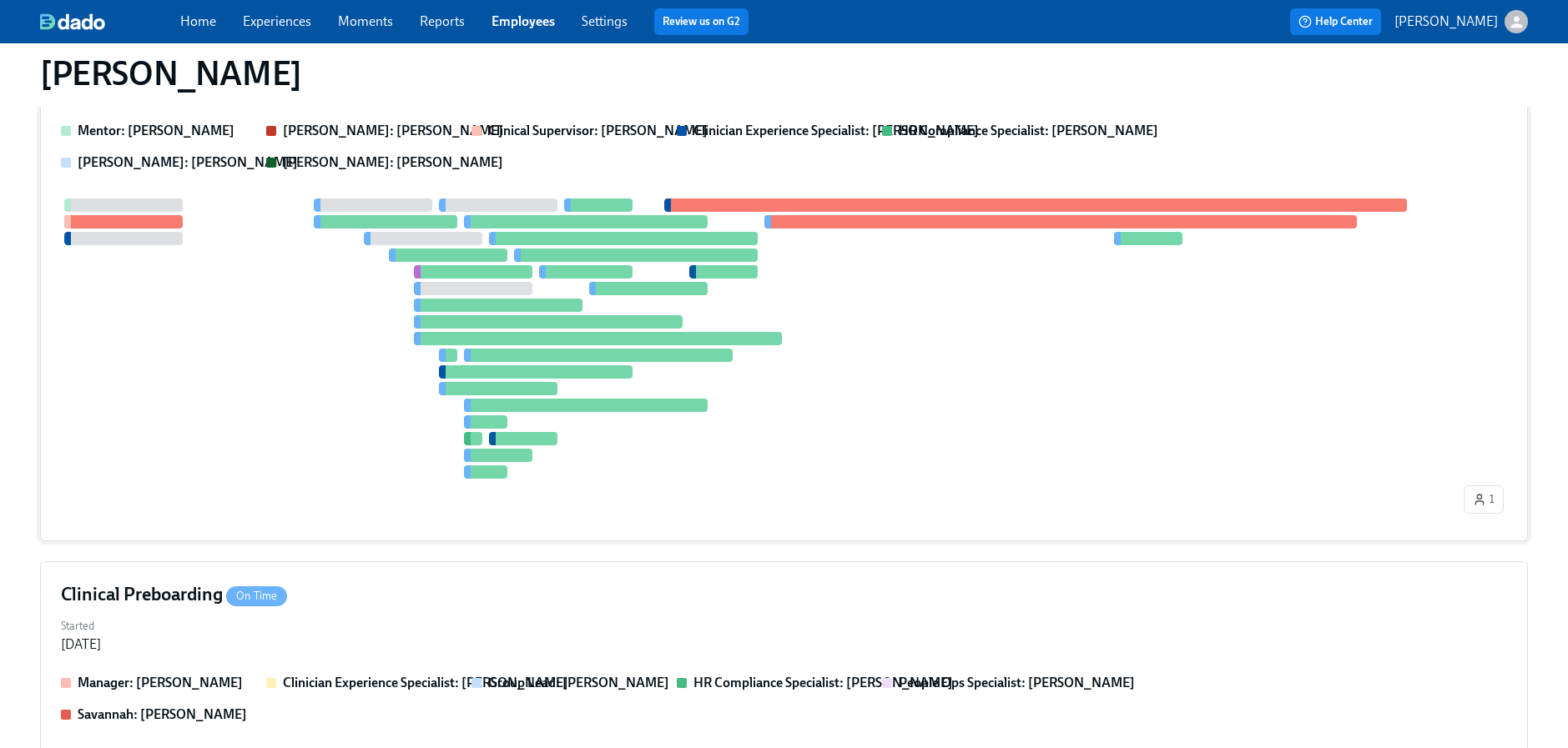
click at [222, 395] on div at bounding box center [760, 338] width 1399 height 280
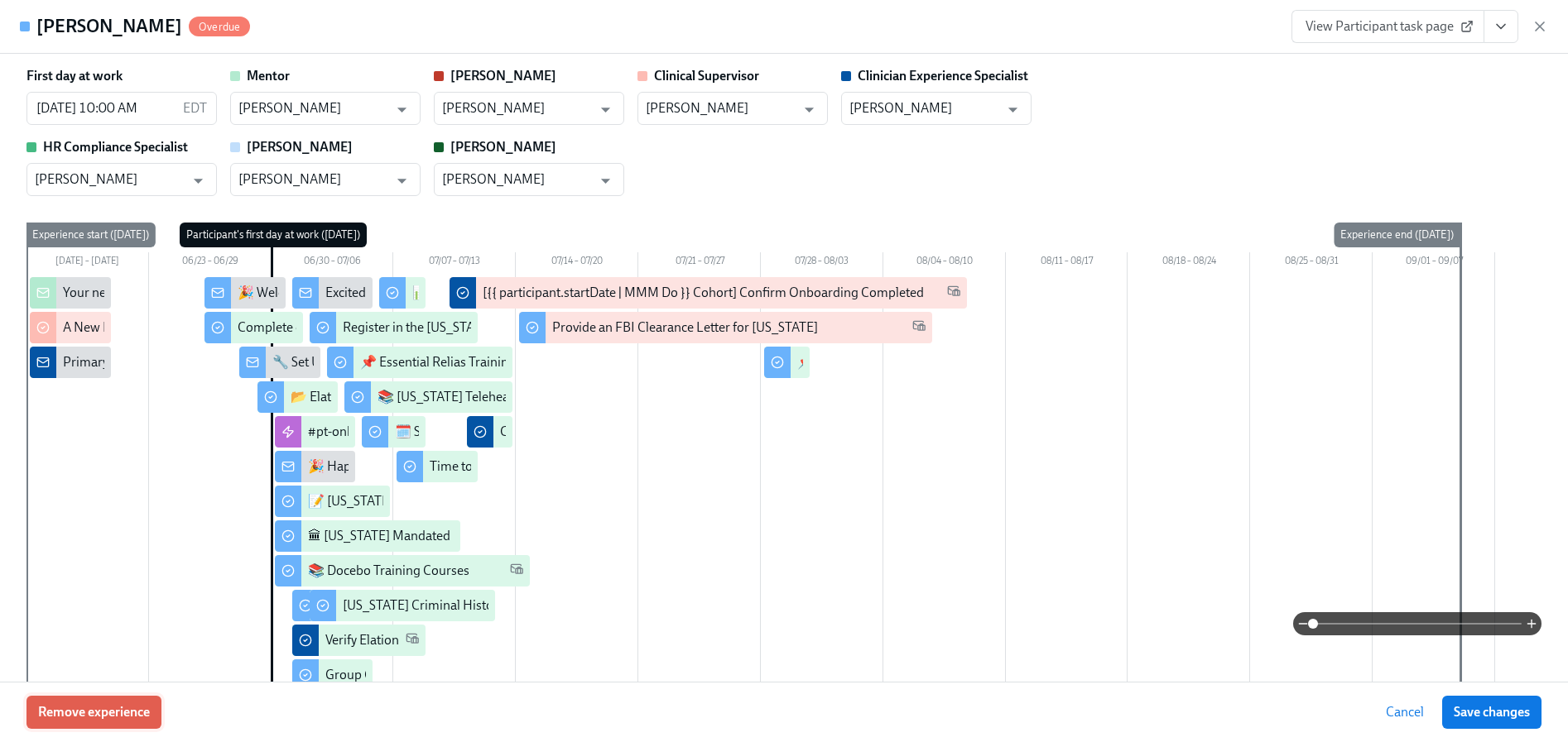
click at [105, 711] on span "Remove experience" at bounding box center [94, 712] width 112 height 16
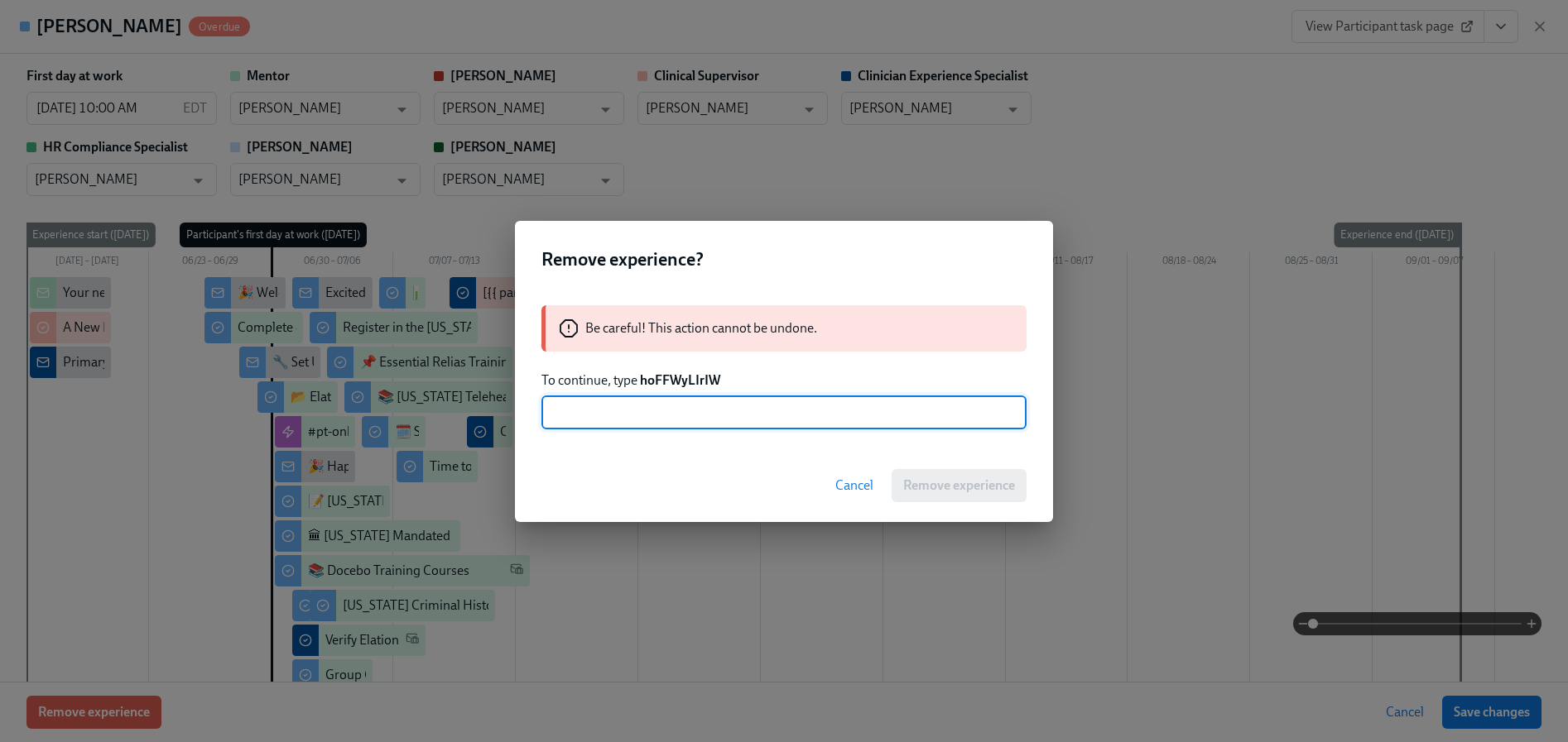
click at [697, 370] on div "Be careful! This action cannot be undone. To continue, type hoFFWyLIrIW ​" at bounding box center [784, 367] width 538 height 164
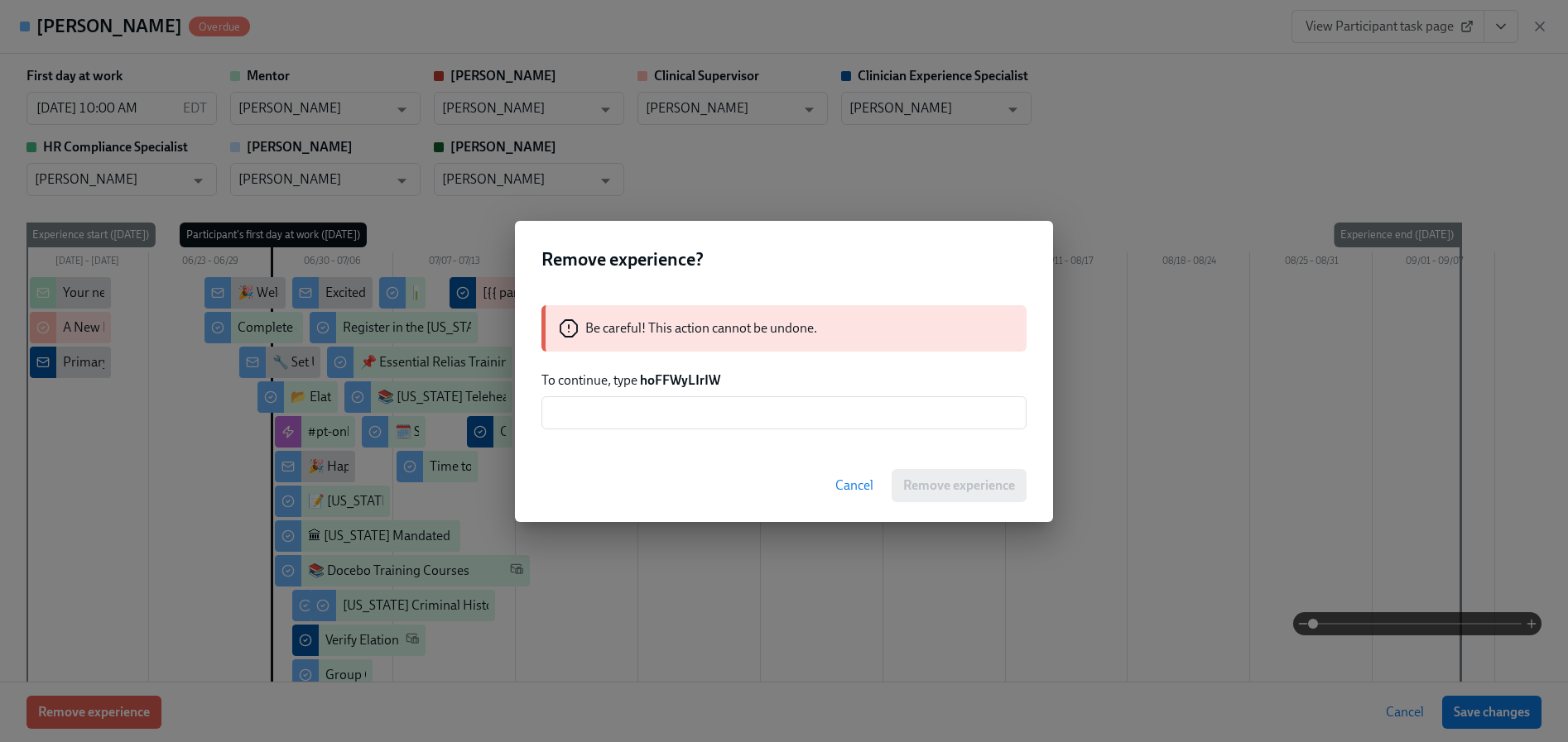
click at [684, 384] on strong "hoFFWyLIrIW" at bounding box center [680, 380] width 81 height 16
click at [683, 414] on input "text" at bounding box center [784, 413] width 485 height 33
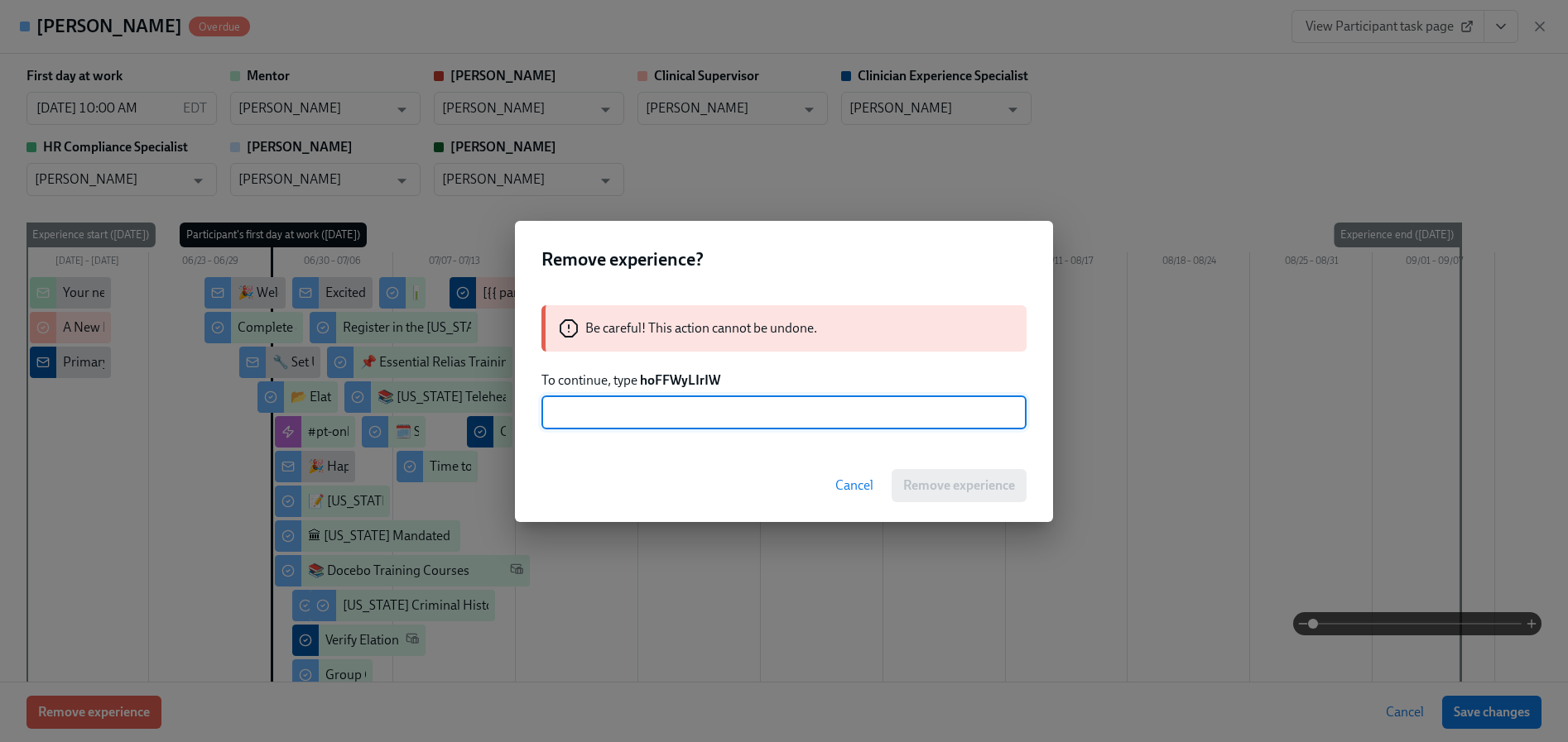
paste input "hoFFWyLIrIW"
type input "hoFFWyLIrIW"
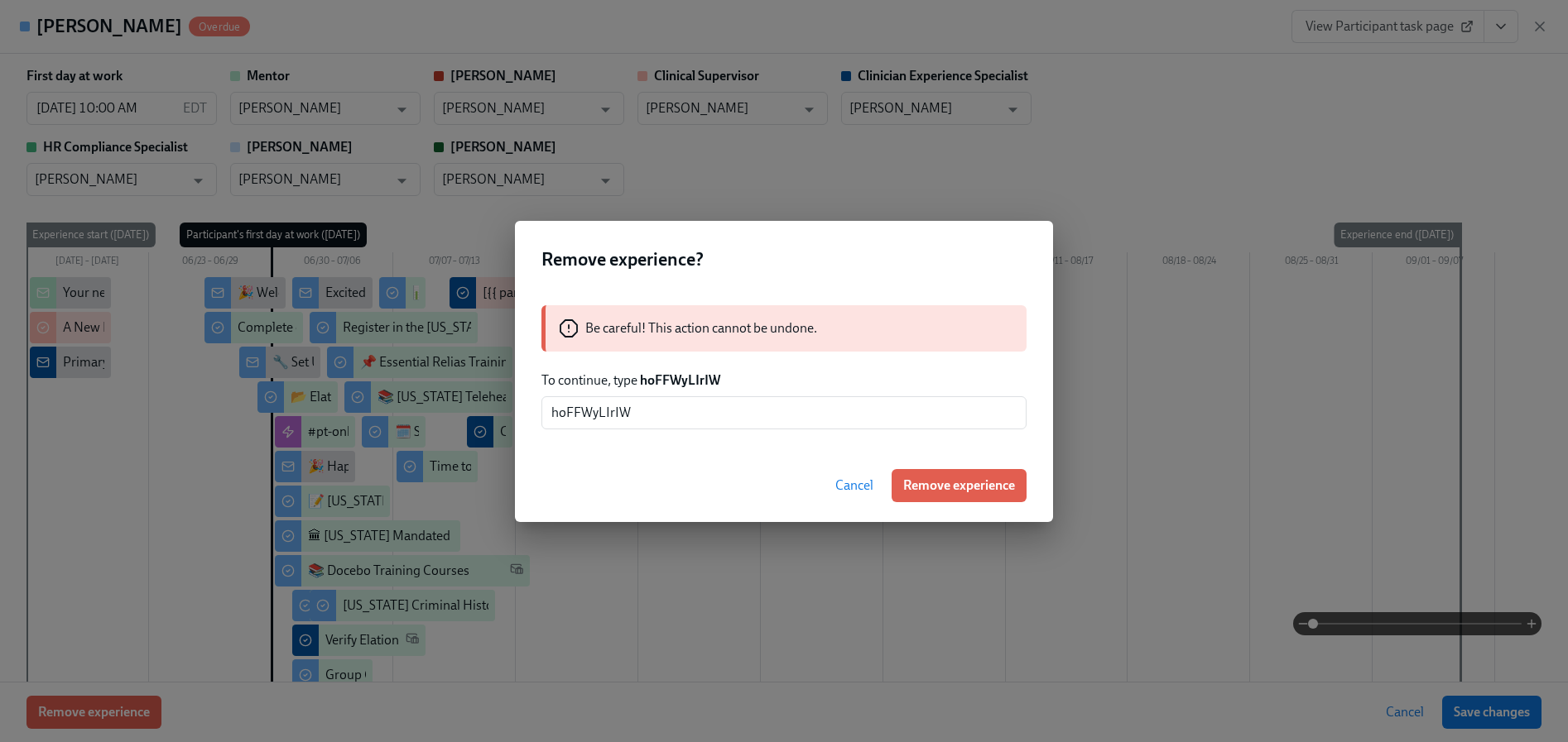
drag, startPoint x: 943, startPoint y: 479, endPoint x: 891, endPoint y: 482, distance: 52.1
click at [943, 479] on span "Remove experience" at bounding box center [958, 486] width 112 height 16
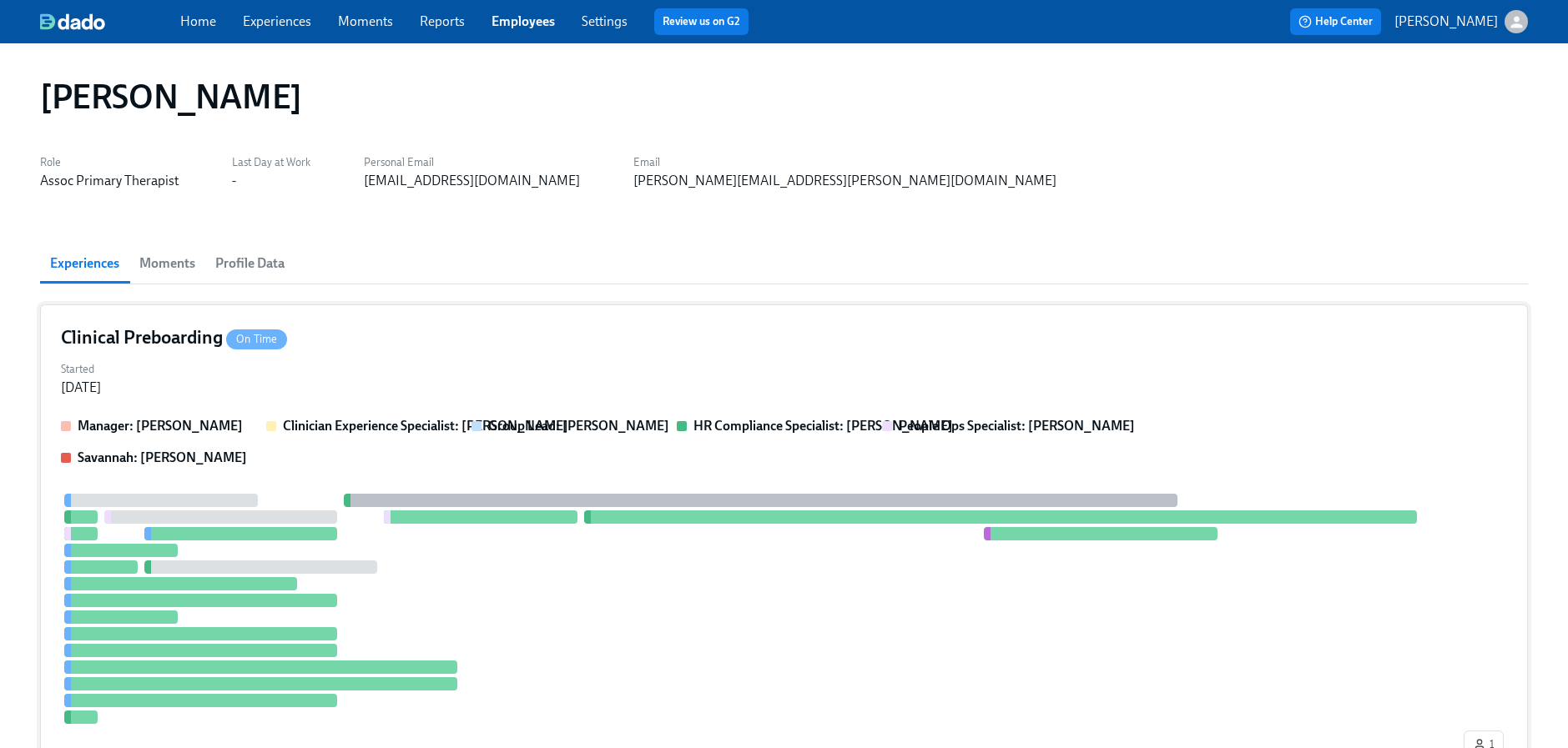
click at [457, 432] on strong "Clinician Experience Specialist: [PERSON_NAME]" at bounding box center [425, 425] width 285 height 16
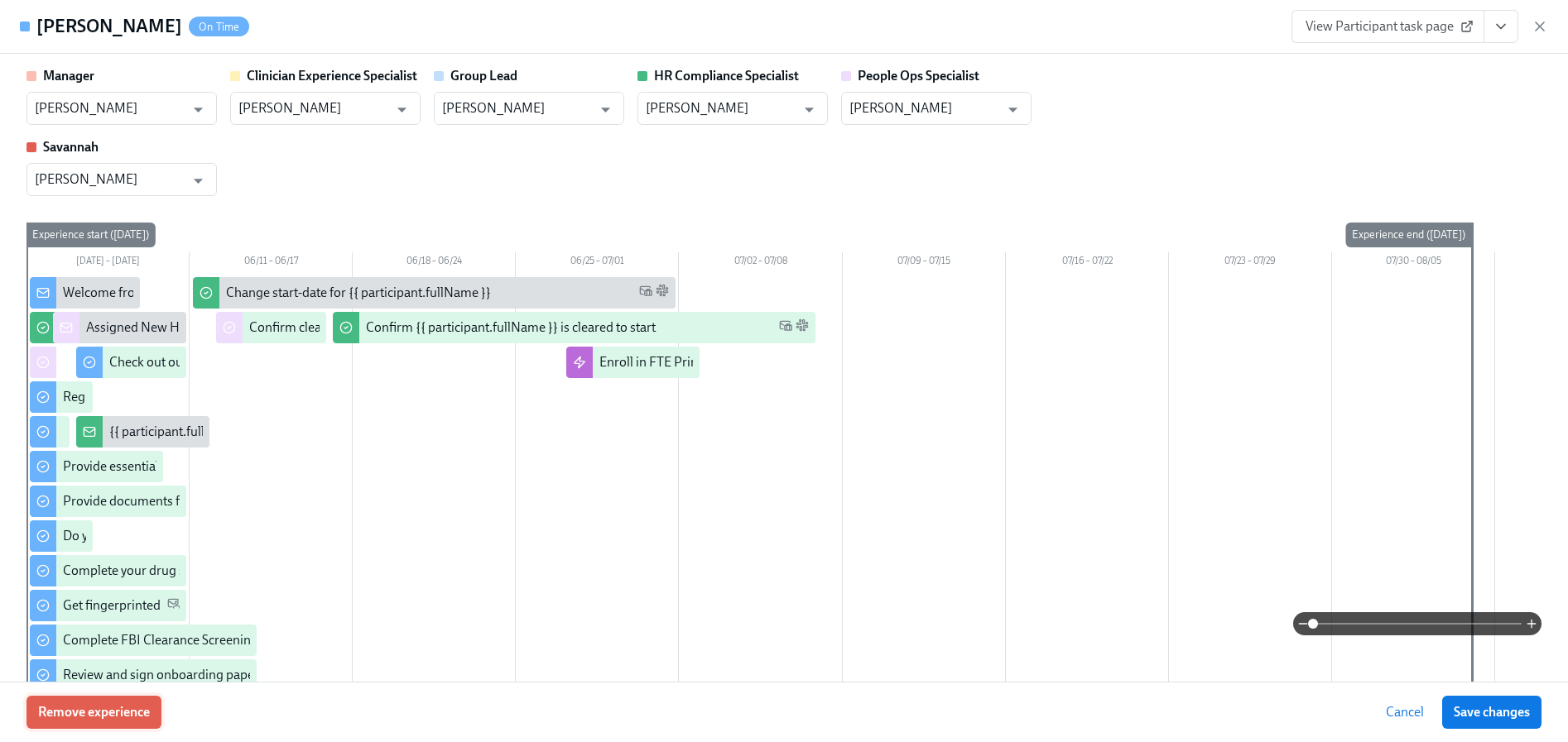
drag, startPoint x: 132, startPoint y: 729, endPoint x: 136, endPoint y: 713, distance: 16.5
click at [131, 729] on div "Remove experience Cancel Save changes" at bounding box center [784, 712] width 1568 height 60
click at [133, 701] on button "Remove experience" at bounding box center [93, 712] width 135 height 33
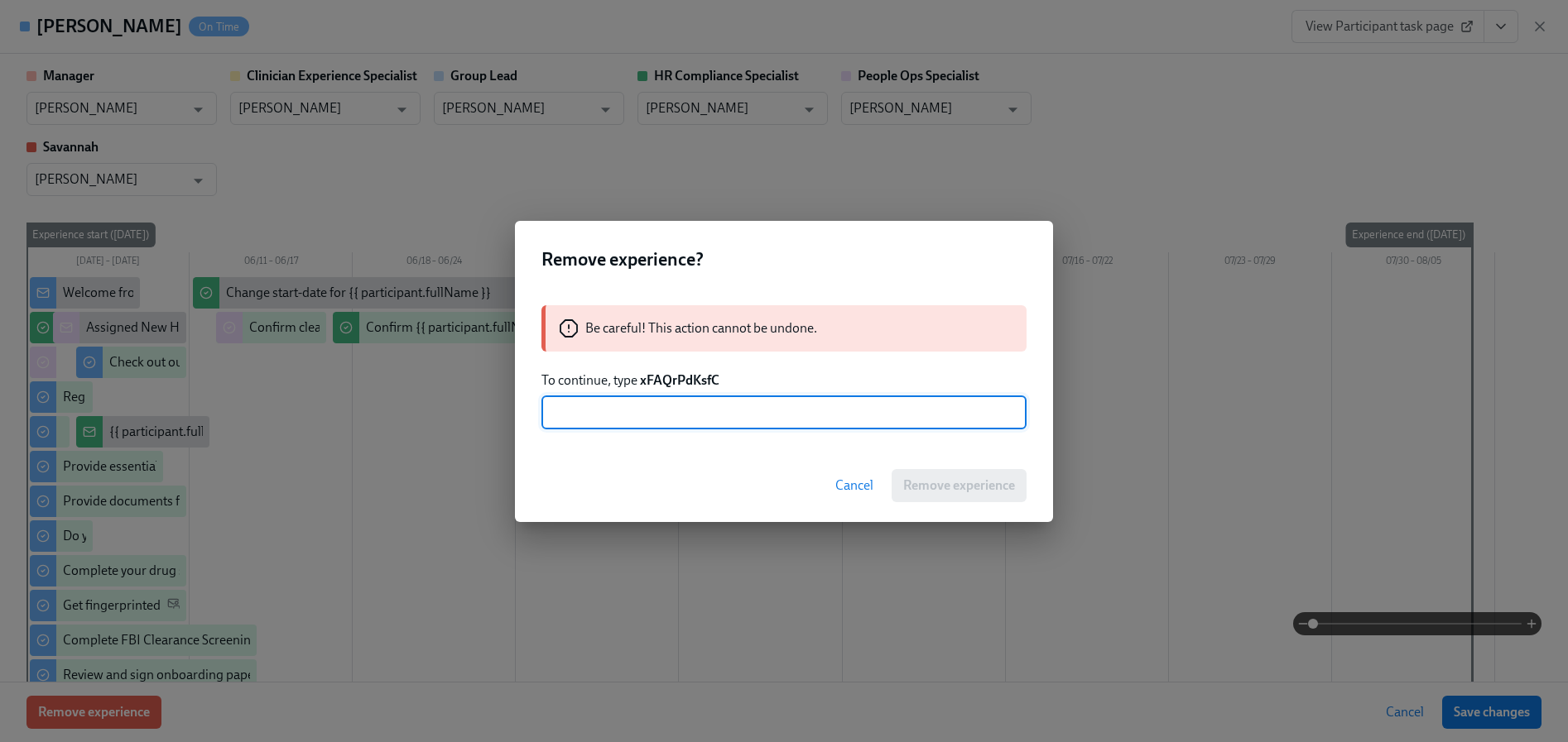
click at [655, 375] on strong "xFAQrPdKsfC" at bounding box center [679, 380] width 80 height 16
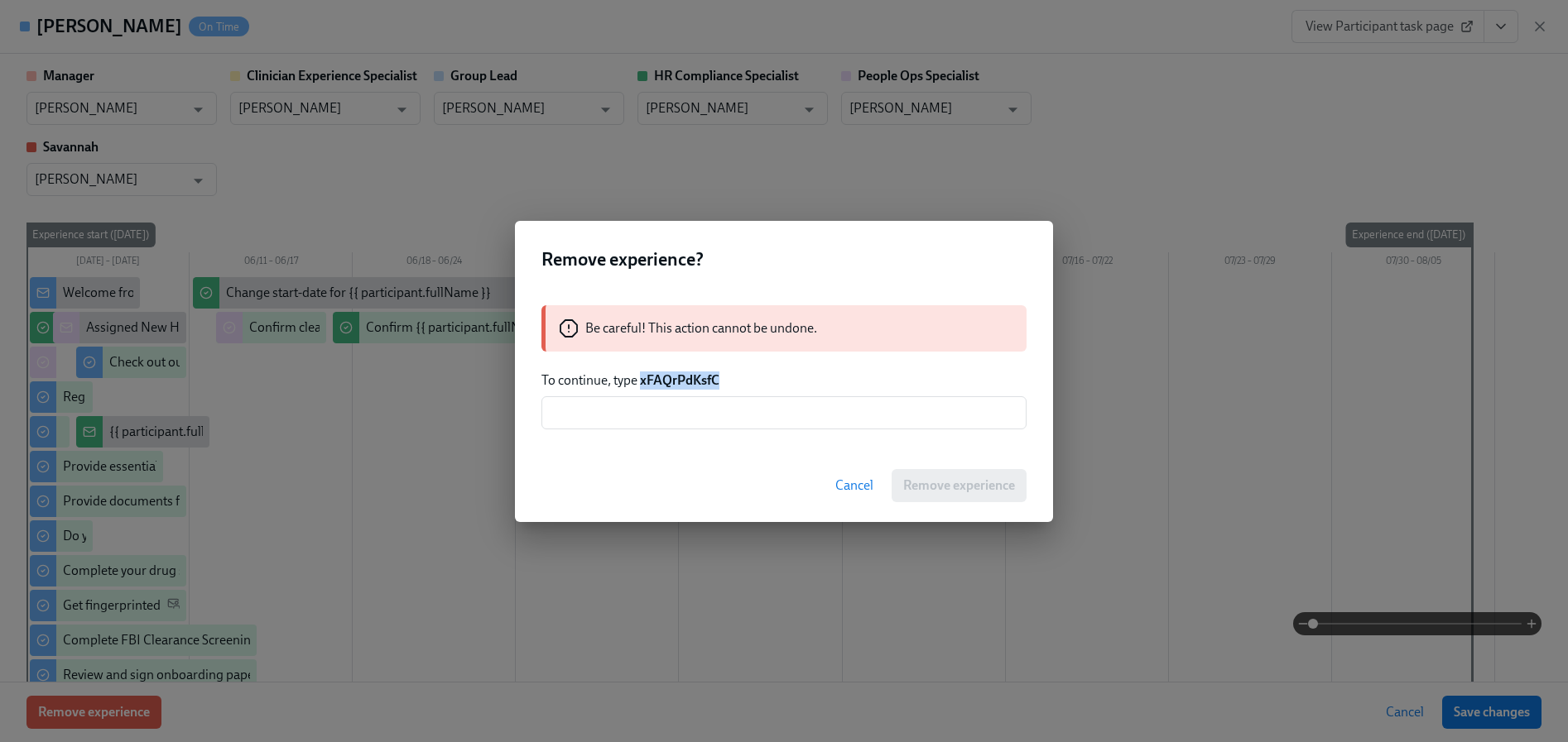
click at [655, 375] on strong "xFAQrPdKsfC" at bounding box center [679, 380] width 80 height 16
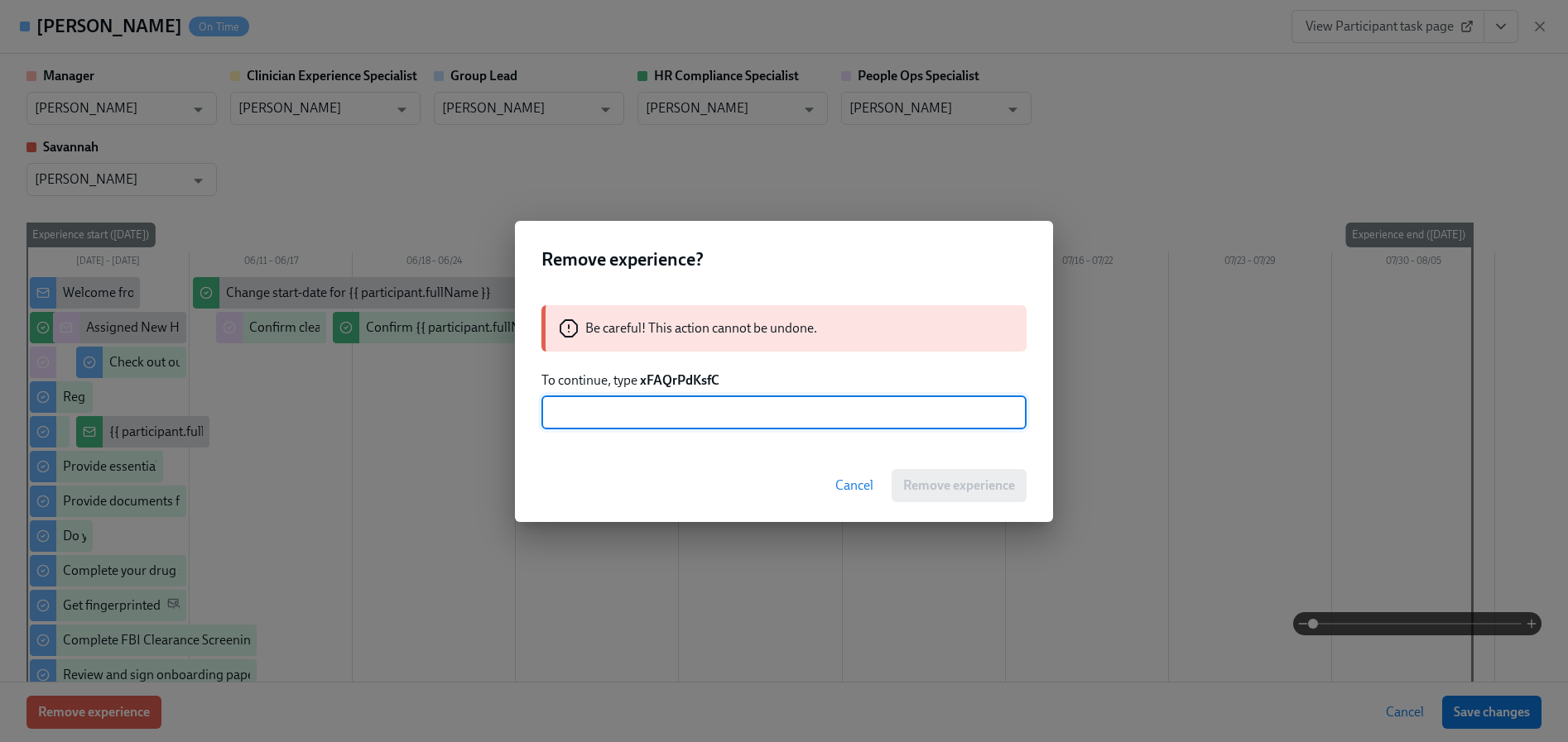
click at [668, 410] on input "text" at bounding box center [784, 413] width 485 height 33
paste input "xFAQrPdKsfC"
type input "xFAQrPdKsfC"
click at [914, 488] on span "Remove experience" at bounding box center [958, 486] width 112 height 16
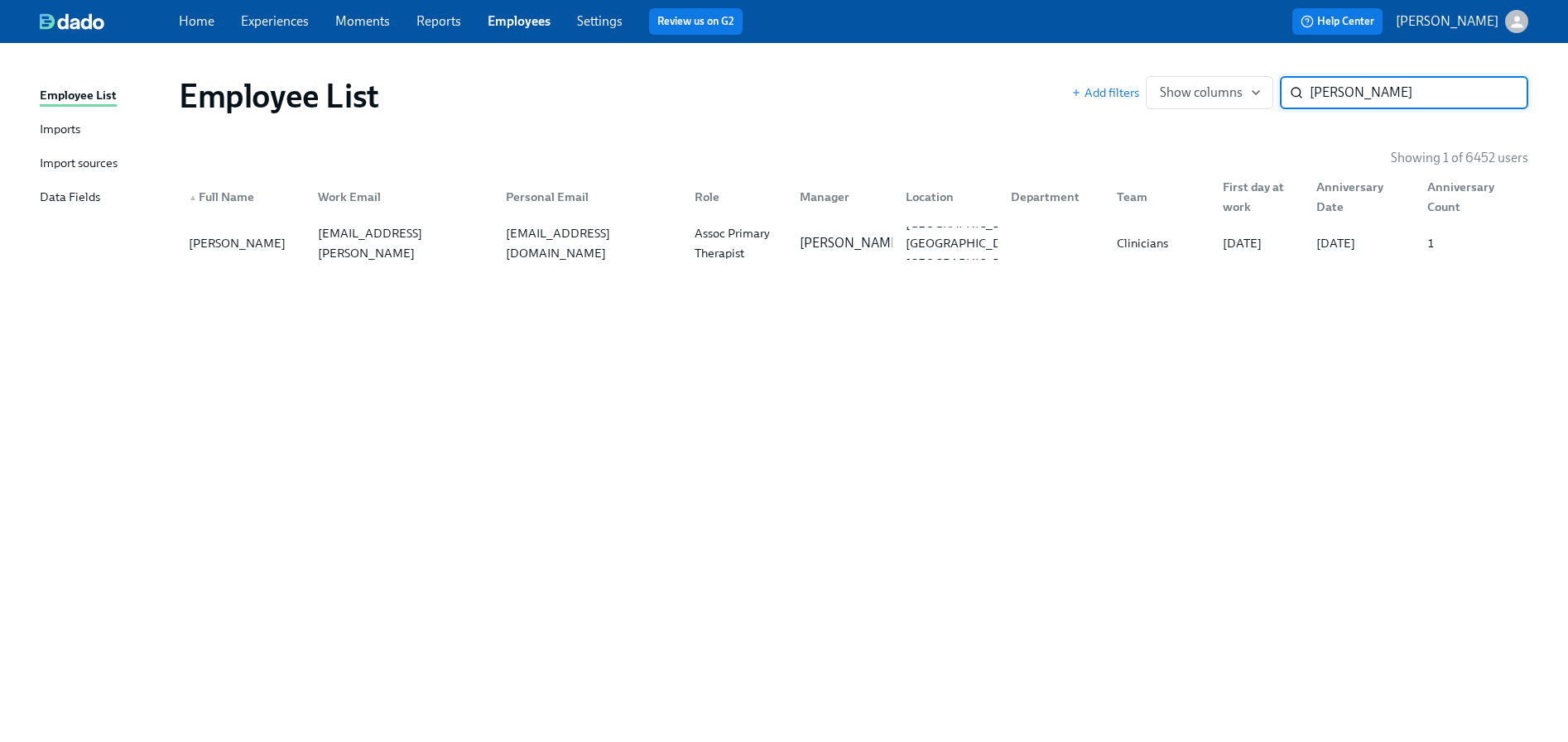
paste input "[PERSON_NAME]"
type input "[PERSON_NAME]"
click at [535, 270] on div "Employee List Add filters Show columns [PERSON_NAME] ​ Showing 1 of 6452 users …" at bounding box center [784, 382] width 1488 height 640
click at [537, 224] on div "[PERSON_NAME] [EMAIL_ADDRESS][PERSON_NAME][DOMAIN_NAME] [EMAIL_ADDRESS][DOMAIN_…" at bounding box center [853, 243] width 1349 height 47
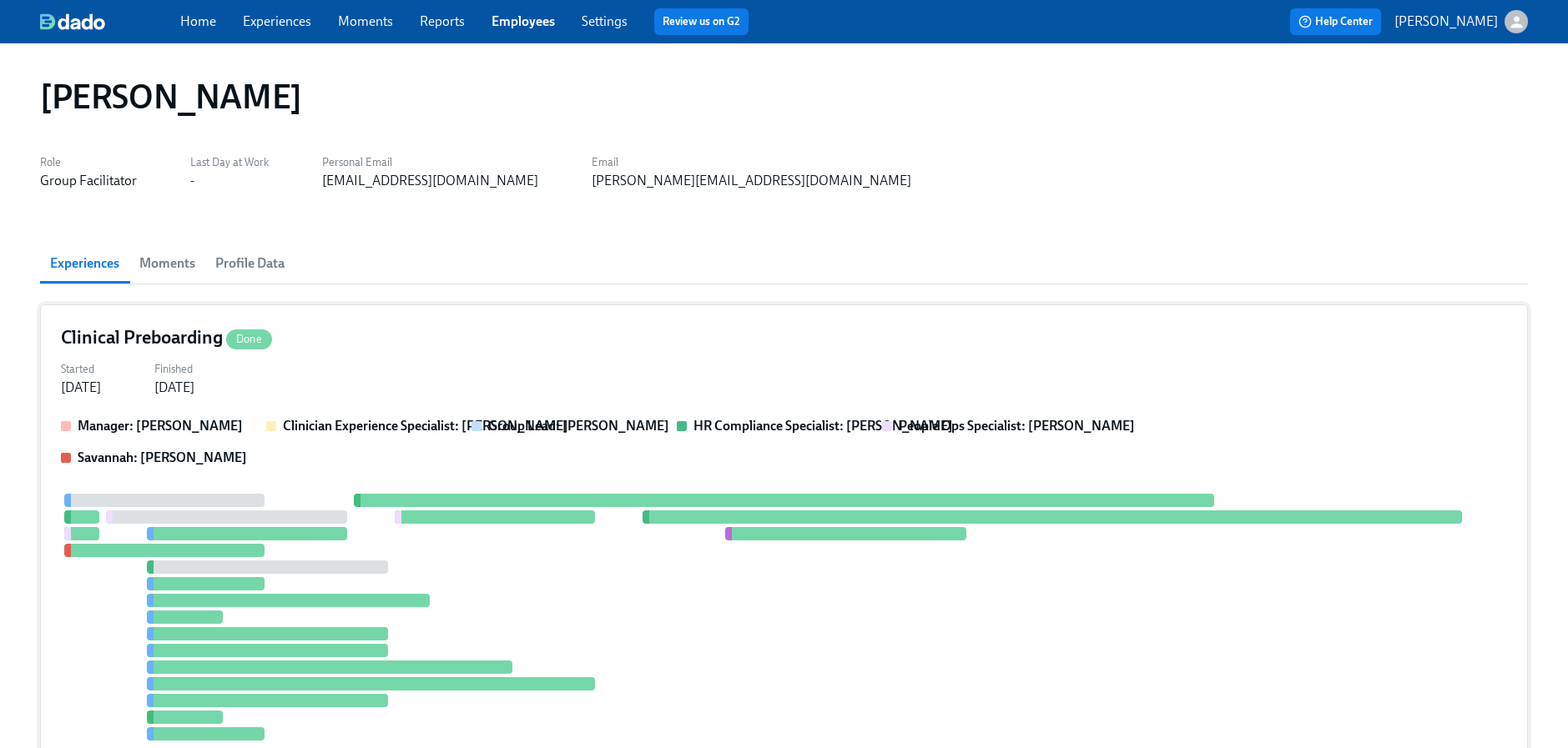
click at [249, 443] on div "Manager: [PERSON_NAME] Clinician Experience Specialist: [PERSON_NAME] Group Lea…" at bounding box center [784, 442] width 1446 height 50
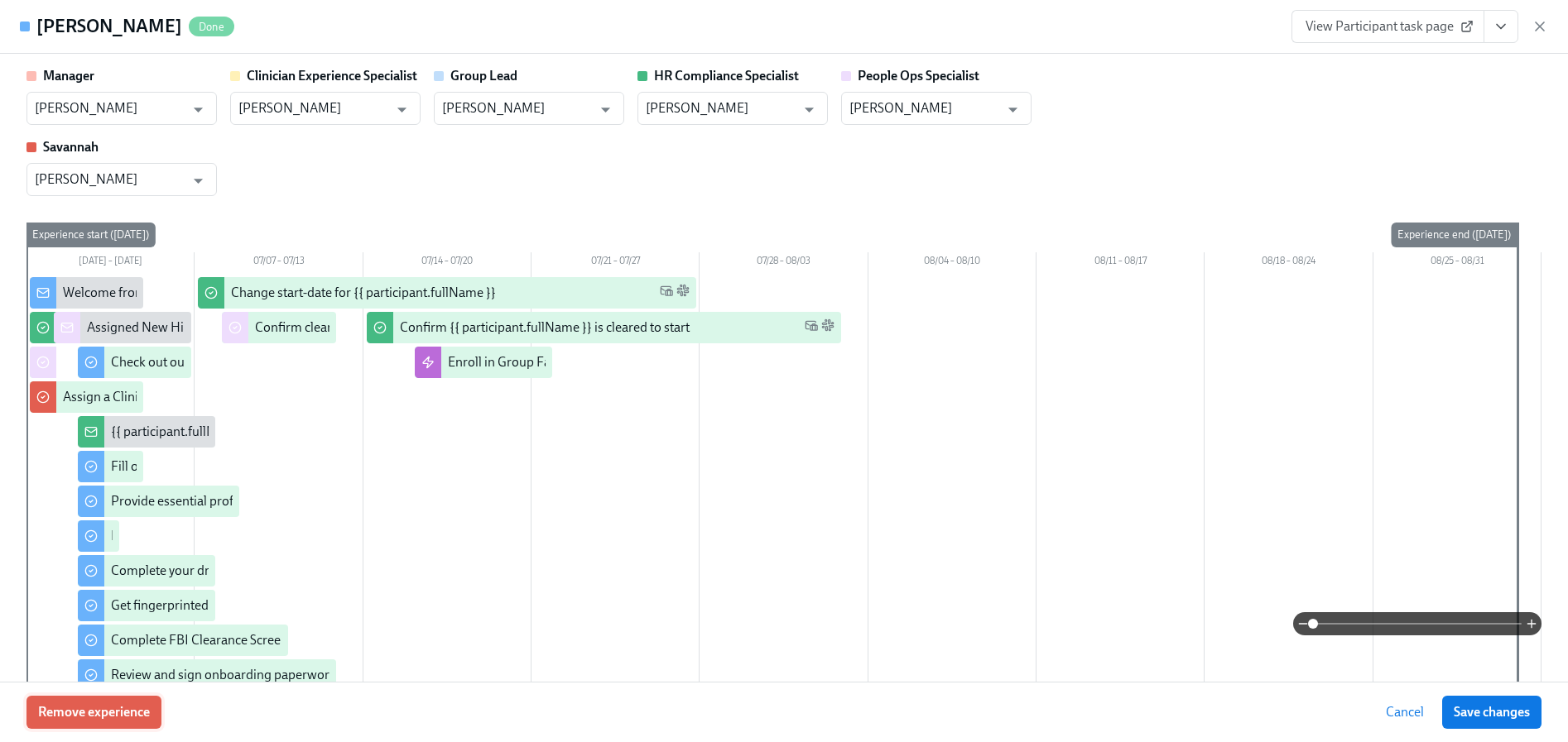
click at [116, 708] on span "Remove experience" at bounding box center [94, 712] width 112 height 16
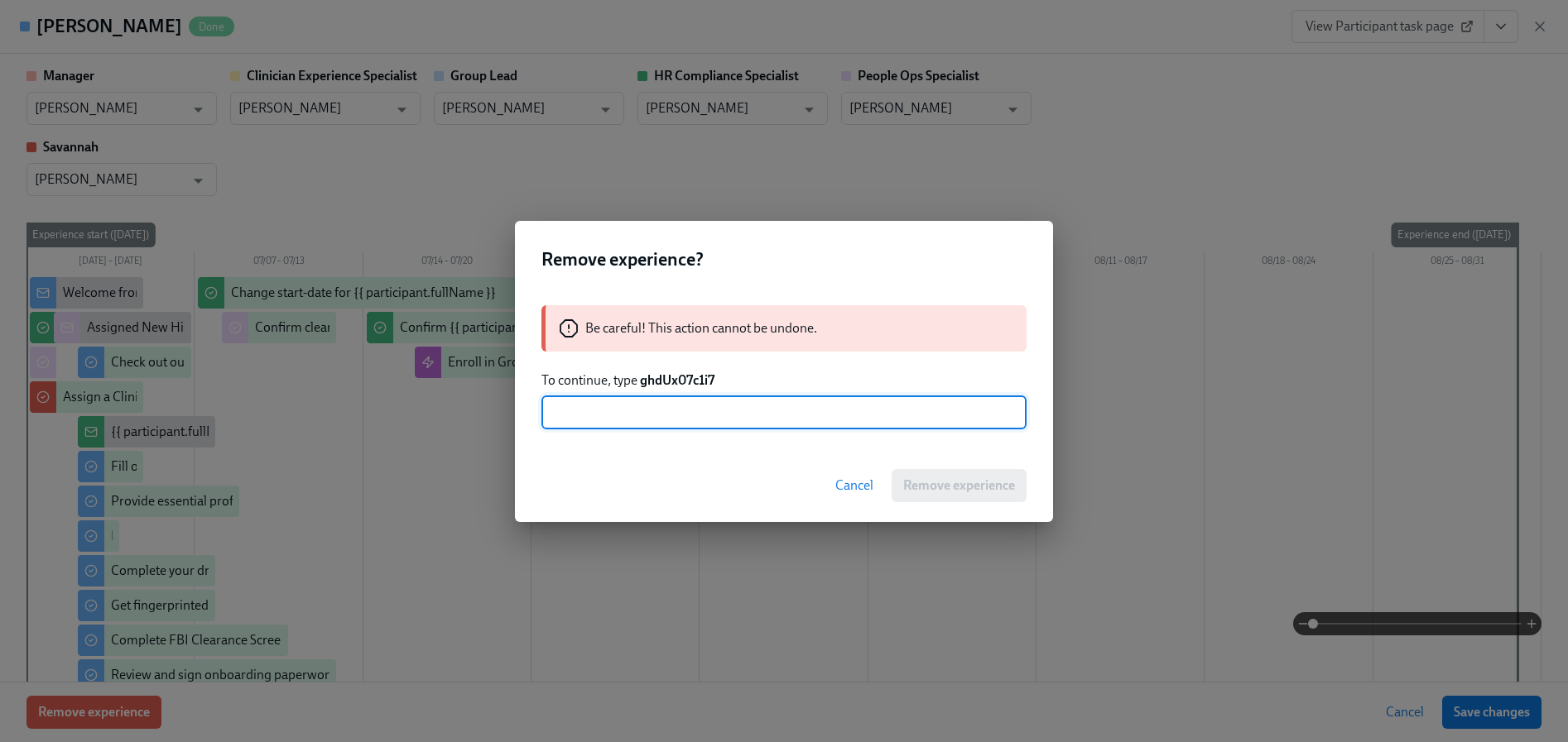
click at [683, 368] on div "Be careful! This action cannot be undone. To continue, type ghdUx07c1i7 ​" at bounding box center [784, 367] width 538 height 164
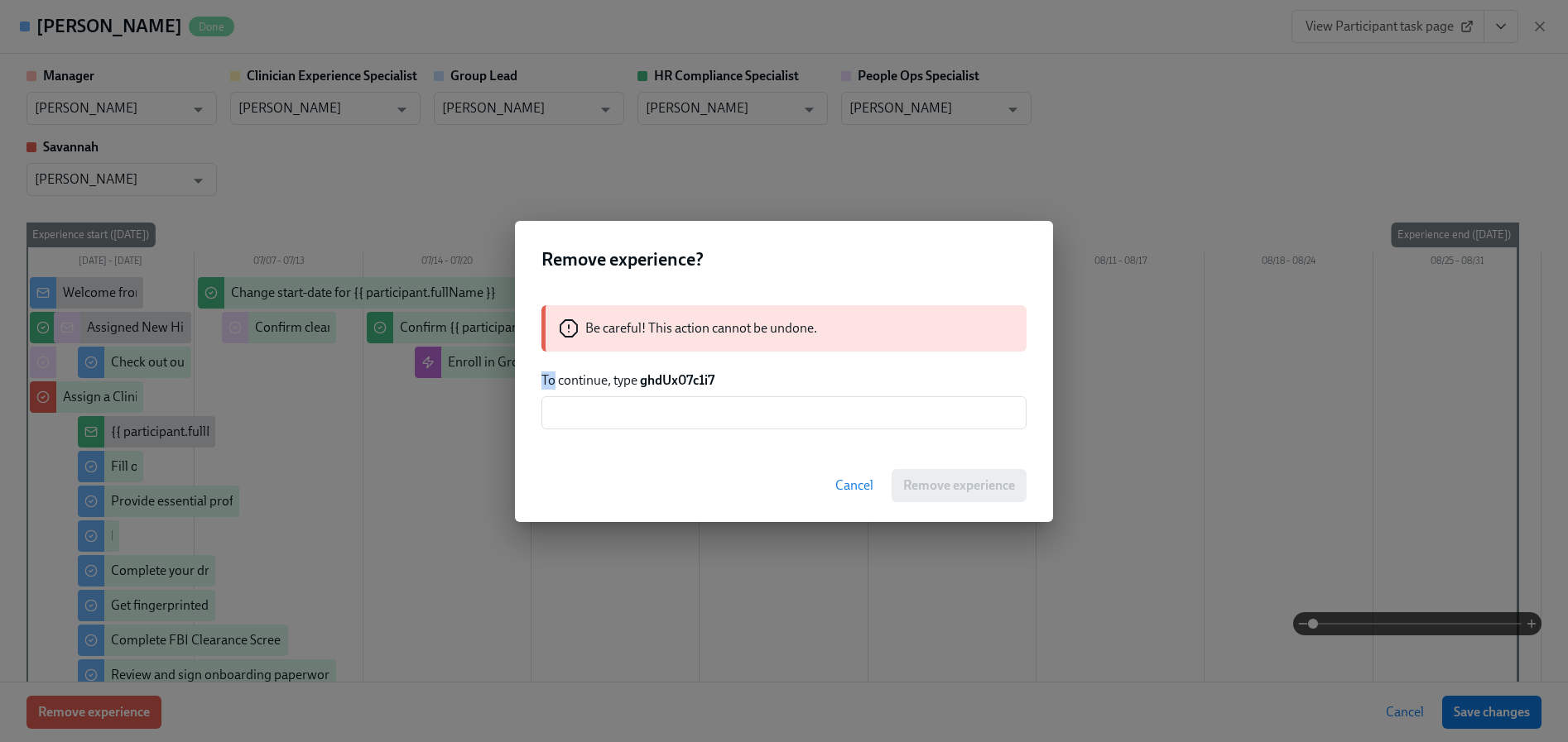
click at [683, 368] on div "Be careful! This action cannot be undone. To continue, type ghdUx07c1i7 ​" at bounding box center [784, 367] width 538 height 164
click at [685, 381] on strong "ghdUx07c1i7" at bounding box center [676, 380] width 74 height 16
click at [684, 381] on strong "ghdUx07c1i7" at bounding box center [676, 380] width 74 height 16
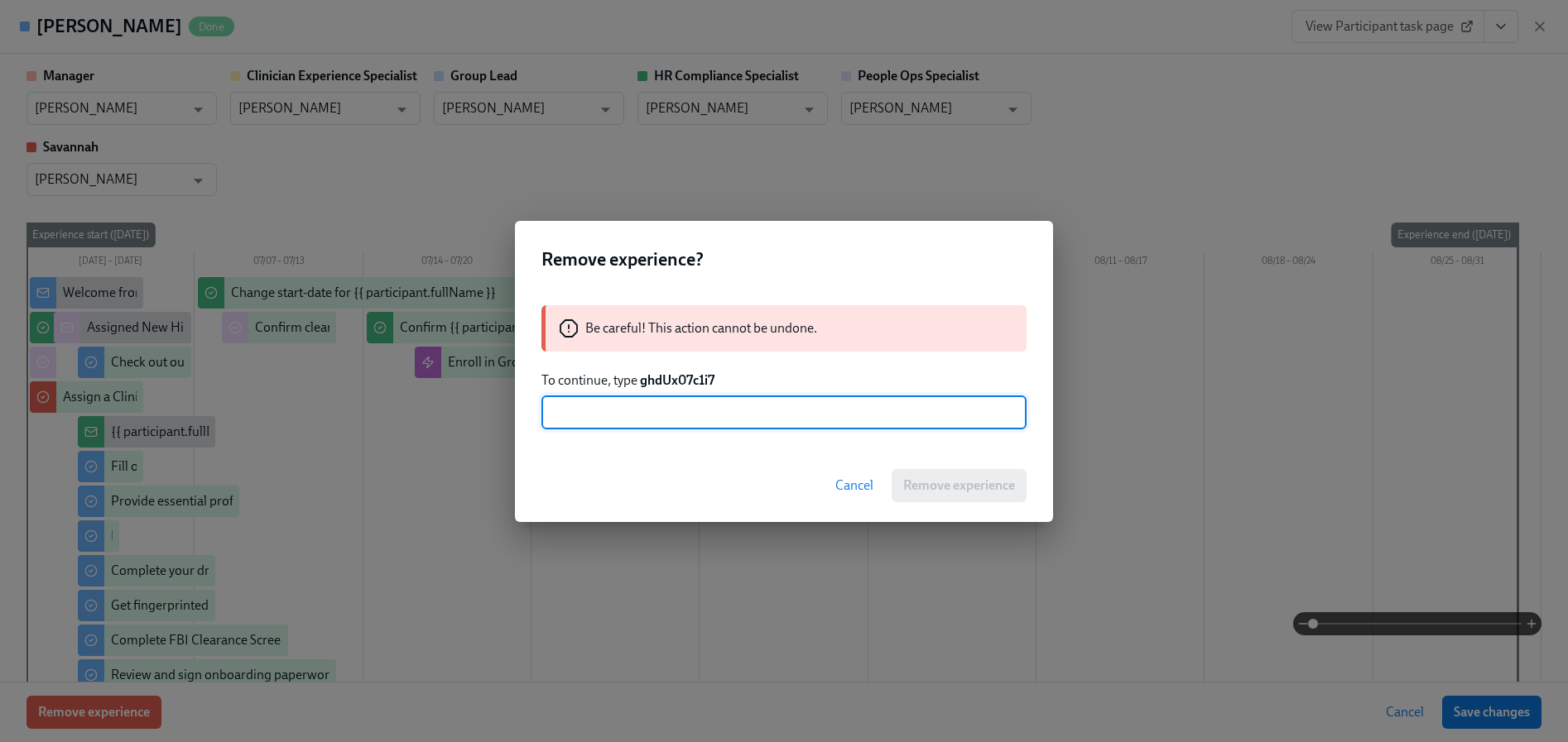
click at [686, 412] on input "text" at bounding box center [784, 413] width 485 height 33
paste input "ghdUx07c1i7"
type input "ghdUx07c1i7"
click at [938, 494] on button "Remove experience" at bounding box center [958, 486] width 135 height 33
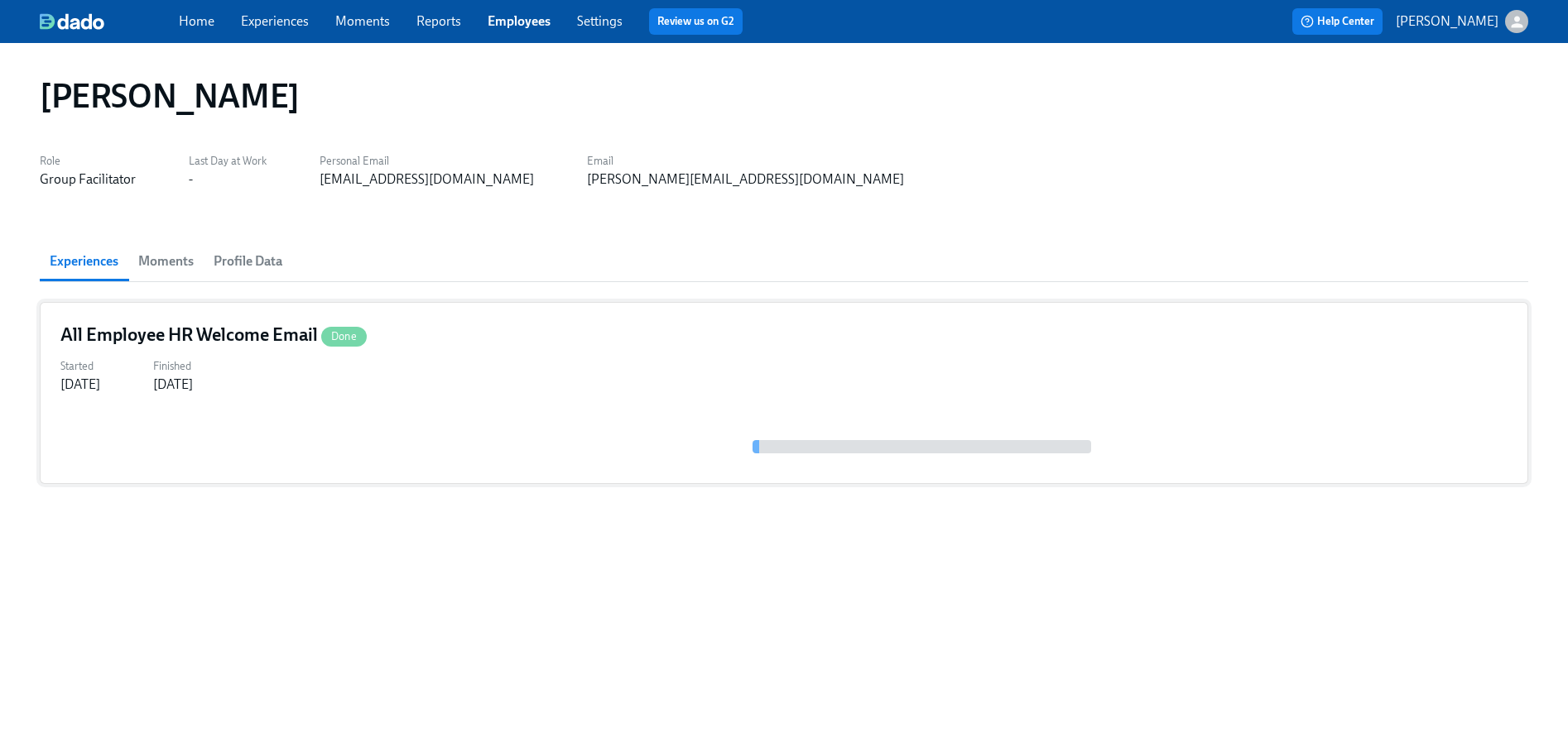
click at [332, 410] on div "All Employee HR Welcome Email Done Started [DATE] Finished [DATE]" at bounding box center [784, 393] width 1488 height 182
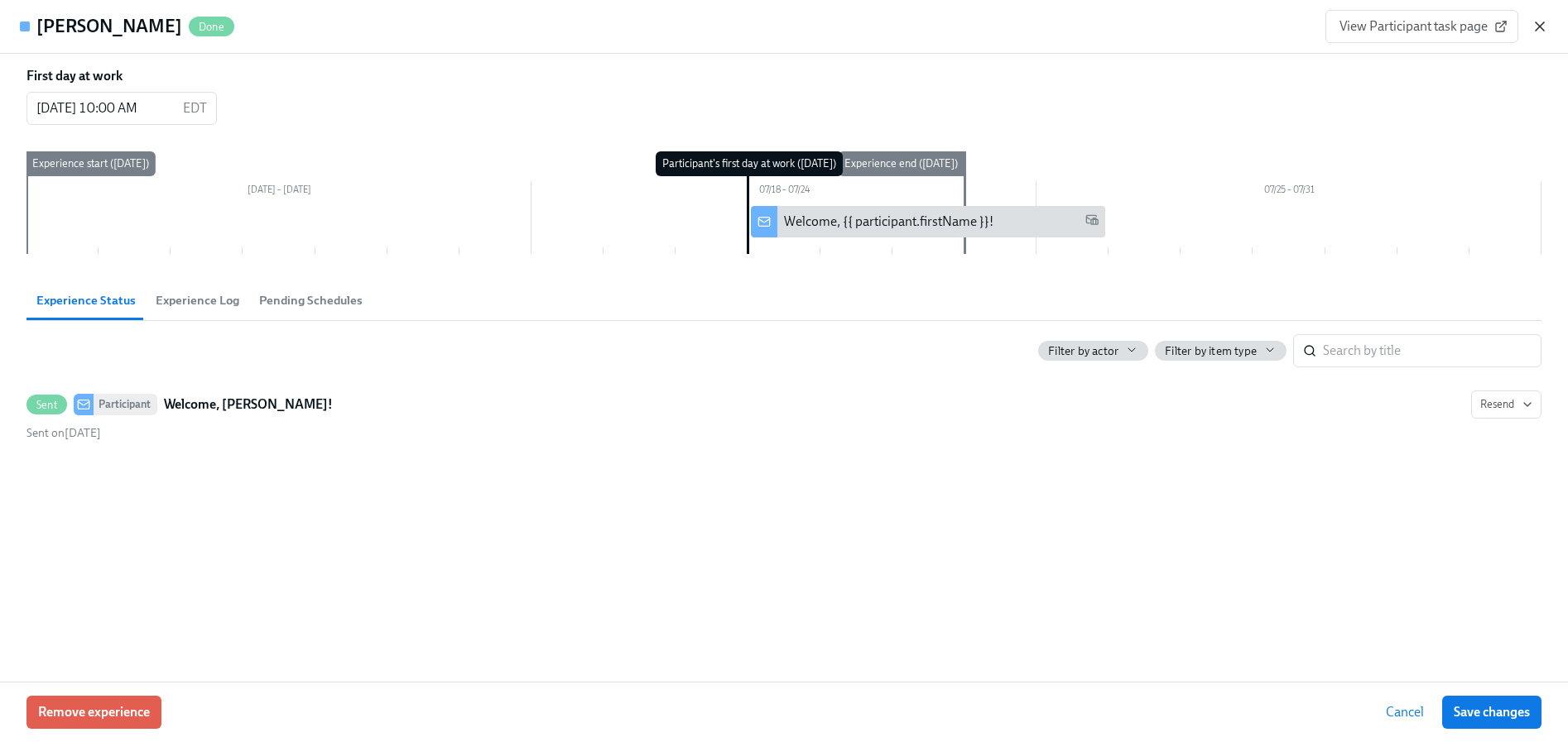
click at [1545, 30] on icon "button" at bounding box center [1540, 27] width 16 height 16
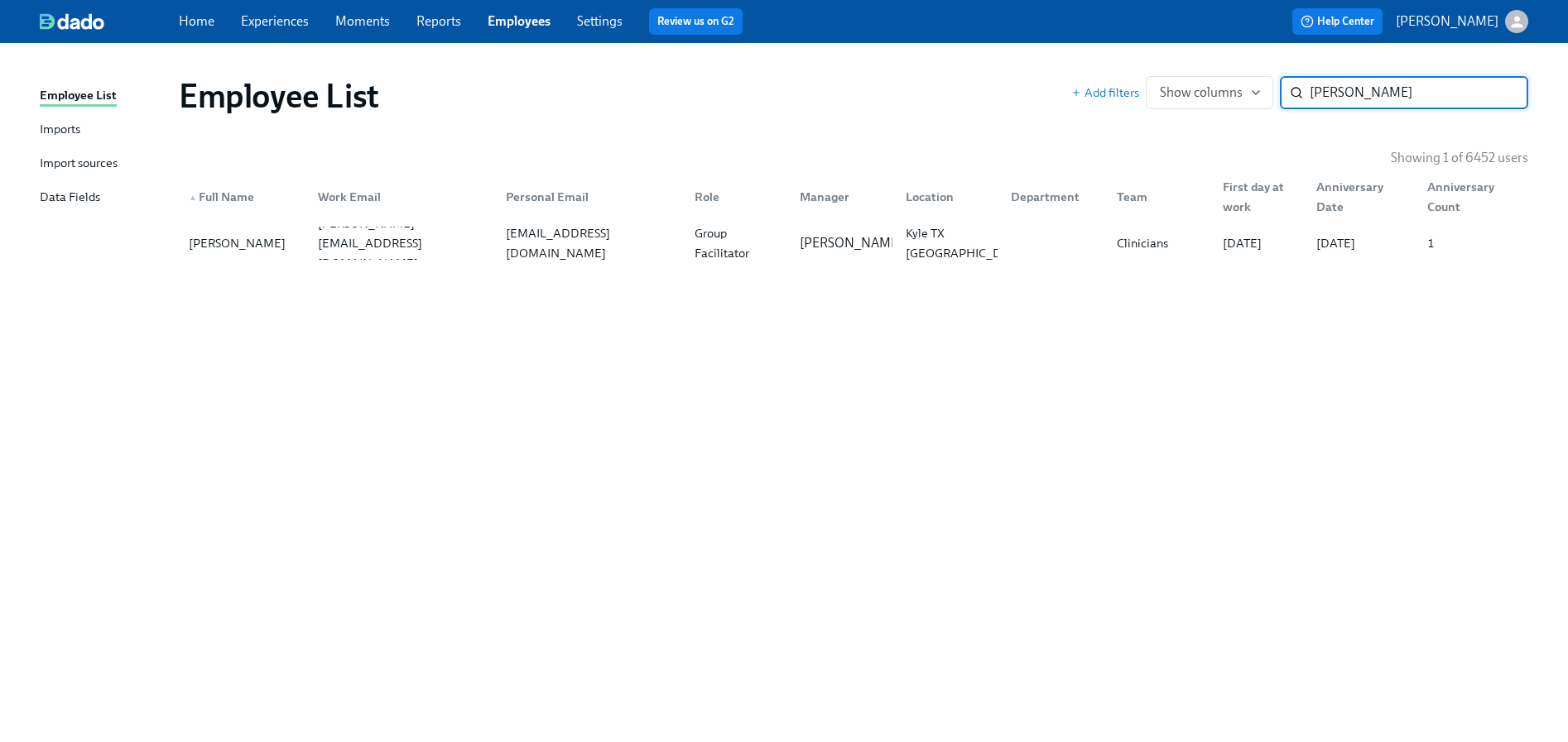
paste input "[PERSON_NAME]"
type input "[PERSON_NAME]"
click at [352, 257] on div "[PERSON_NAME][EMAIL_ADDRESS][DOMAIN_NAME]" at bounding box center [399, 243] width 189 height 33
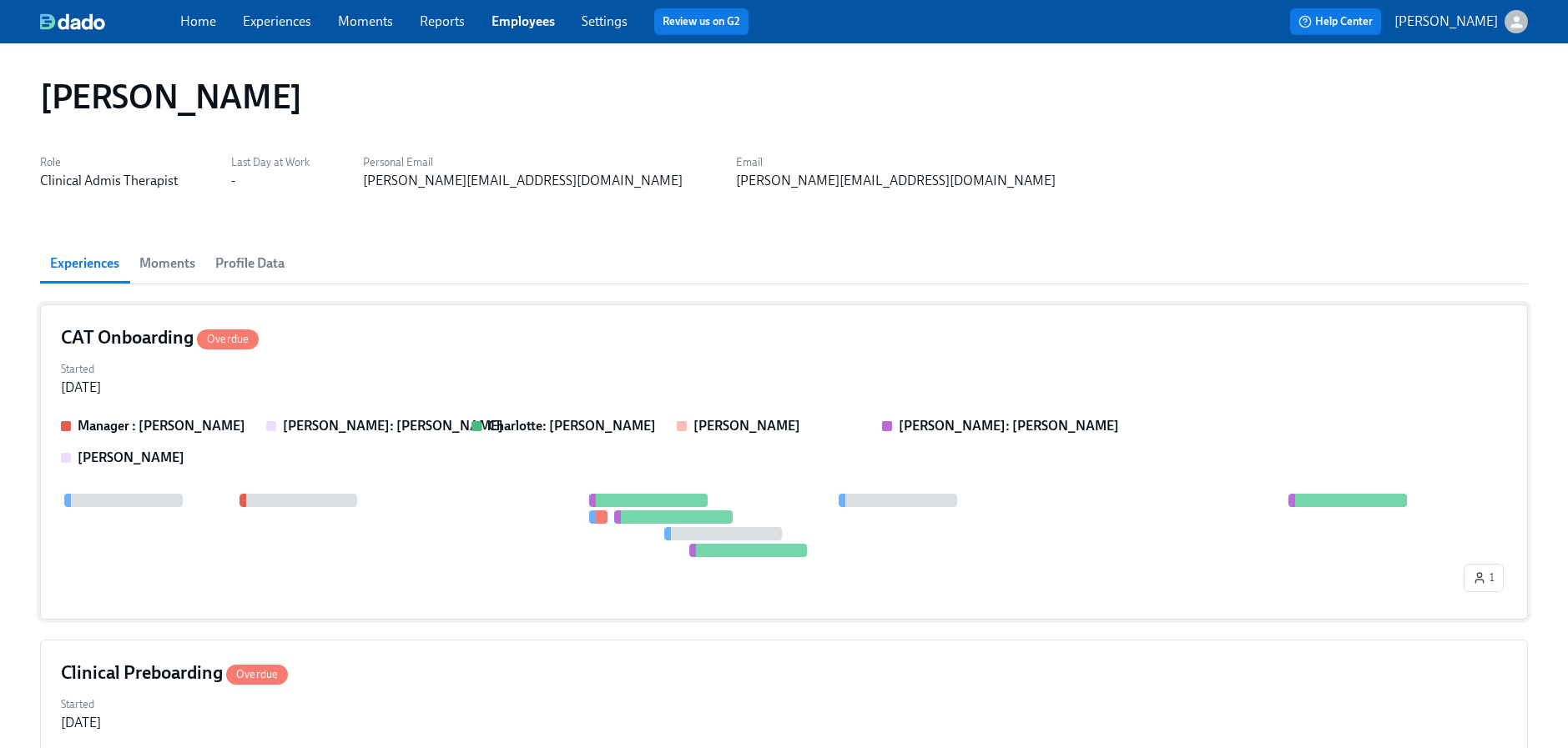
click at [295, 486] on div "Manager : [PERSON_NAME] [PERSON_NAME]: [PERSON_NAME] [PERSON_NAME]: [PERSON_NAM…" at bounding box center [784, 507] width 1446 height 182
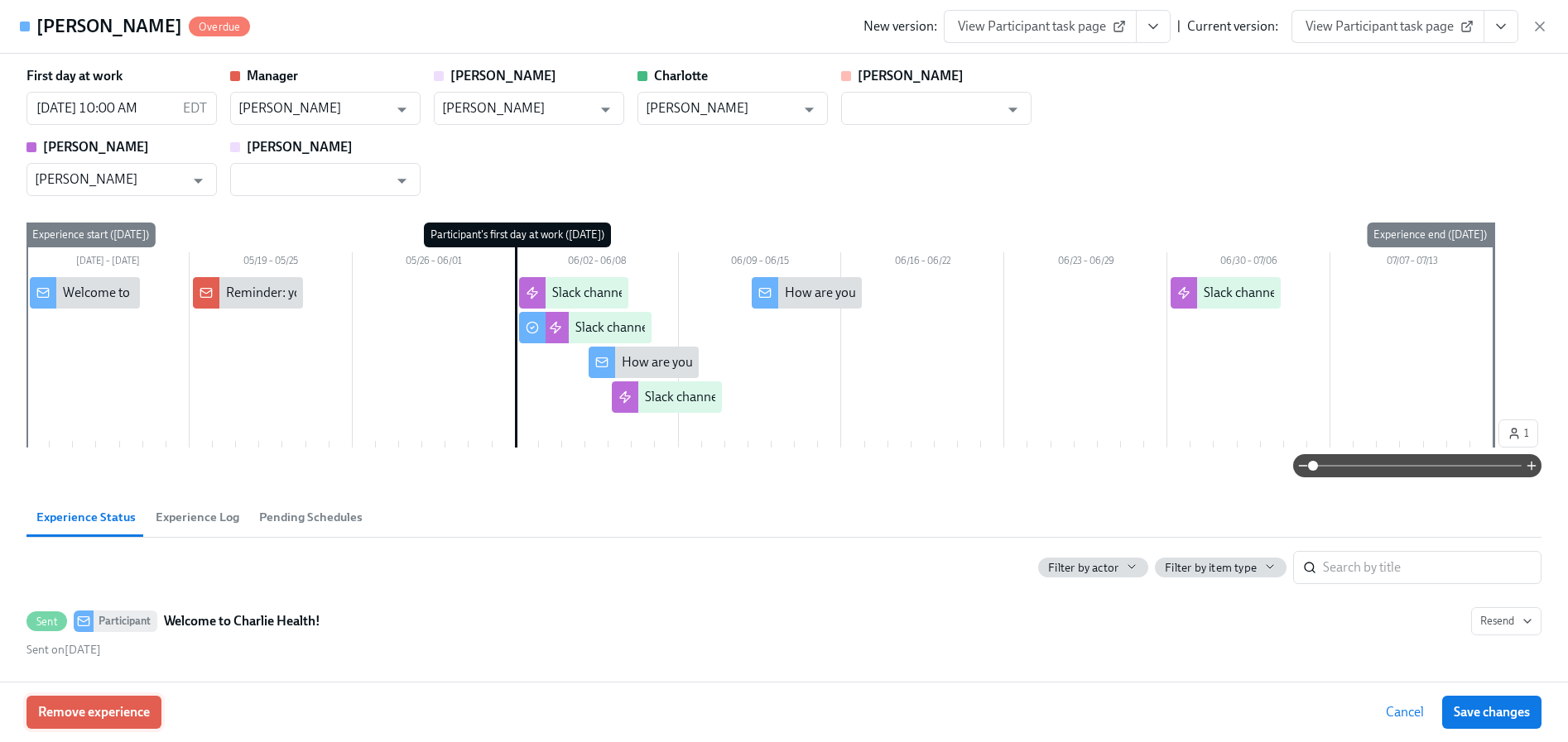
click at [94, 722] on button "Remove experience" at bounding box center [93, 712] width 135 height 33
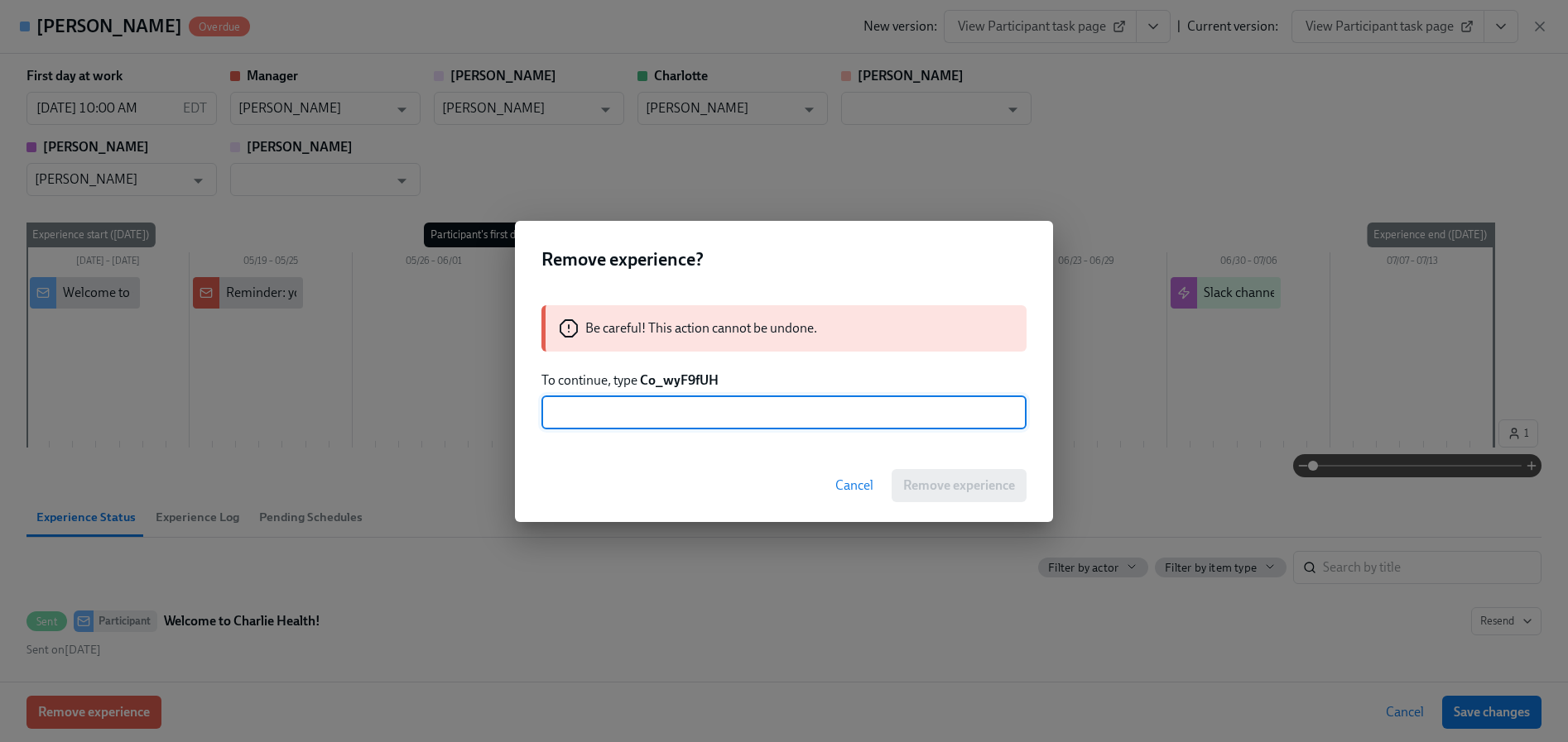
click at [684, 380] on strong "Co_wyF9fUH" at bounding box center [679, 380] width 79 height 16
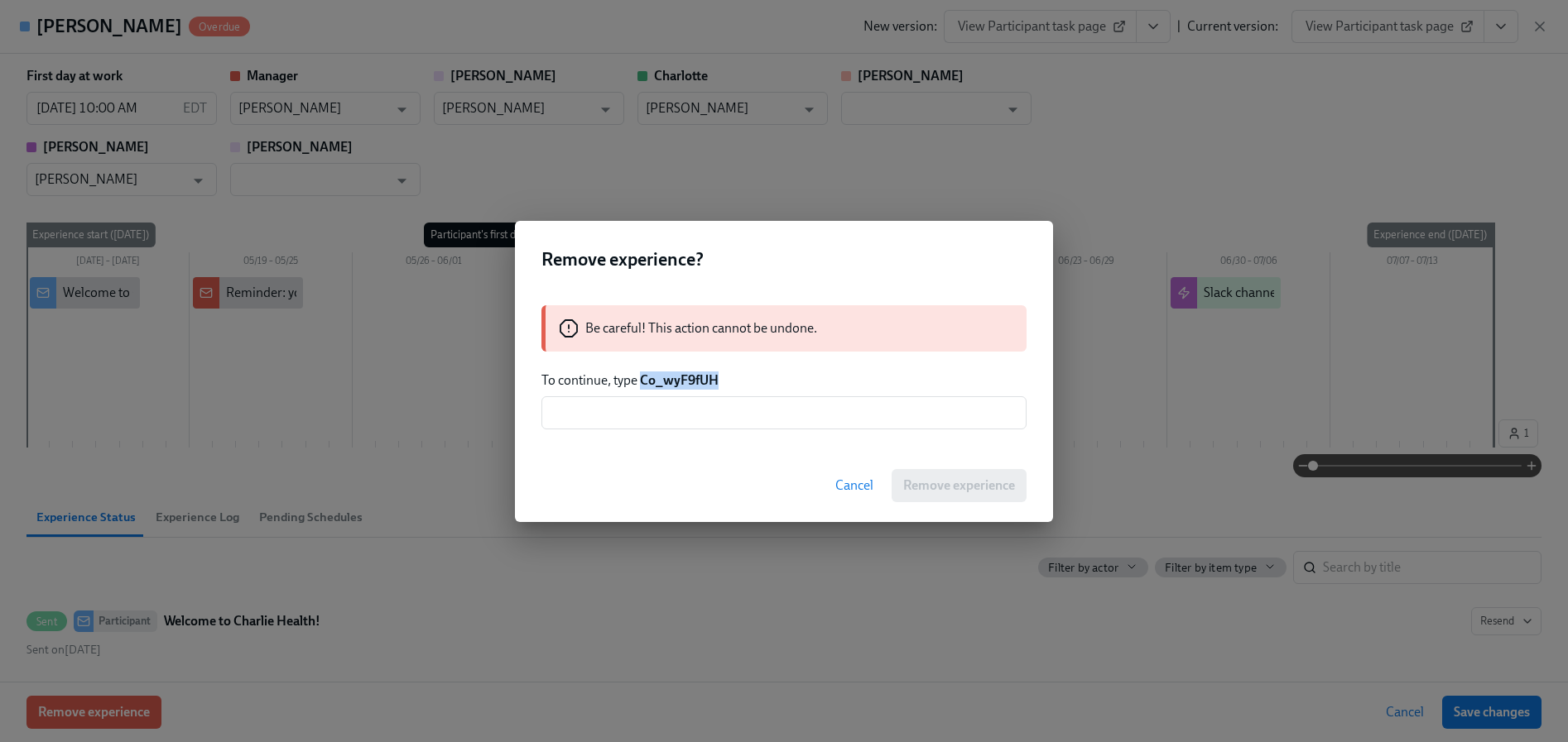
click at [684, 379] on strong "Co_wyF9fUH" at bounding box center [679, 380] width 79 height 16
click at [697, 417] on input "text" at bounding box center [784, 413] width 485 height 33
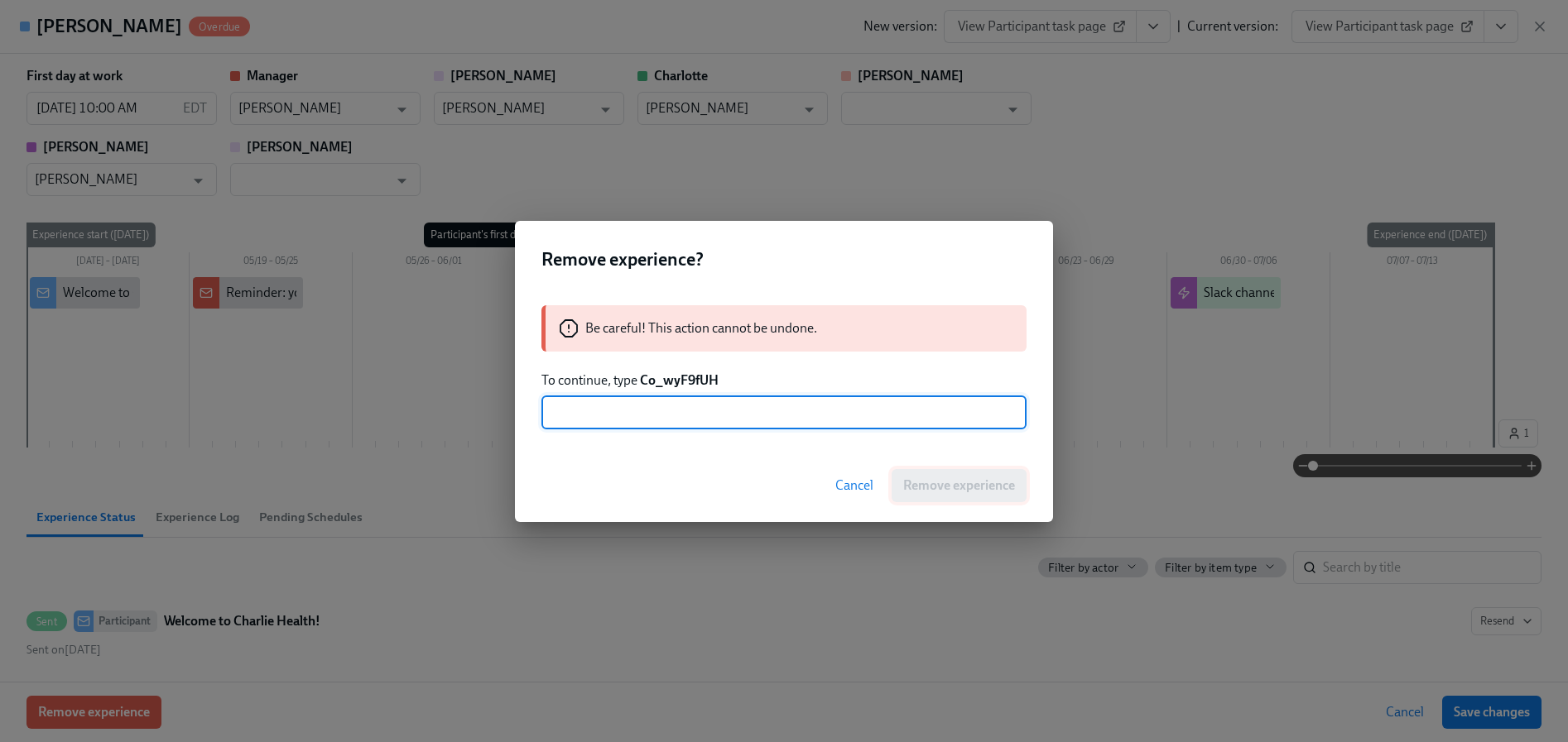
paste input "Co_wyF9fUH"
type input "Co_wyF9fUH"
drag, startPoint x: 964, startPoint y: 488, endPoint x: 938, endPoint y: 407, distance: 85.1
click at [964, 488] on span "Remove experience" at bounding box center [958, 486] width 112 height 16
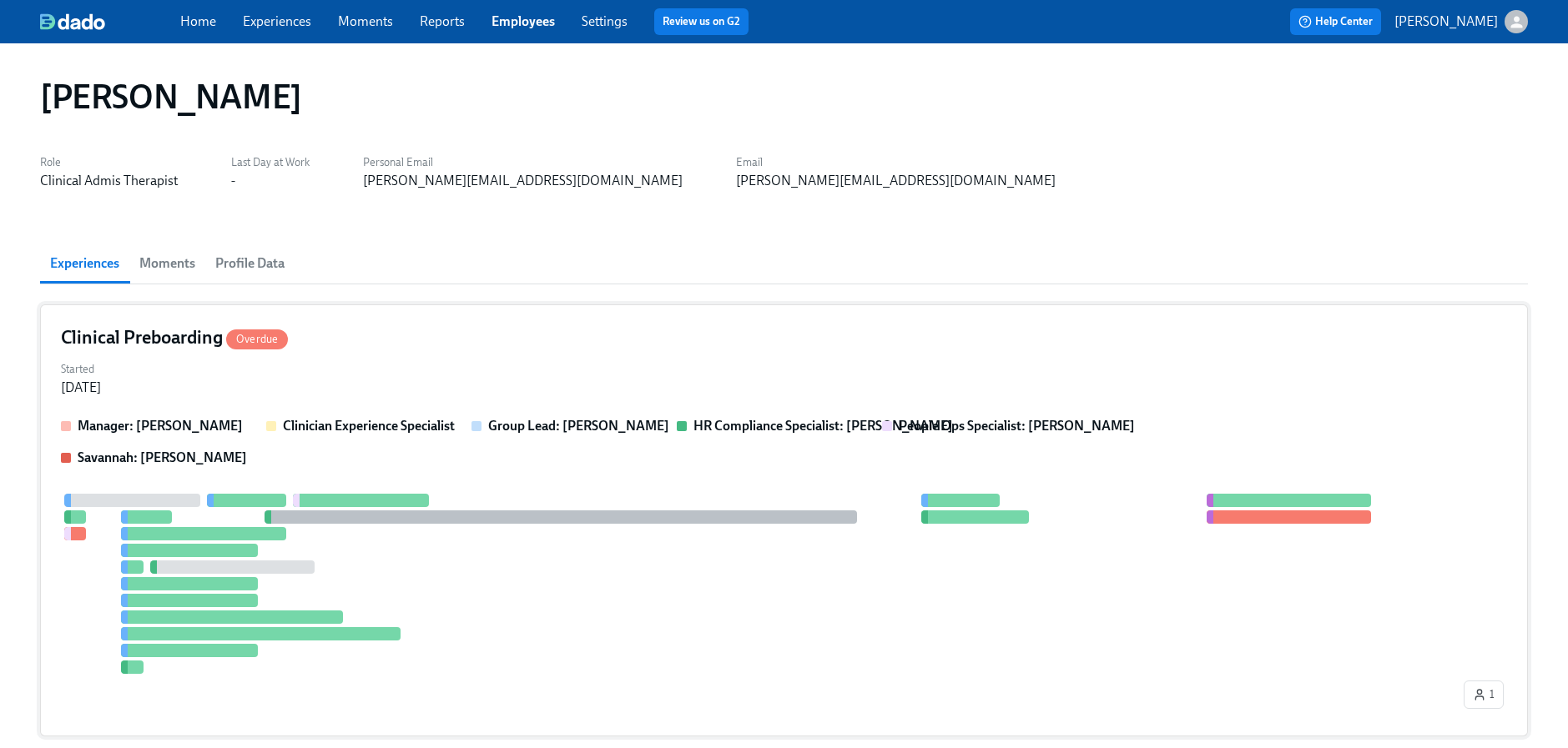
click at [458, 466] on div "Manager: [PERSON_NAME] Clinician Experience Specialist Group Lead: [GEOGRAPHIC_…" at bounding box center [784, 442] width 1446 height 50
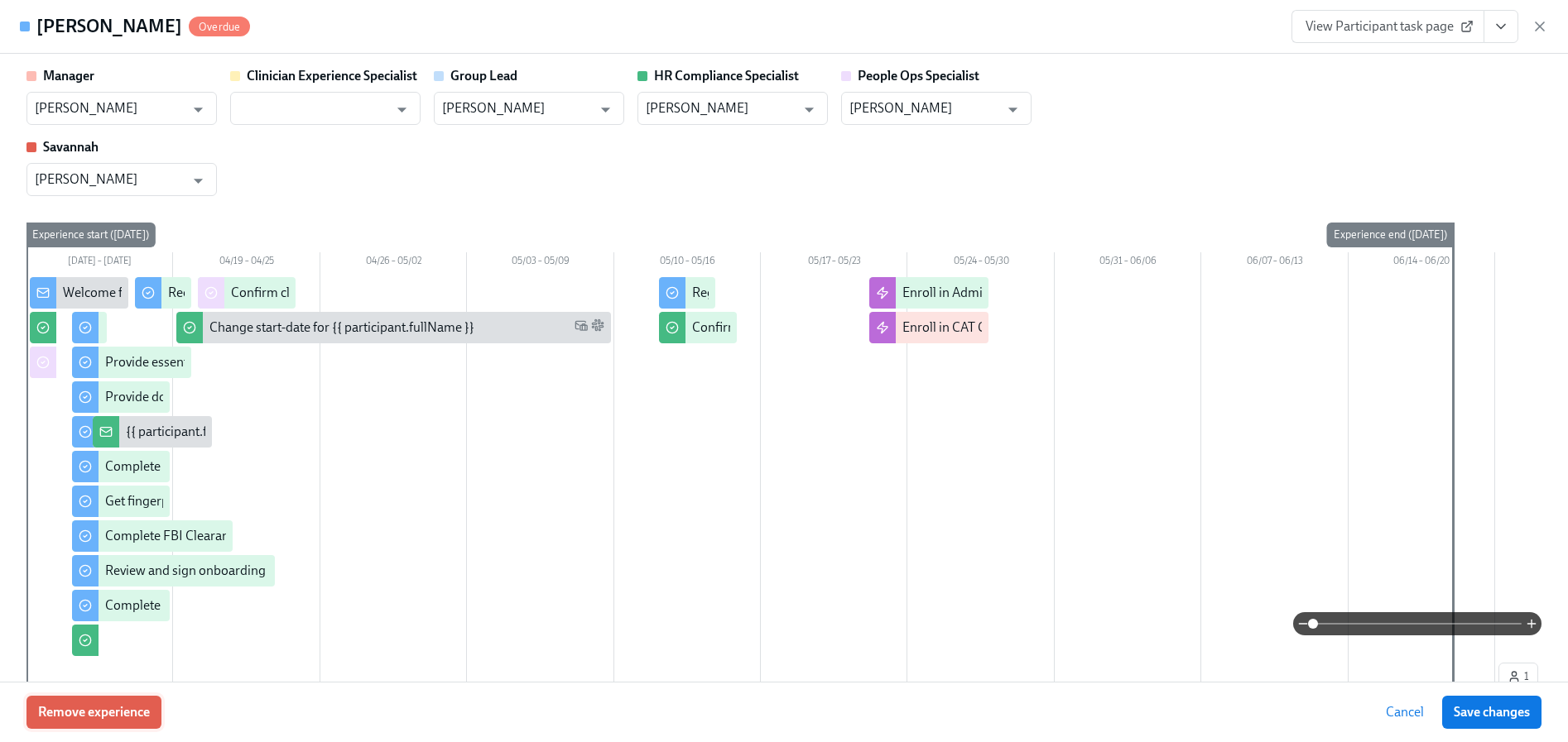
click at [135, 705] on span "Remove experience" at bounding box center [94, 712] width 112 height 16
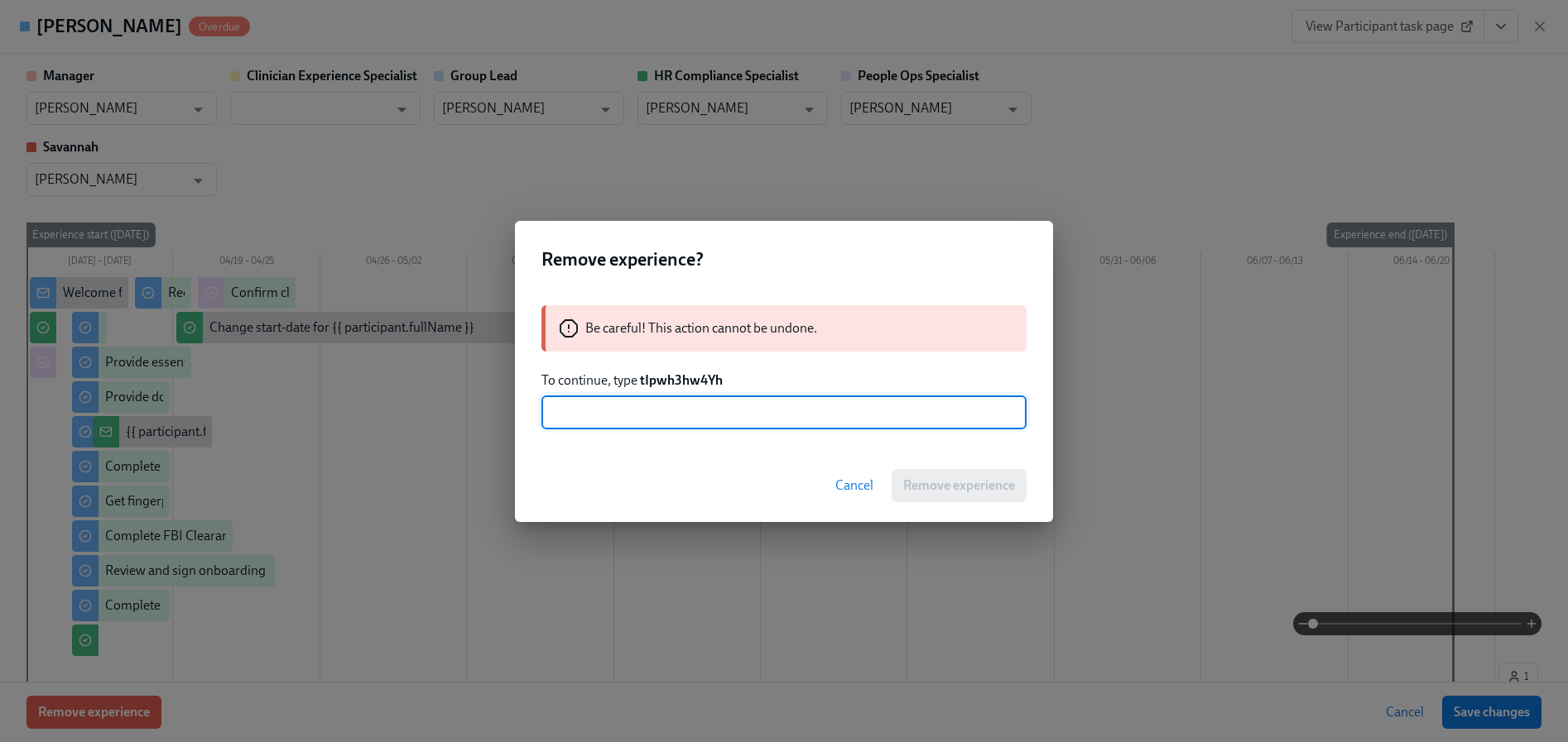
click at [687, 378] on strong "tIpwh3hw4Yh" at bounding box center [681, 380] width 82 height 16
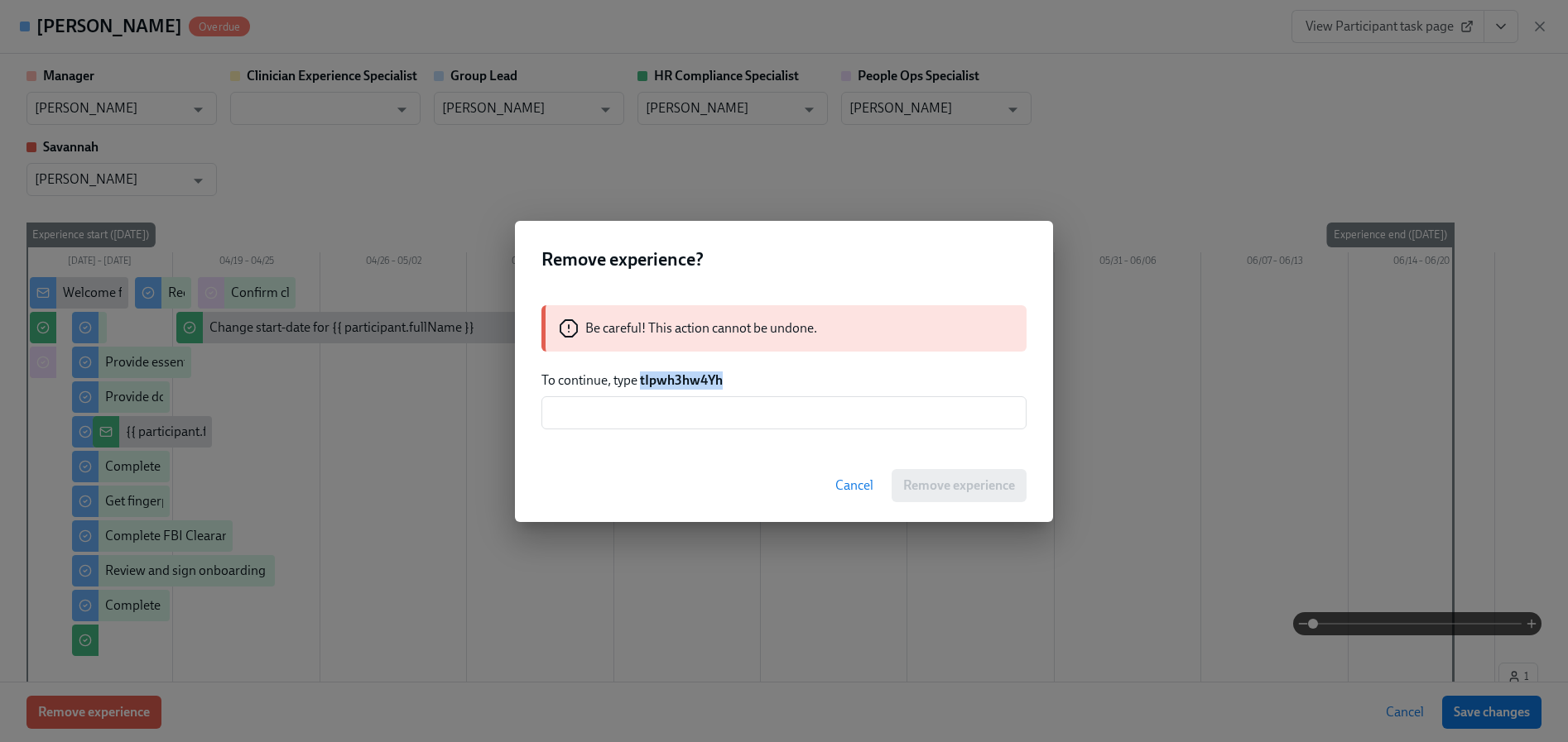
click at [687, 378] on strong "tIpwh3hw4Yh" at bounding box center [681, 380] width 82 height 16
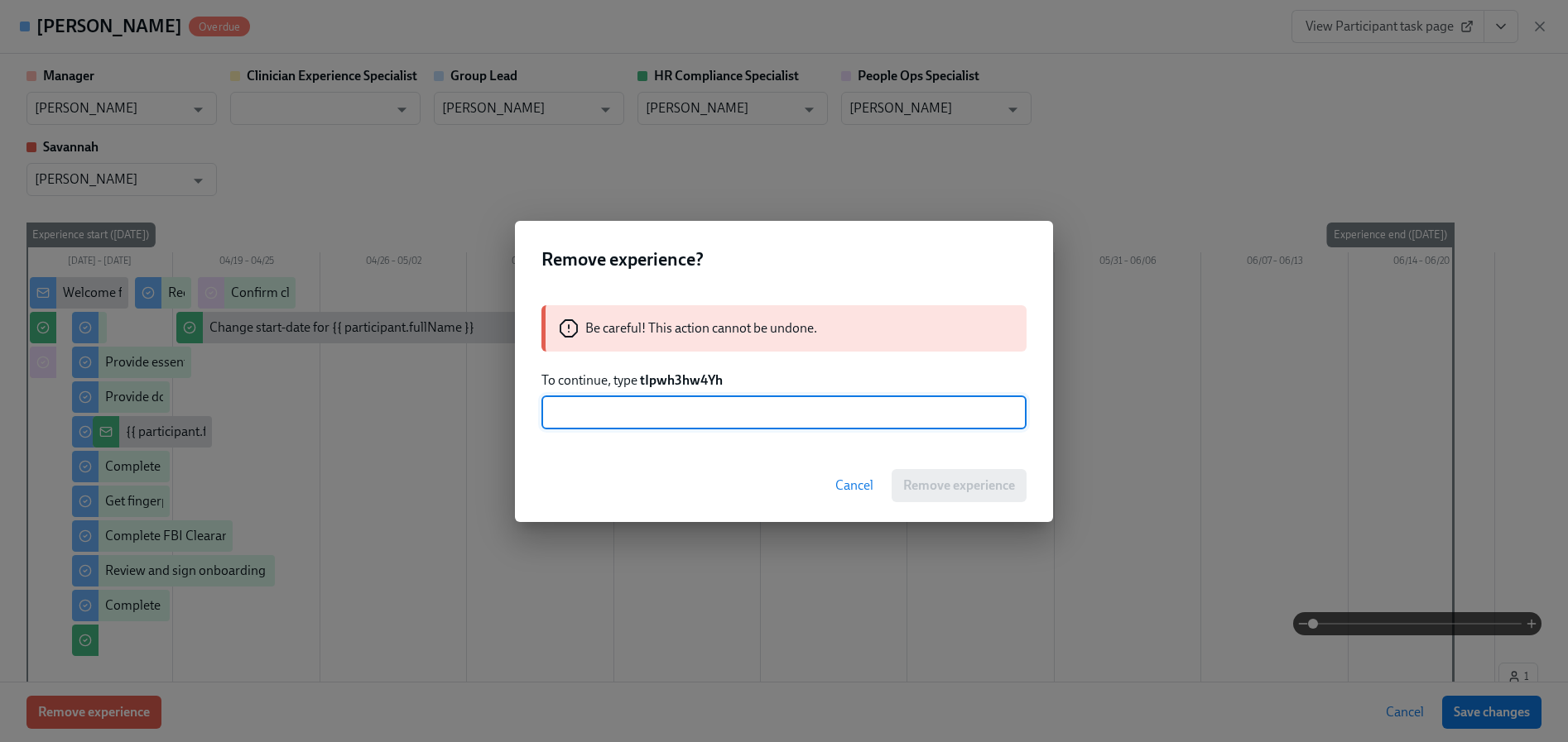
click at [674, 414] on input "text" at bounding box center [784, 413] width 485 height 33
paste input "tIpwh3hw4Yh"
type input "tIpwh3hw4Yh"
click at [929, 481] on span "Remove experience" at bounding box center [958, 486] width 112 height 16
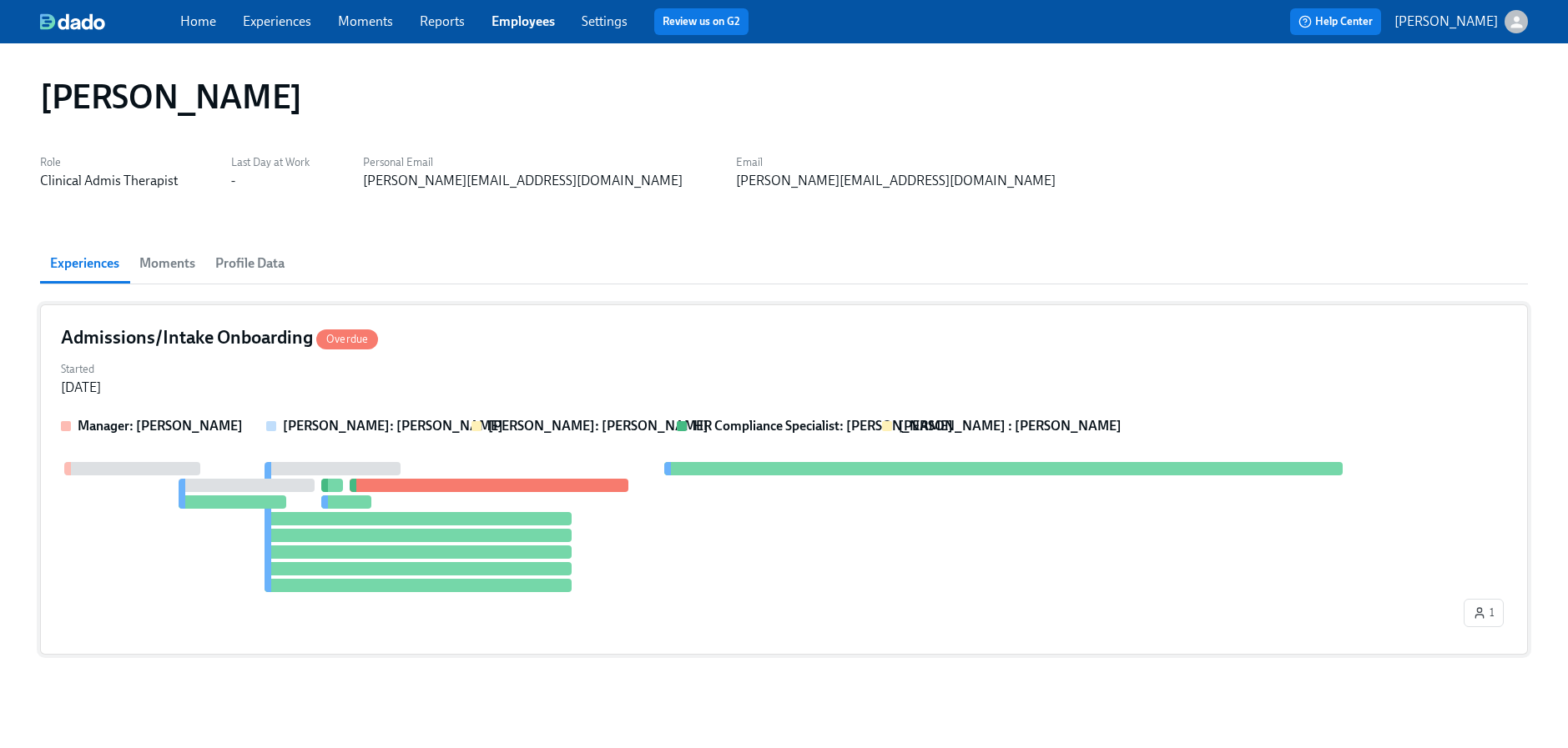
click at [342, 436] on div "Manager: [PERSON_NAME] [PERSON_NAME]: [PERSON_NAME] [PERSON_NAME]: [PERSON_NAME…" at bounding box center [784, 525] width 1446 height 217
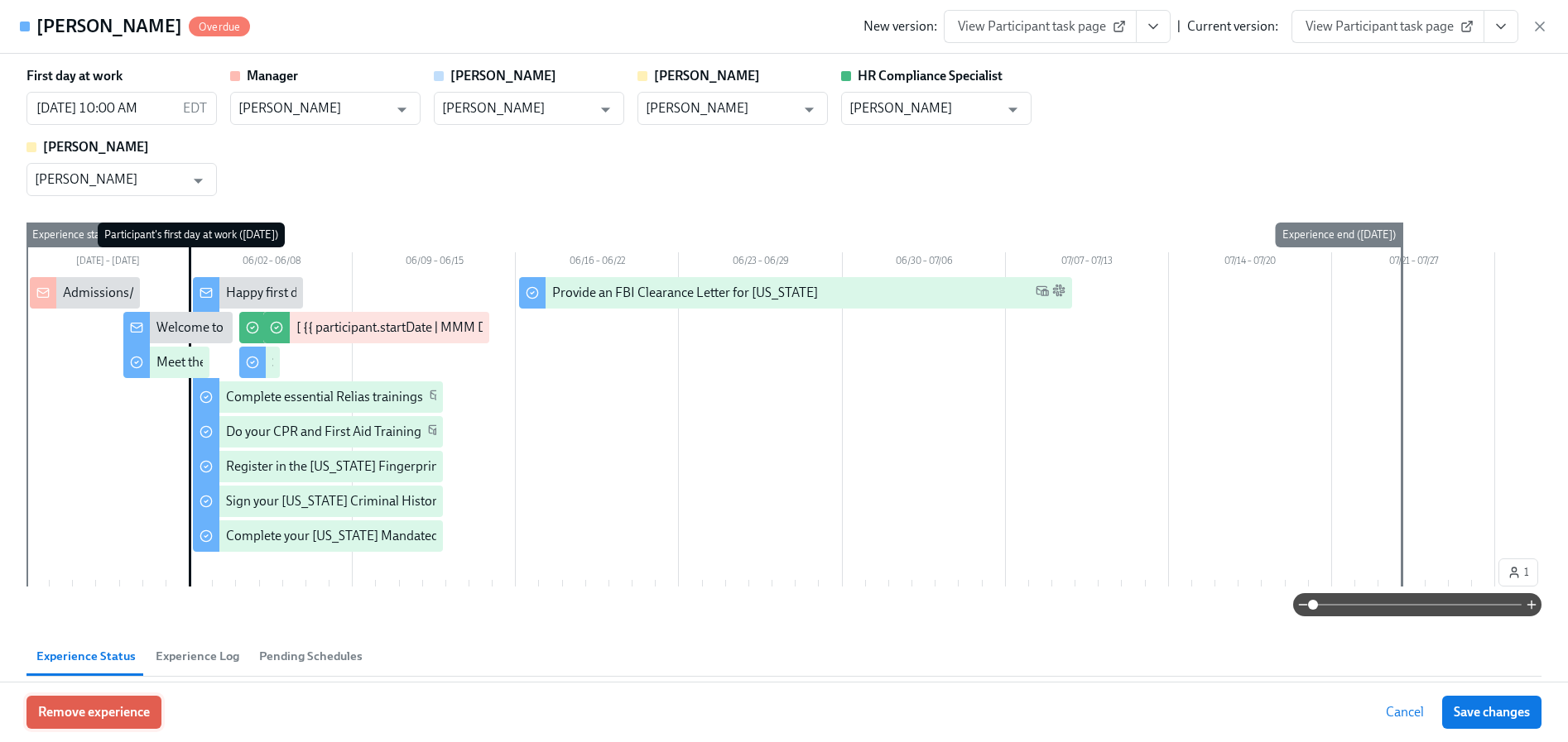
drag, startPoint x: 115, startPoint y: 695, endPoint x: 111, endPoint y: 705, distance: 10.8
click at [112, 703] on div "Remove experience Cancel Save changes" at bounding box center [784, 712] width 1568 height 60
click at [108, 711] on span "Remove experience" at bounding box center [94, 712] width 112 height 16
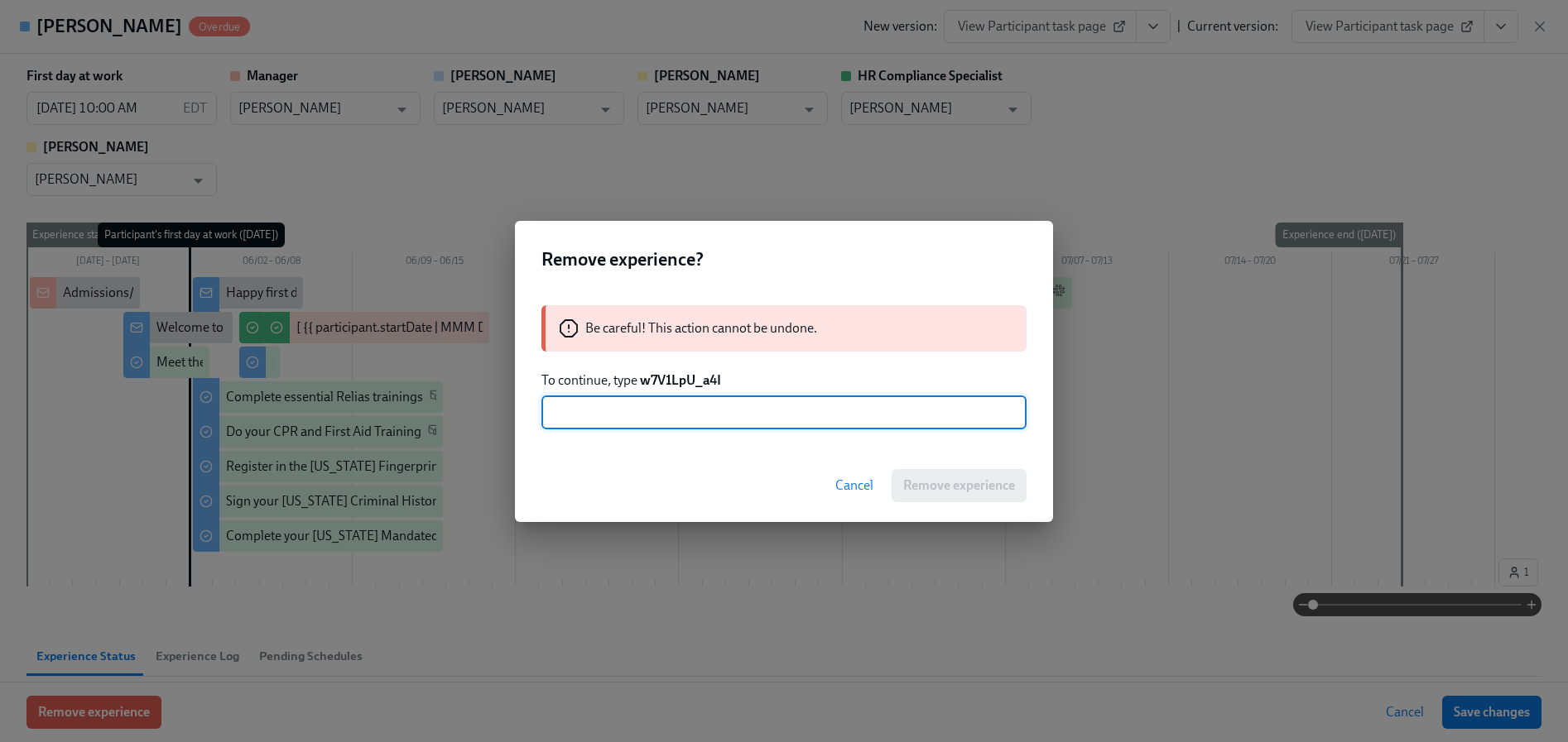
click at [675, 376] on strong "w7V1LpU_a4I" at bounding box center [680, 380] width 81 height 16
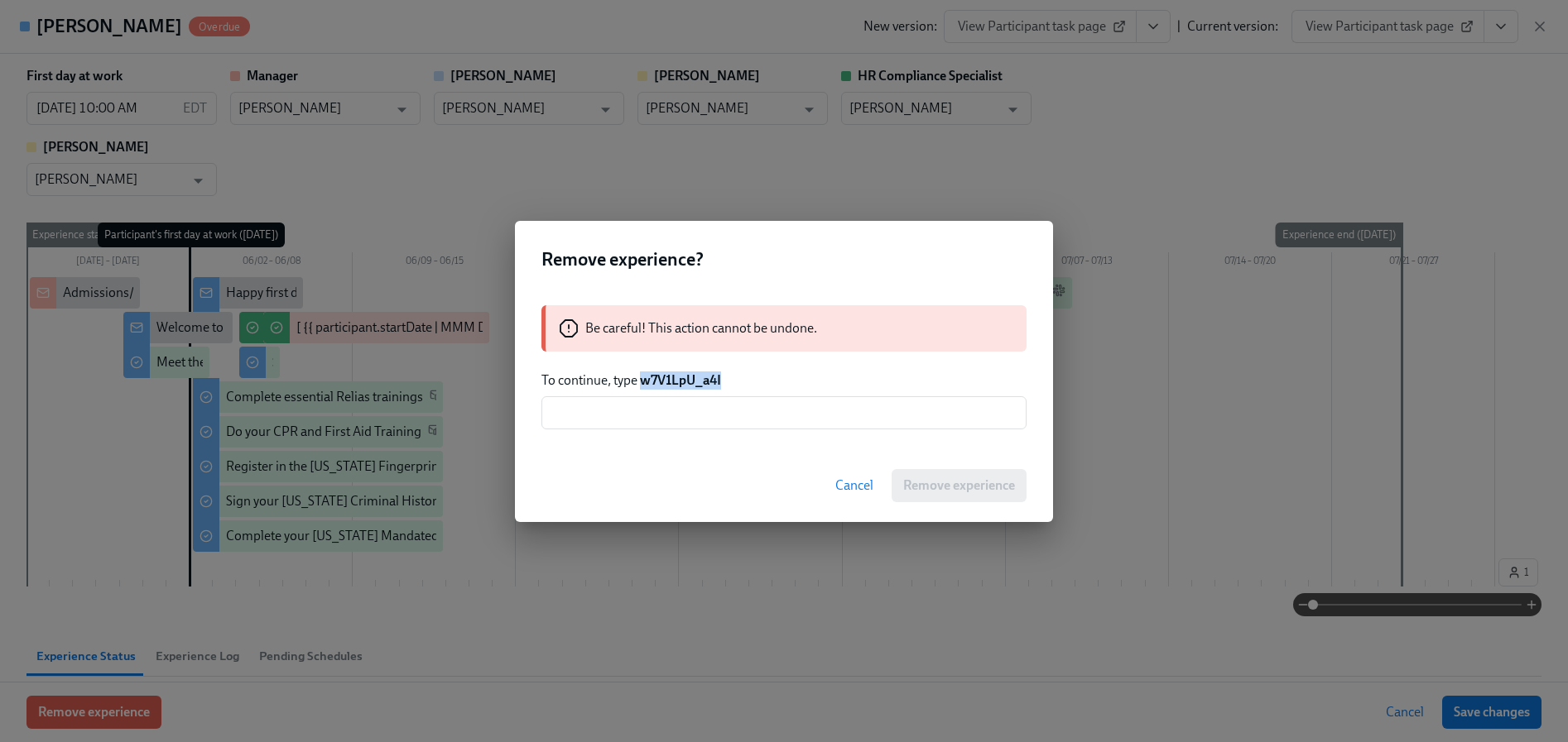
click at [675, 376] on strong "w7V1LpU_a4I" at bounding box center [680, 380] width 81 height 16
click at [676, 414] on input "text" at bounding box center [784, 413] width 485 height 33
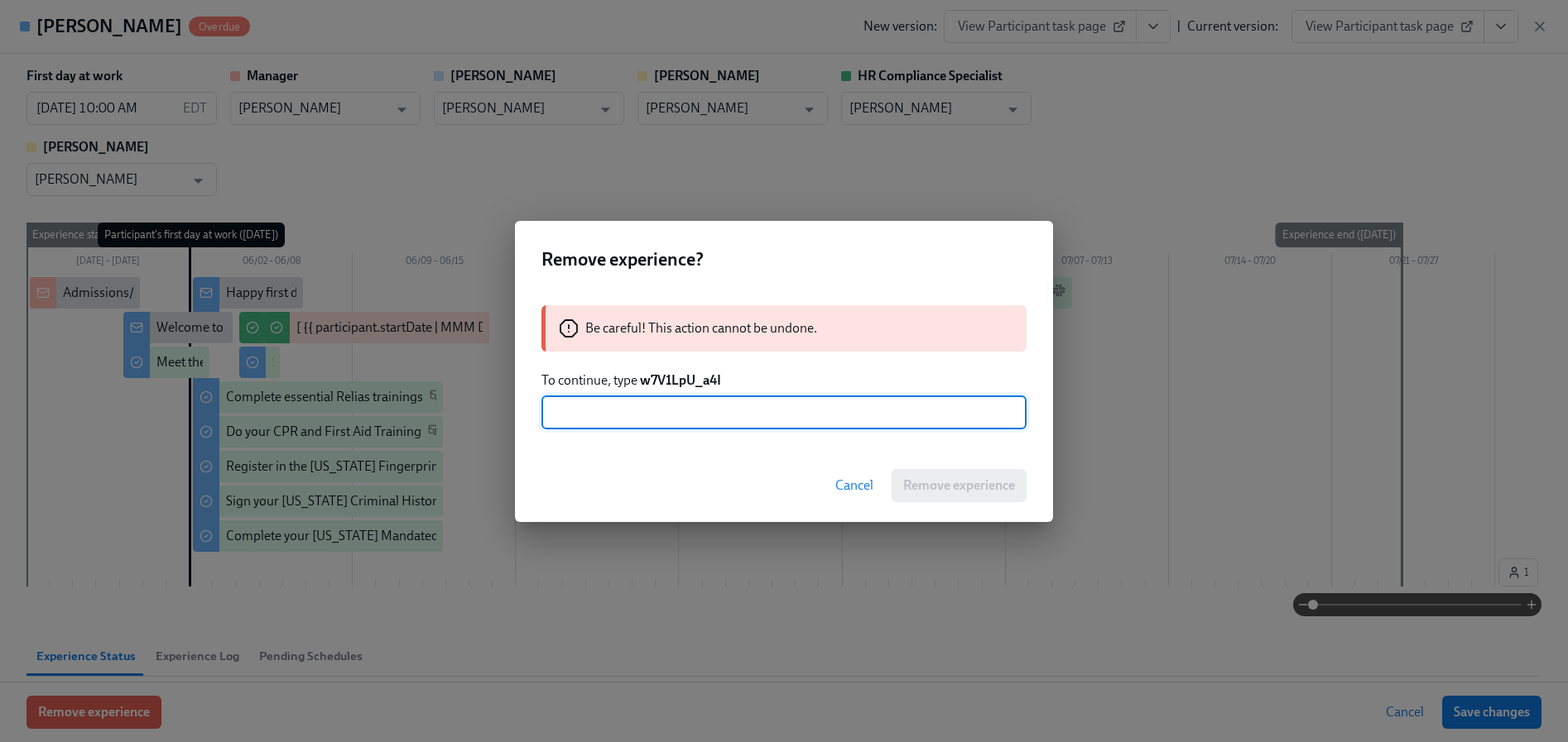
paste input "w7V1LpU_a4I"
type input "w7V1LpU_a4I"
click at [955, 500] on button "Remove experience" at bounding box center [958, 486] width 135 height 33
